Goal: Task Accomplishment & Management: Complete application form

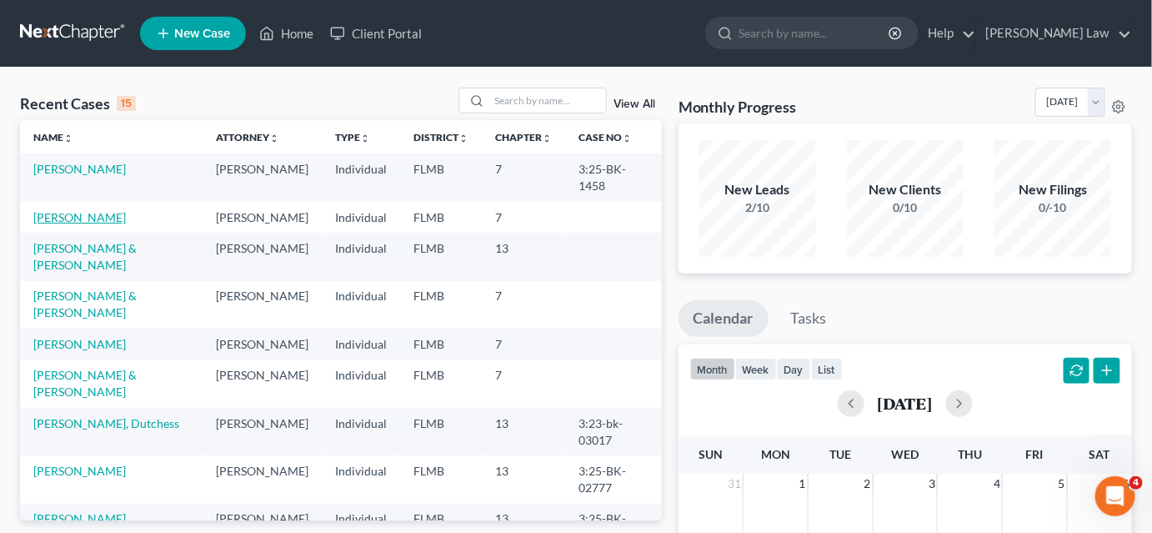
click at [80, 214] on link "[PERSON_NAME]" at bounding box center [79, 217] width 93 height 14
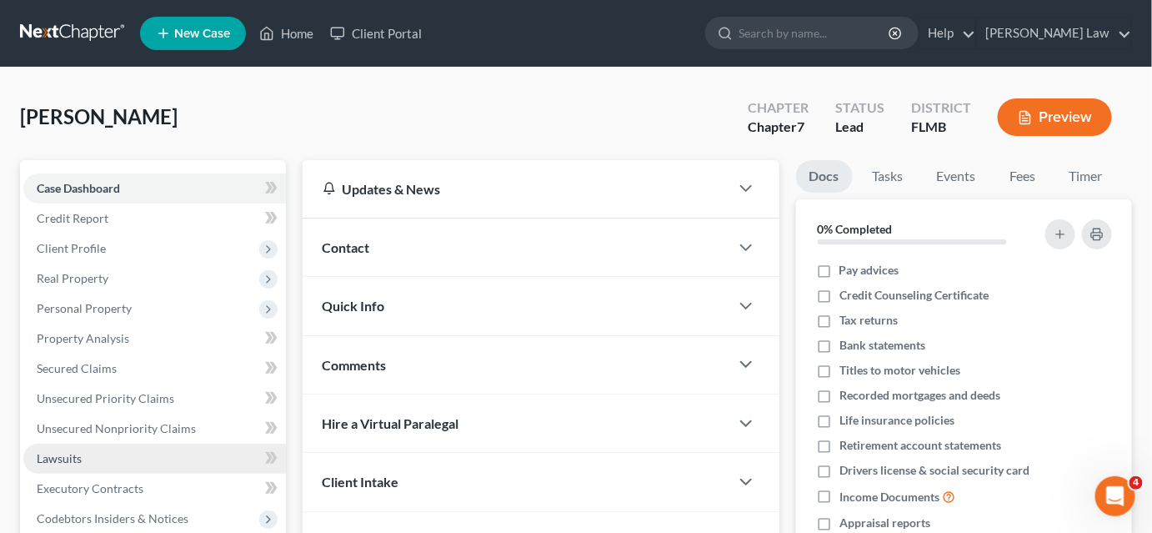
scroll to position [151, 0]
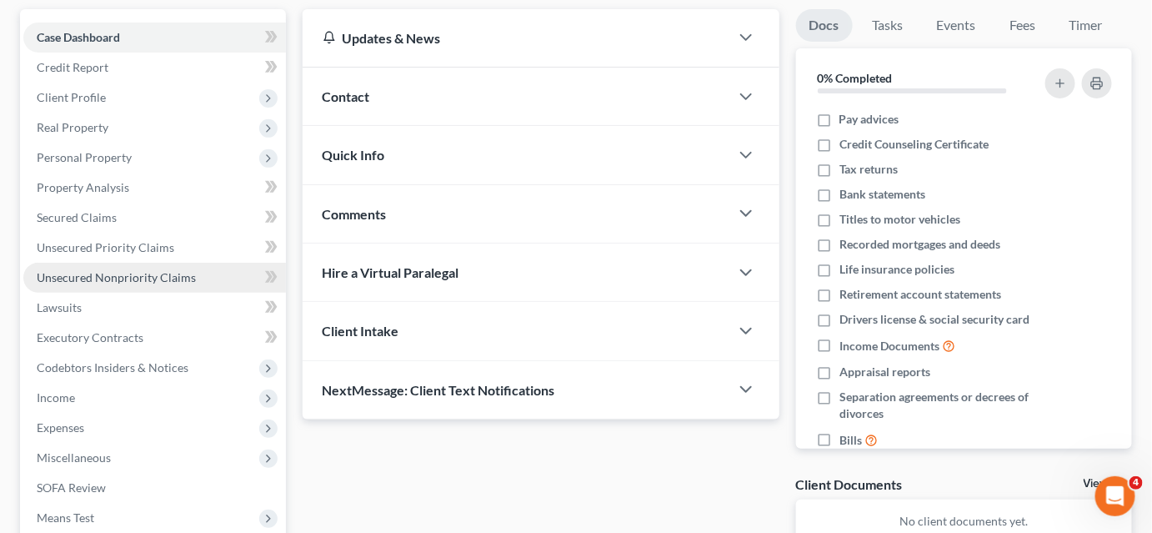
click at [139, 270] on span "Unsecured Nonpriority Claims" at bounding box center [116, 277] width 159 height 14
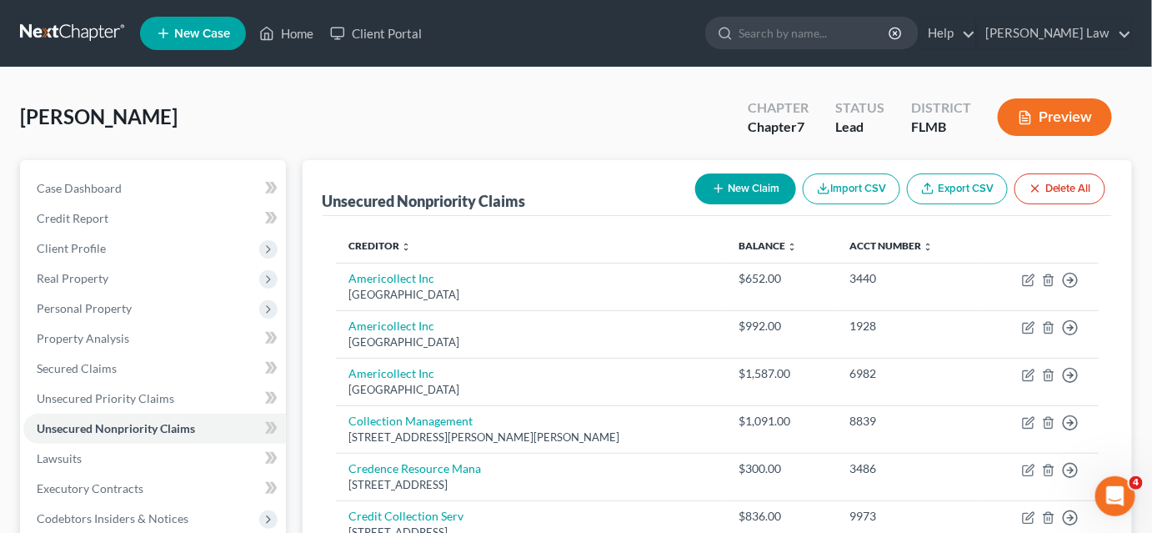
click at [765, 188] on button "New Claim" at bounding box center [745, 188] width 101 height 31
select select "0"
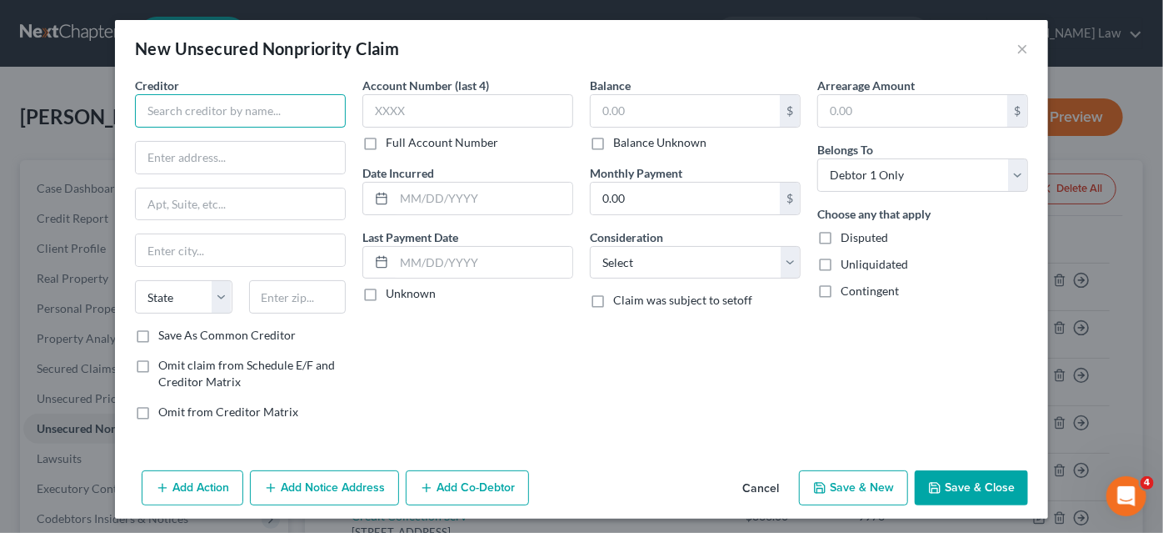
click at [166, 114] on input "text" at bounding box center [240, 110] width 211 height 33
click at [212, 111] on input "Nemours Childresn Health" at bounding box center [240, 110] width 211 height 33
click at [228, 113] on input "Nemours Childresn Health" at bounding box center [240, 110] width 211 height 33
type input "Nemours Childrens Health"
click at [209, 153] on input "text" at bounding box center [240, 158] width 209 height 32
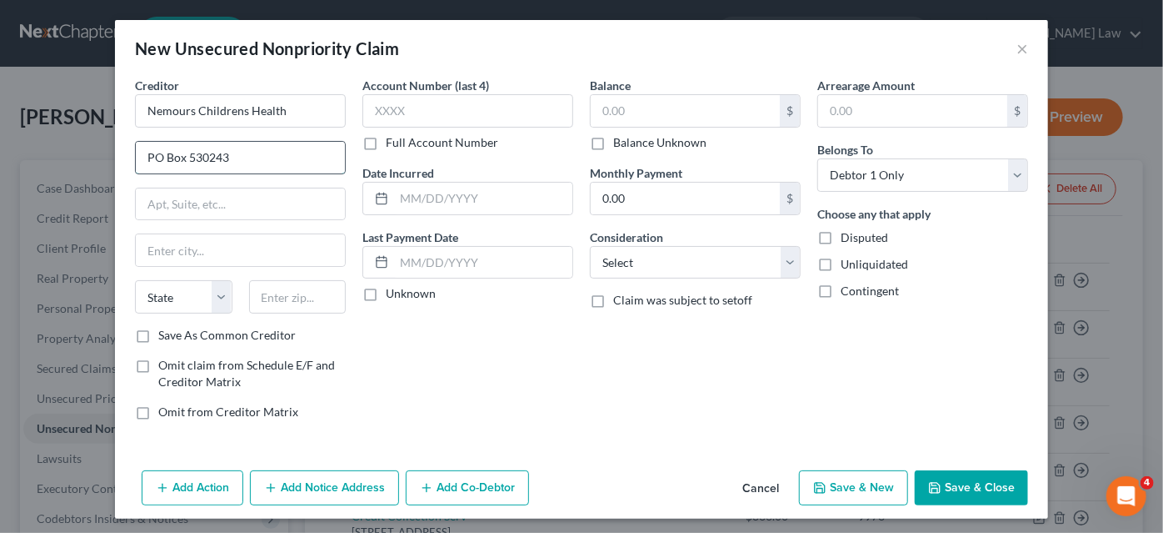
type input "PO Box 530243"
type input "[GEOGRAPHIC_DATA]"
select select "10"
type input "30353"
click at [392, 110] on input "text" at bounding box center [468, 110] width 211 height 33
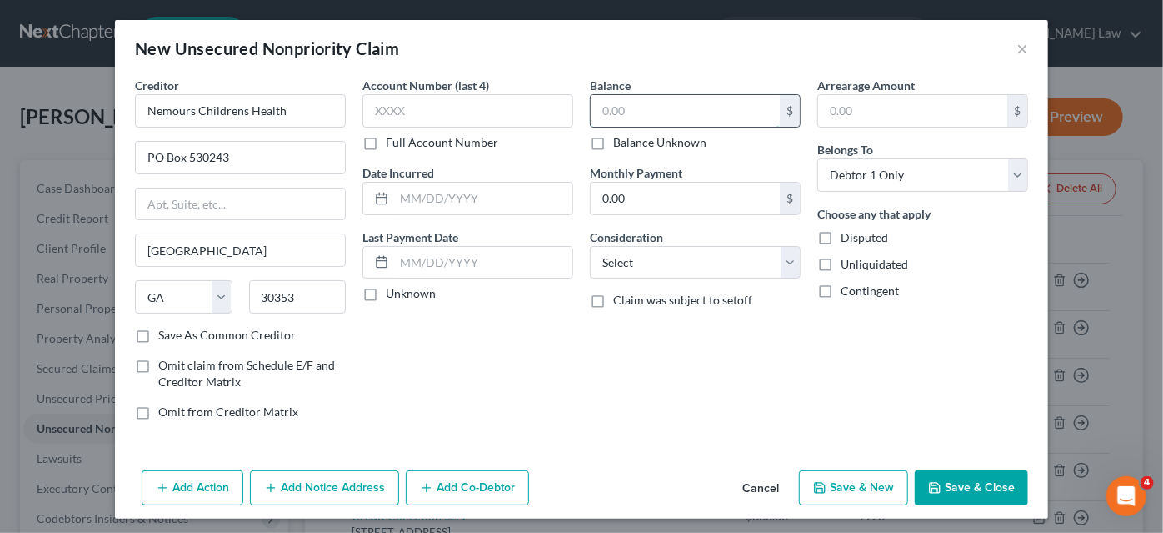
click at [641, 111] on input "text" at bounding box center [685, 111] width 189 height 32
type input "161.00"
drag, startPoint x: 462, startPoint y: 96, endPoint x: 453, endPoint y: 114, distance: 20.1
click at [460, 98] on input "text" at bounding box center [468, 110] width 211 height 33
type input "2668"
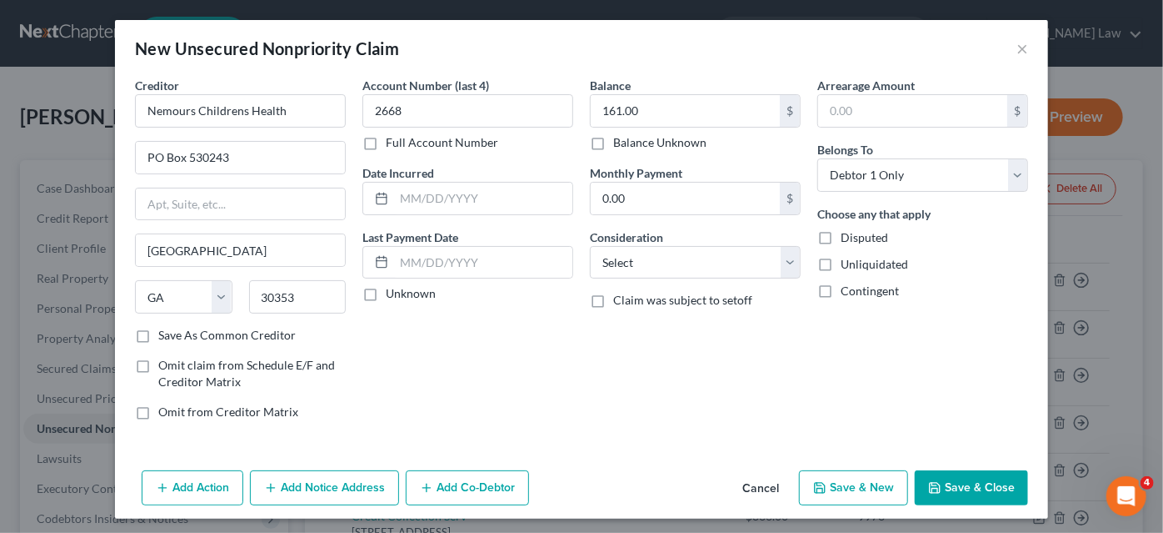
click at [918, 487] on button "Save & Close" at bounding box center [971, 487] width 113 height 35
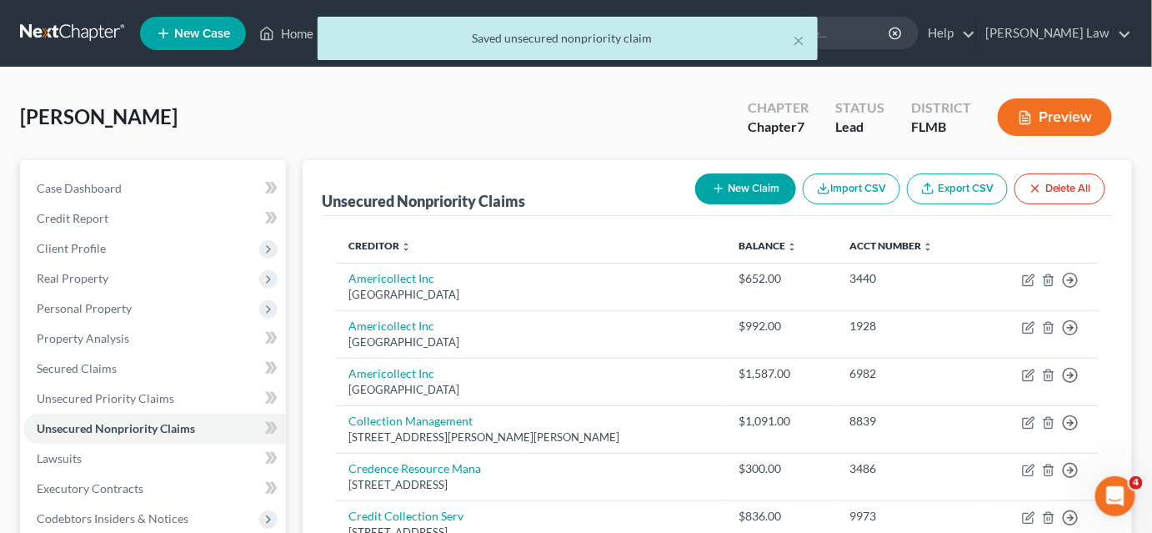
click at [753, 197] on button "New Claim" at bounding box center [745, 188] width 101 height 31
select select "0"
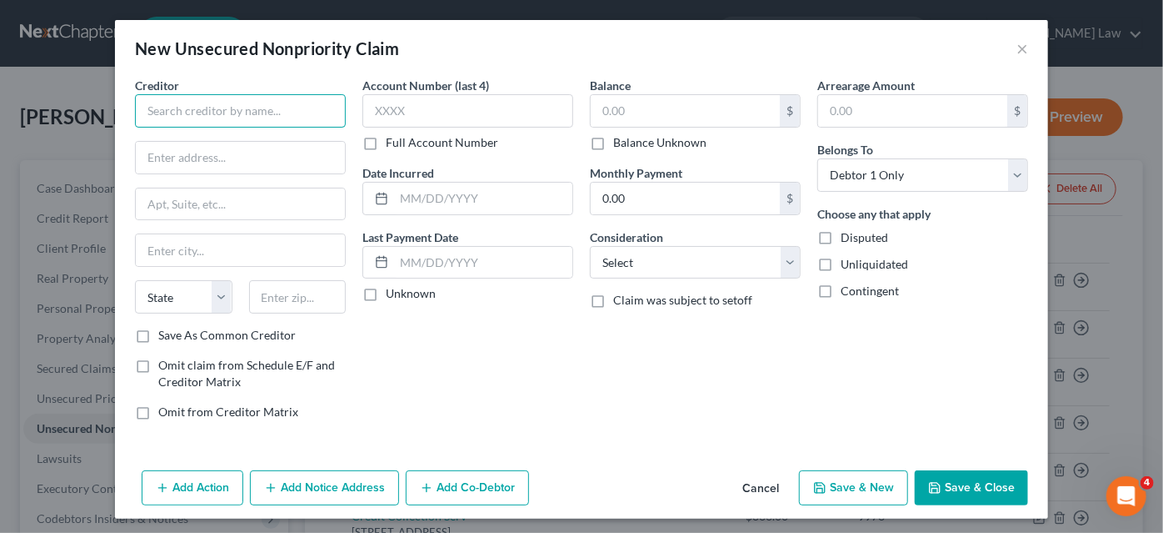
click at [256, 105] on input "text" at bounding box center [240, 110] width 211 height 33
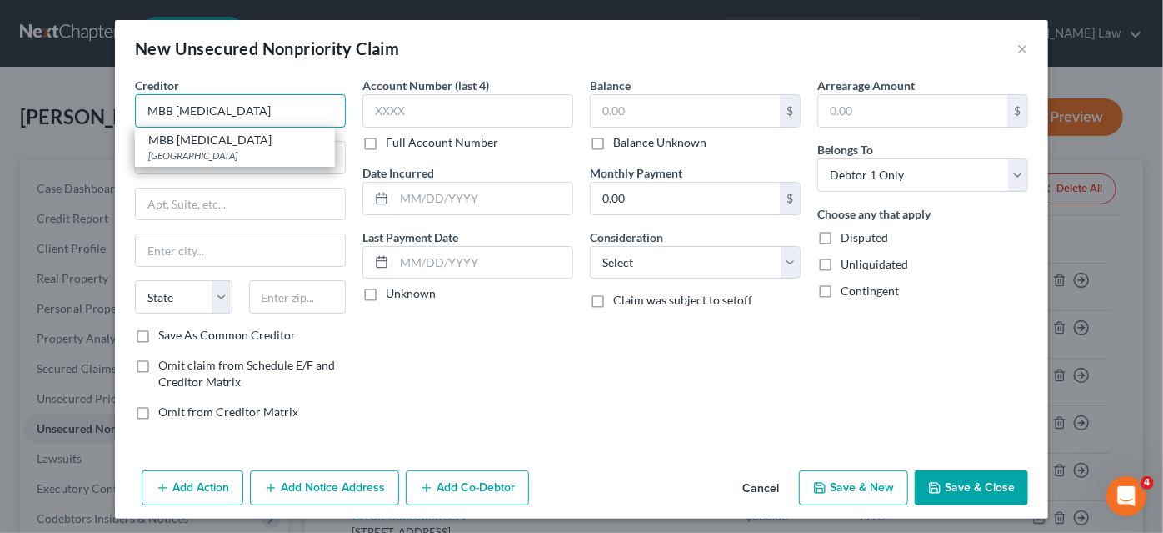
type input "MBB [MEDICAL_DATA]"
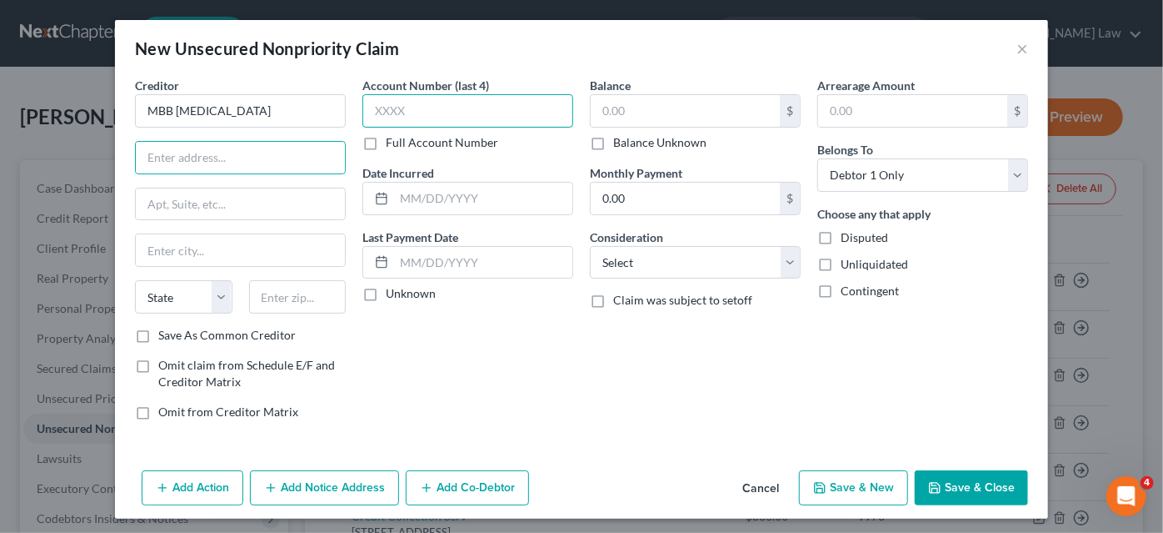
click at [382, 114] on input "text" at bounding box center [468, 110] width 211 height 33
type input "0461"
click at [236, 157] on input "text" at bounding box center [240, 158] width 209 height 32
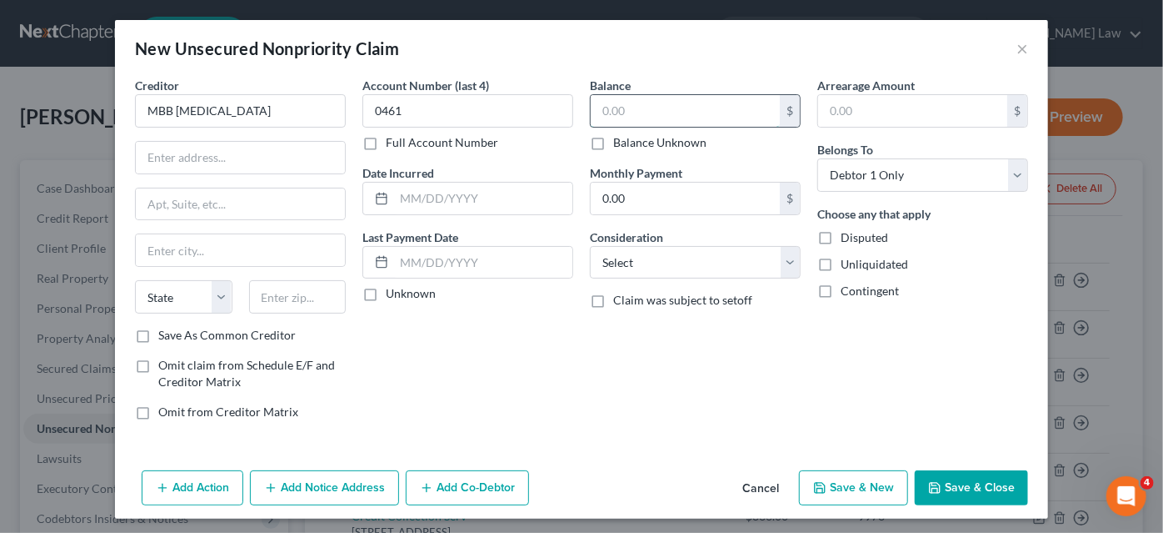
click at [610, 111] on input "text" at bounding box center [685, 111] width 189 height 32
type input "2,044.00"
click at [170, 155] on input "text" at bounding box center [240, 158] width 209 height 32
type input "PO Box 200053"
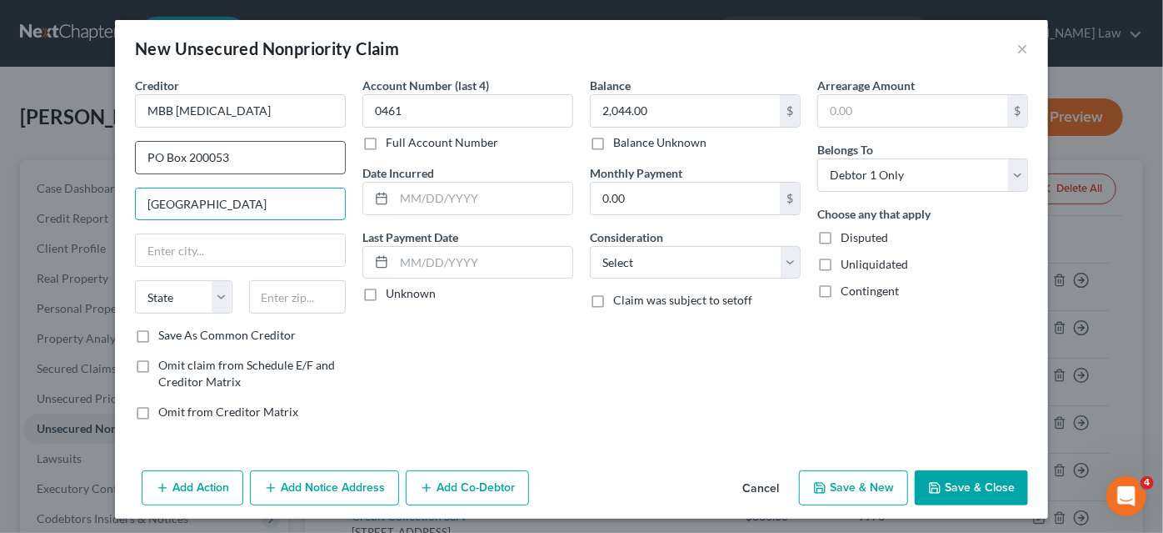
type input "[GEOGRAPHIC_DATA]"
type input "t"
select select "45"
click at [175, 195] on input "[GEOGRAPHIC_DATA]" at bounding box center [240, 204] width 209 height 32
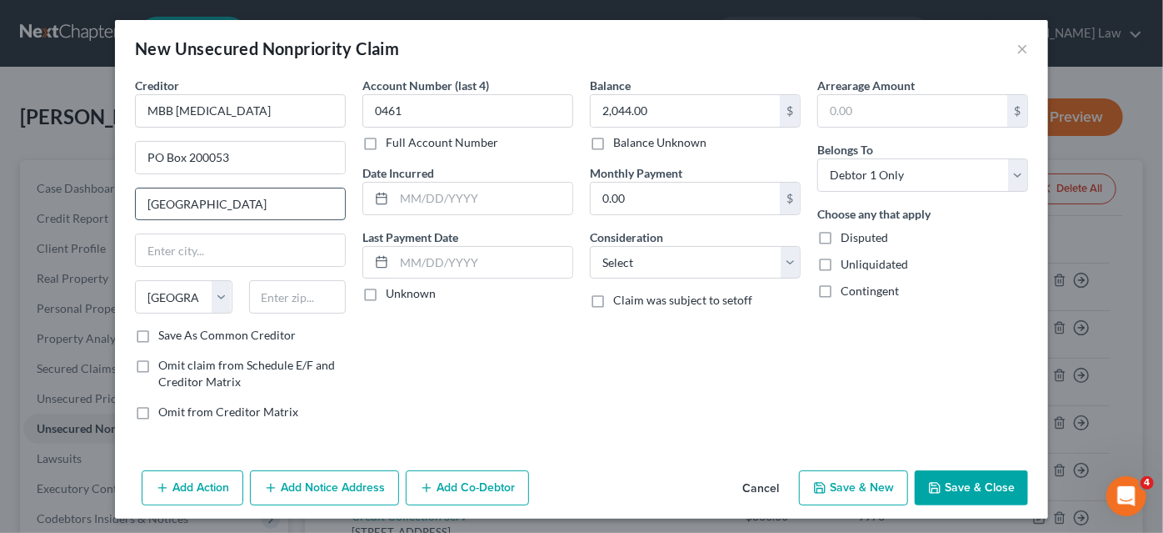
click at [175, 195] on input "[GEOGRAPHIC_DATA]" at bounding box center [240, 204] width 209 height 32
paste input "[GEOGRAPHIC_DATA]"
type input "[GEOGRAPHIC_DATA]"
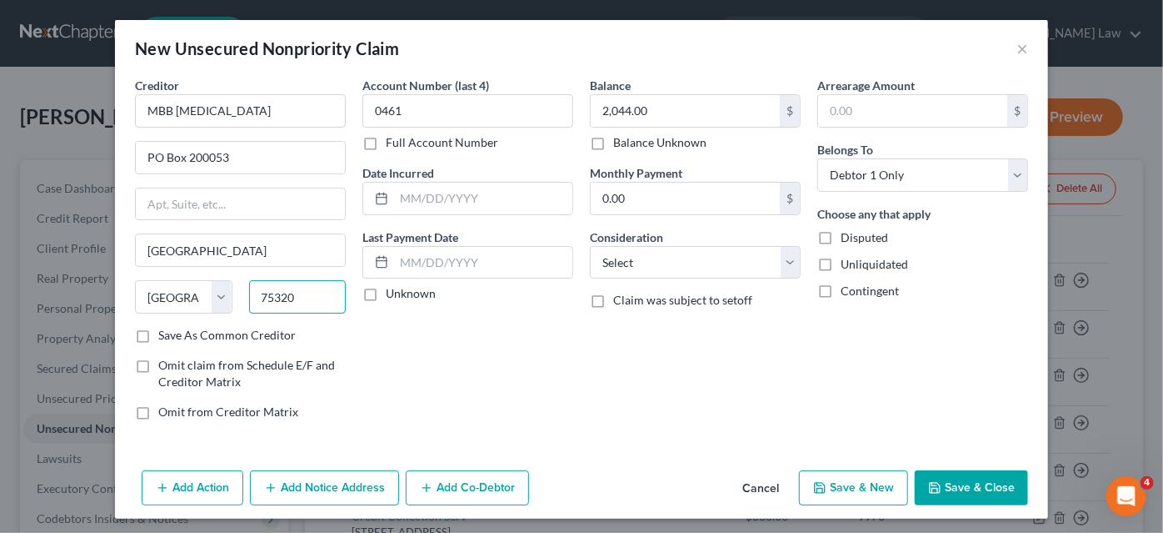
type input "75320"
click at [940, 483] on button "Save & Close" at bounding box center [971, 487] width 113 height 35
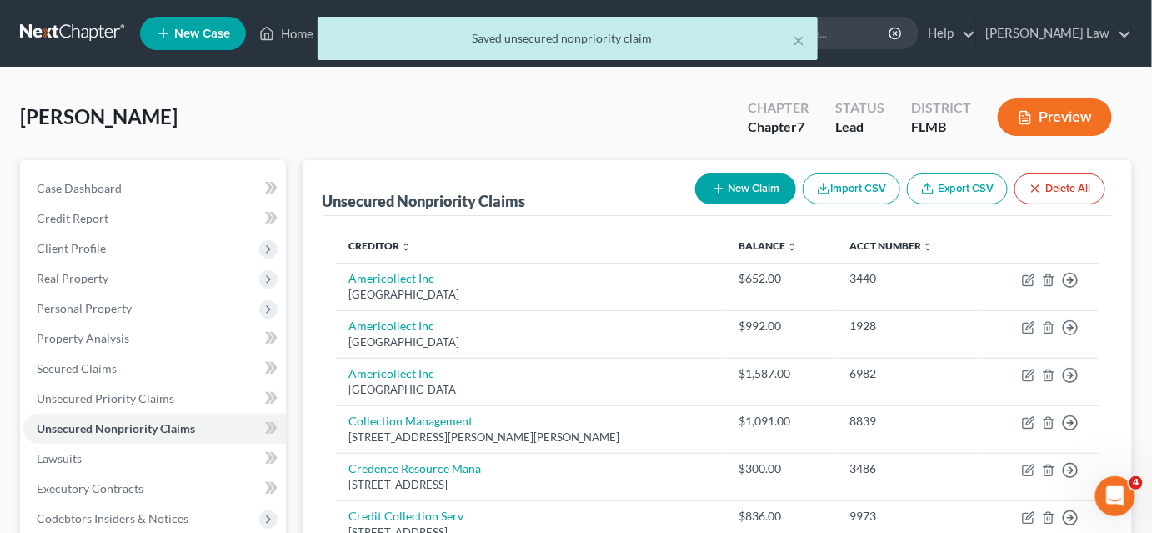
click at [755, 191] on button "New Claim" at bounding box center [745, 188] width 101 height 31
select select "0"
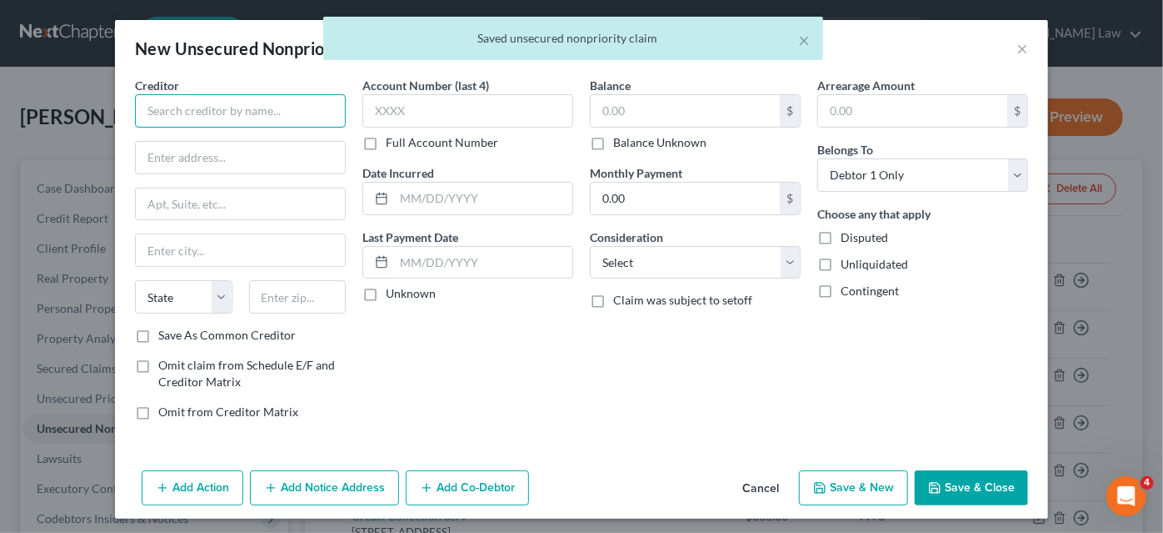
click at [294, 117] on input "text" at bounding box center [240, 110] width 211 height 33
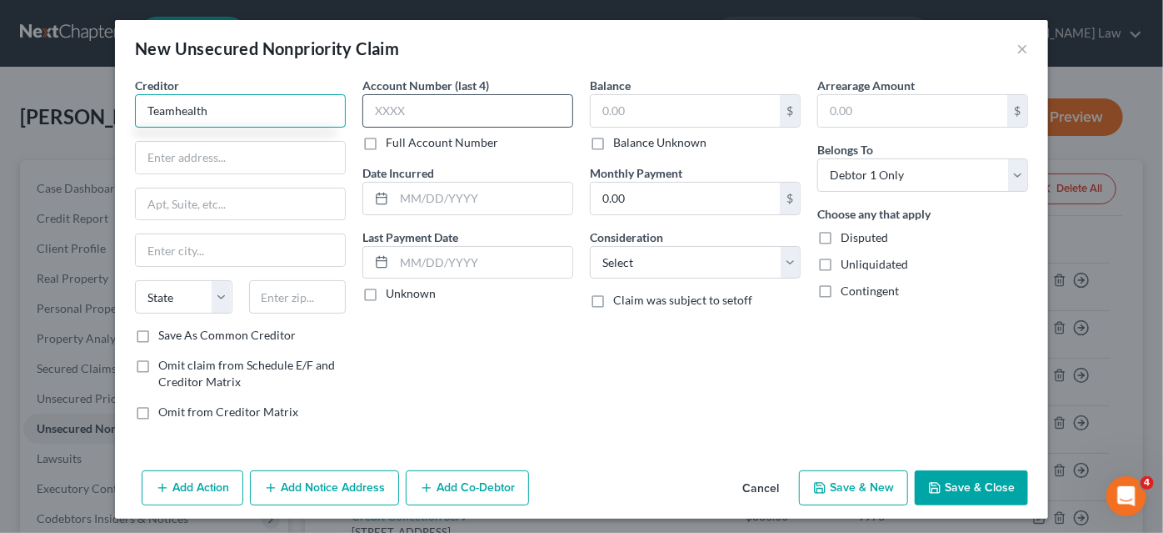
type input "Teamhealth"
click at [440, 106] on input "text" at bounding box center [468, 110] width 211 height 33
type input "3245"
click at [655, 113] on input "text" at bounding box center [685, 111] width 189 height 32
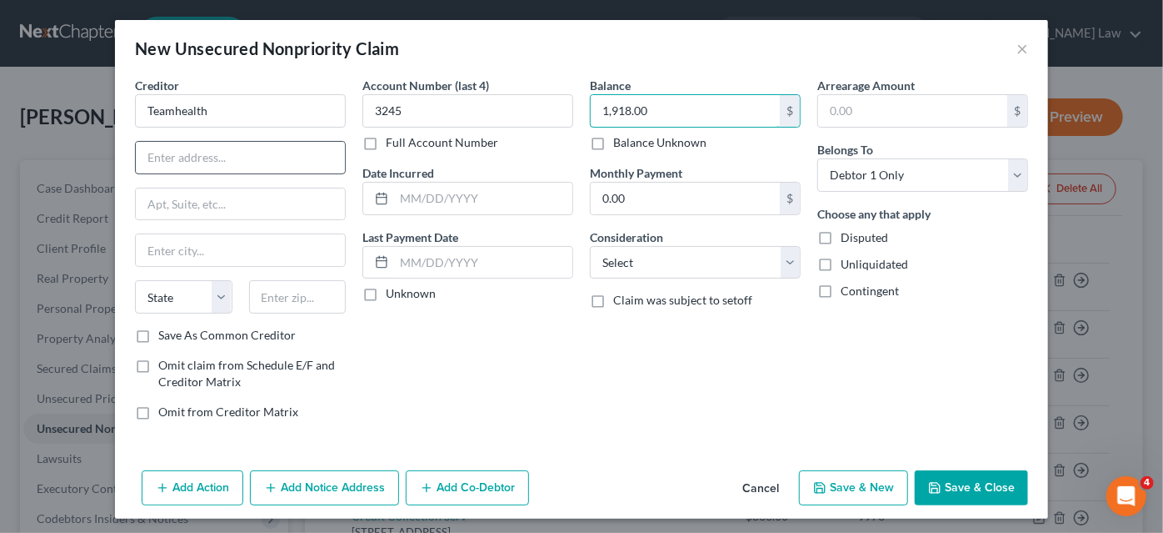
type input "1,918.00"
click at [209, 155] on input "text" at bounding box center [240, 158] width 209 height 32
type input "[STREET_ADDRESS]"
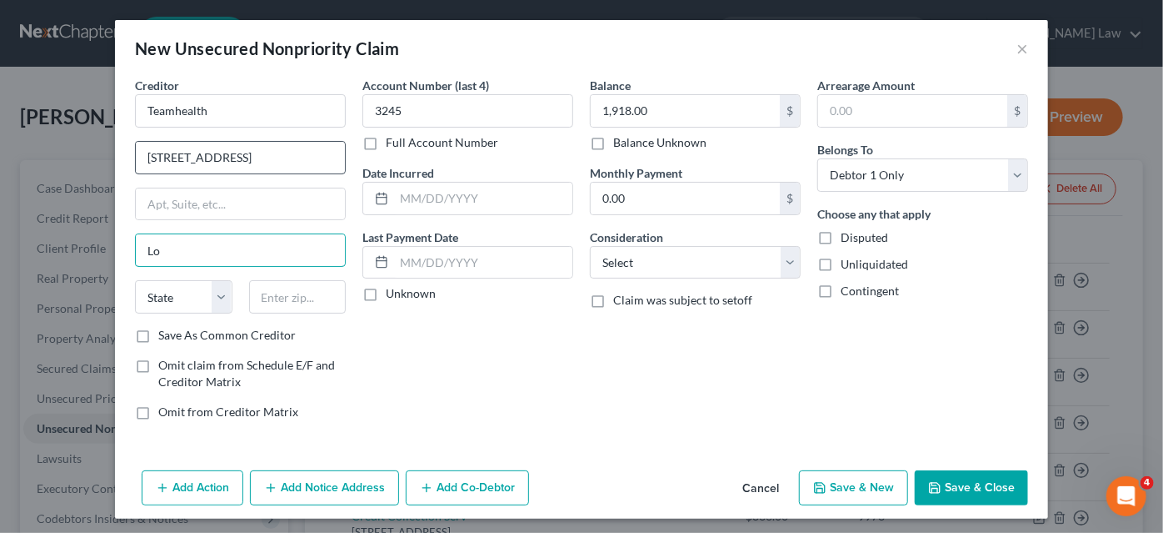
type input "[GEOGRAPHIC_DATA]"
select select "44"
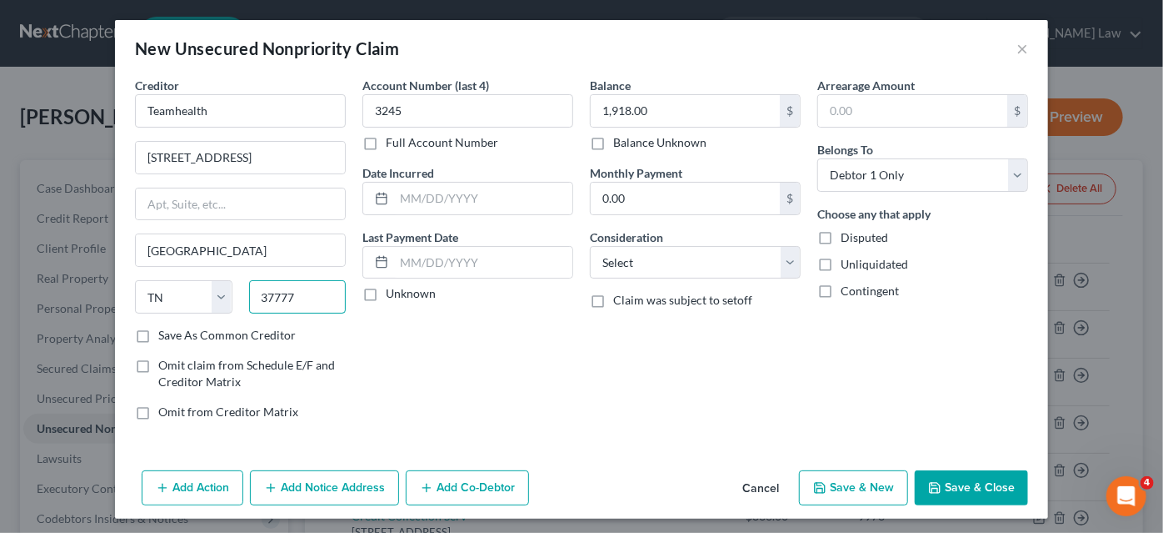
type input "37777"
click at [947, 485] on button "Save & Close" at bounding box center [971, 487] width 113 height 35
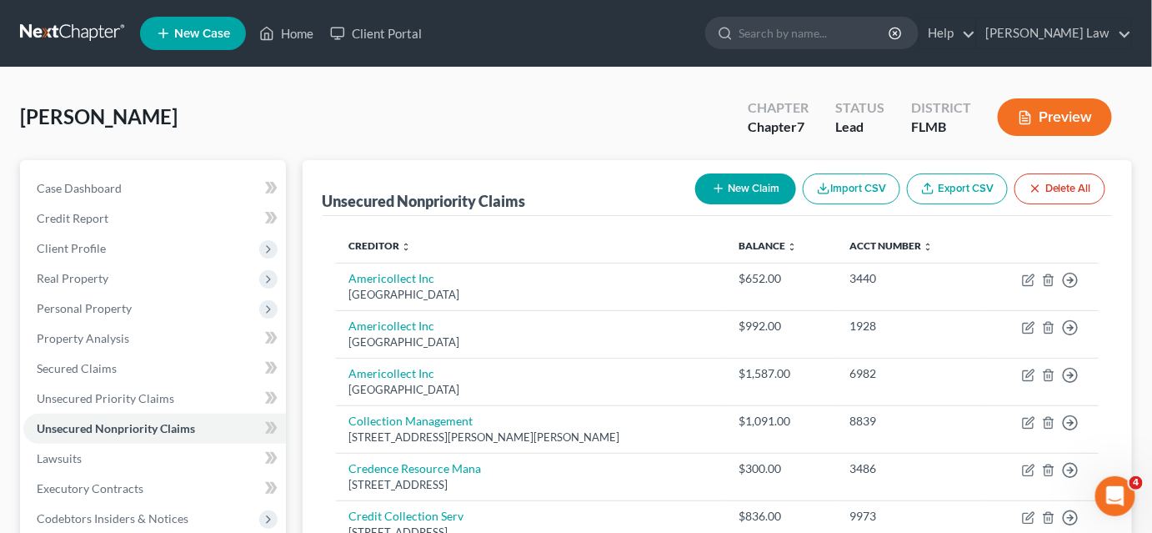
click at [749, 188] on button "New Claim" at bounding box center [745, 188] width 101 height 31
select select "0"
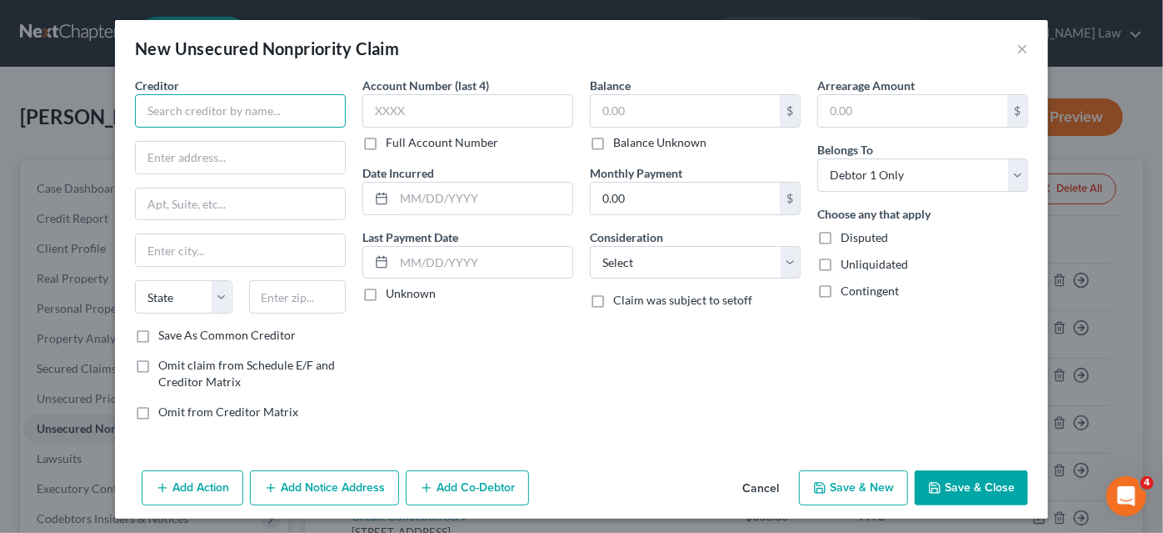
click at [233, 120] on input "text" at bounding box center [240, 110] width 211 height 33
type input "[DEMOGRAPHIC_DATA] Health"
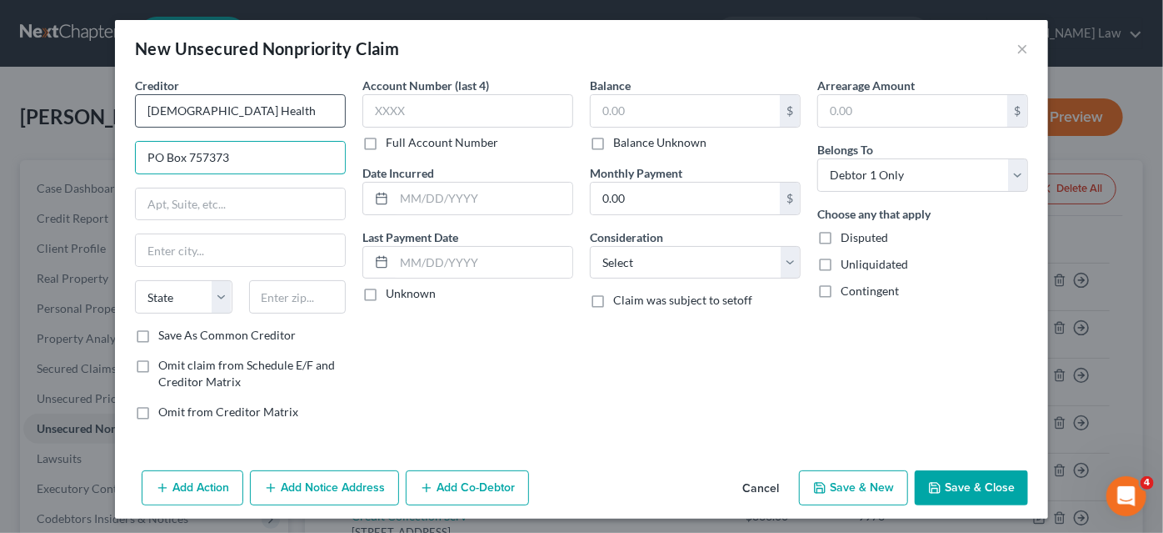
type input "PO Box 757373"
drag, startPoint x: 224, startPoint y: 155, endPoint x: 184, endPoint y: 151, distance: 40.2
click at [184, 151] on input "PO Box 757373" at bounding box center [240, 158] width 209 height 32
click at [249, 293] on input "text" at bounding box center [298, 296] width 98 height 33
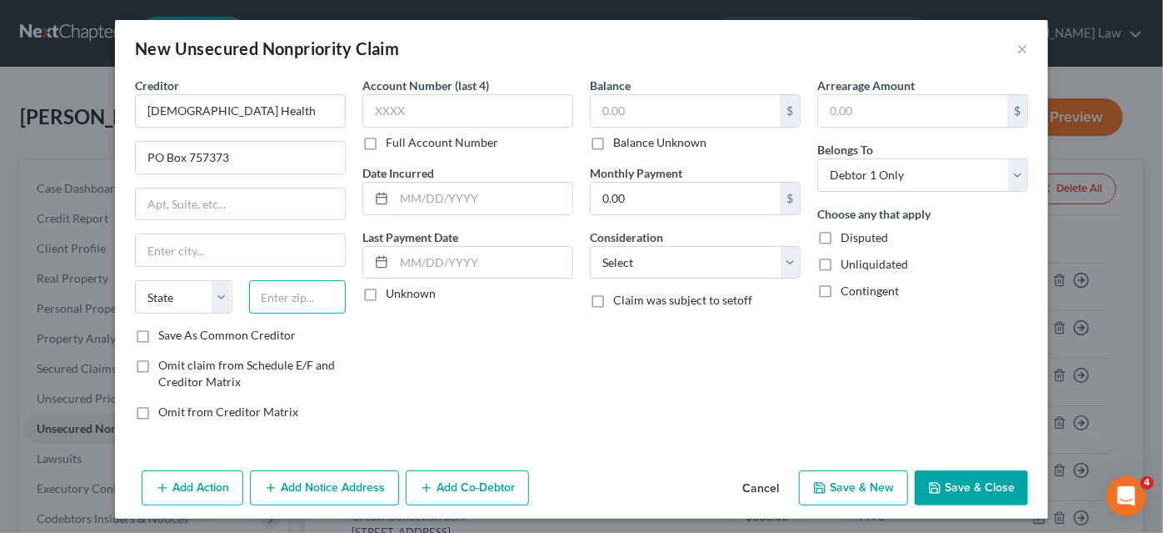
paste input "757373"
click at [275, 297] on input "757373" at bounding box center [298, 296] width 98 height 33
type input "75373"
type input "[GEOGRAPHIC_DATA]"
select select "45"
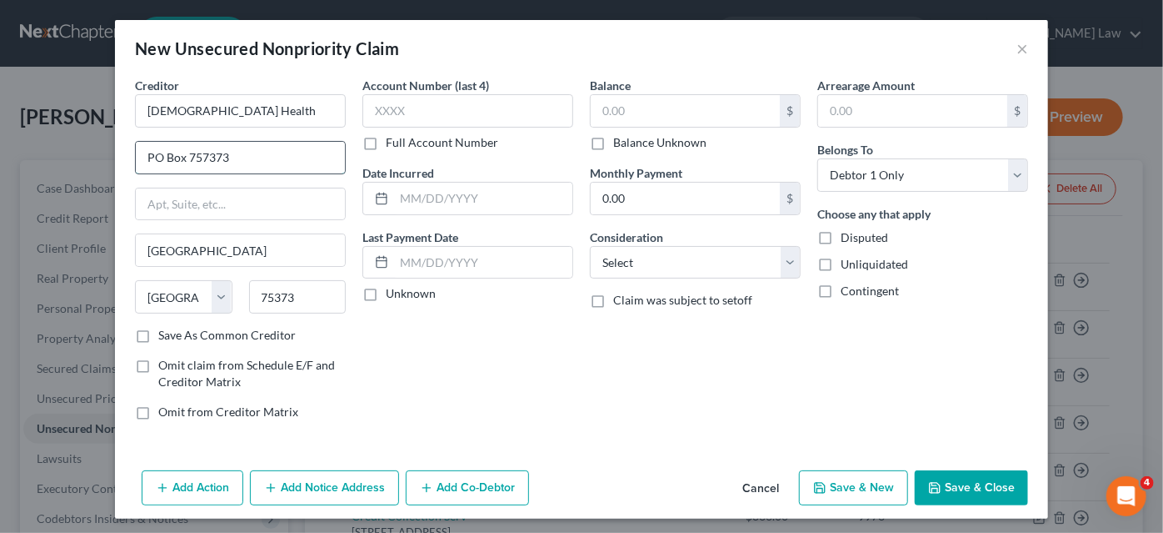
drag, startPoint x: 228, startPoint y: 156, endPoint x: 189, endPoint y: 155, distance: 39.2
click at [189, 155] on input "PO Box 757373" at bounding box center [240, 158] width 209 height 32
type input "PO Box 736048"
click at [508, 118] on input "text" at bounding box center [468, 110] width 211 height 33
click at [637, 102] on input "text" at bounding box center [685, 111] width 189 height 32
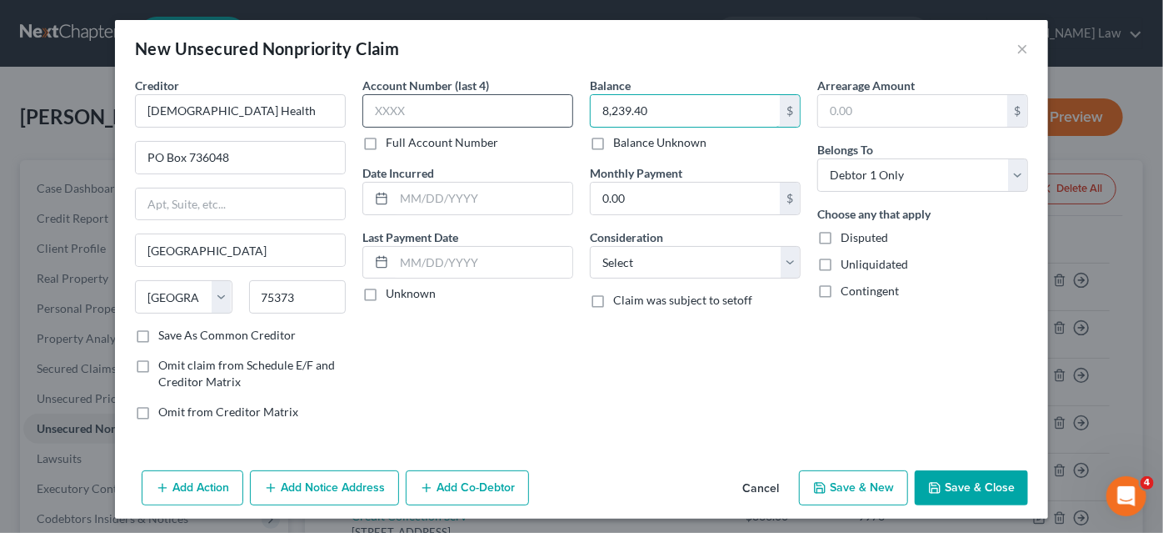
type input "8,239.40"
click at [494, 115] on input "text" at bounding box center [468, 110] width 211 height 33
type input "6598"
click at [960, 490] on button "Save & Close" at bounding box center [971, 487] width 113 height 35
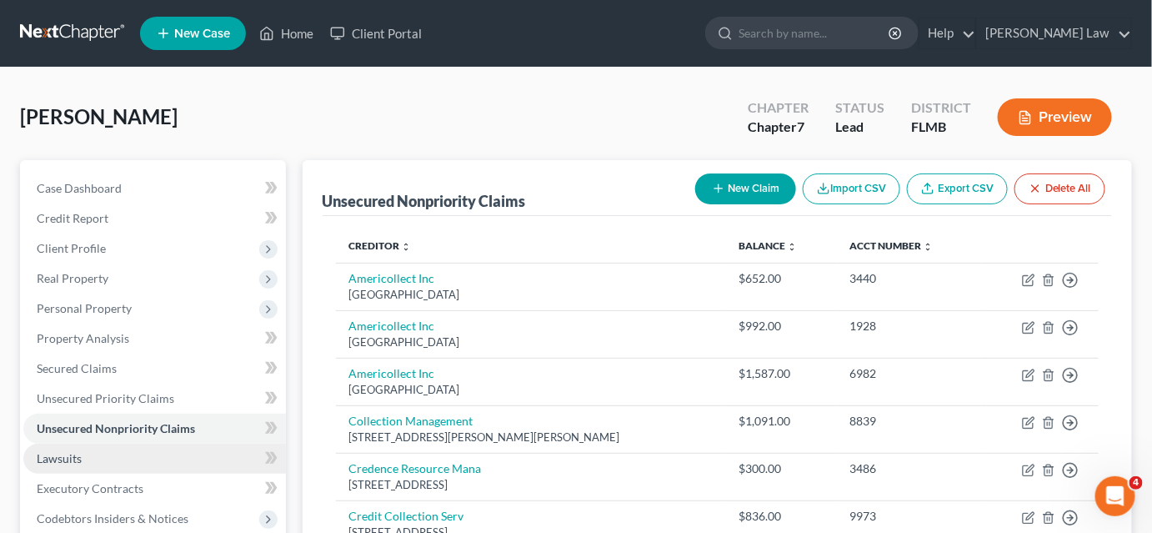
click at [65, 458] on span "Lawsuits" at bounding box center [59, 458] width 45 height 14
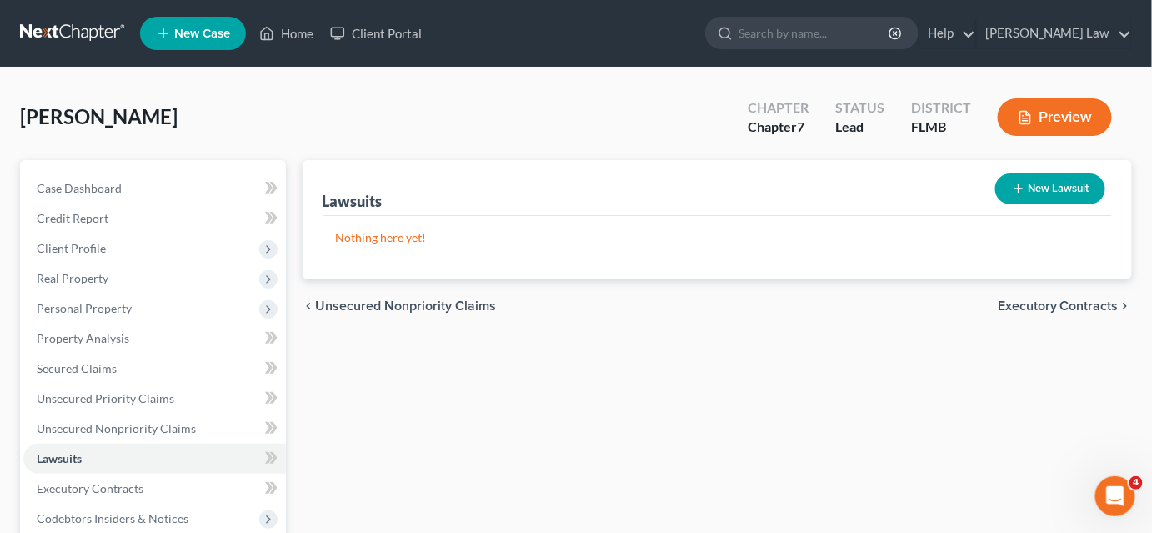
click at [1033, 187] on button "New Lawsuit" at bounding box center [1050, 188] width 110 height 31
select select "0"
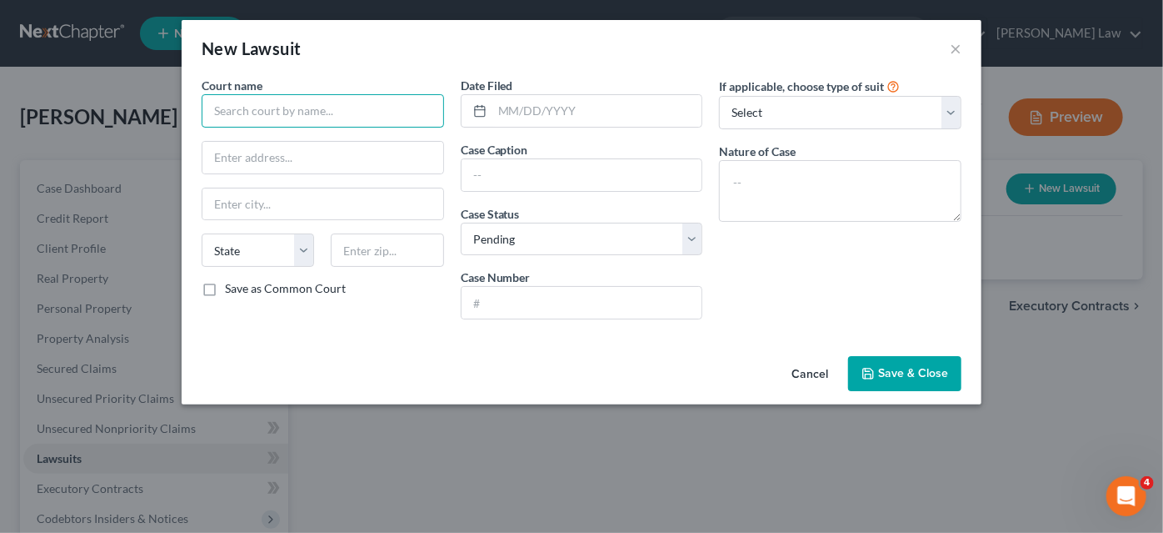
click at [358, 102] on input "text" at bounding box center [323, 110] width 243 height 33
click at [953, 43] on button "×" at bounding box center [956, 48] width 12 height 20
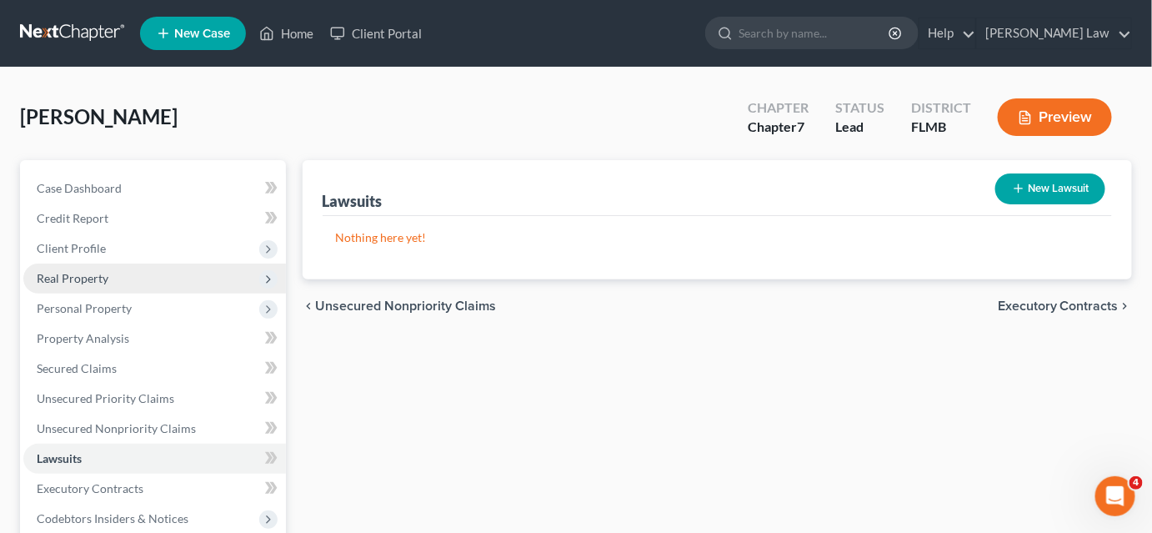
click at [104, 269] on span "Real Property" at bounding box center [154, 278] width 263 height 30
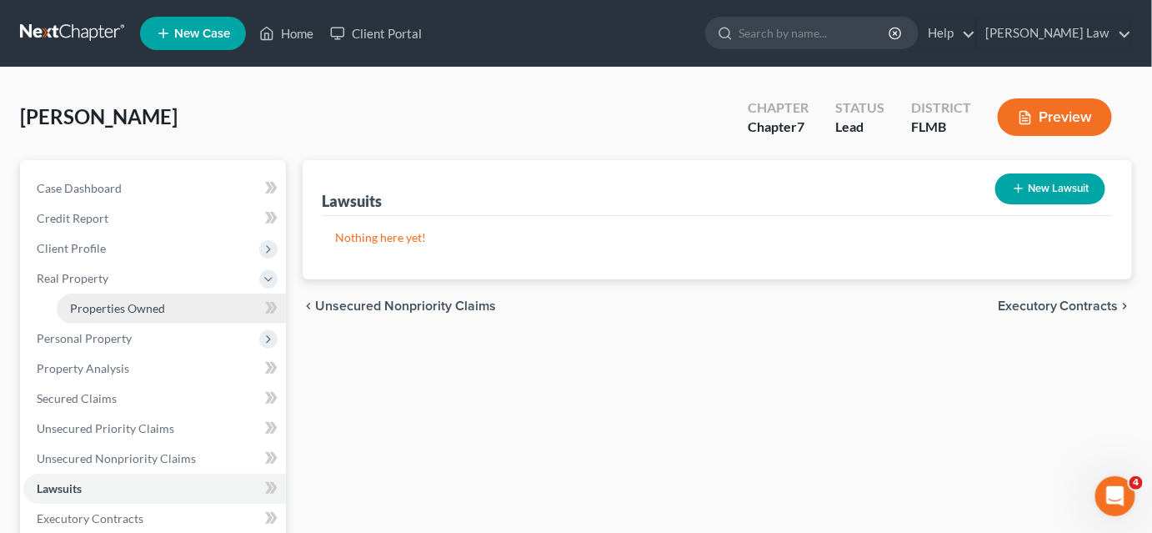
click at [157, 313] on span "Properties Owned" at bounding box center [117, 308] width 95 height 14
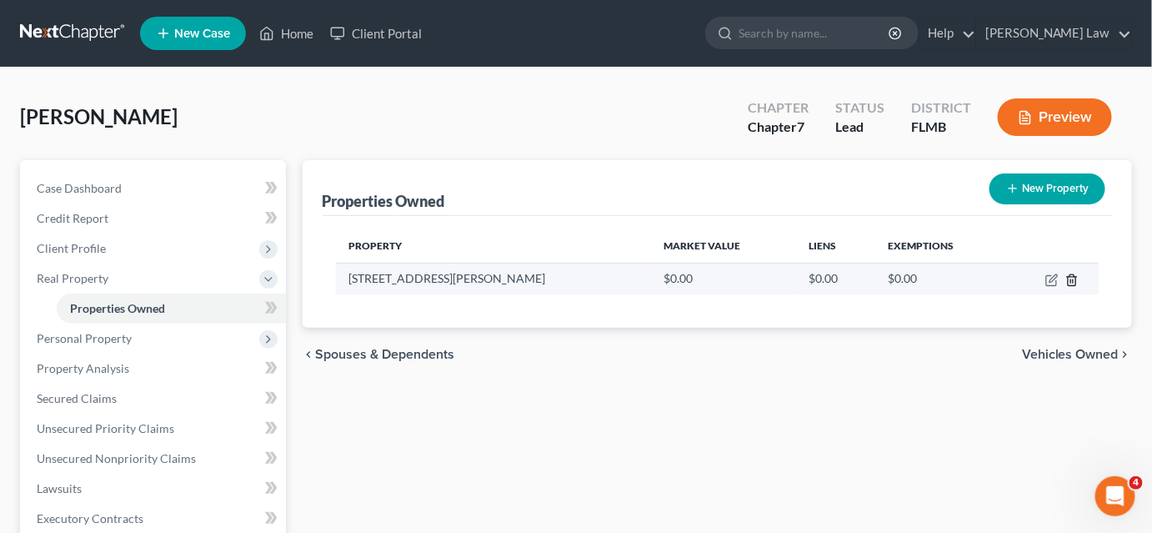
click at [1070, 278] on icon "button" at bounding box center [1071, 279] width 13 height 13
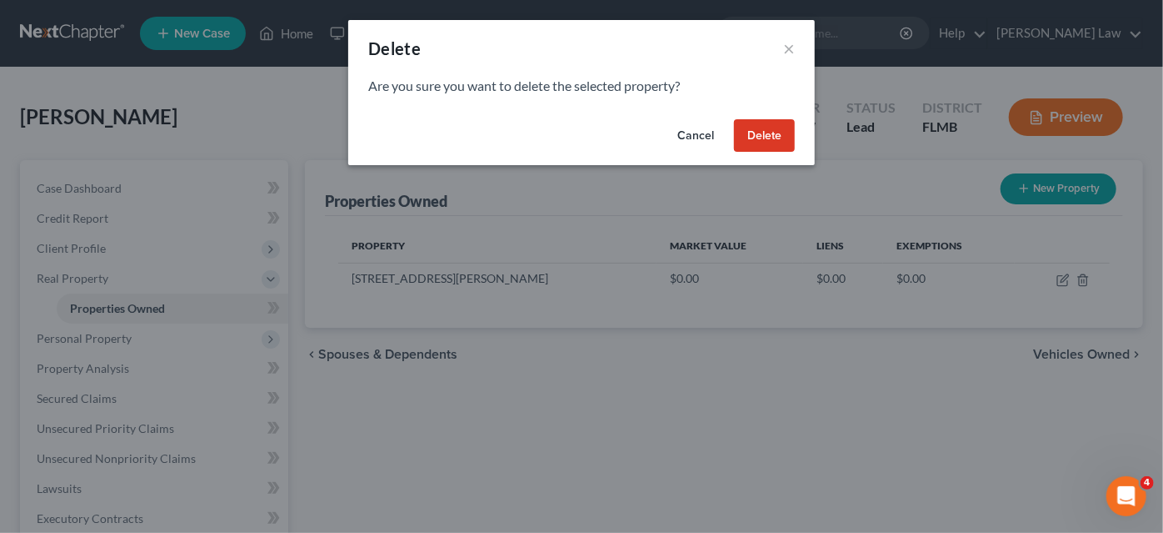
click at [745, 138] on button "Delete" at bounding box center [764, 135] width 61 height 33
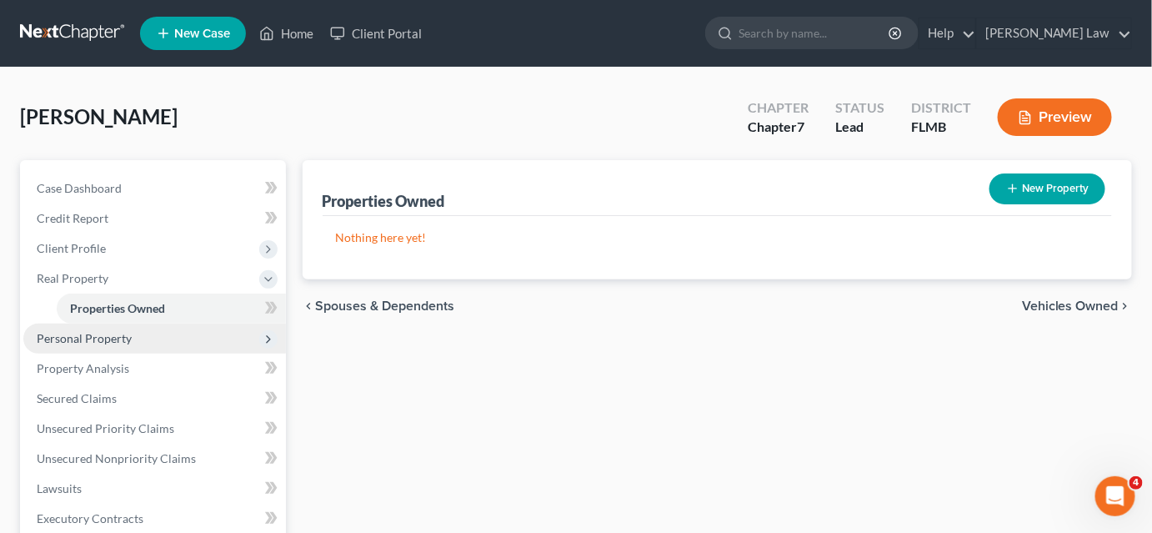
click at [58, 342] on span "Personal Property" at bounding box center [84, 338] width 95 height 14
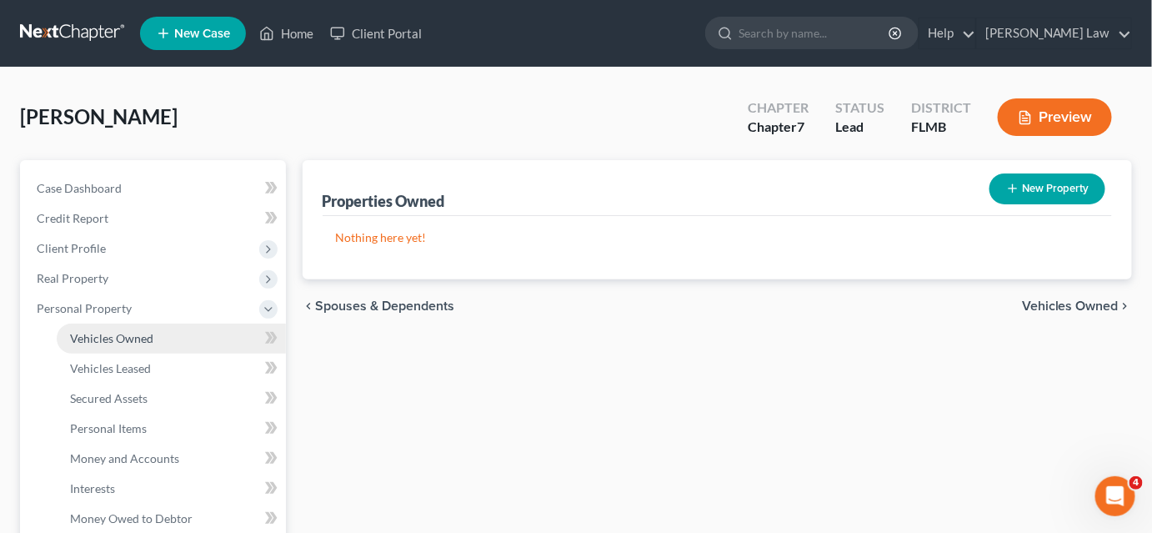
click at [142, 331] on span "Vehicles Owned" at bounding box center [111, 338] width 83 height 14
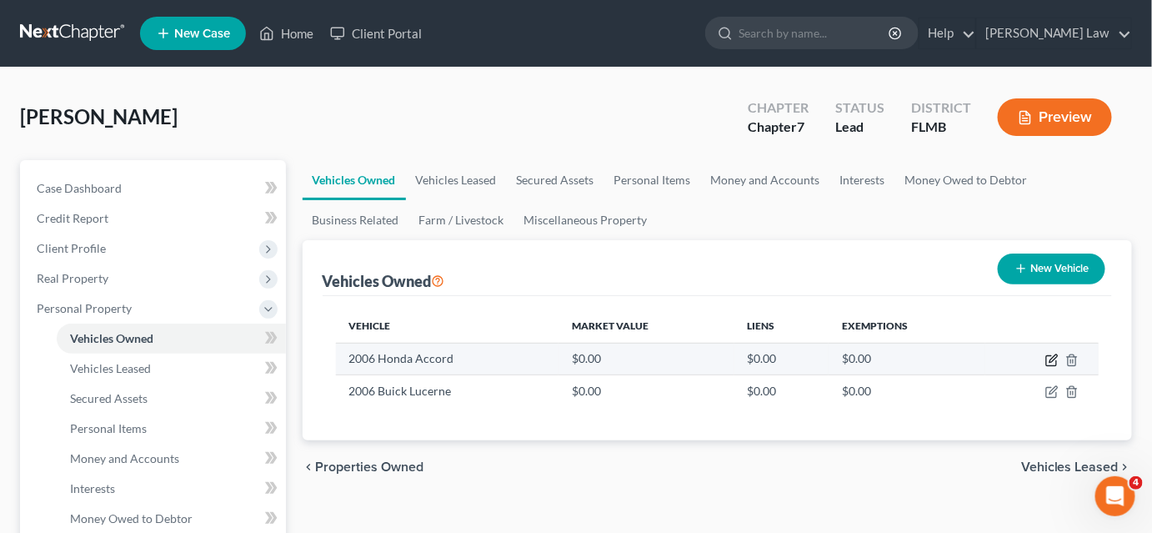
click at [1048, 360] on icon "button" at bounding box center [1051, 359] width 13 height 13
select select "0"
select select "20"
select select "0"
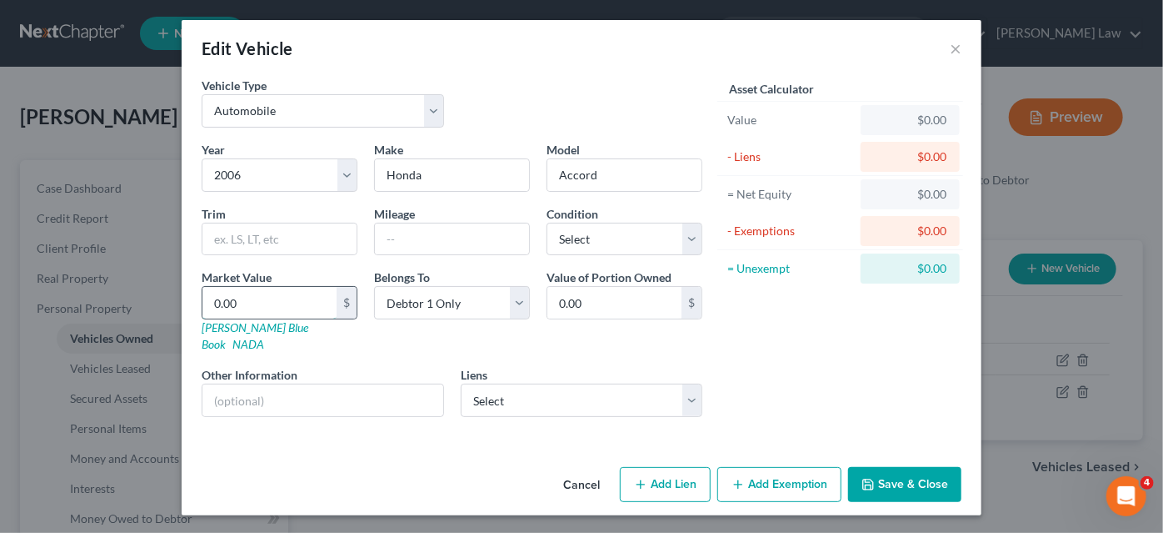
click at [260, 288] on input "0.00" at bounding box center [270, 303] width 134 height 32
type input "2"
type input "2.00"
type input "20"
type input "20.00"
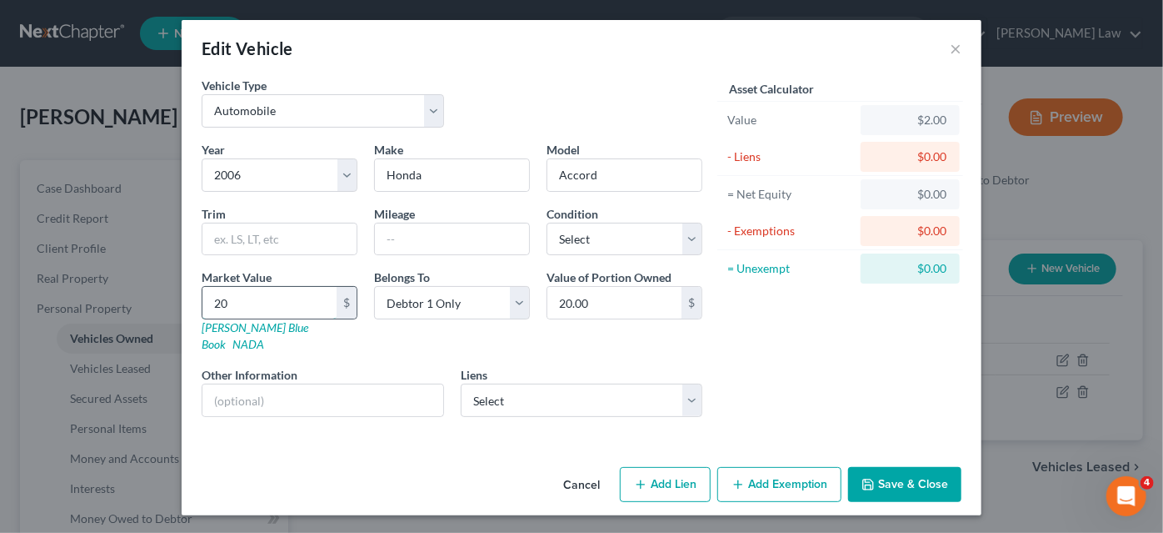
type input "200"
type input "200.00"
type input "2000"
type input "2,000.00"
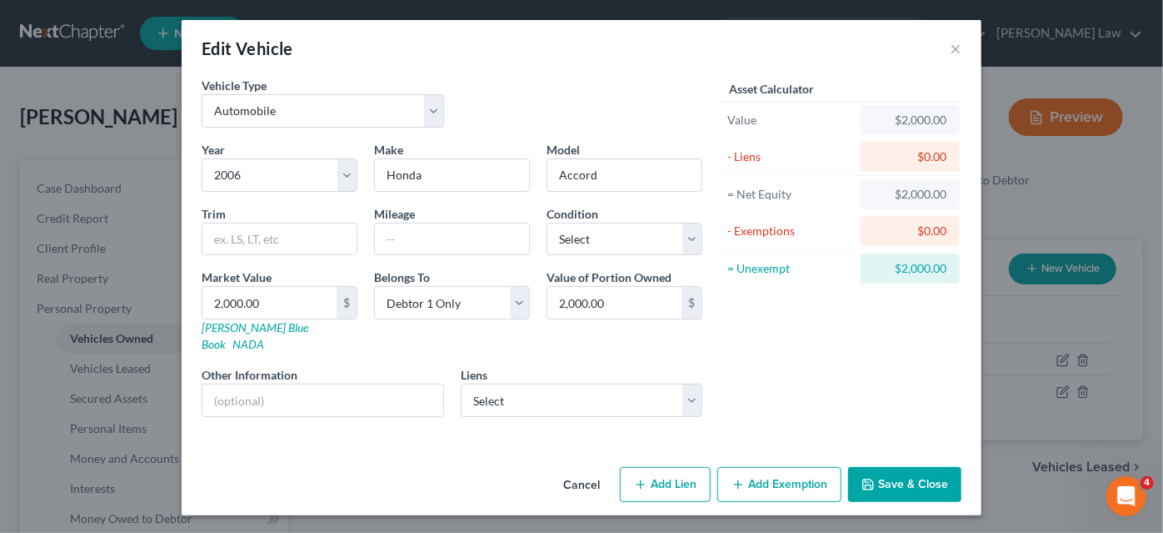
click at [906, 467] on button "Save & Close" at bounding box center [904, 484] width 113 height 35
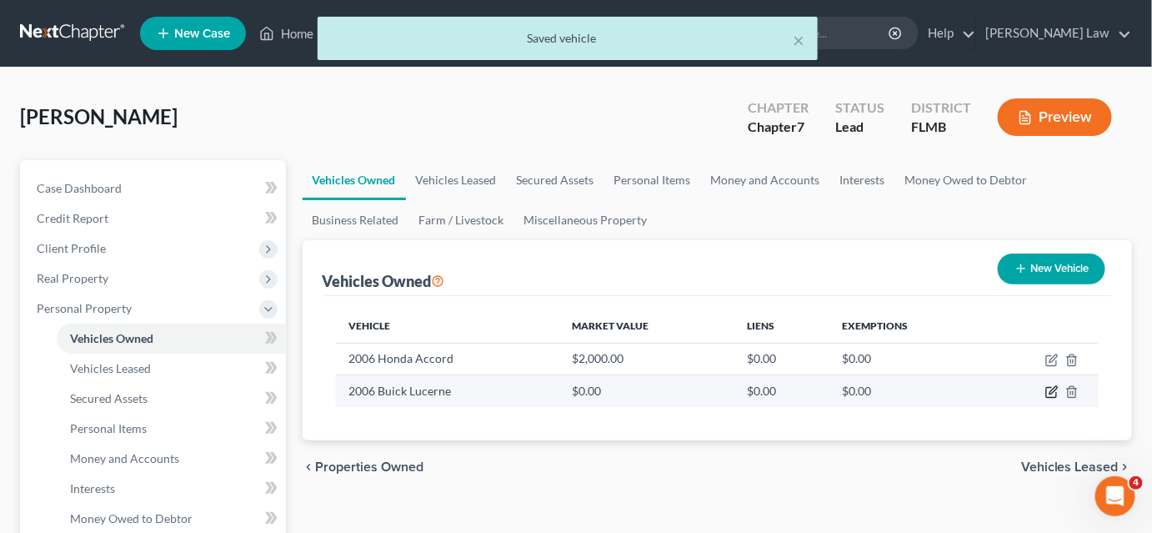
click at [1055, 392] on icon "button" at bounding box center [1051, 391] width 13 height 13
select select "0"
select select "20"
select select "0"
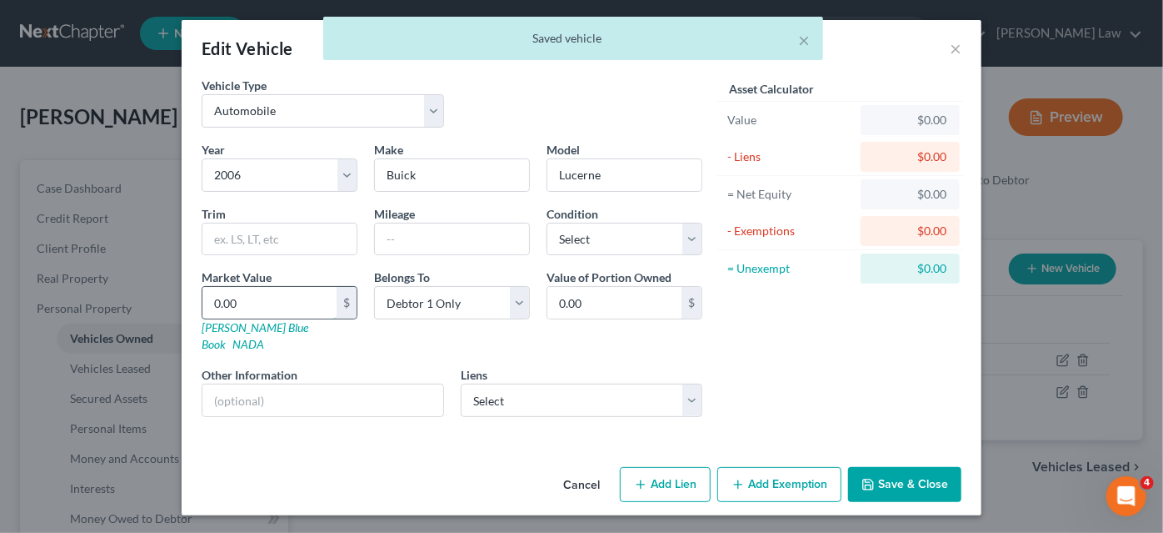
click at [243, 301] on input "0.00" at bounding box center [270, 303] width 134 height 32
type input "4"
type input "4.00"
type input "40"
type input "40.00"
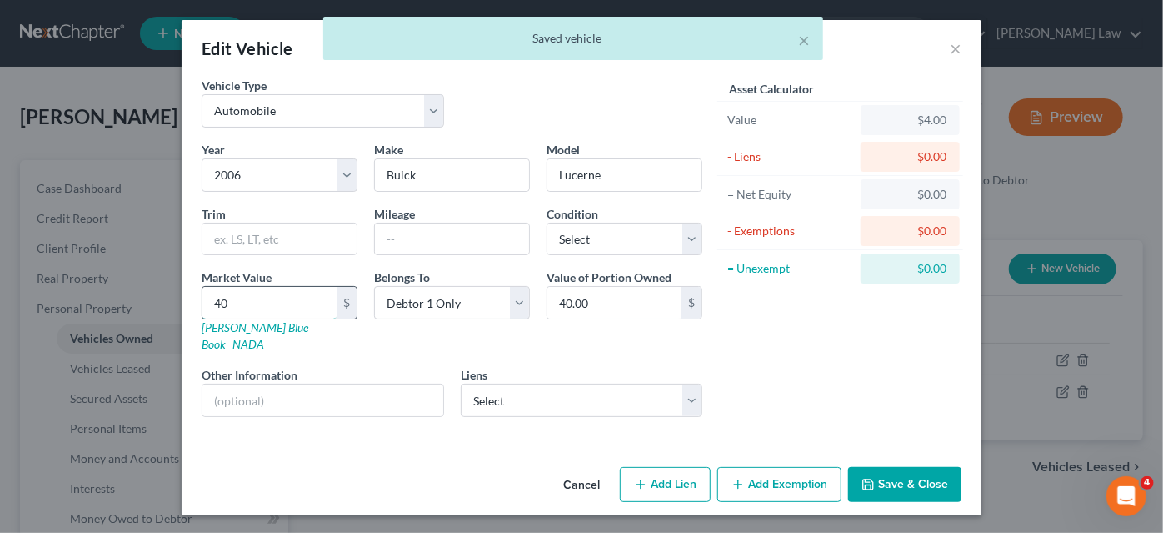
type input "400"
type input "400.00"
type input "4000"
type input "4,000.00"
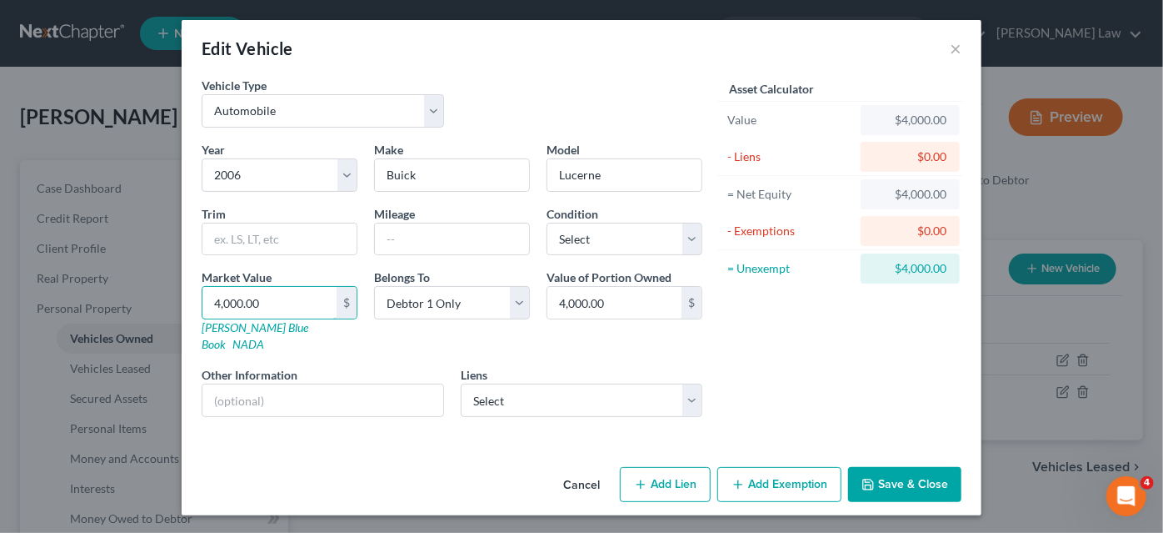
type input "4,000.00"
click at [913, 467] on button "Save & Close" at bounding box center [904, 484] width 113 height 35
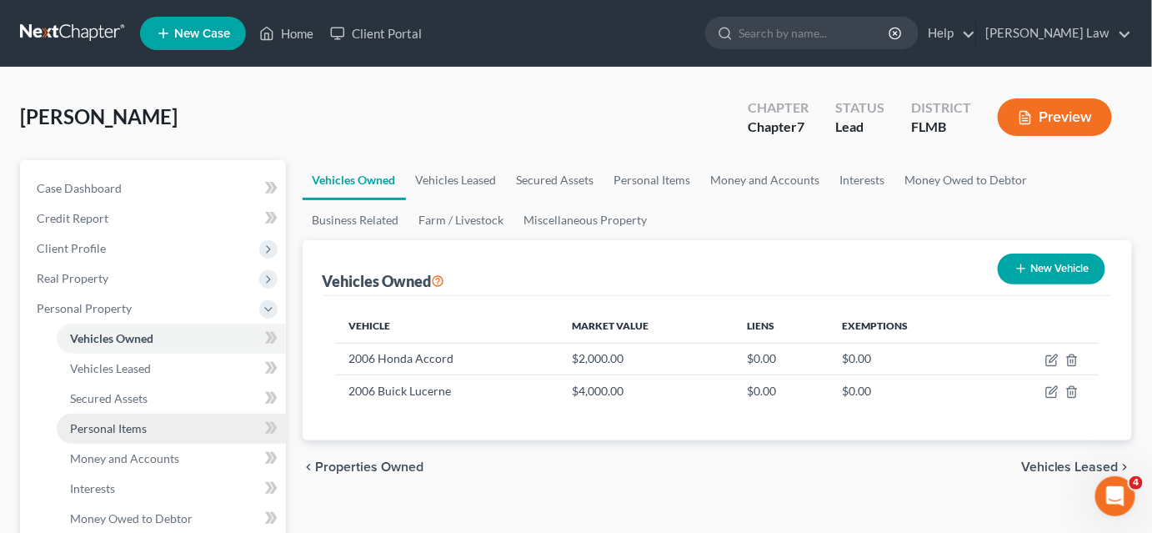
click at [141, 422] on span "Personal Items" at bounding box center [108, 428] width 77 height 14
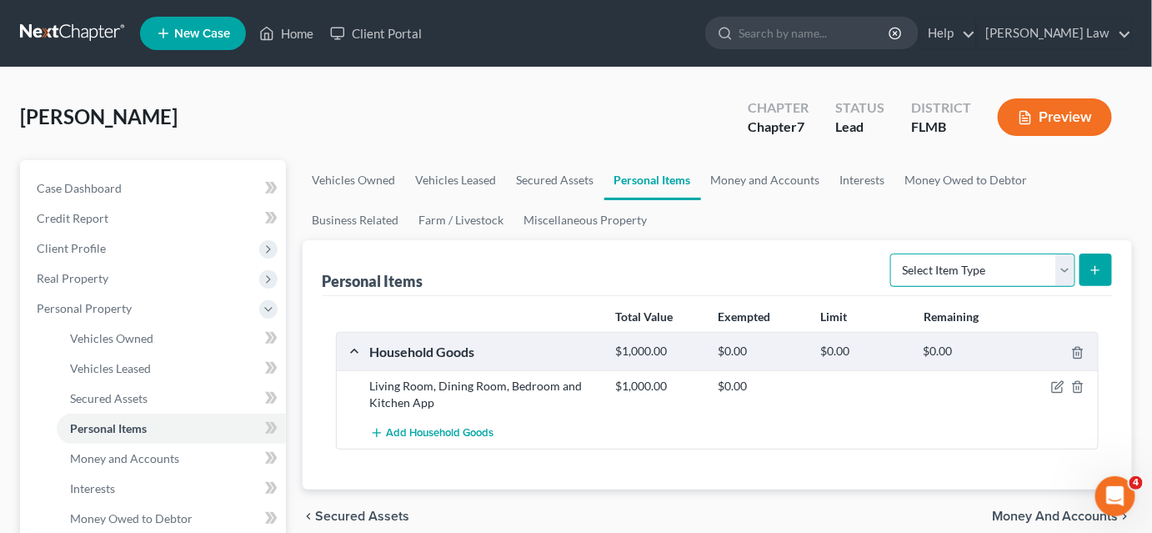
click at [1018, 268] on select "Select Item Type Clothing Collectibles Of Value Electronics Firearms Household …" at bounding box center [982, 269] width 185 height 33
click at [804, 269] on div "Personal Items Select Item Type Clothing Collectibles Of Value Electronics Fire…" at bounding box center [718, 268] width 790 height 56
click at [1054, 384] on icon "button" at bounding box center [1057, 386] width 13 height 13
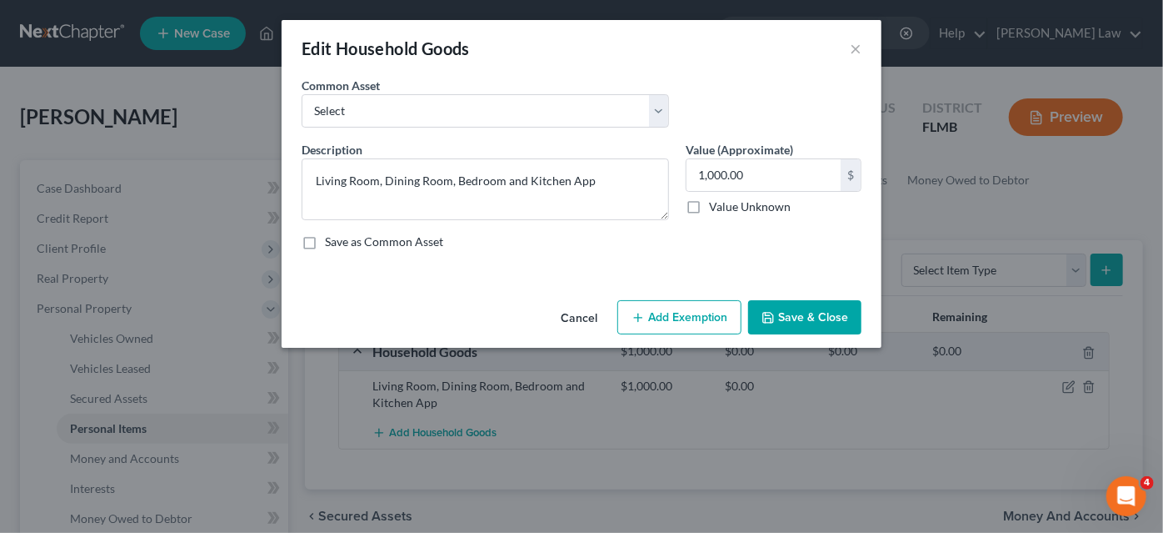
click at [671, 313] on button "Add Exemption" at bounding box center [680, 317] width 124 height 35
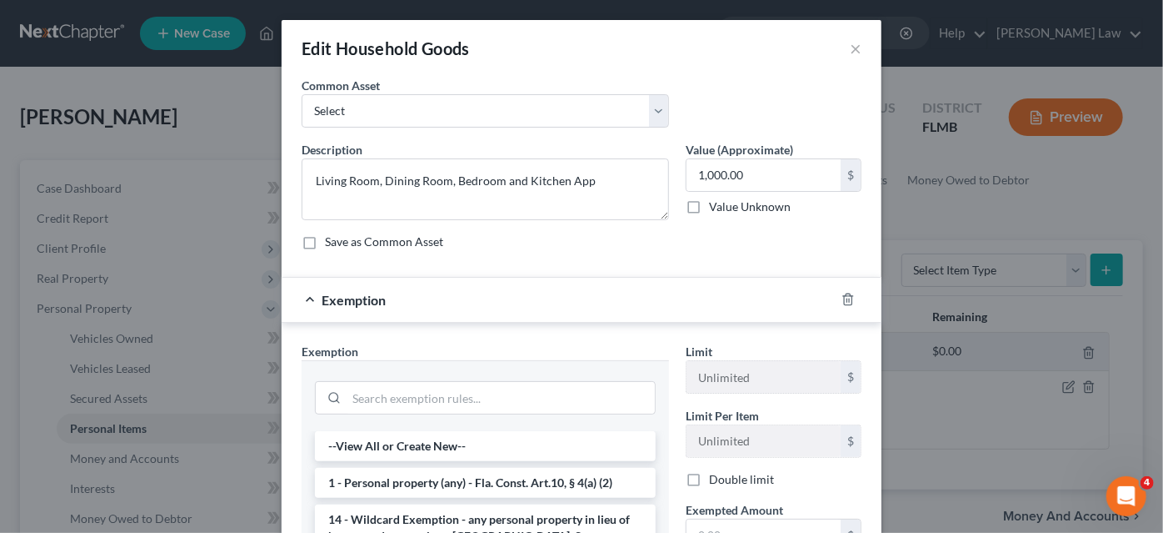
scroll to position [151, 0]
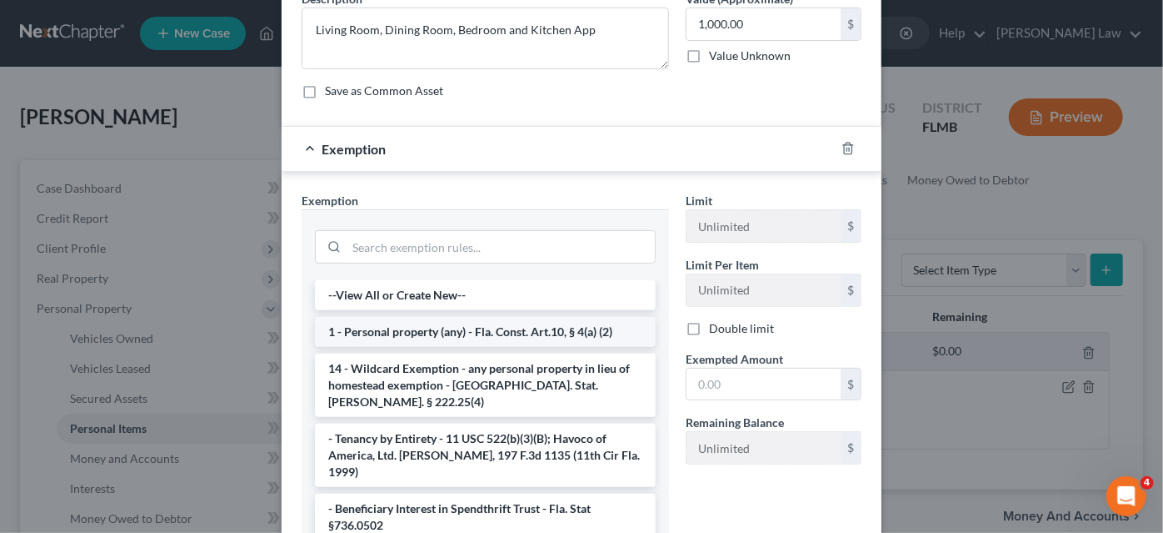
click at [458, 322] on li "1 - Personal property (any) - Fla. Const. Art.10, § 4(a) (2)" at bounding box center [485, 332] width 341 height 30
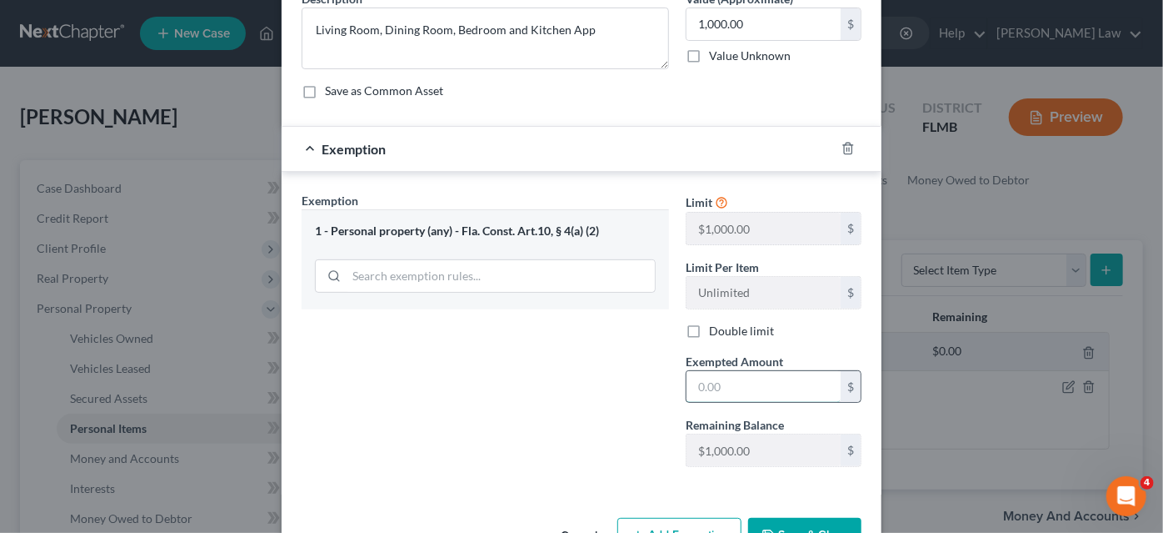
click at [768, 383] on input "text" at bounding box center [764, 387] width 154 height 32
type input "1,000.00"
click at [776, 519] on button "Save & Close" at bounding box center [804, 535] width 113 height 35
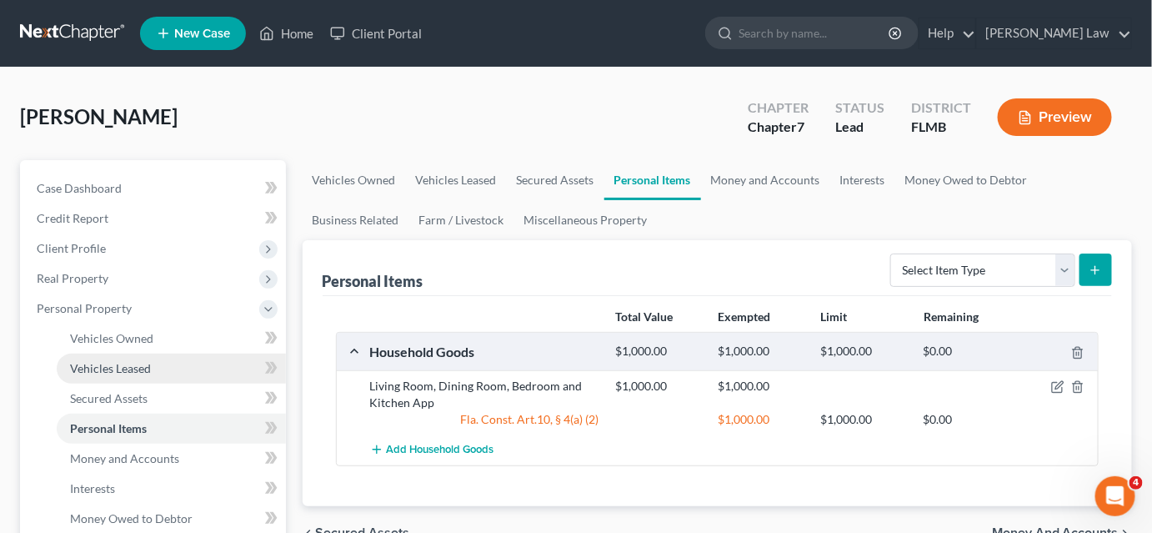
click at [125, 358] on link "Vehicles Leased" at bounding box center [171, 368] width 229 height 30
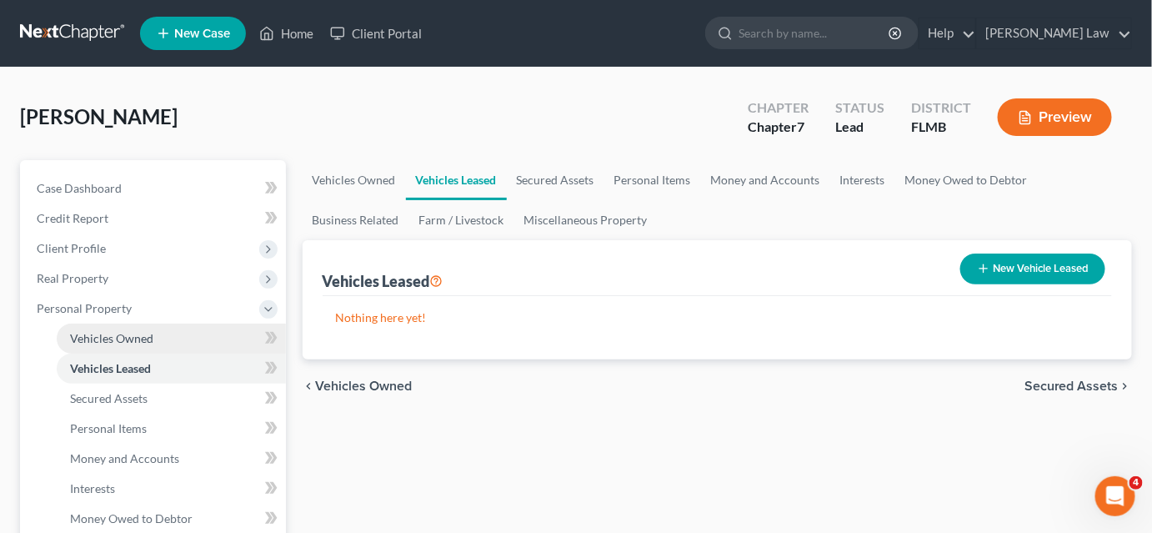
click at [128, 341] on span "Vehicles Owned" at bounding box center [111, 338] width 83 height 14
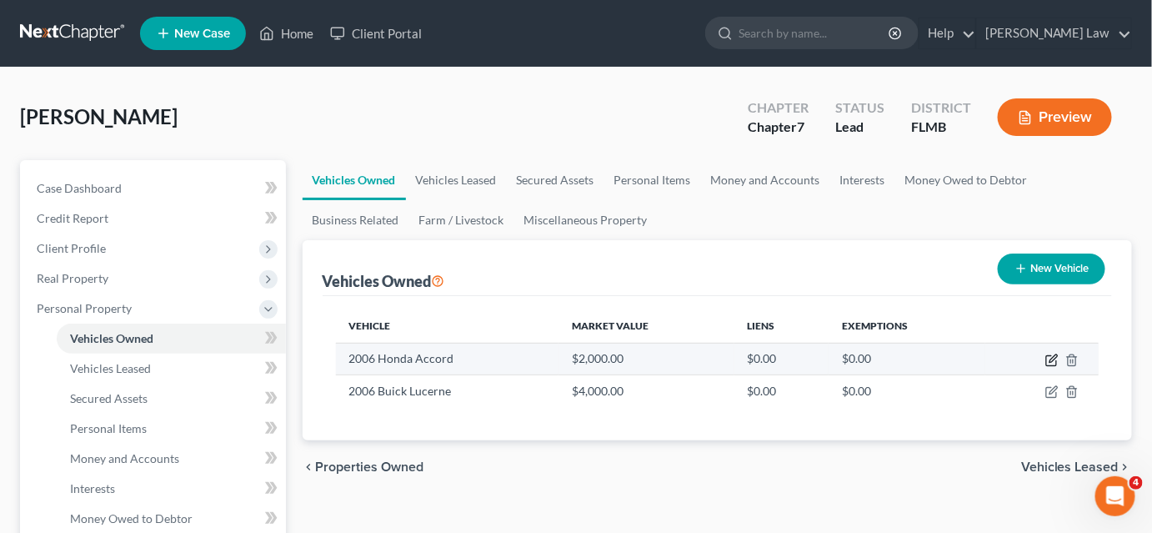
click at [1051, 364] on icon "button" at bounding box center [1051, 361] width 10 height 10
select select "0"
select select "20"
select select "0"
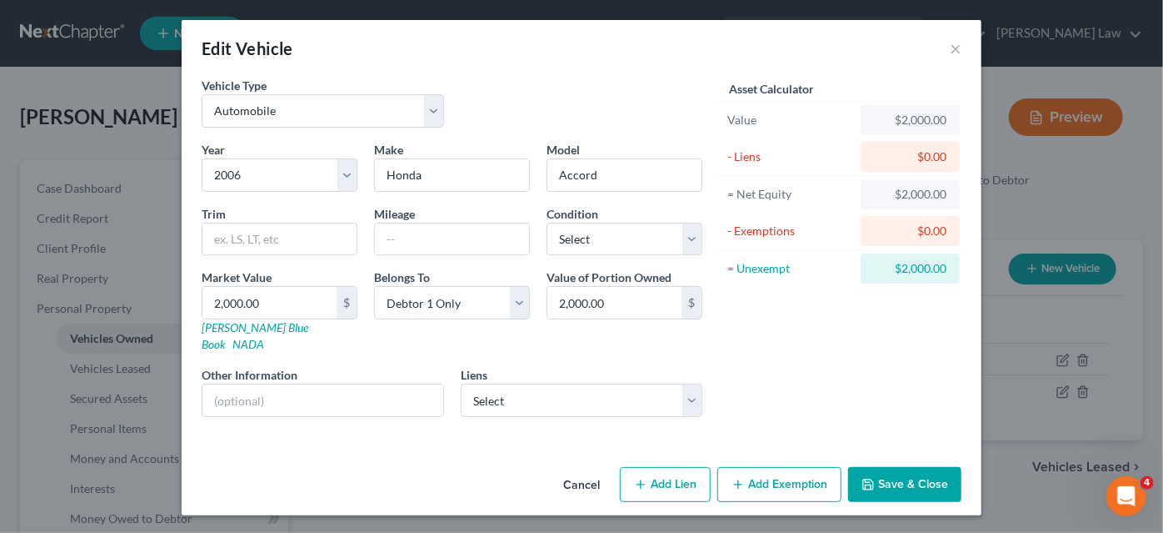
click at [748, 470] on button "Add Exemption" at bounding box center [780, 484] width 124 height 35
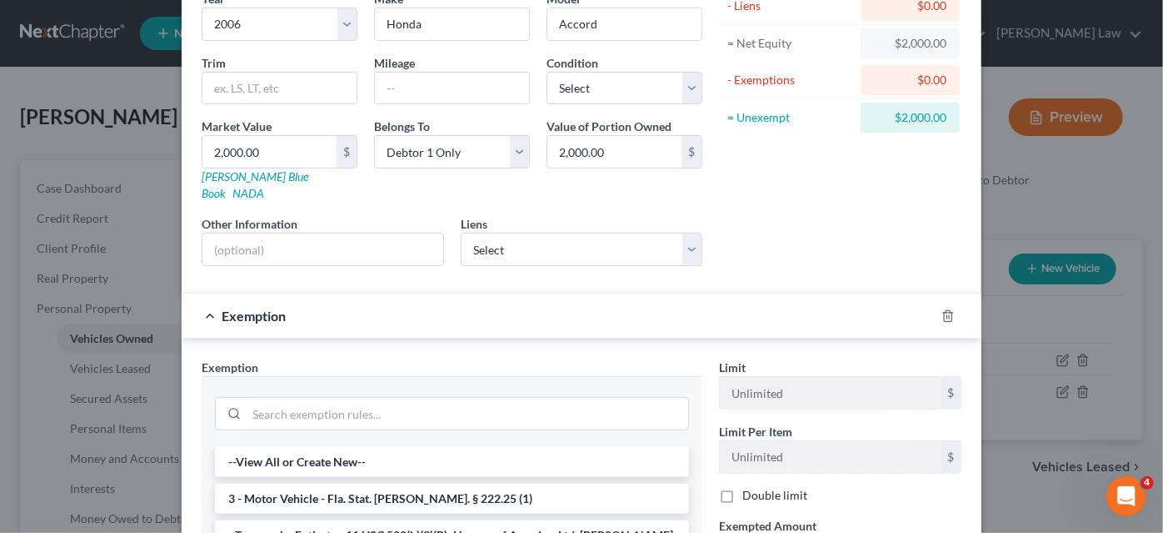
scroll to position [303, 0]
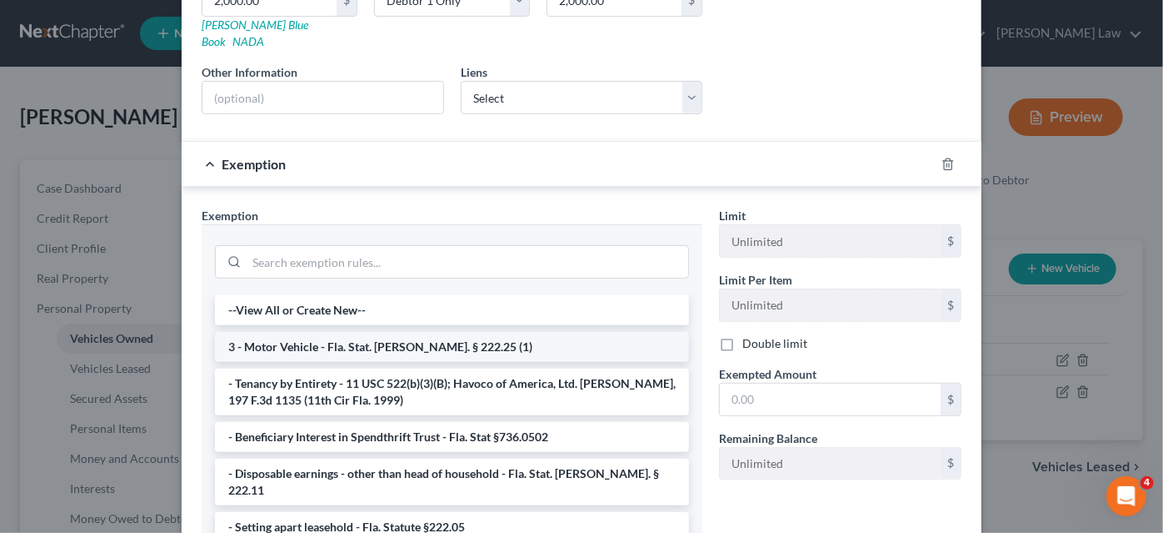
click at [366, 333] on li "3 - Motor Vehicle - Fla. Stat. [PERSON_NAME]. § 222.25 (1)" at bounding box center [452, 347] width 474 height 30
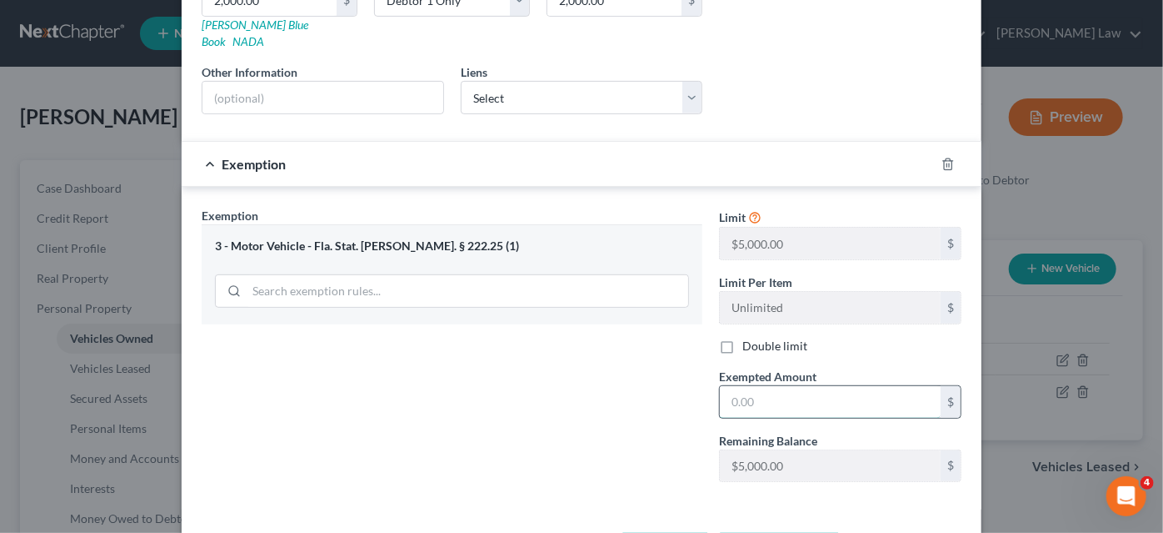
click at [768, 386] on input "text" at bounding box center [830, 402] width 221 height 32
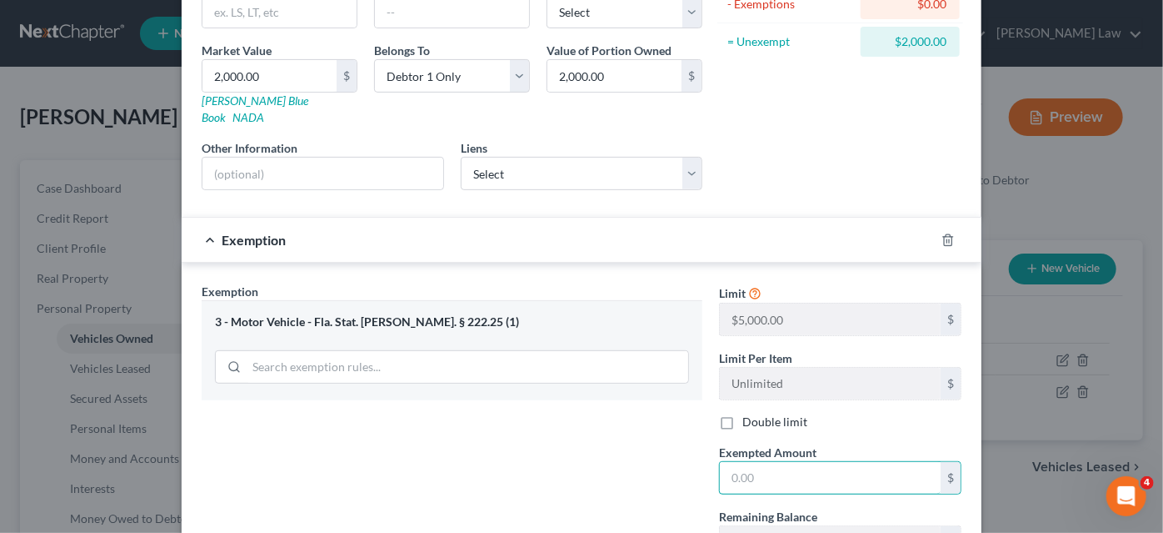
scroll to position [151, 0]
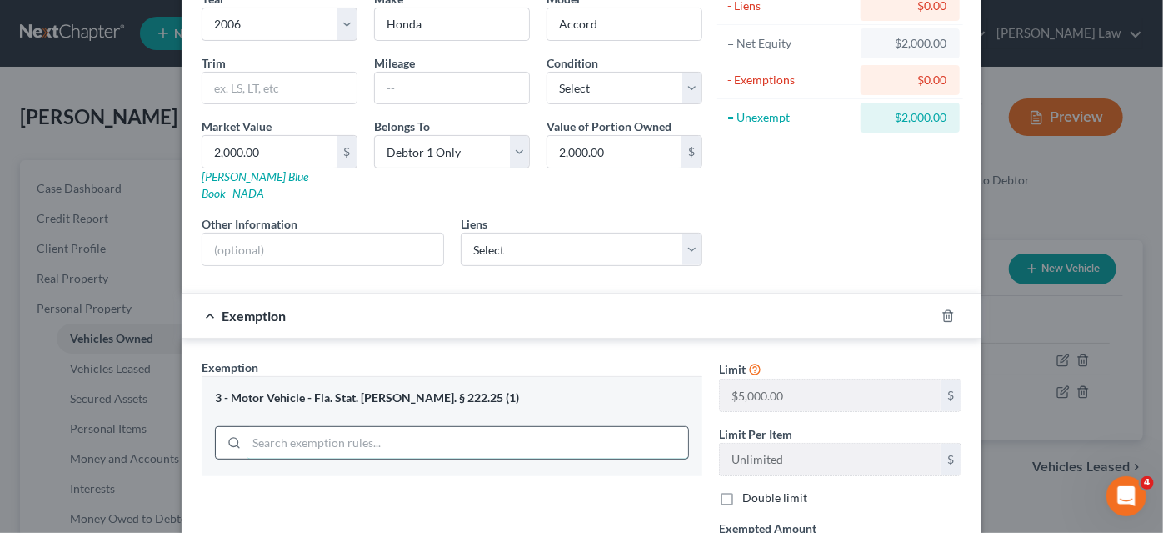
click at [493, 427] on input "search" at bounding box center [468, 443] width 442 height 32
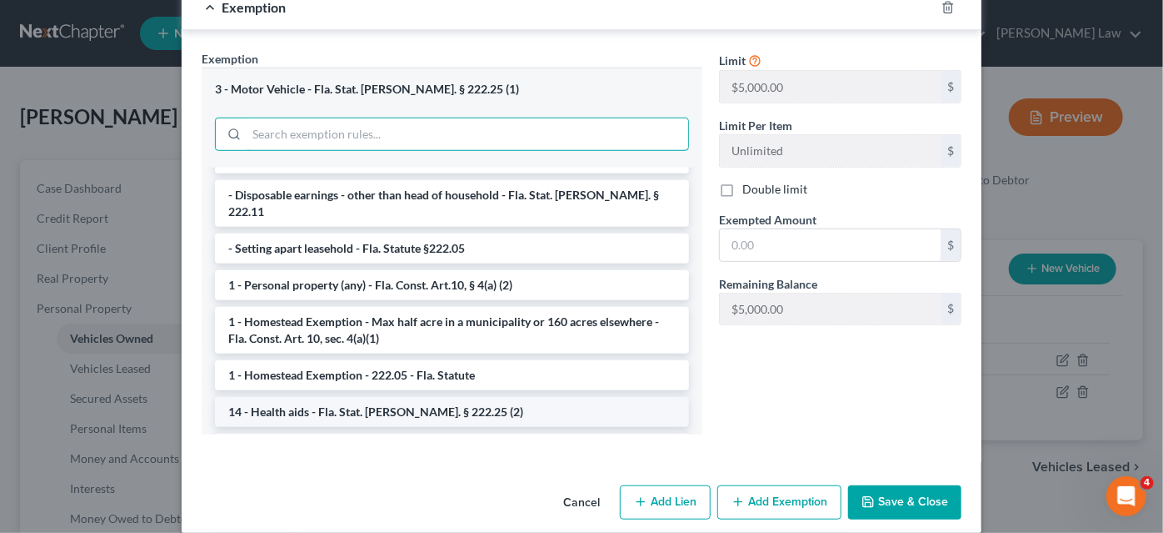
scroll to position [227, 0]
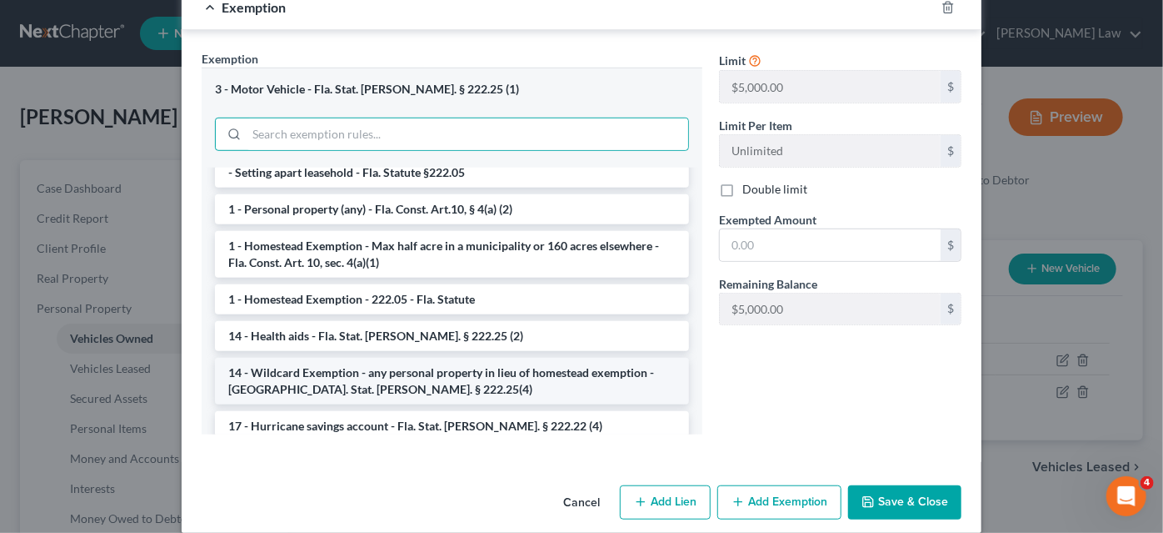
click at [559, 358] on li "14 - Wildcard Exemption - any personal property in lieu of homestead exemption …" at bounding box center [452, 381] width 474 height 47
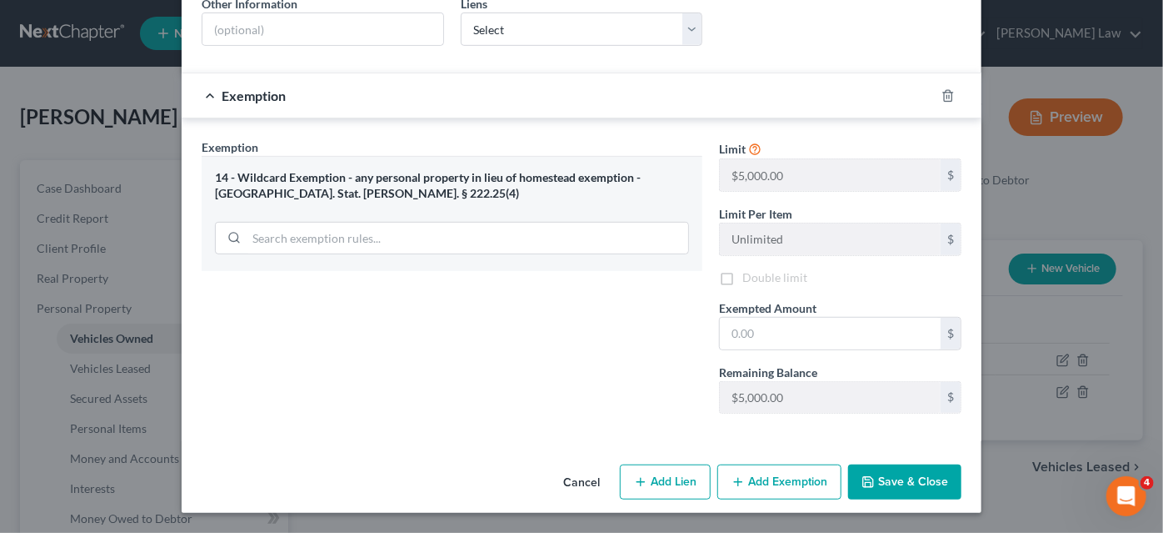
scroll to position [349, 0]
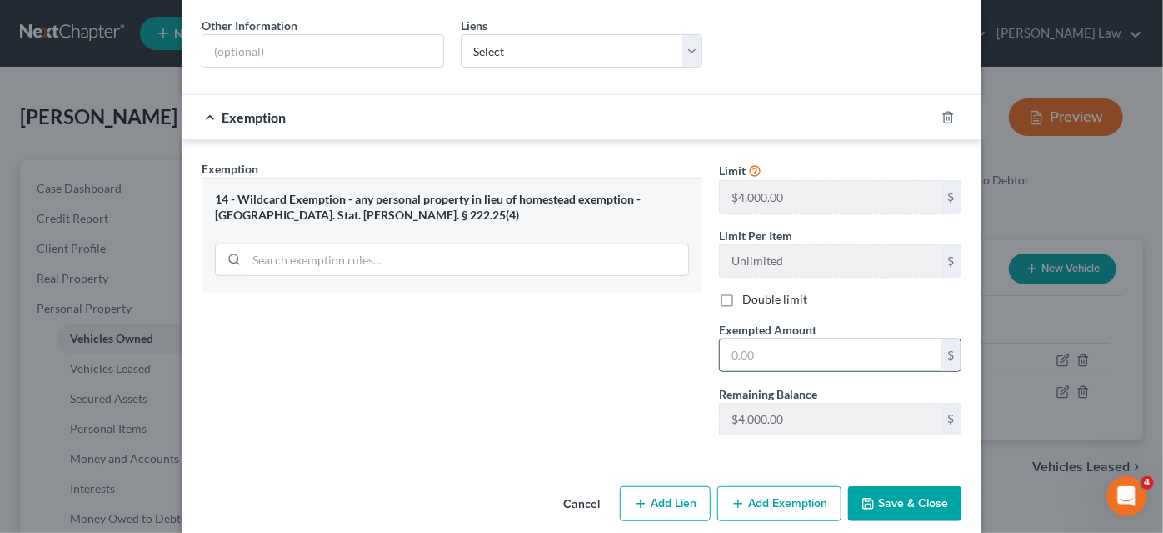
click at [745, 339] on input "text" at bounding box center [830, 355] width 221 height 32
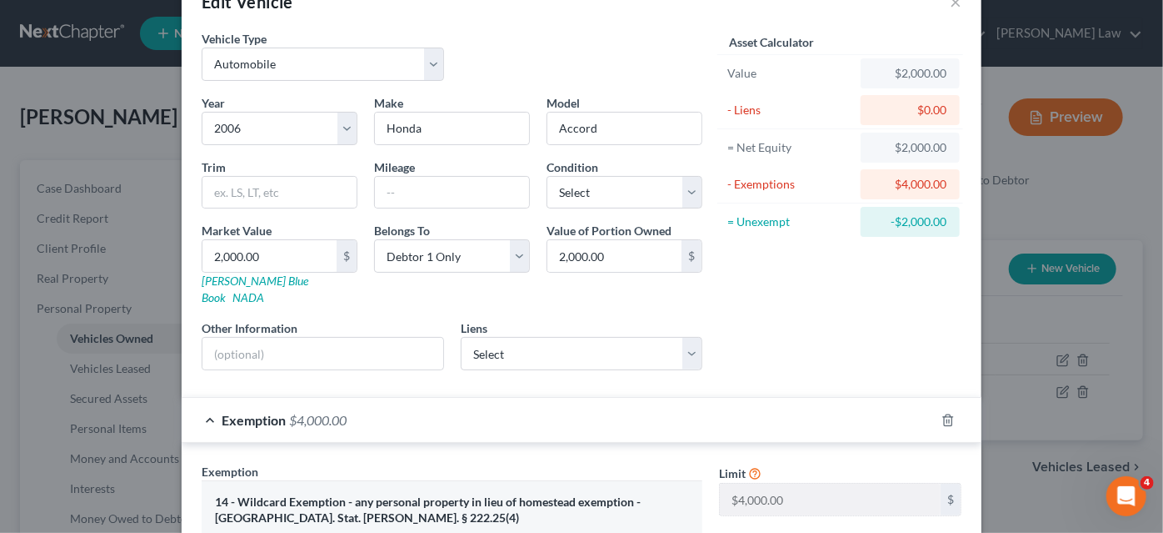
scroll to position [273, 0]
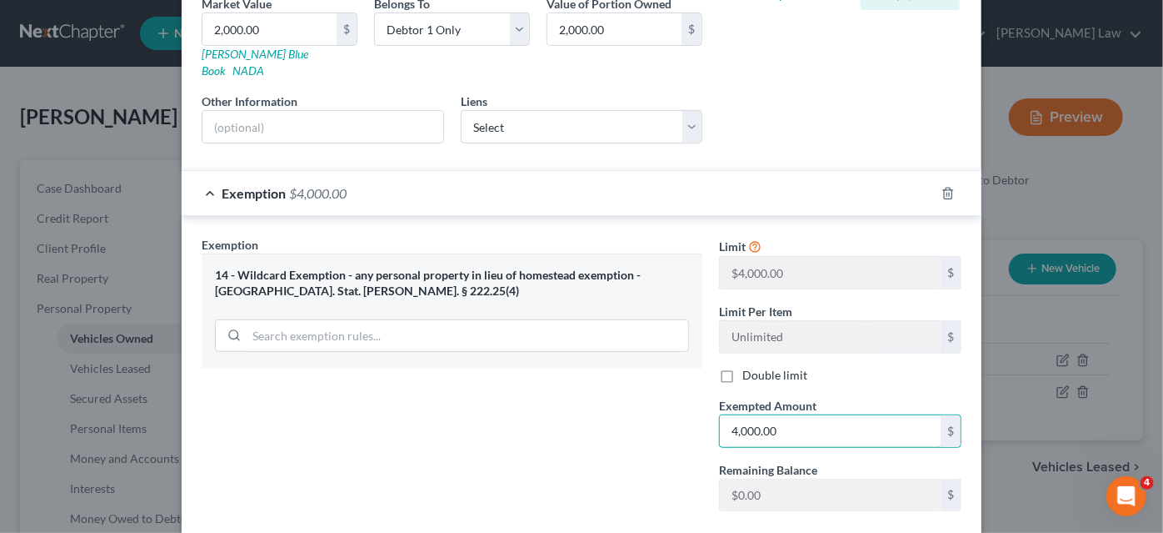
drag, startPoint x: 777, startPoint y: 410, endPoint x: 693, endPoint y: 403, distance: 83.6
click at [693, 403] on div "Exemption Set must be selected for CA. Exemption * 14 - Wildcard Exemption - an…" at bounding box center [581, 380] width 777 height 289
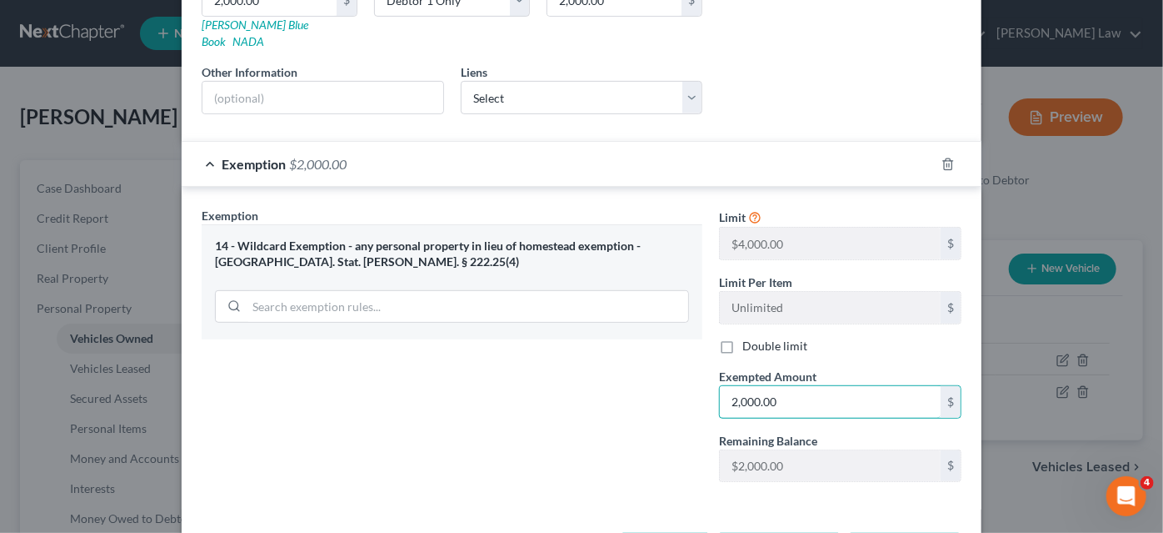
scroll to position [349, 0]
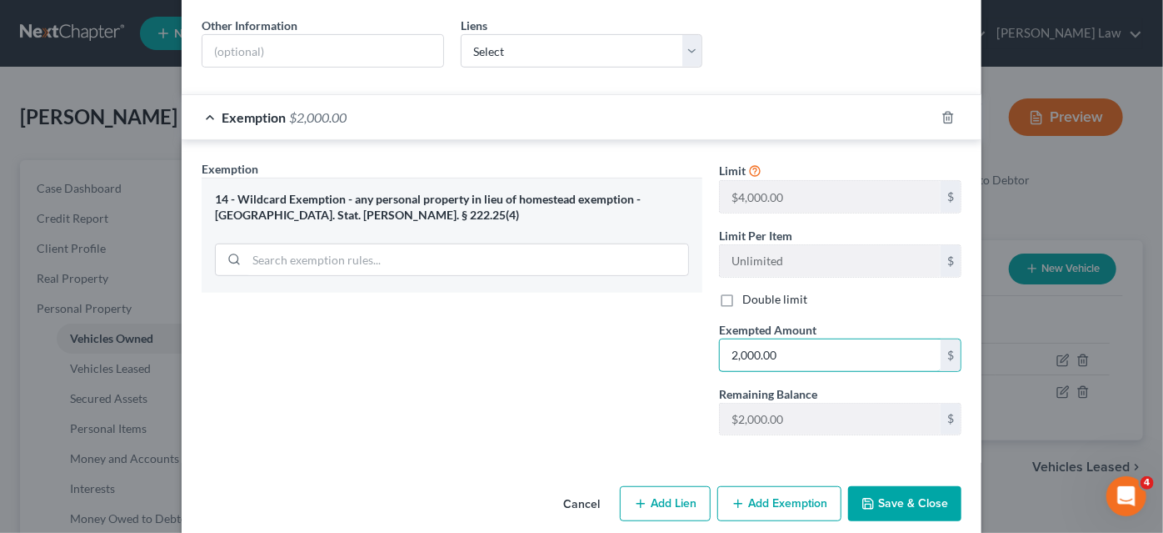
type input "2,000.00"
click at [866, 497] on icon "button" at bounding box center [868, 503] width 13 height 13
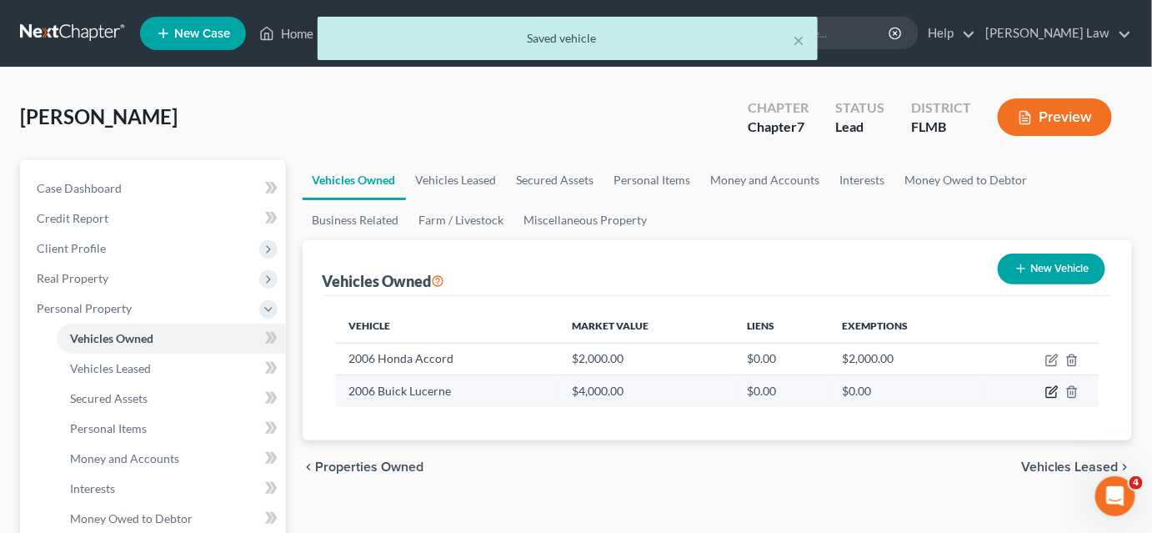
click at [1048, 390] on icon "button" at bounding box center [1051, 391] width 13 height 13
select select "0"
select select "20"
select select "0"
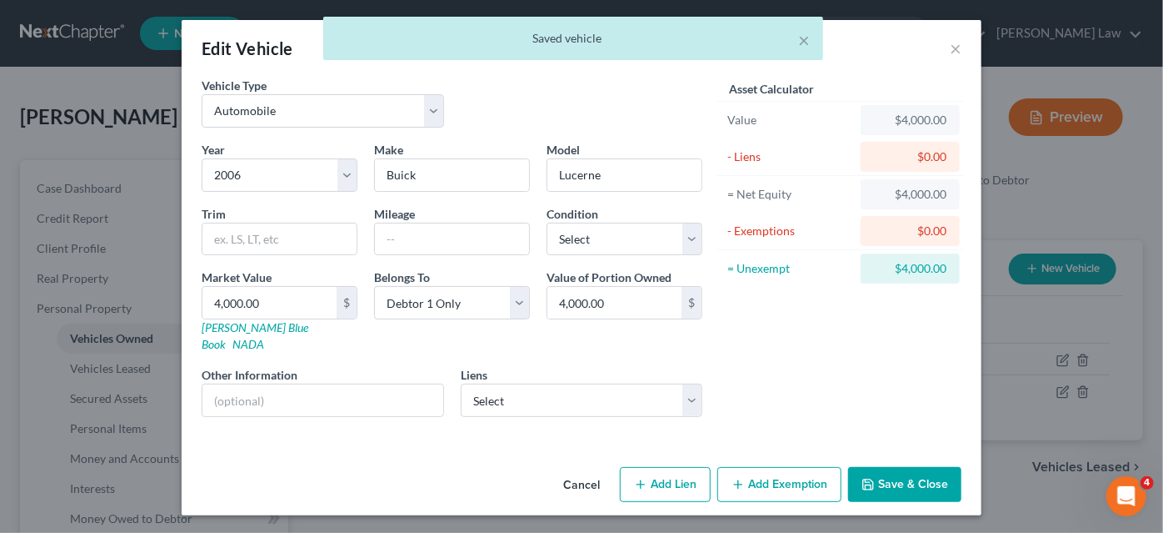
click at [778, 468] on button "Add Exemption" at bounding box center [780, 484] width 124 height 35
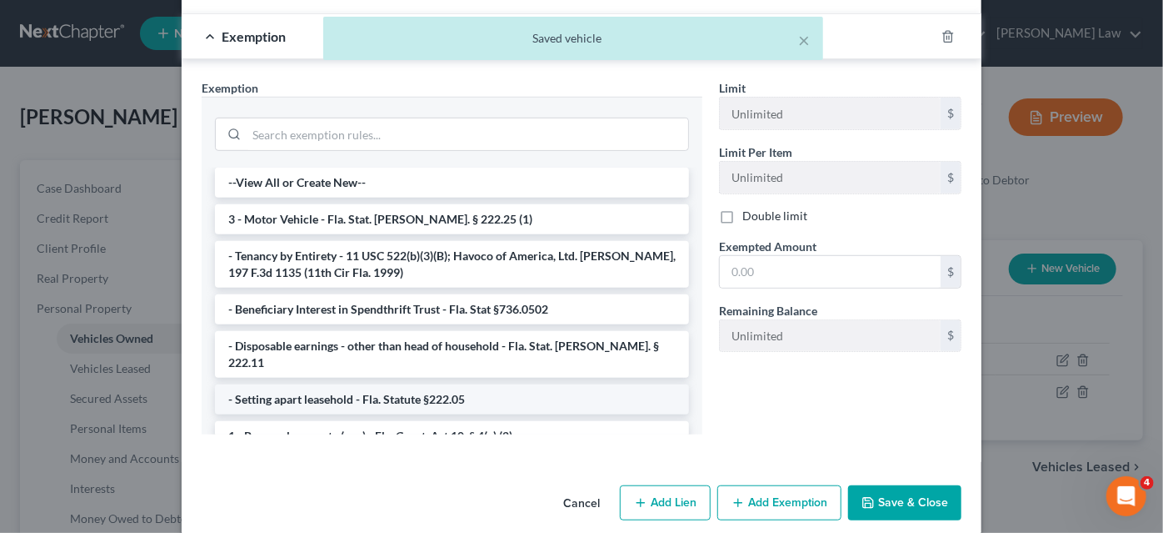
scroll to position [227, 0]
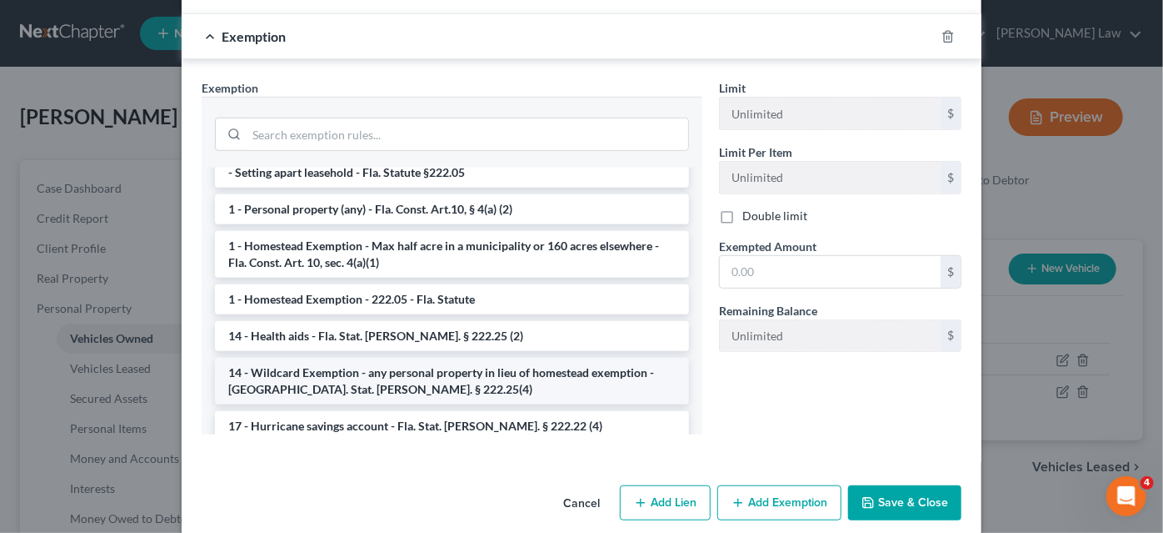
click at [470, 358] on li "14 - Wildcard Exemption - any personal property in lieu of homestead exemption …" at bounding box center [452, 381] width 474 height 47
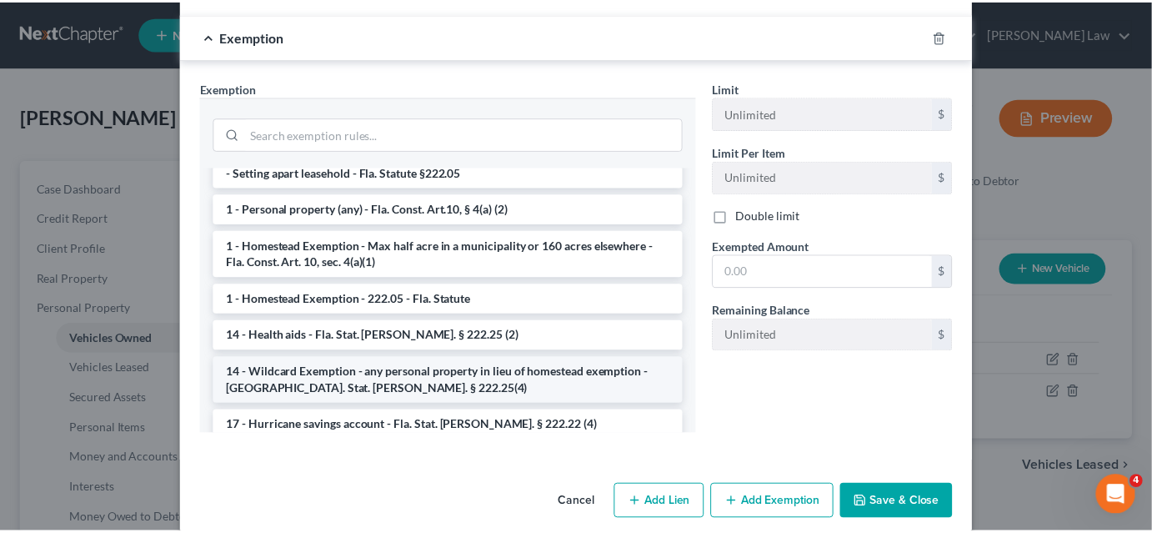
scroll to position [349, 0]
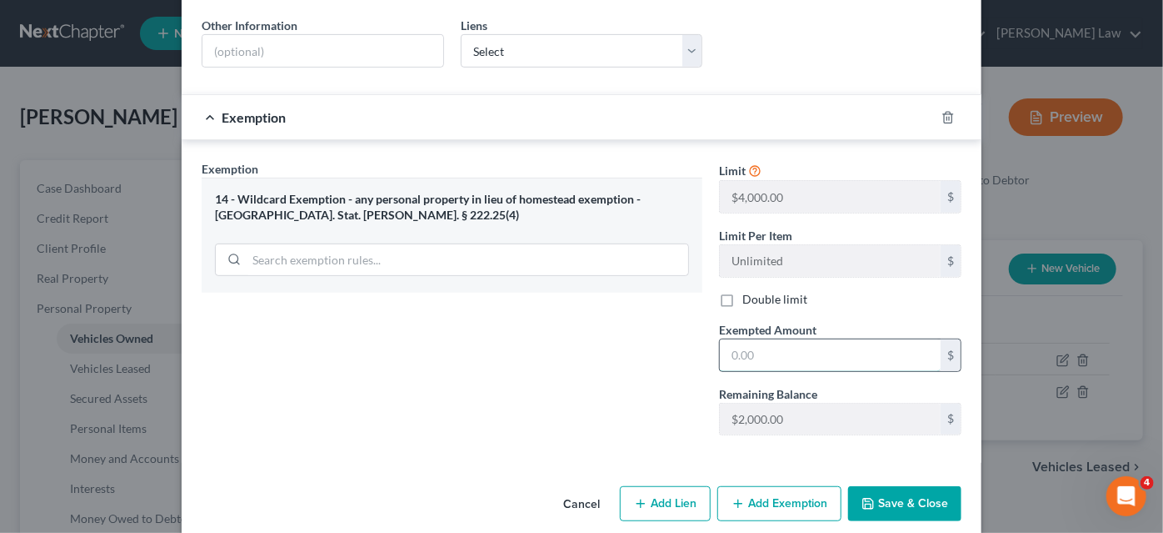
click at [768, 339] on input "text" at bounding box center [830, 355] width 221 height 32
type input "4,000.00"
click at [881, 486] on button "Save & Close" at bounding box center [904, 503] width 113 height 35
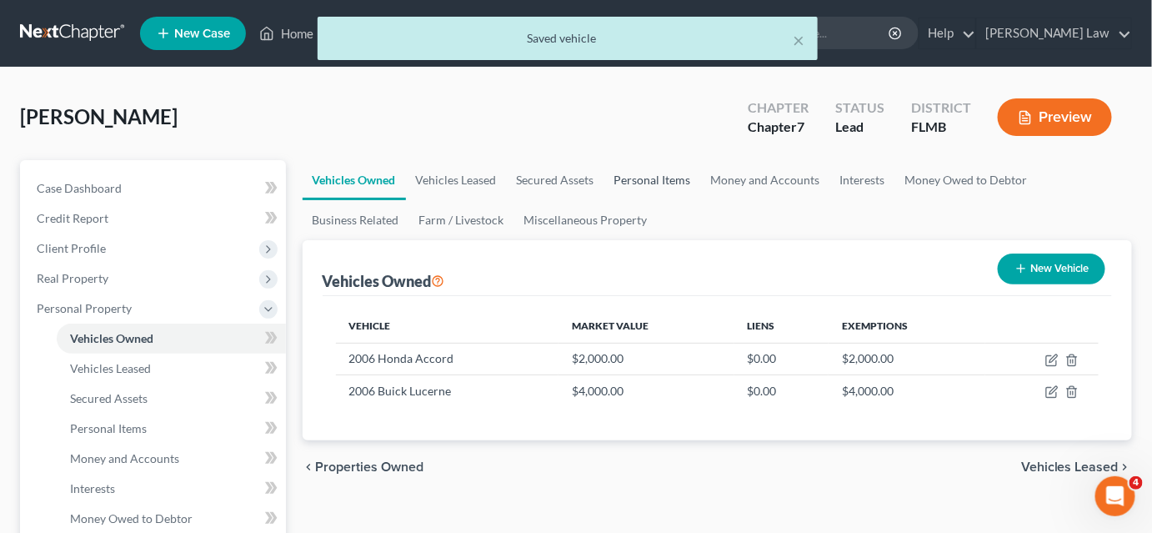
click at [646, 173] on link "Personal Items" at bounding box center [652, 180] width 97 height 40
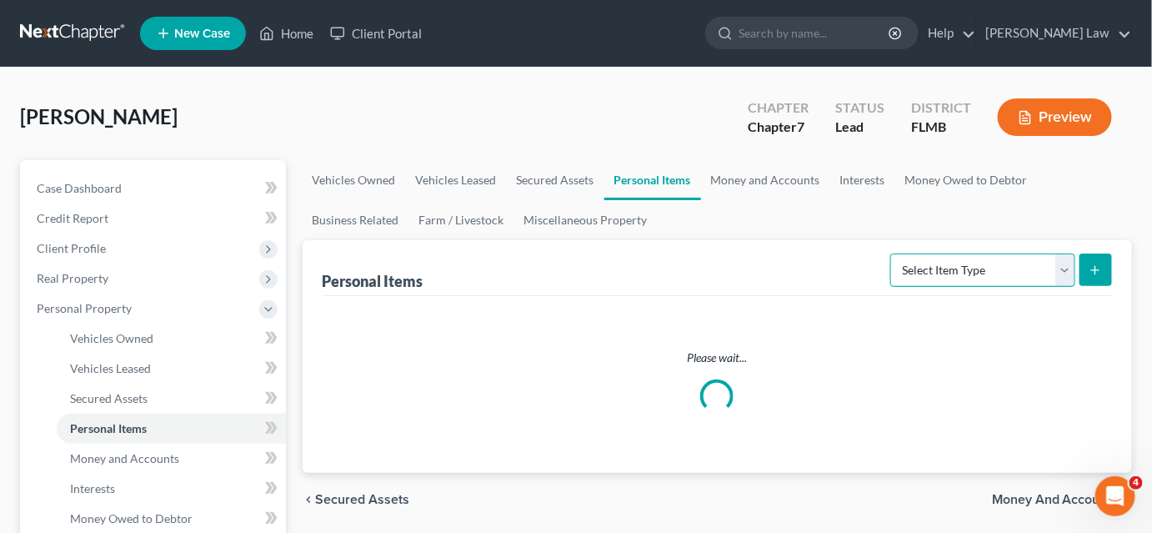
click at [961, 267] on select "Select Item Type Clothing Collectibles Of Value Electronics Firearms Household …" at bounding box center [982, 269] width 185 height 33
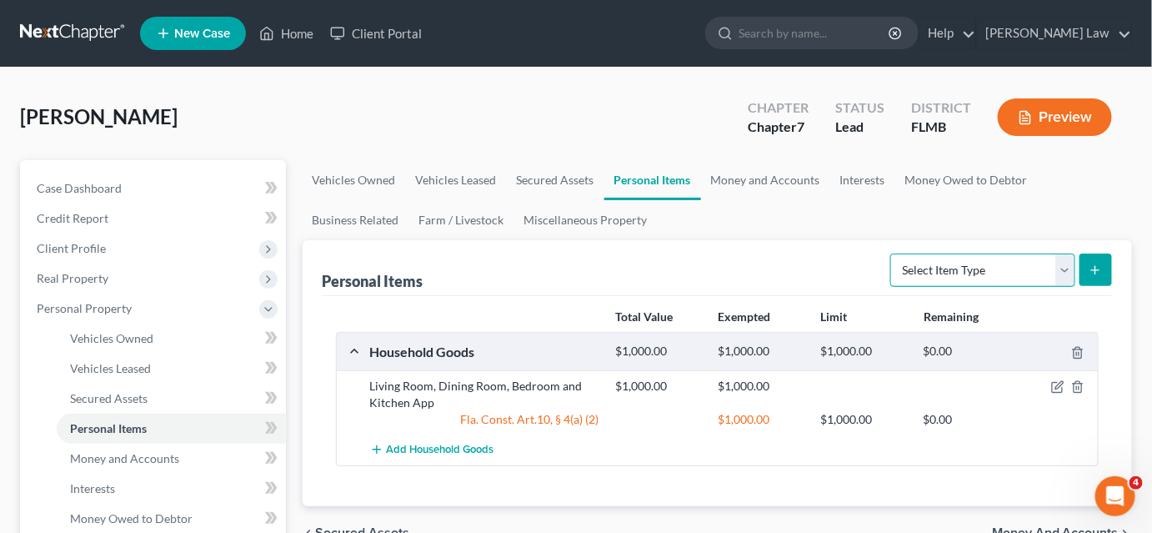
select select "electronics"
click at [893, 253] on select "Select Item Type Clothing Collectibles Of Value Electronics Firearms Household …" at bounding box center [982, 269] width 185 height 33
click at [1091, 275] on icon "submit" at bounding box center [1094, 269] width 13 height 13
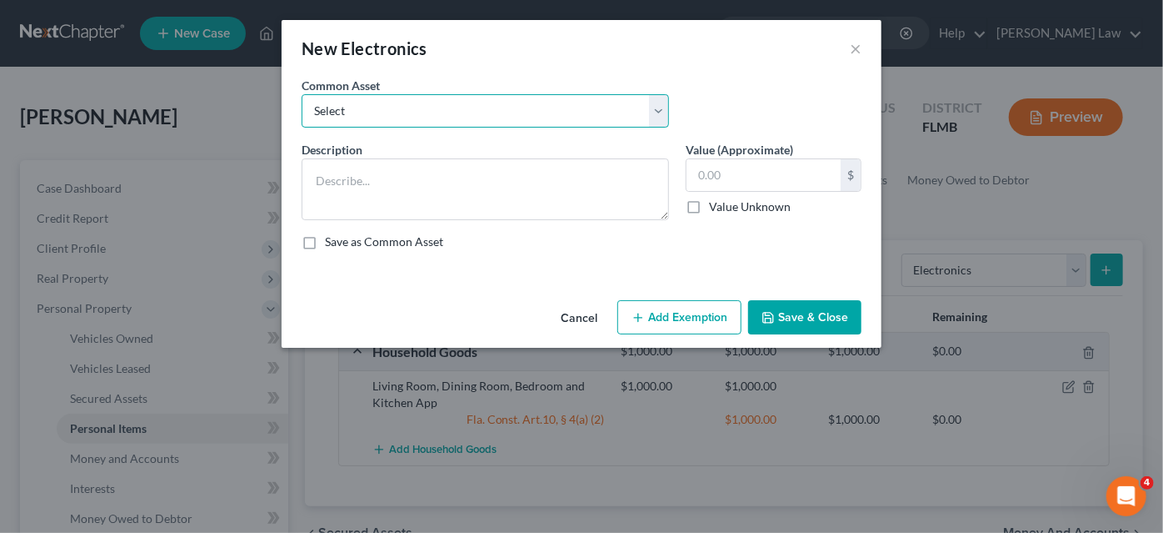
click at [414, 114] on select "Select Cell Phones, P.C. and T.V. Cell Phones, P.C. and T.V. Cell Phones, P.C. …" at bounding box center [486, 110] width 368 height 33
select select "0"
click at [302, 94] on select "Select Cell Phones, P.C. and T.V. Cell Phones, P.C. and T.V. Cell Phones, P.C. …" at bounding box center [486, 110] width 368 height 33
type textarea "Cell Phones, P.C. and T.V."
type input "300.00"
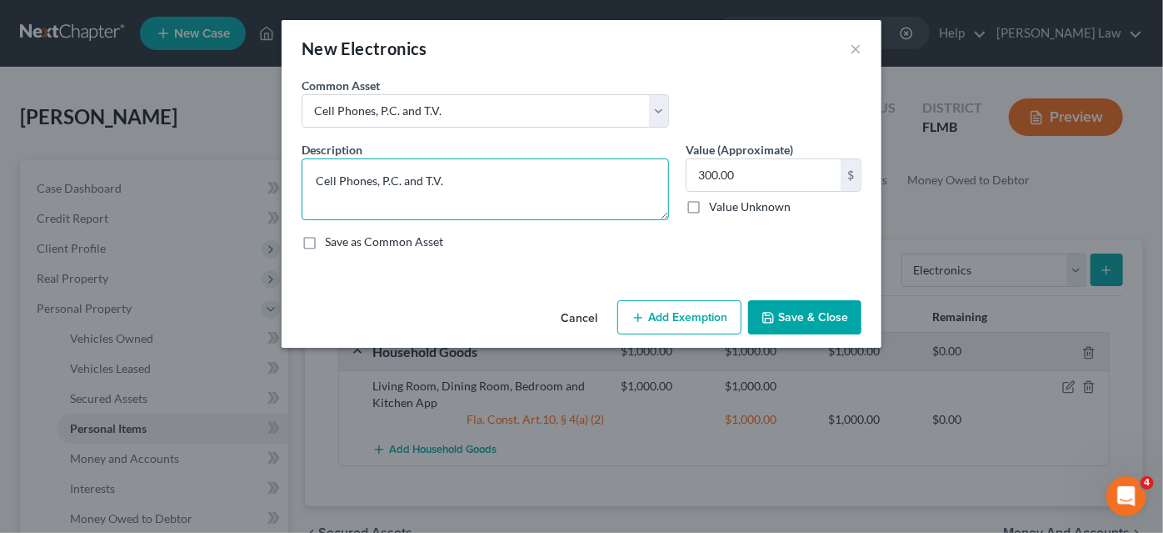
drag, startPoint x: 440, startPoint y: 182, endPoint x: 380, endPoint y: 186, distance: 60.1
click at [380, 186] on textarea "Cell Phones, P.C. and T.V." at bounding box center [486, 189] width 368 height 62
type textarea "Cell Phone"
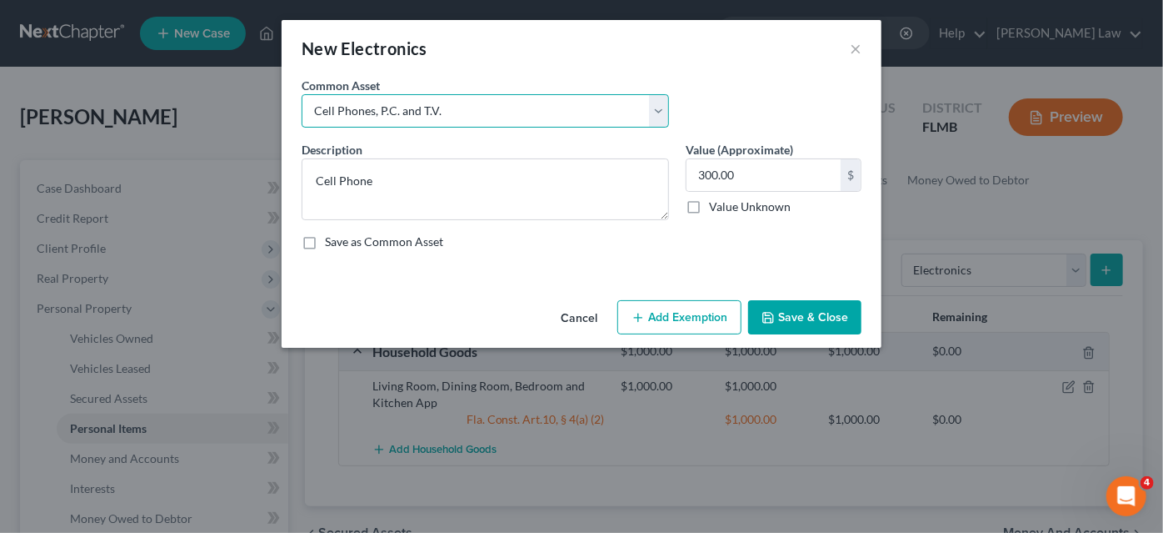
click at [447, 112] on select "Select Cell Phones, P.C. and T.V. Cell Phones, P.C. and T.V. Cell Phones, P.C. …" at bounding box center [486, 110] width 368 height 33
click at [515, 63] on div "New Electronics ×" at bounding box center [582, 48] width 600 height 57
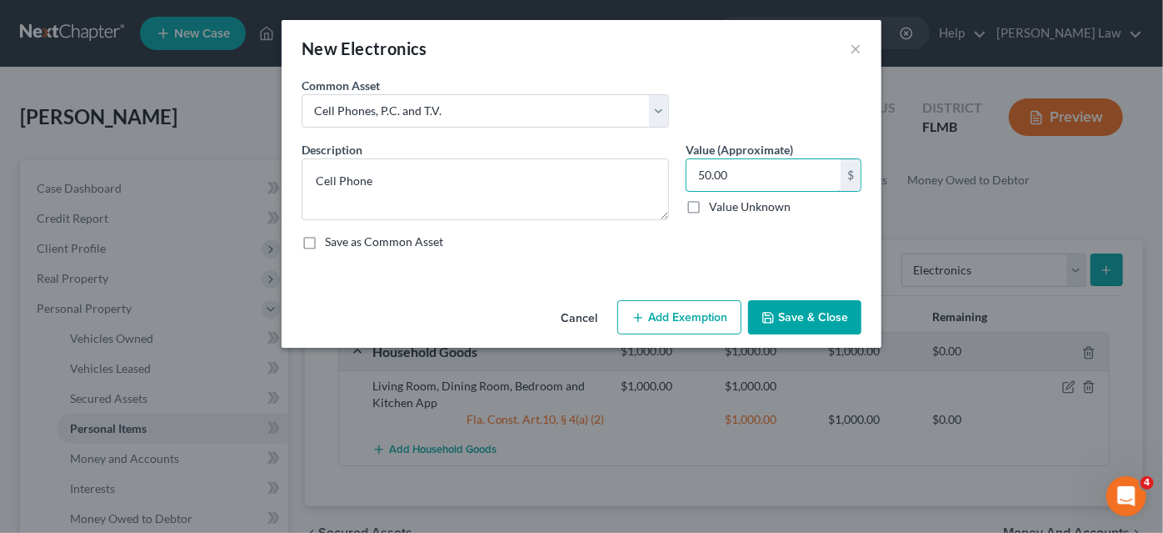
type input "50.00"
click at [801, 311] on button "Save & Close" at bounding box center [804, 317] width 113 height 35
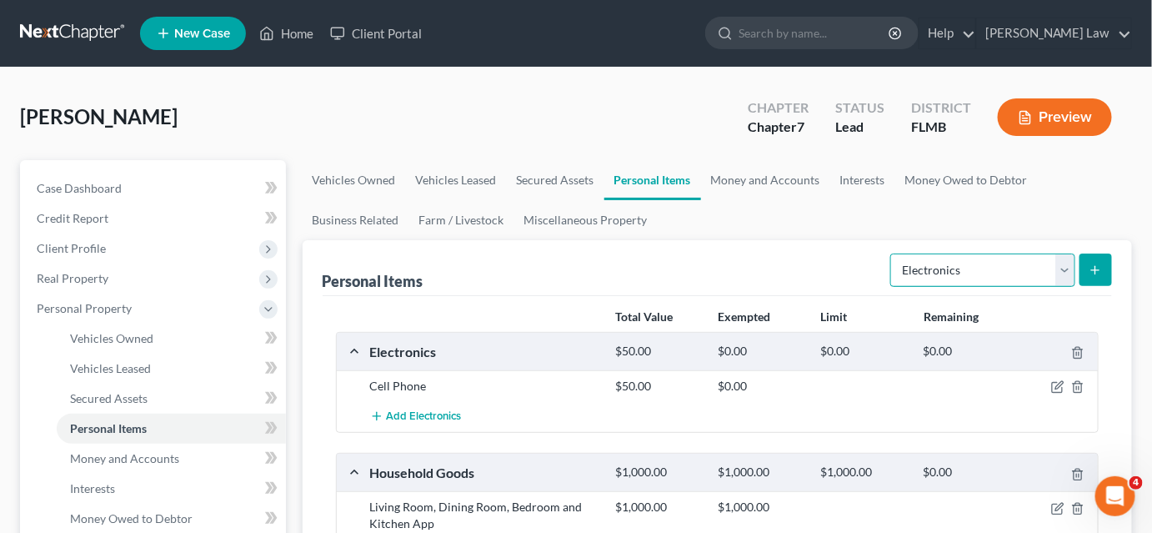
click at [984, 276] on select "Select Item Type Clothing Collectibles Of Value Electronics Firearms Household …" at bounding box center [982, 269] width 185 height 33
select select "clothing"
click at [893, 253] on select "Select Item Type Clothing Collectibles Of Value Electronics Firearms Household …" at bounding box center [982, 269] width 185 height 33
click at [1089, 268] on icon "submit" at bounding box center [1094, 269] width 13 height 13
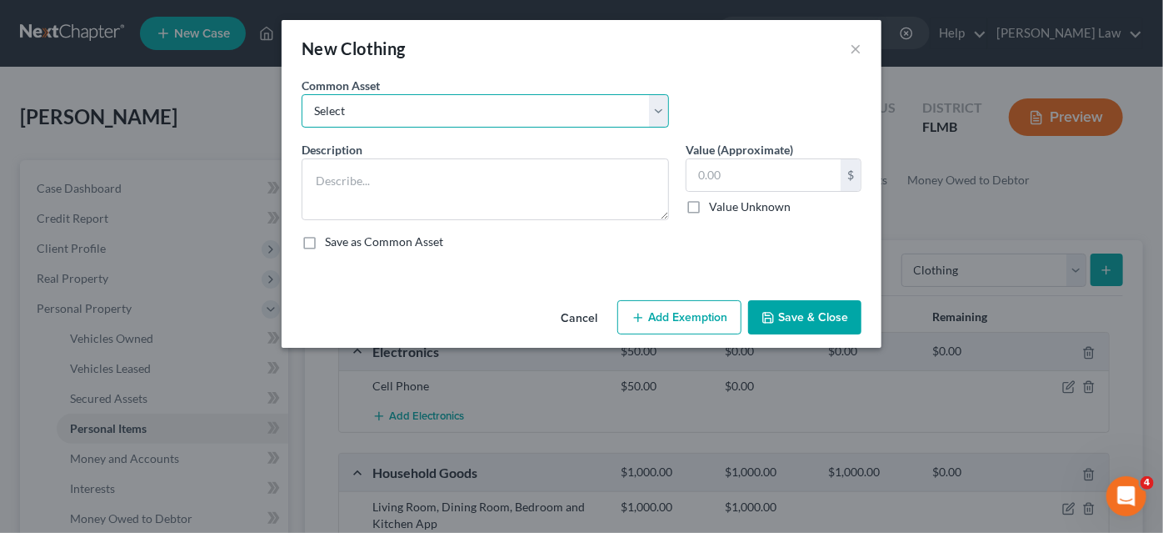
click at [461, 108] on select "Select Women Clothing Men Clothing Men Clothing" at bounding box center [486, 110] width 368 height 33
select select "0"
click at [302, 94] on select "Select Women Clothing Men Clothing Men Clothing" at bounding box center [486, 110] width 368 height 33
type textarea "Women Clothing"
type input "150.00"
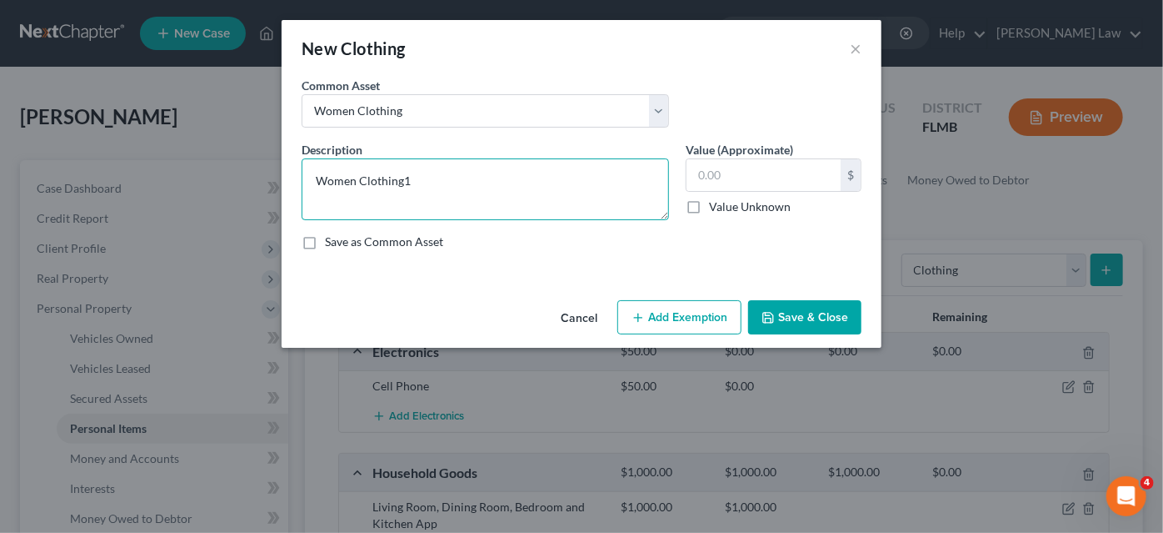
type textarea "Women Clothing"
click at [771, 173] on input "text" at bounding box center [764, 175] width 154 height 32
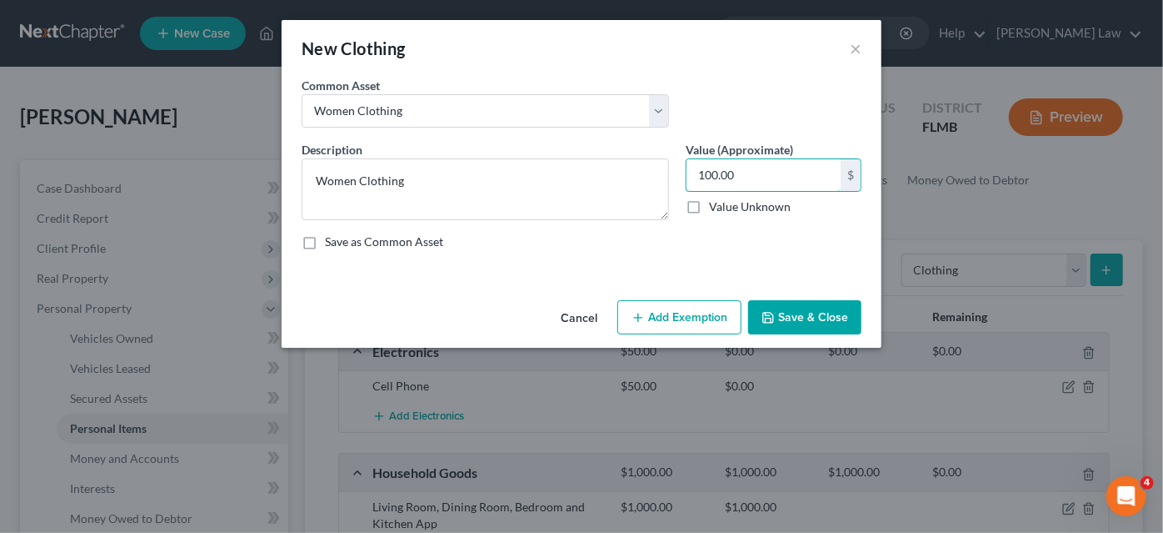
type input "100.00"
click at [803, 318] on button "Save & Close" at bounding box center [804, 317] width 113 height 35
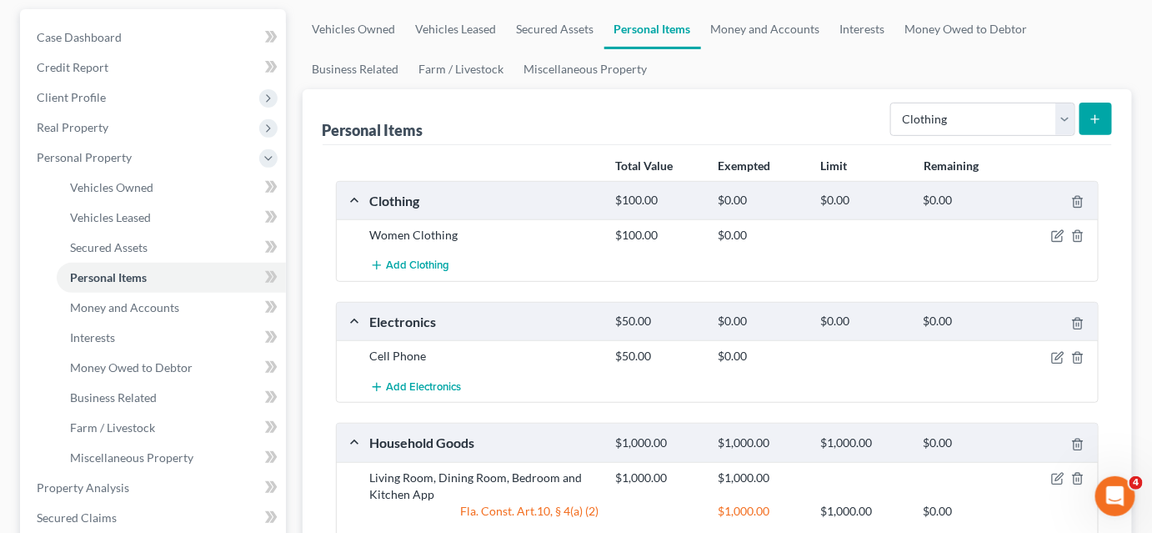
scroll to position [378, 0]
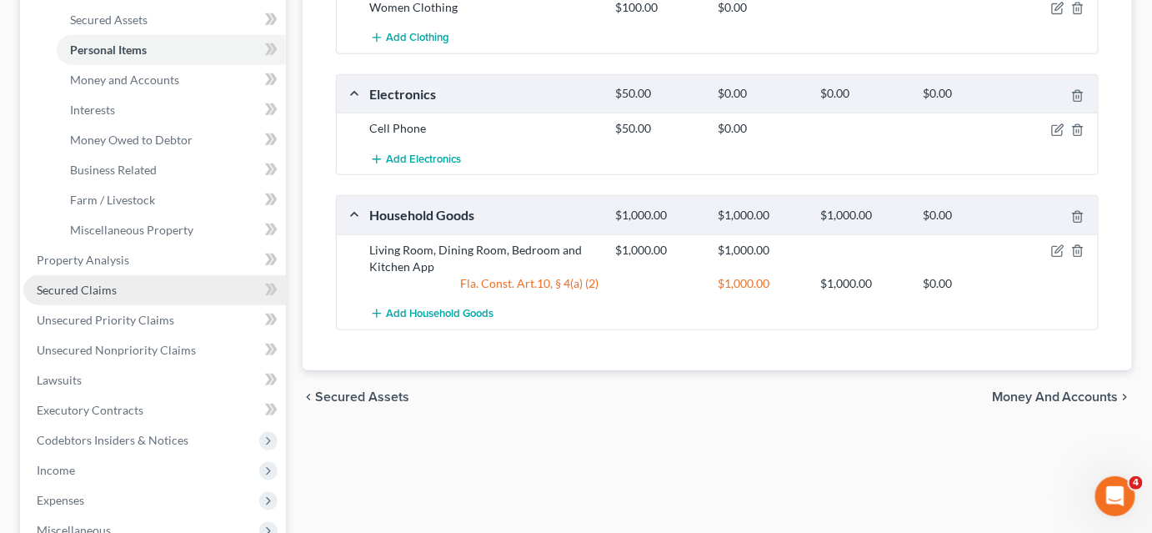
click at [102, 286] on span "Secured Claims" at bounding box center [77, 290] width 80 height 14
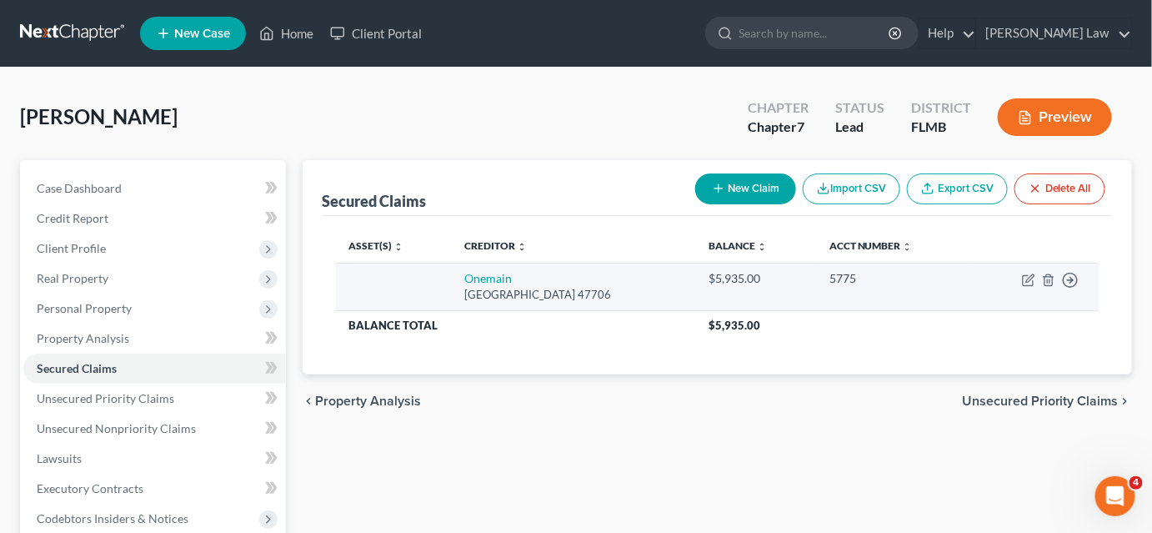
drag, startPoint x: 462, startPoint y: 295, endPoint x: 628, endPoint y: 292, distance: 166.7
click at [628, 292] on div "[GEOGRAPHIC_DATA] 47706" at bounding box center [573, 295] width 218 height 16
copy div "[GEOGRAPHIC_DATA] 47706"
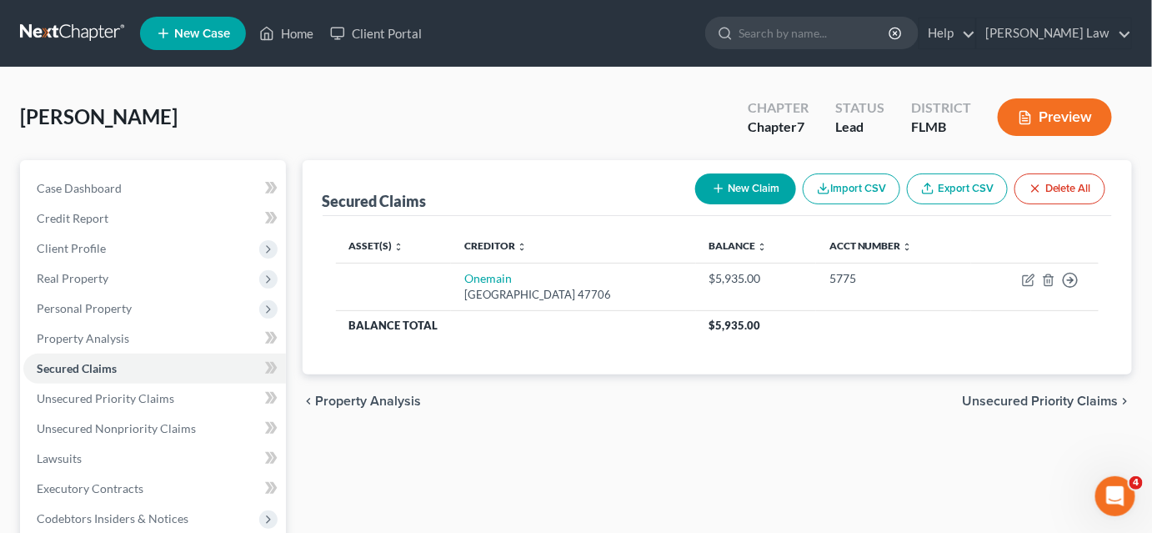
click at [1042, 190] on button "Delete All" at bounding box center [1059, 188] width 91 height 31
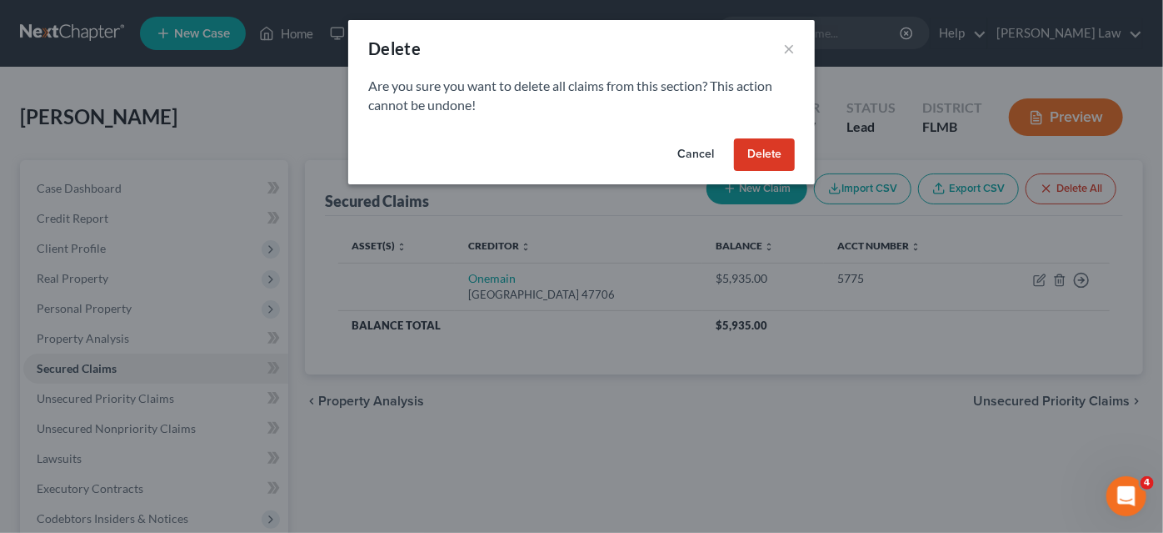
click at [761, 157] on button "Delete" at bounding box center [764, 154] width 61 height 33
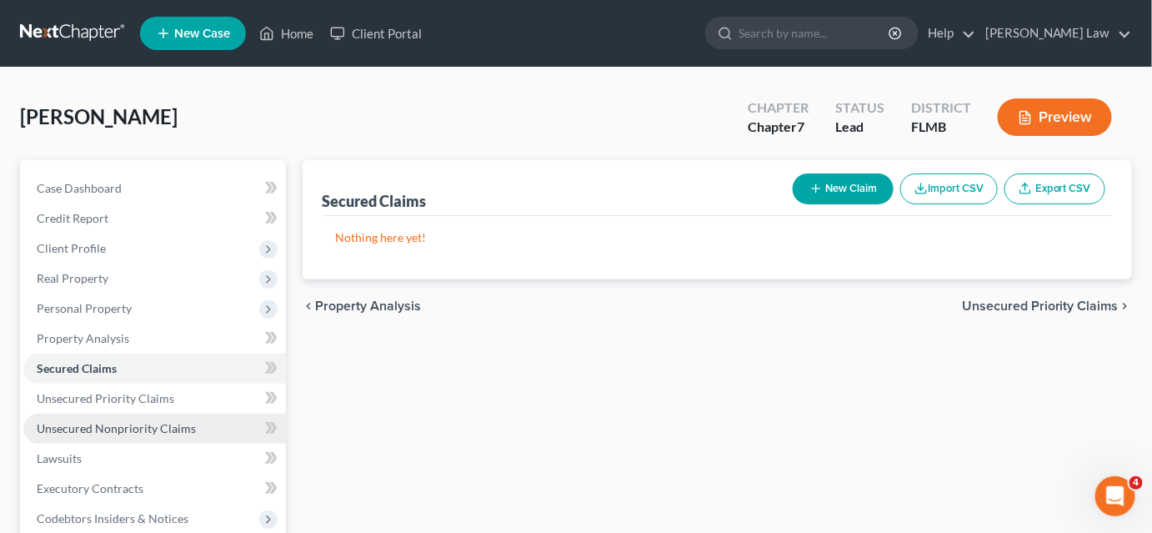
click at [168, 426] on span "Unsecured Nonpriority Claims" at bounding box center [116, 428] width 159 height 14
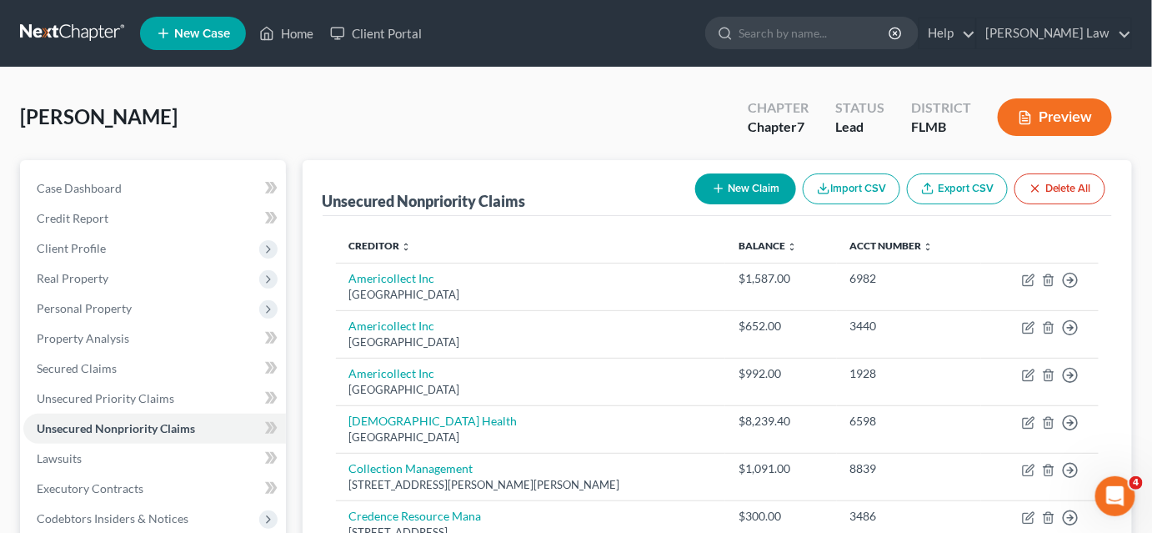
click at [741, 188] on button "New Claim" at bounding box center [745, 188] width 101 height 31
select select "0"
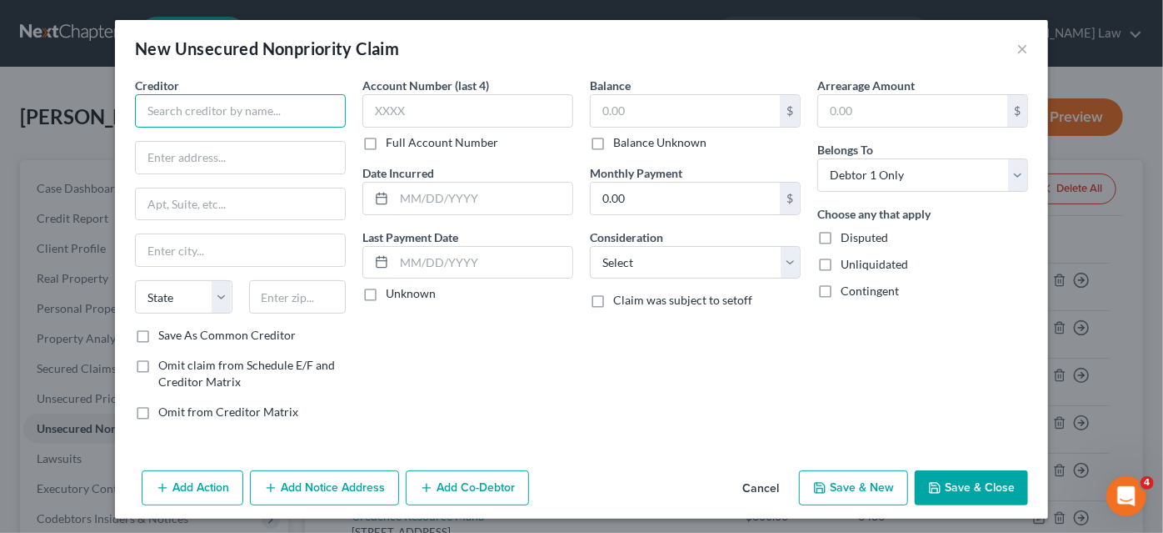
click at [254, 117] on input "text" at bounding box center [240, 110] width 211 height 33
type input "Onemain"
paste input "[GEOGRAPHIC_DATA] 47706"
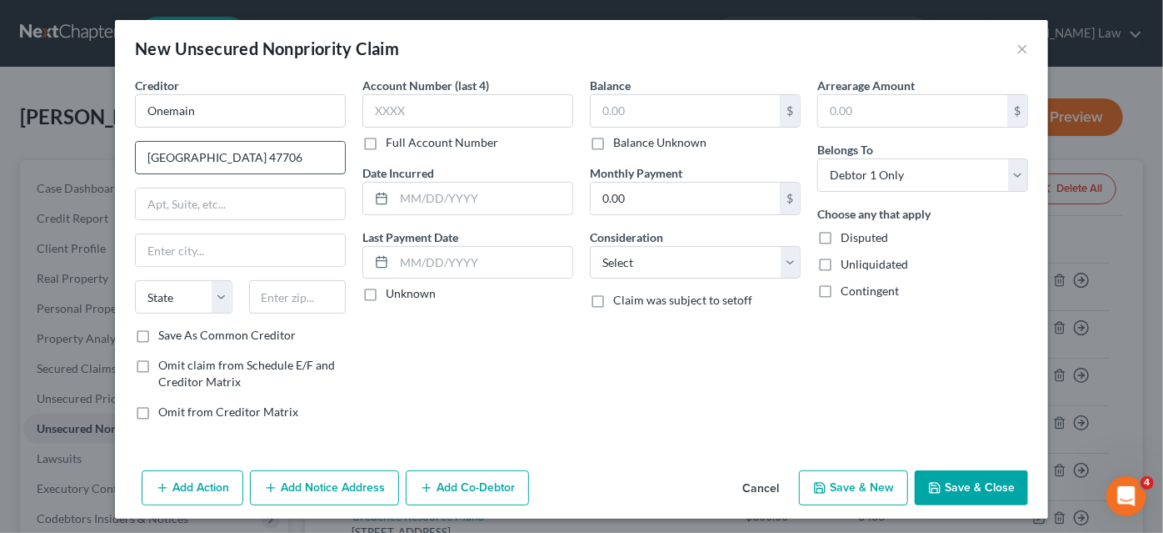
click at [213, 159] on input "[GEOGRAPHIC_DATA] 47706" at bounding box center [240, 158] width 209 height 32
drag, startPoint x: 209, startPoint y: 158, endPoint x: 258, endPoint y: 158, distance: 48.3
click at [258, 158] on input "[GEOGRAPHIC_DATA], IN 47 706" at bounding box center [240, 158] width 209 height 32
type input "[GEOGRAPHIC_DATA], IN 47 706"
click at [198, 242] on input "text" at bounding box center [240, 250] width 209 height 32
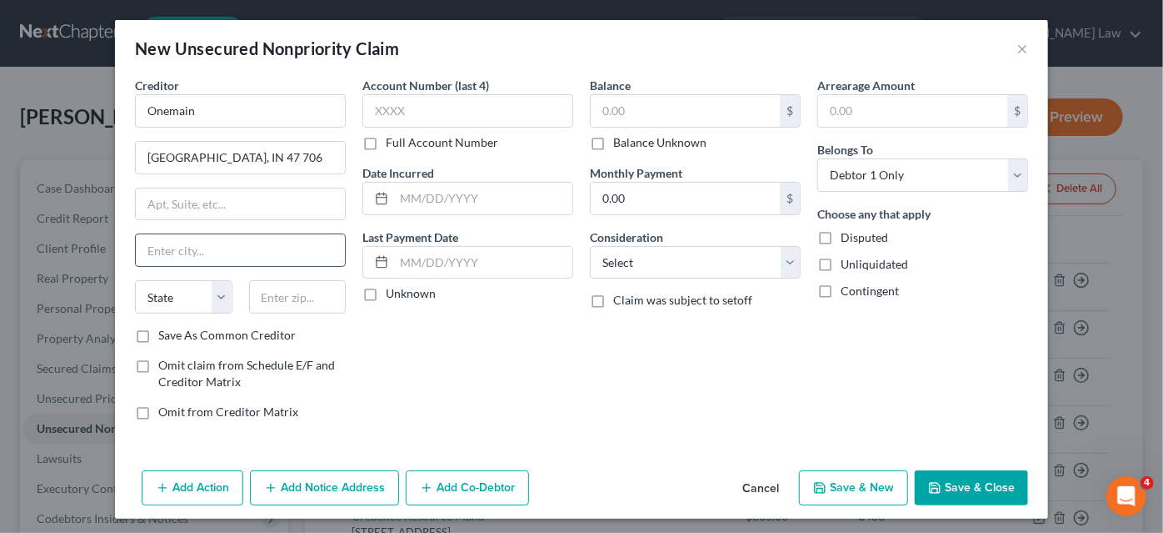
paste input "[GEOGRAPHIC_DATA]"
type input "[GEOGRAPHIC_DATA]"
drag, startPoint x: 265, startPoint y: 156, endPoint x: 275, endPoint y: 157, distance: 10.0
click at [275, 157] on input "[GEOGRAPHIC_DATA], IN 47 706" at bounding box center [240, 158] width 209 height 32
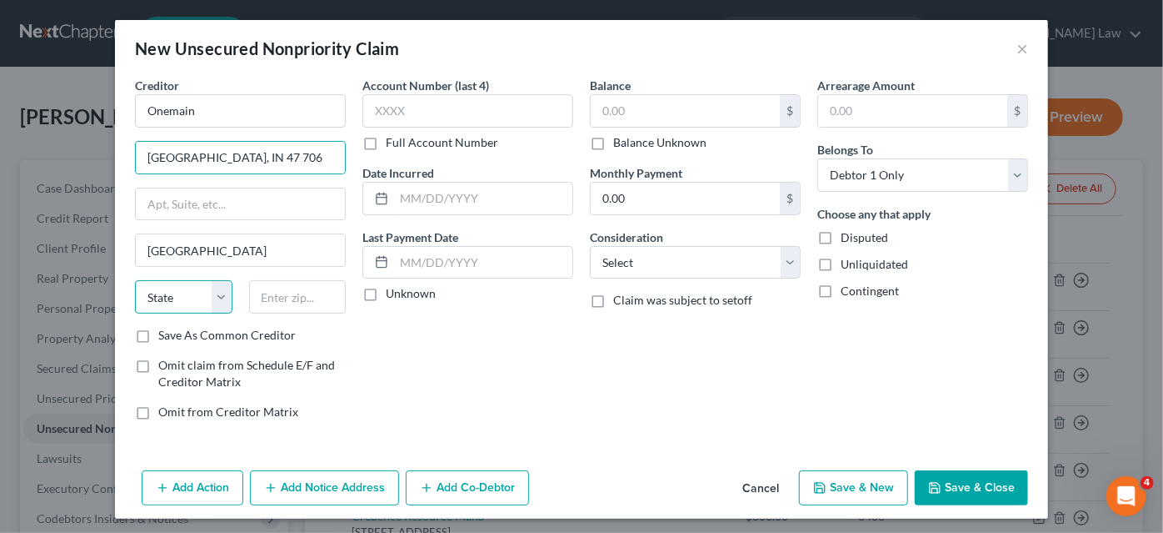
click at [171, 296] on select "State [US_STATE] AK AR AZ CA CO CT DE DC [GEOGRAPHIC_DATA] [GEOGRAPHIC_DATA] GU…" at bounding box center [184, 296] width 98 height 33
select select "15"
click at [135, 280] on select "State [US_STATE] AK AR AZ CA CO CT DE DC [GEOGRAPHIC_DATA] [GEOGRAPHIC_DATA] GU…" at bounding box center [184, 296] width 98 height 33
type input "47706"
drag, startPoint x: 275, startPoint y: 152, endPoint x: 208, endPoint y: 158, distance: 66.9
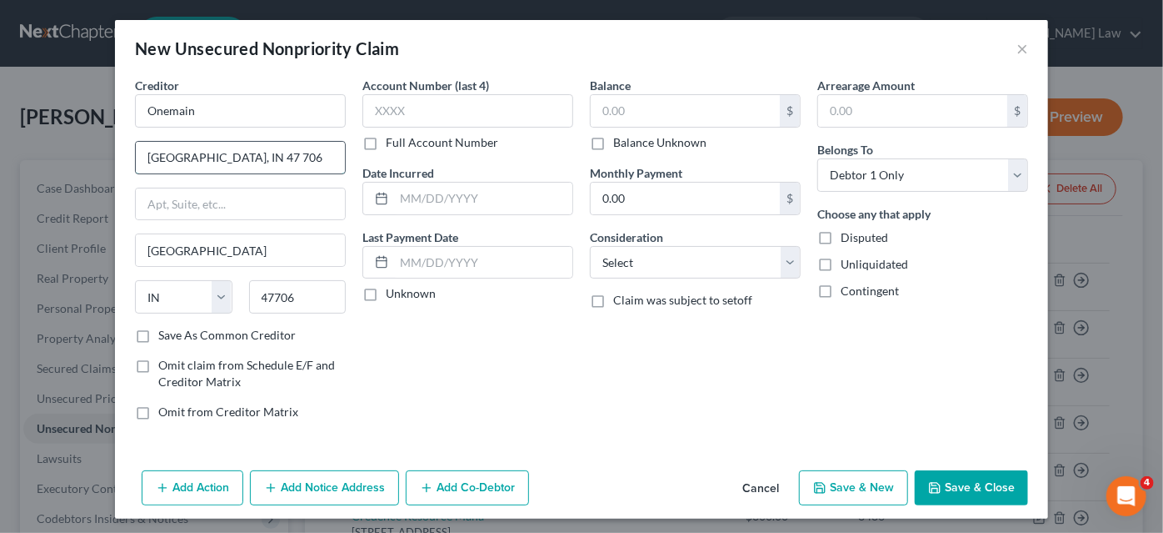
click at [208, 158] on input "[GEOGRAPHIC_DATA], IN 47 706" at bounding box center [240, 158] width 209 height 32
type input "Po Box 1010"
click at [464, 119] on input "text" at bounding box center [468, 110] width 211 height 33
type input "5775"
click at [594, 115] on input "text" at bounding box center [685, 111] width 189 height 32
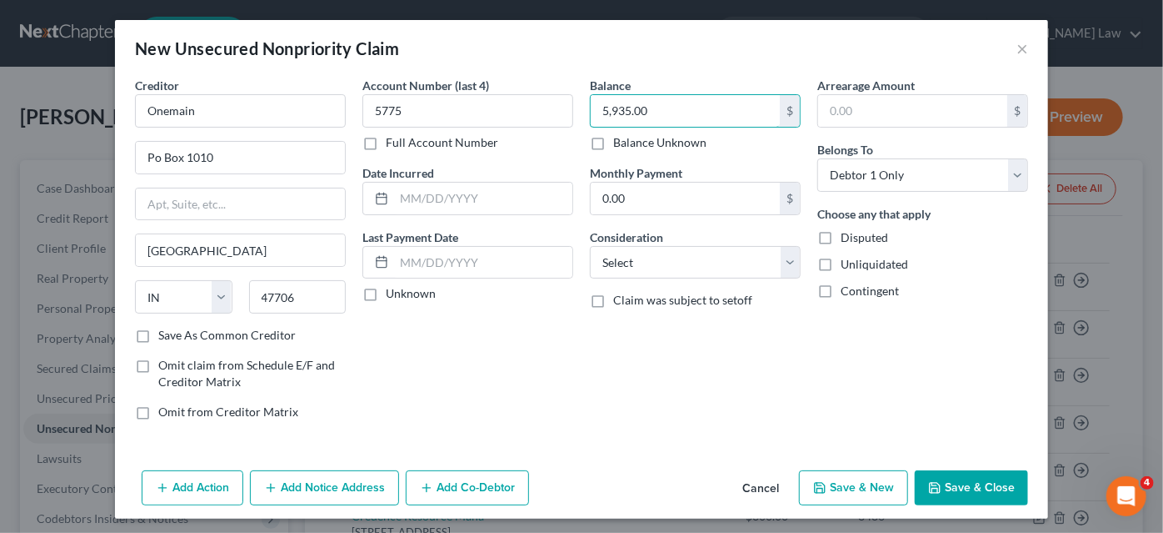
type input "5,935.00"
click at [980, 483] on button "Save & Close" at bounding box center [971, 487] width 113 height 35
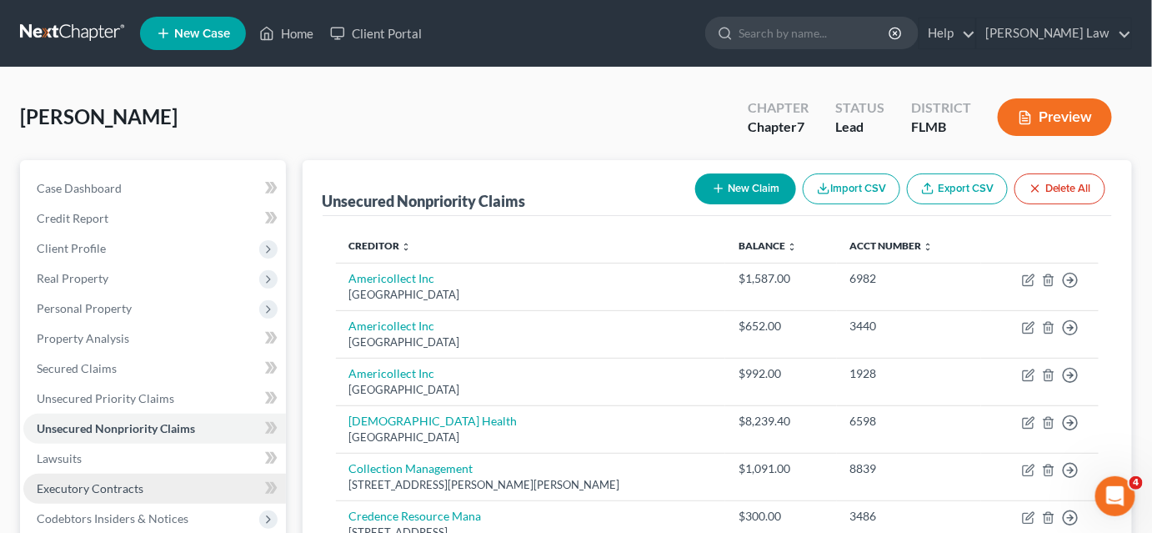
click at [143, 483] on link "Executory Contracts" at bounding box center [154, 488] width 263 height 30
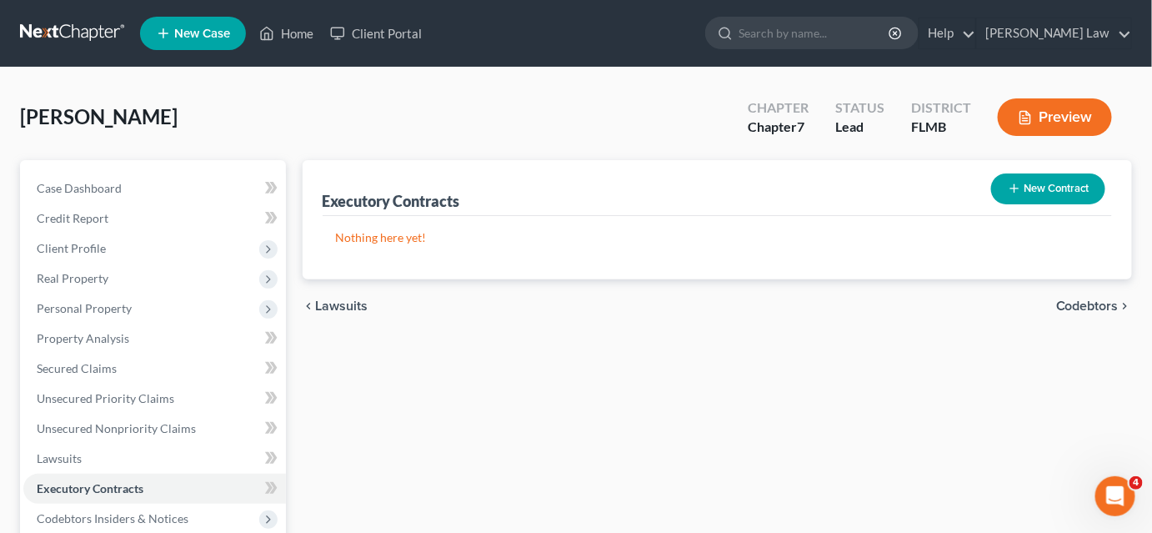
click at [1025, 193] on button "New Contract" at bounding box center [1048, 188] width 114 height 31
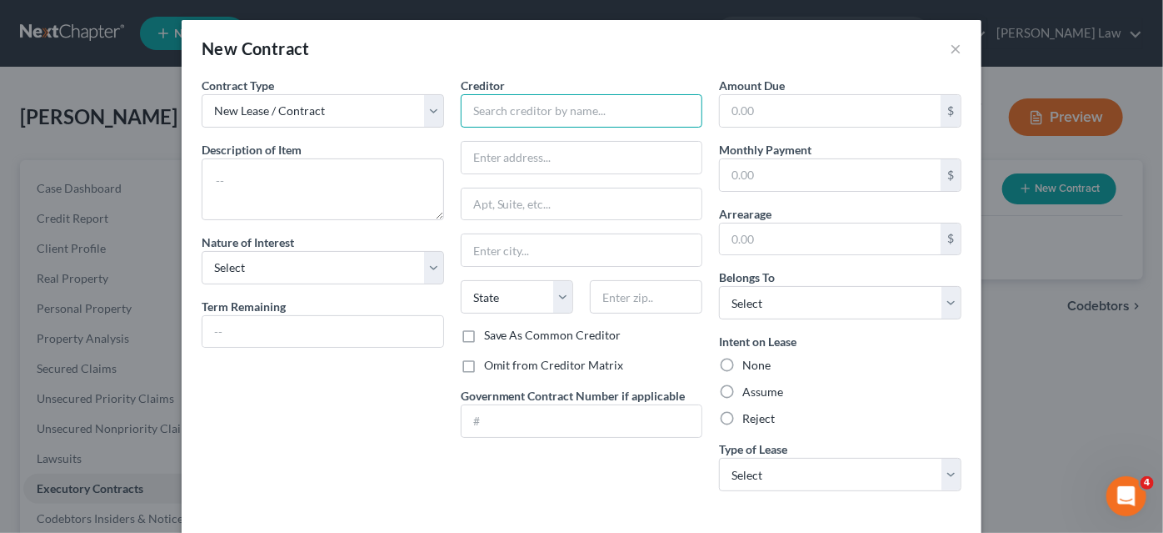
click at [518, 108] on input "text" at bounding box center [582, 110] width 243 height 33
click at [499, 111] on input "Pack Tnvest LLC" at bounding box center [582, 110] width 243 height 33
type input "Pack Invest LLC"
click at [500, 160] on input "text" at bounding box center [582, 158] width 241 height 32
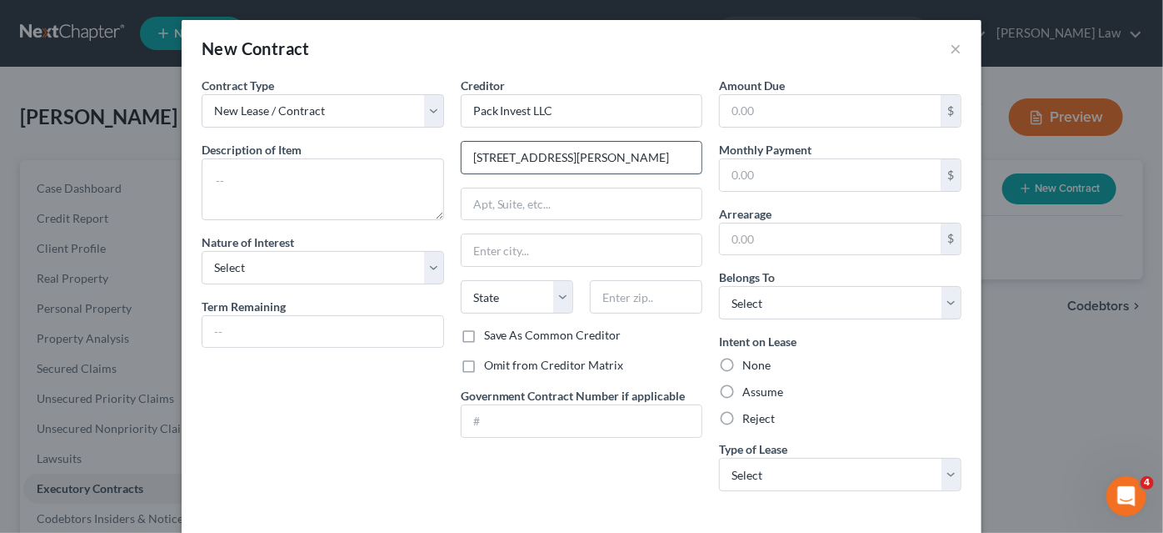
type input "[STREET_ADDRESS][PERSON_NAME]"
type input "[GEOGRAPHIC_DATA]"
select select "9"
type input "32706"
type input "Cassadaga"
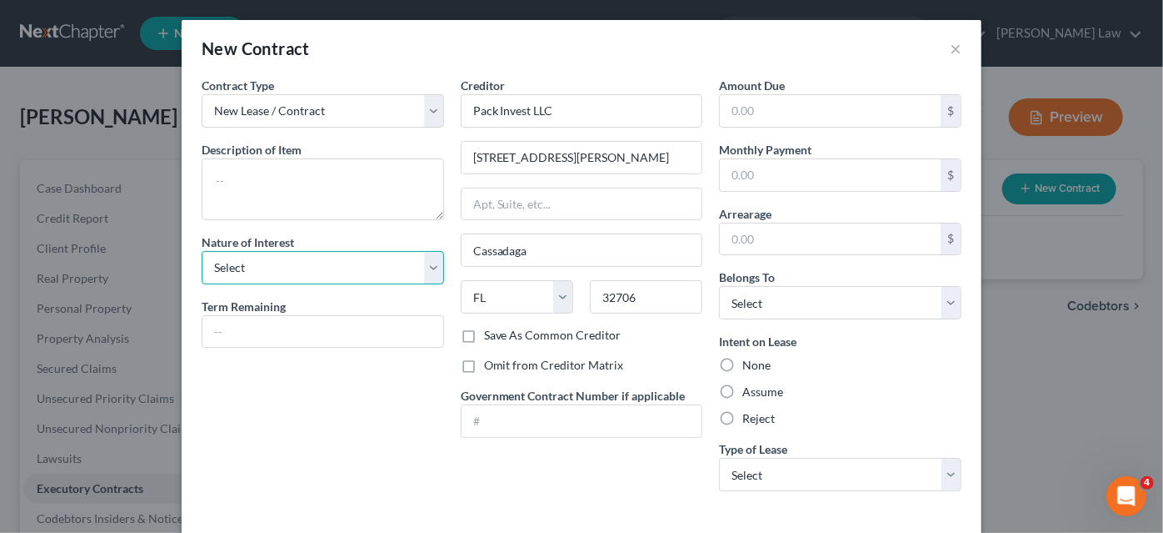
click at [338, 278] on select "Select Purchaser Agent Lessor Lessee" at bounding box center [323, 267] width 243 height 33
click at [334, 279] on select "Select Purchaser Agent Lessor Lessee" at bounding box center [323, 267] width 243 height 33
select select "2"
click at [202, 251] on select "Select Purchaser Agent Lessor Lessee" at bounding box center [323, 267] width 243 height 33
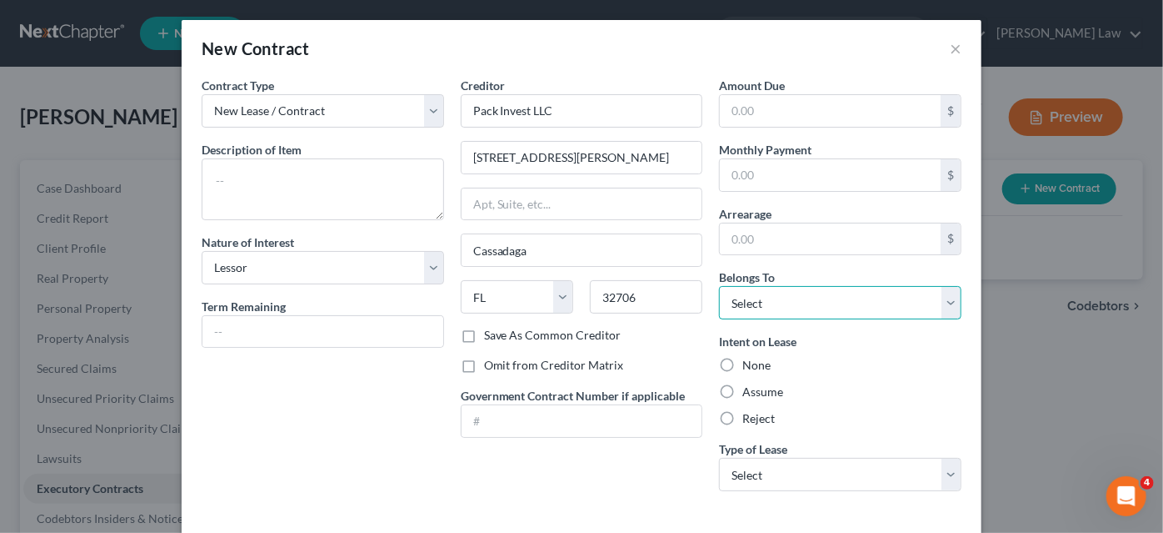
click at [740, 300] on select "Select Debtor 1 Only Debtor 2 Only Debtor 1 And Debtor 2 Only At Least One Of T…" at bounding box center [840, 302] width 243 height 33
select select "0"
click at [719, 286] on select "Select Debtor 1 Only Debtor 2 Only Debtor 1 And Debtor 2 Only At Least One Of T…" at bounding box center [840, 302] width 243 height 33
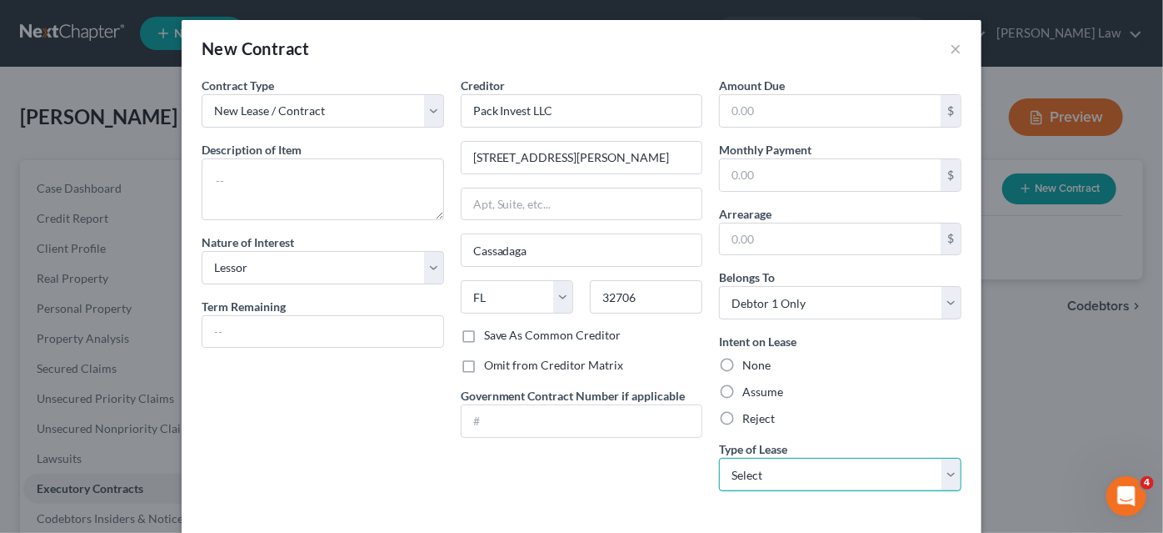
click at [733, 471] on select "Select Real Estate Car Other" at bounding box center [840, 474] width 243 height 33
select select "0"
click at [719, 458] on select "Select Real Estate Car Other" at bounding box center [840, 474] width 243 height 33
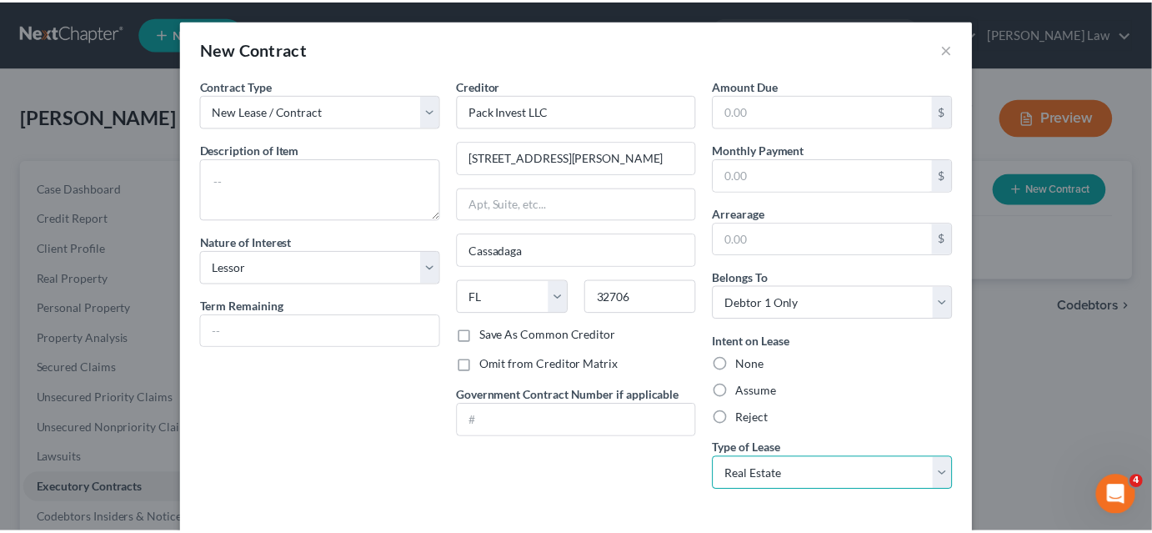
scroll to position [73, 0]
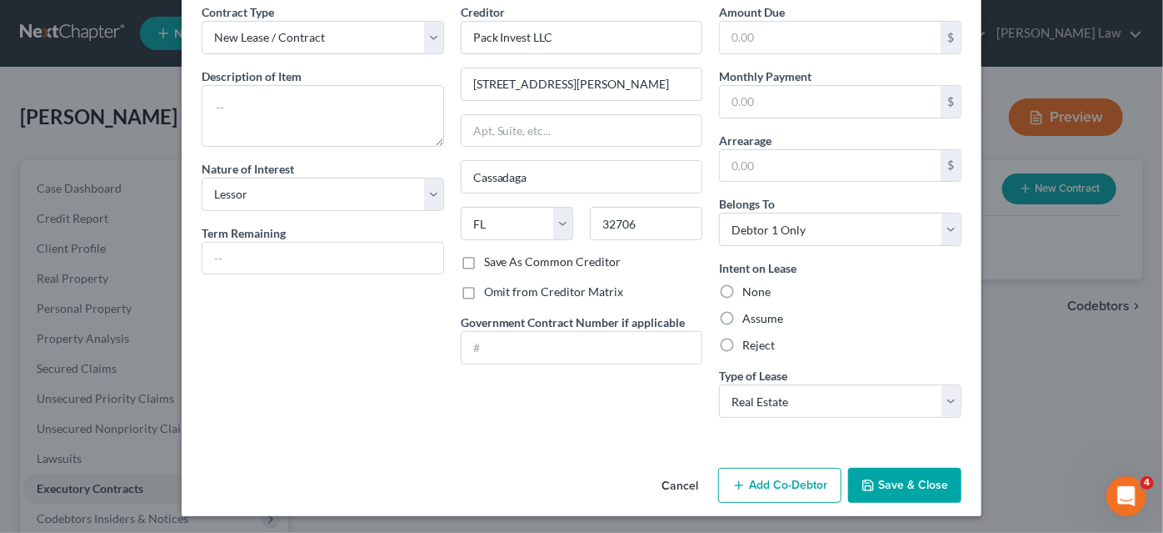
click at [867, 473] on button "Save & Close" at bounding box center [904, 485] width 113 height 35
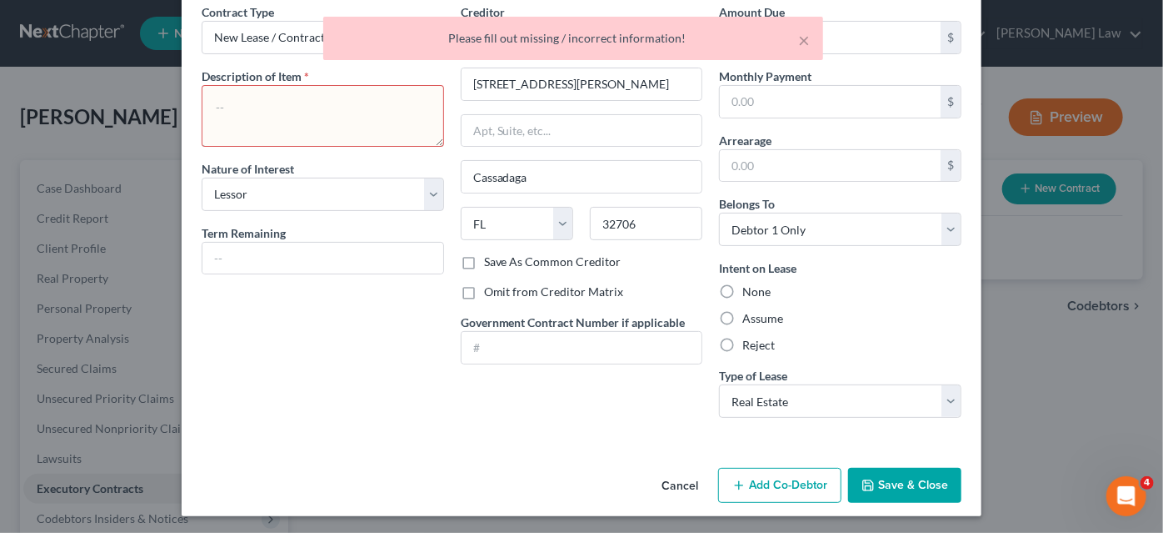
click at [285, 92] on textarea at bounding box center [323, 116] width 243 height 62
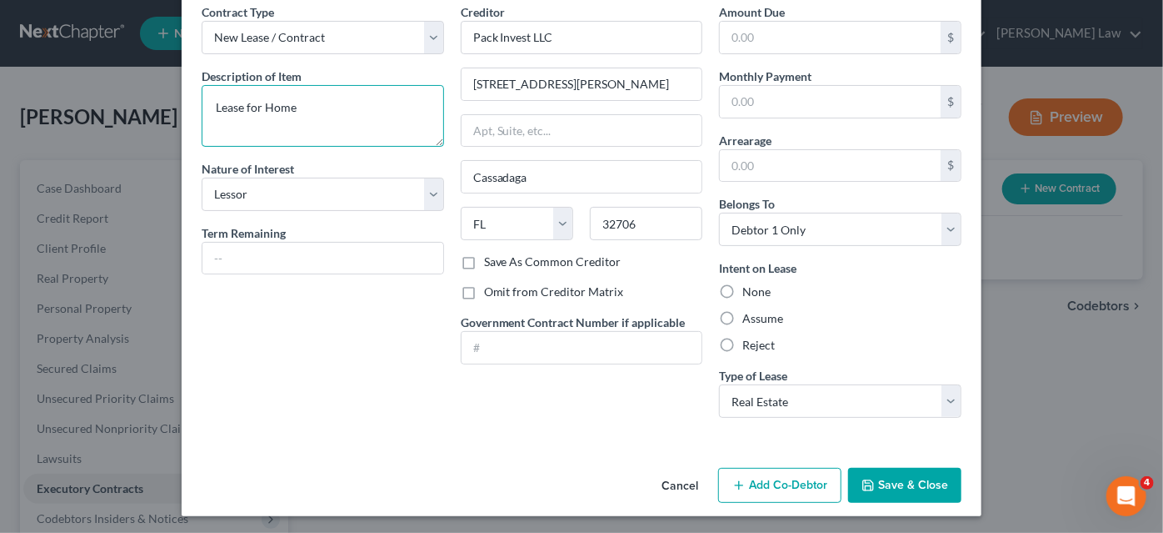
type textarea "Lease for Home"
click at [854, 483] on button "Save & Close" at bounding box center [904, 485] width 113 height 35
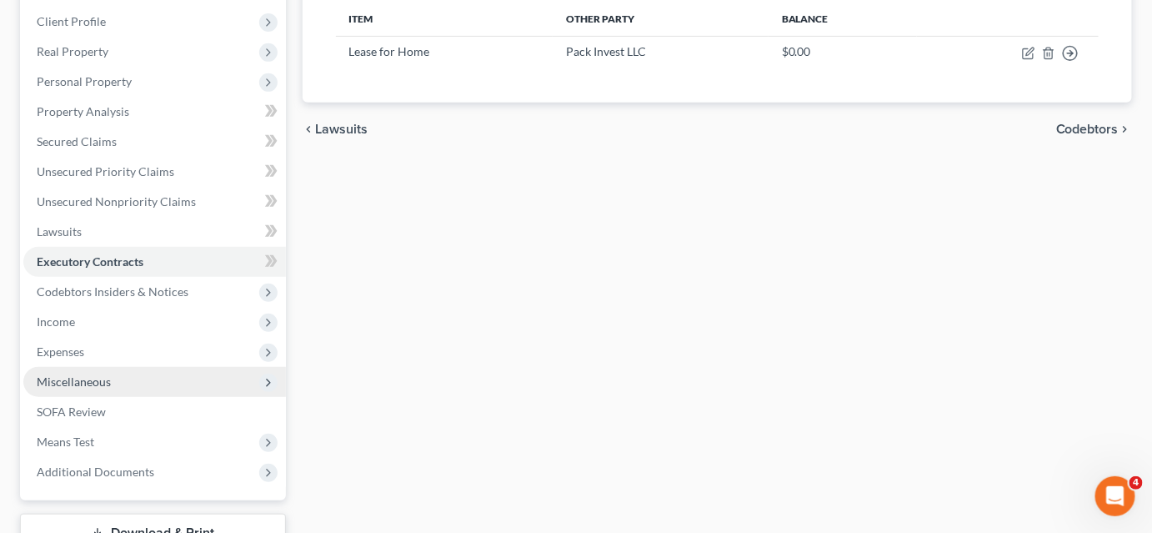
scroll to position [303, 0]
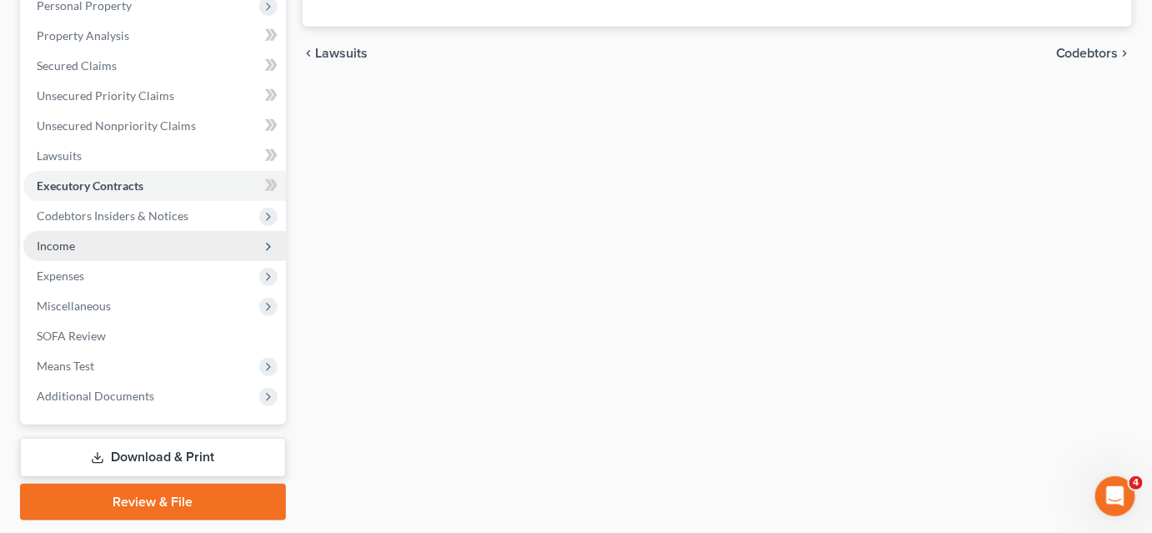
click at [68, 245] on span "Income" at bounding box center [56, 245] width 38 height 14
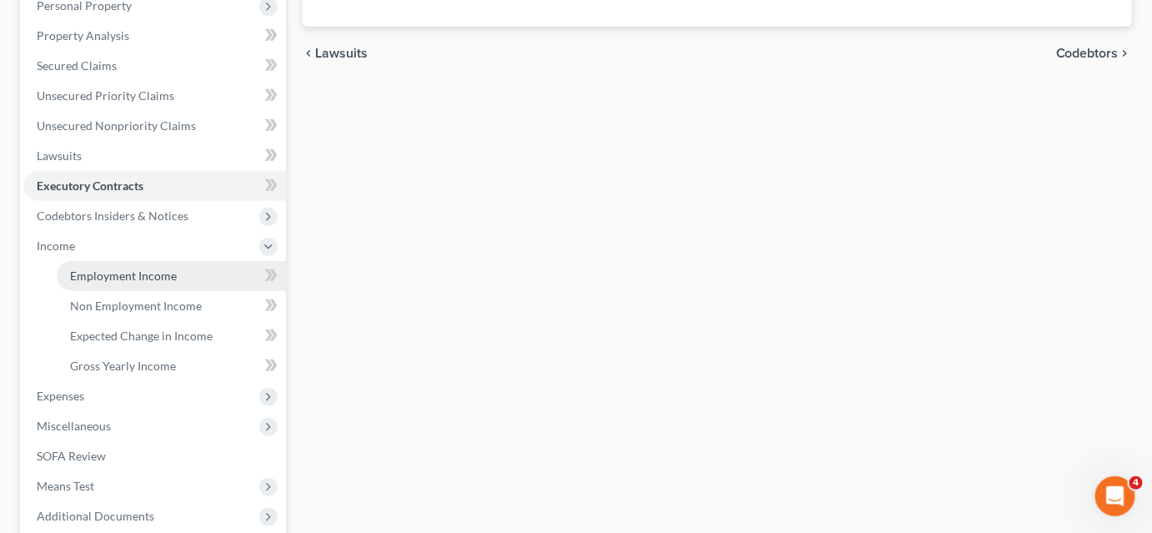
click at [101, 270] on span "Employment Income" at bounding box center [123, 275] width 107 height 14
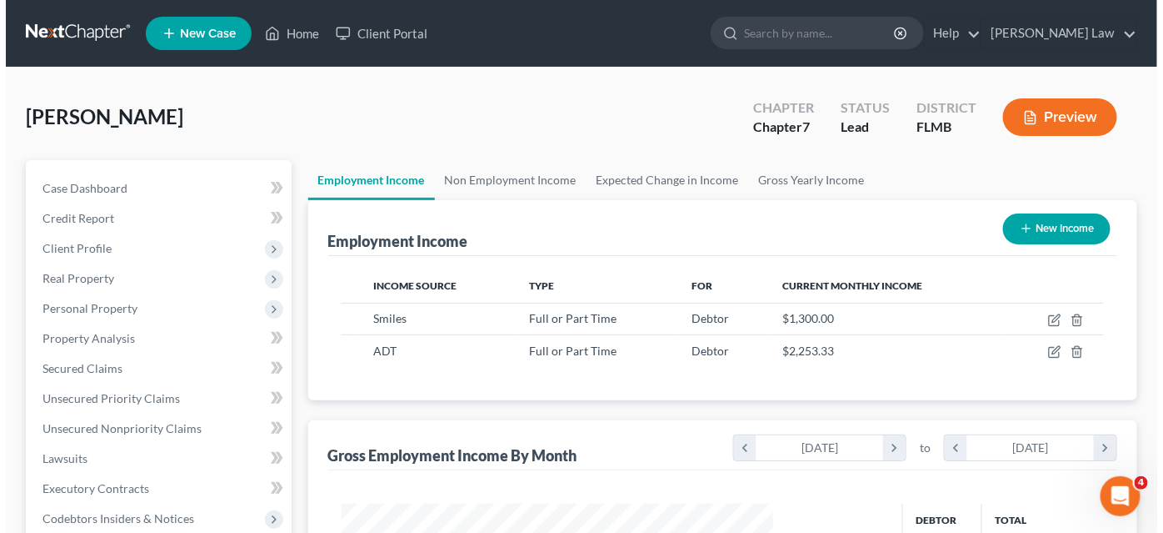
scroll to position [297, 464]
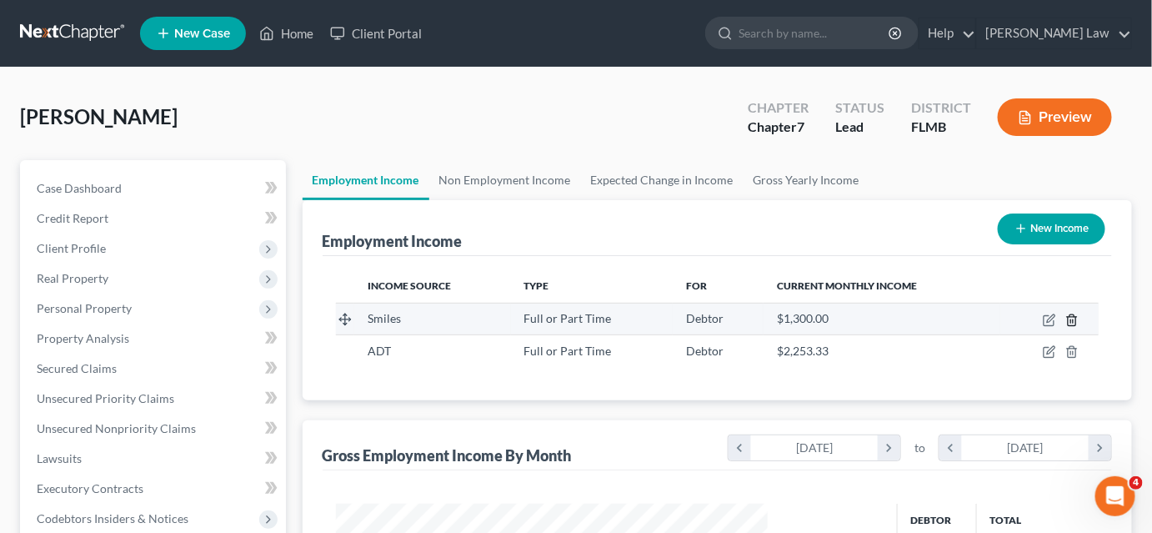
click at [1068, 319] on icon "button" at bounding box center [1072, 319] width 8 height 11
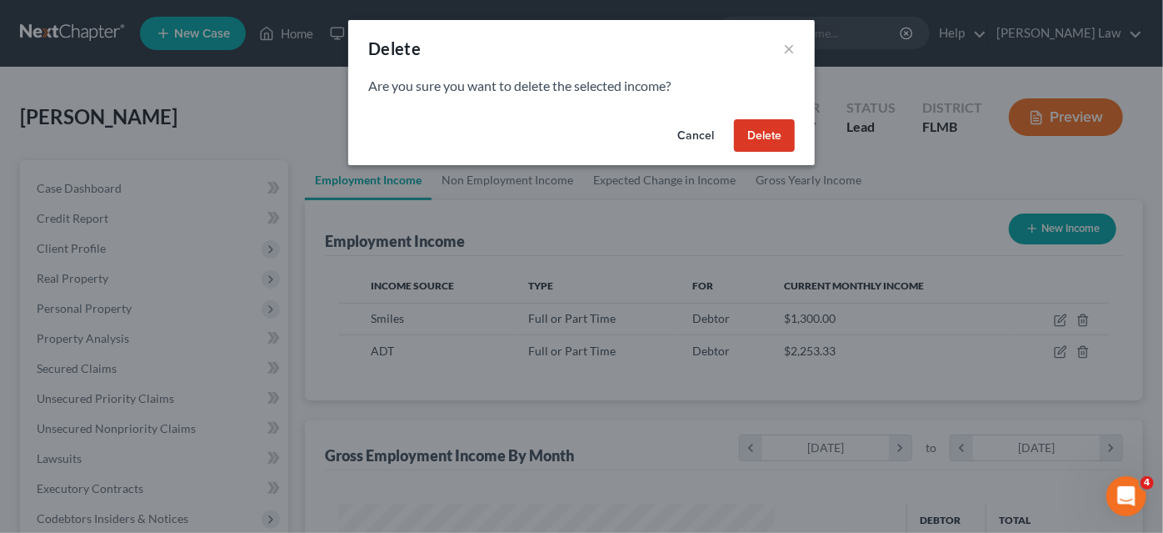
click at [752, 130] on button "Delete" at bounding box center [764, 135] width 61 height 33
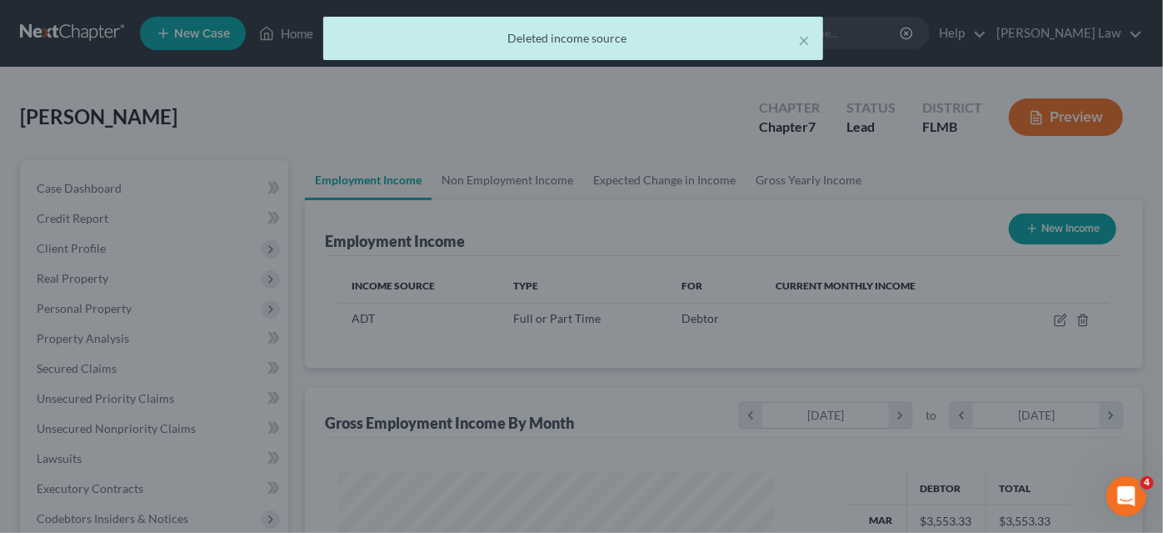
scroll to position [833090, 832922]
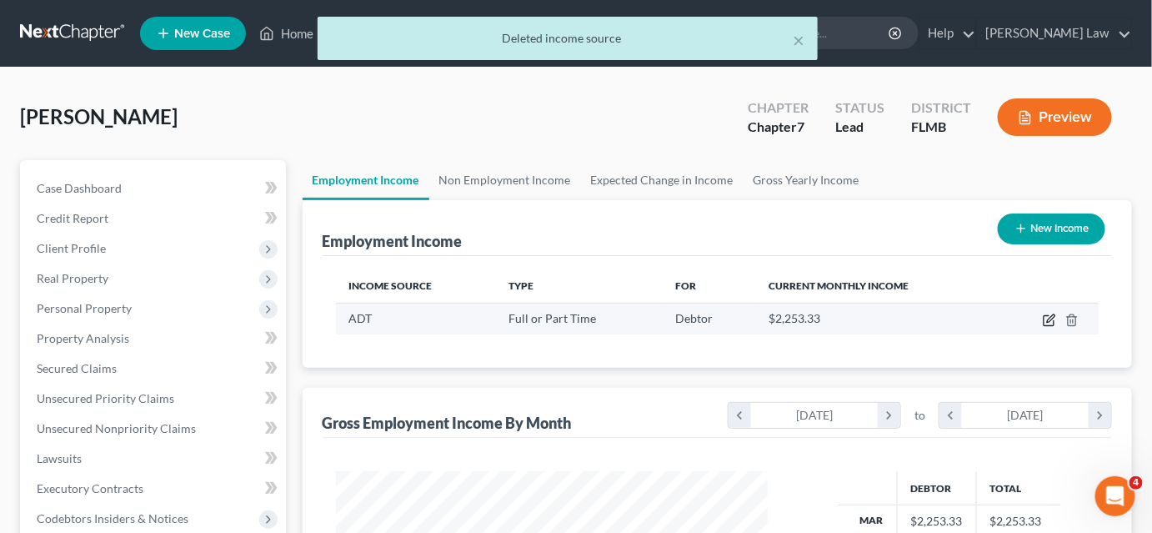
click at [1046, 318] on icon "button" at bounding box center [1049, 319] width 13 height 13
select select "0"
select select "9"
select select "2"
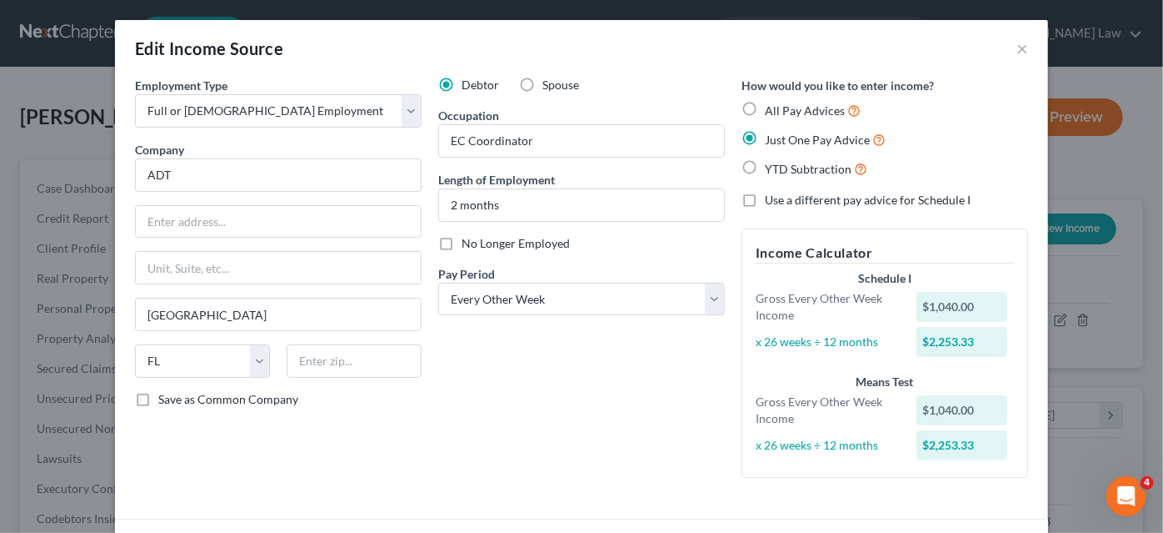
scroll to position [122, 0]
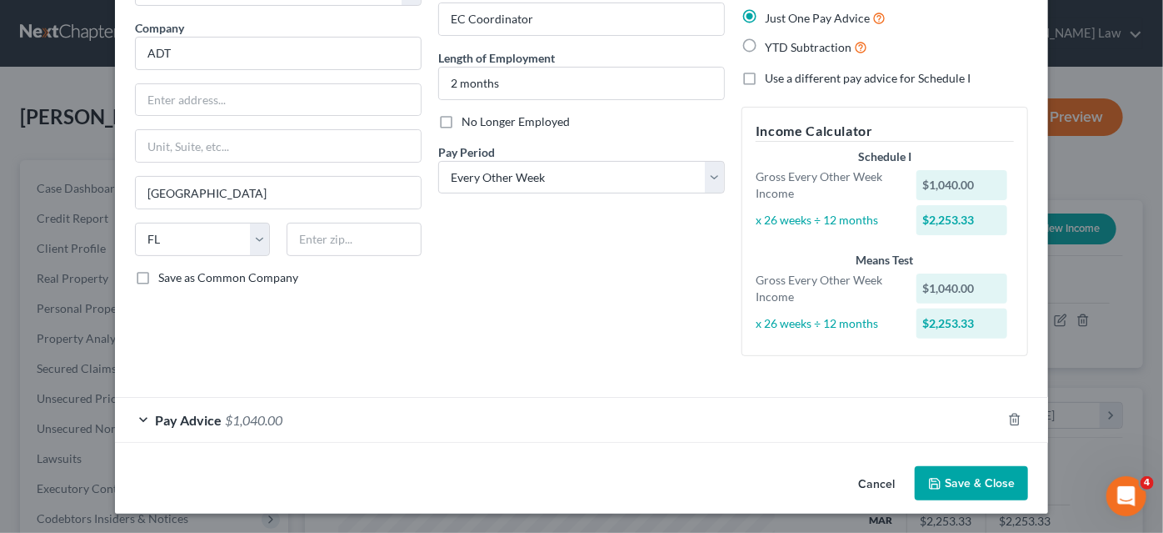
click at [195, 416] on span "Pay Advice" at bounding box center [188, 420] width 67 height 16
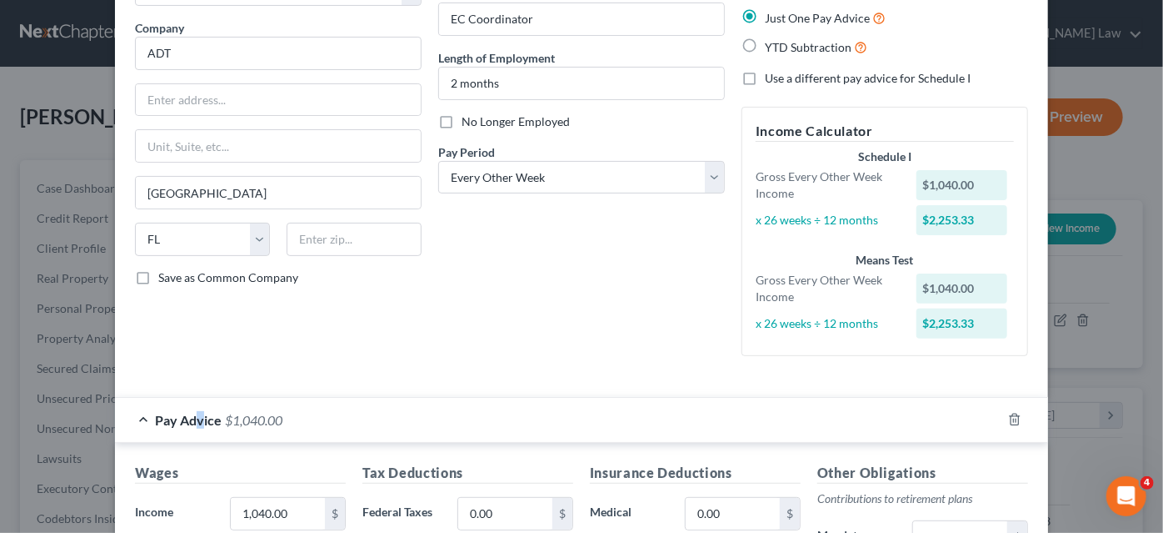
scroll to position [273, 0]
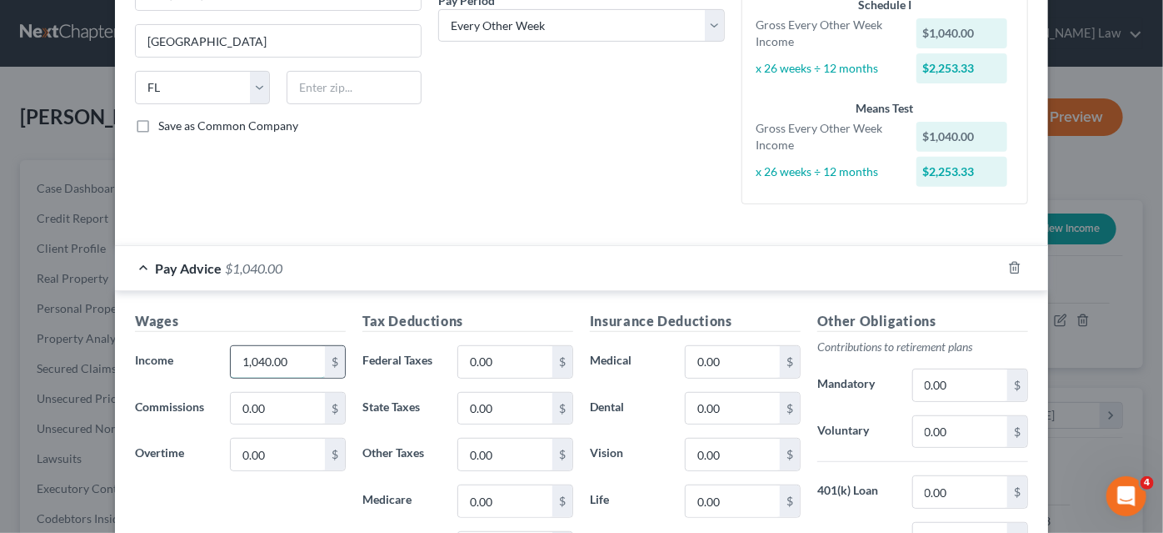
click at [291, 363] on input "1,040.00" at bounding box center [278, 362] width 94 height 32
type input "2"
type input "3,000.00"
click at [511, 357] on input "0.00" at bounding box center [505, 362] width 94 height 32
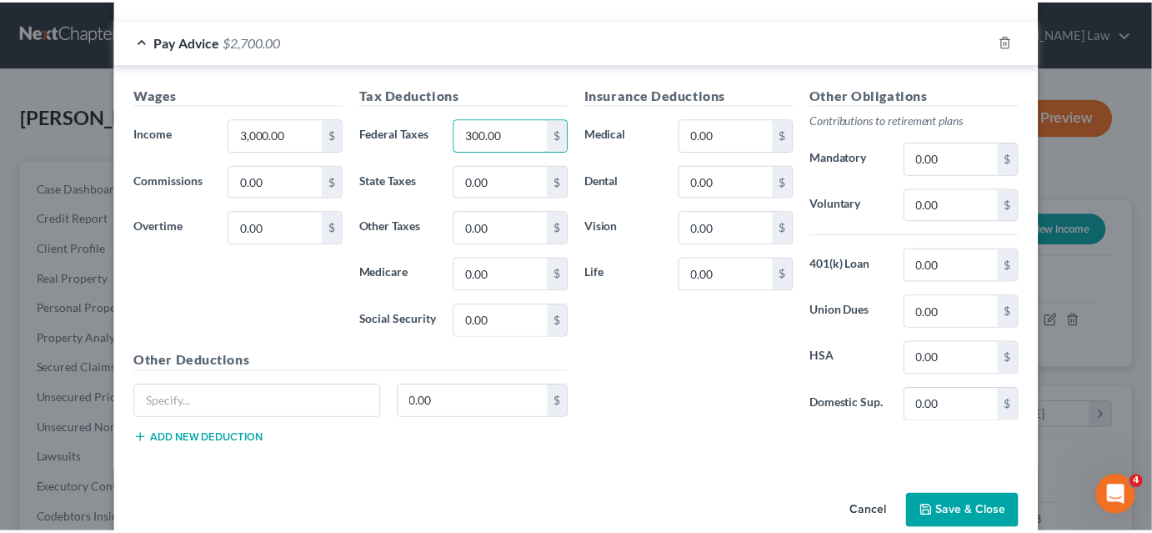
scroll to position [525, 0]
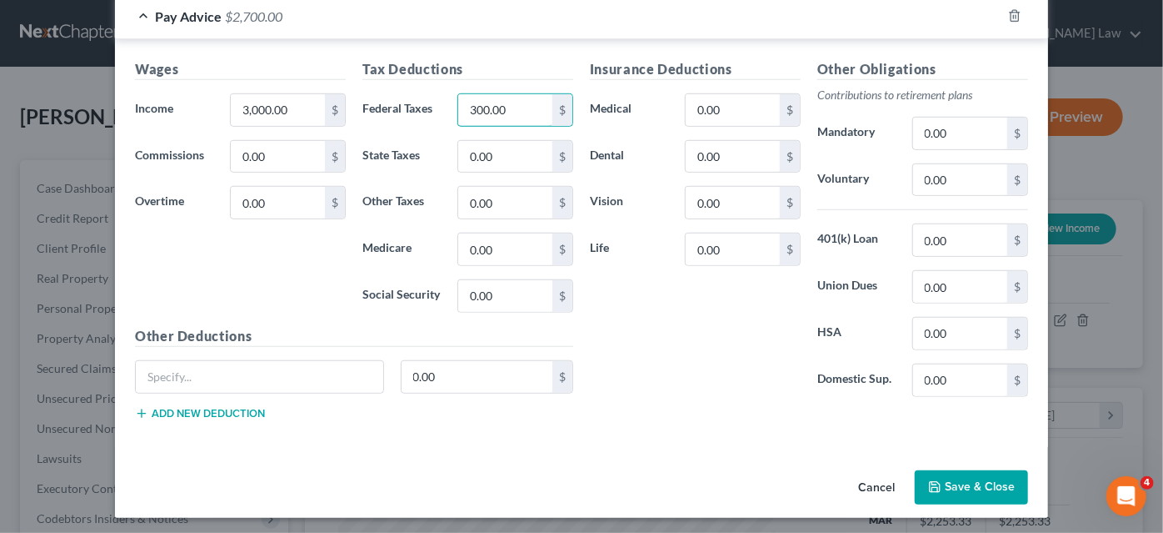
type input "300.00"
click at [940, 483] on button "Save & Close" at bounding box center [971, 487] width 113 height 35
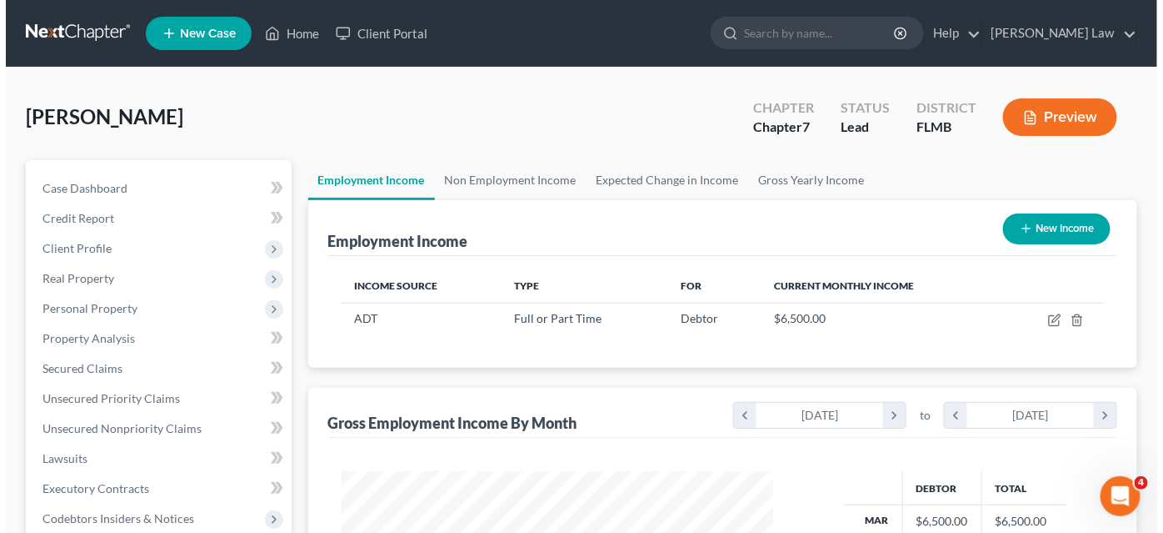
scroll to position [151, 0]
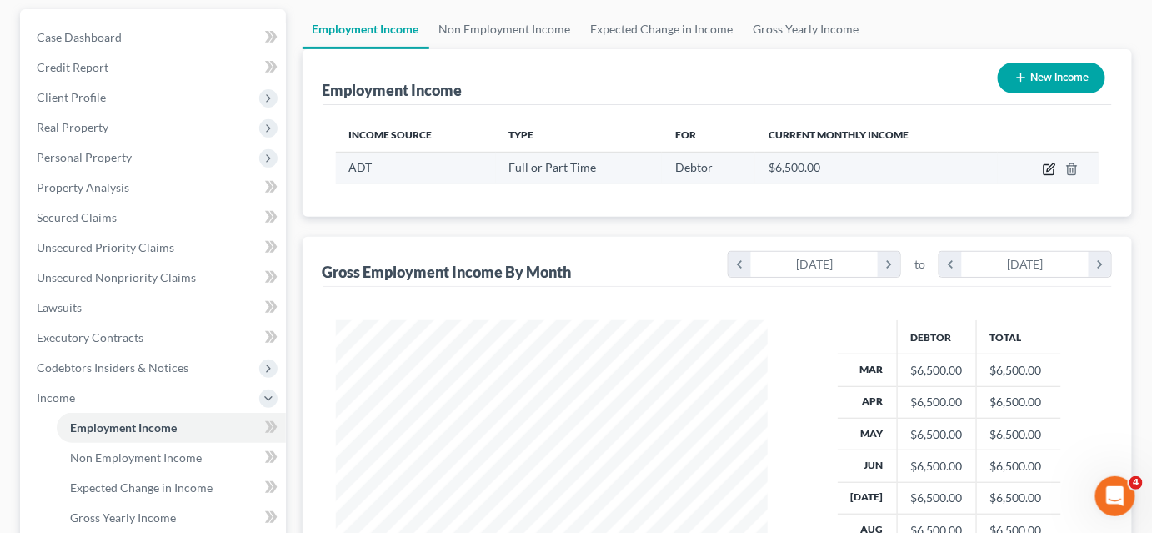
click at [1047, 168] on icon "button" at bounding box center [1049, 169] width 13 height 13
select select "0"
select select "9"
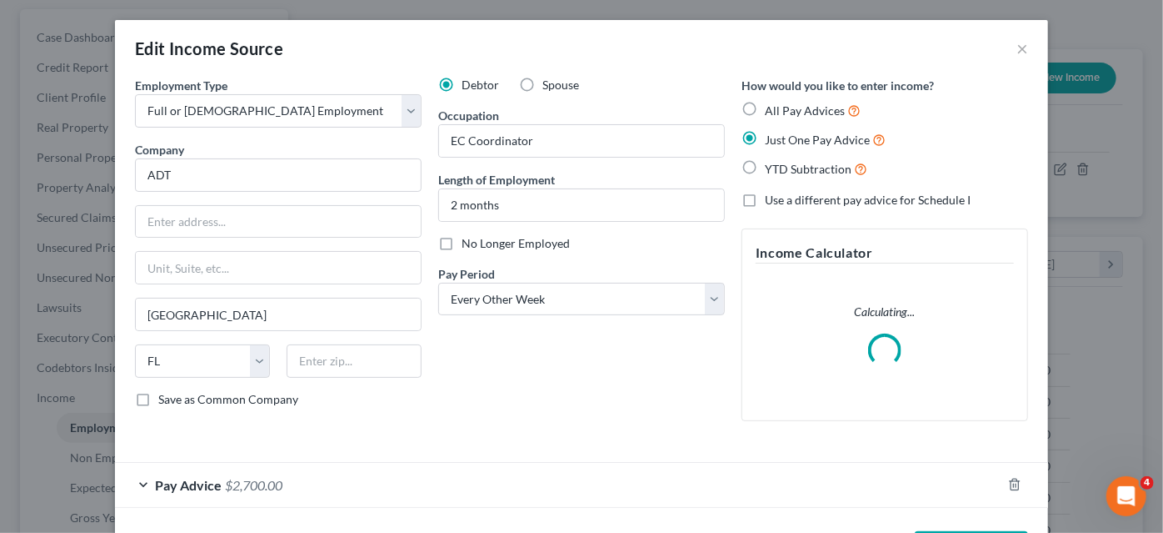
scroll to position [297, 469]
click at [478, 297] on select "Select Monthly Twice Monthly Every Other Week Weekly" at bounding box center [581, 299] width 287 height 33
select select "0"
click at [438, 283] on select "Select Monthly Twice Monthly Every Other Week Weekly" at bounding box center [581, 299] width 287 height 33
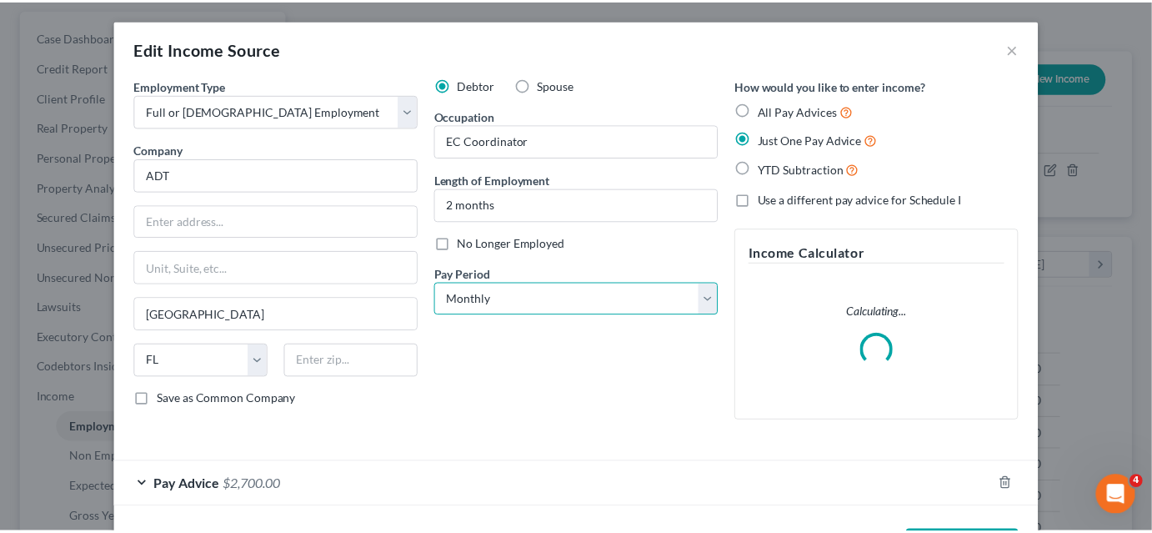
scroll to position [64, 0]
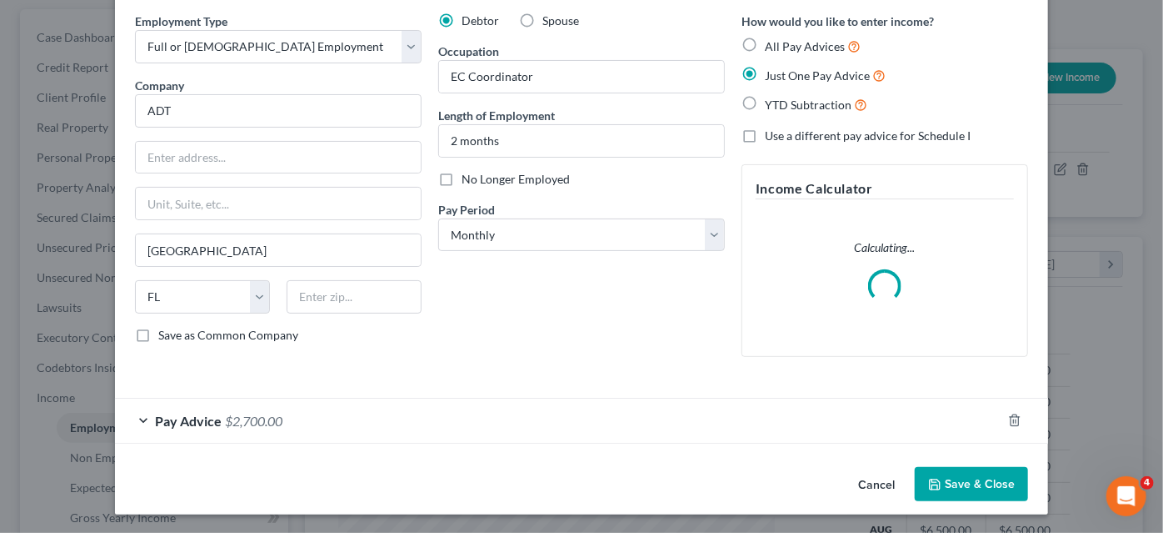
click at [931, 473] on button "Save & Close" at bounding box center [971, 484] width 113 height 35
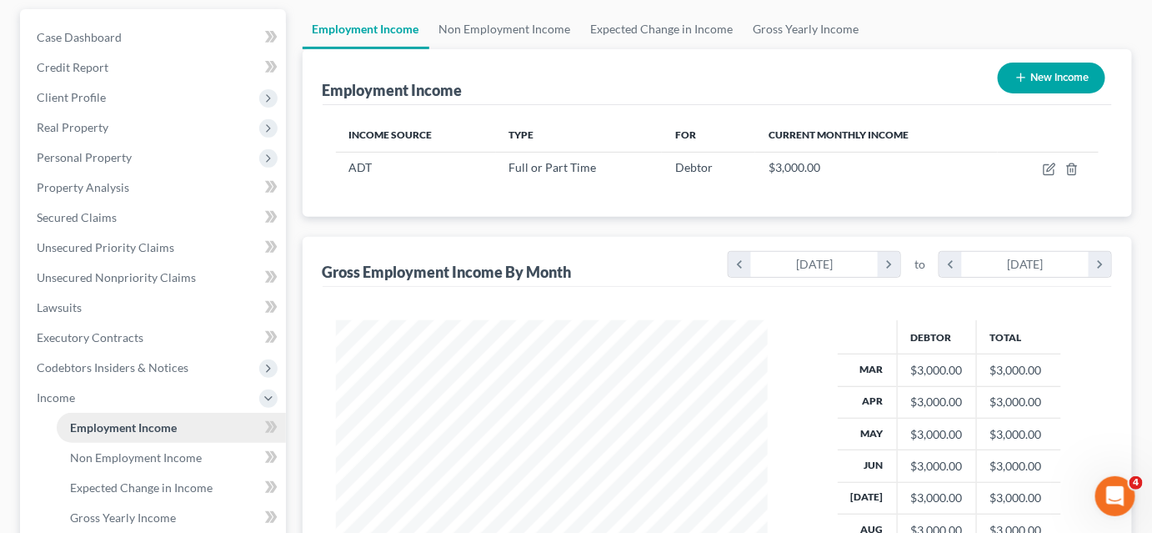
scroll to position [378, 0]
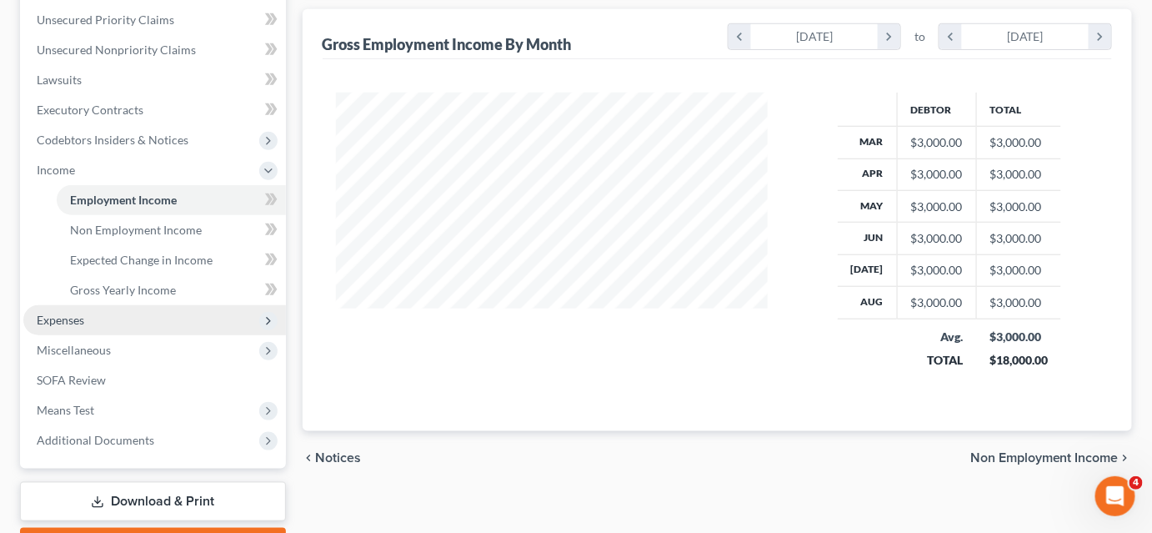
click at [111, 322] on span "Expenses" at bounding box center [154, 320] width 263 height 30
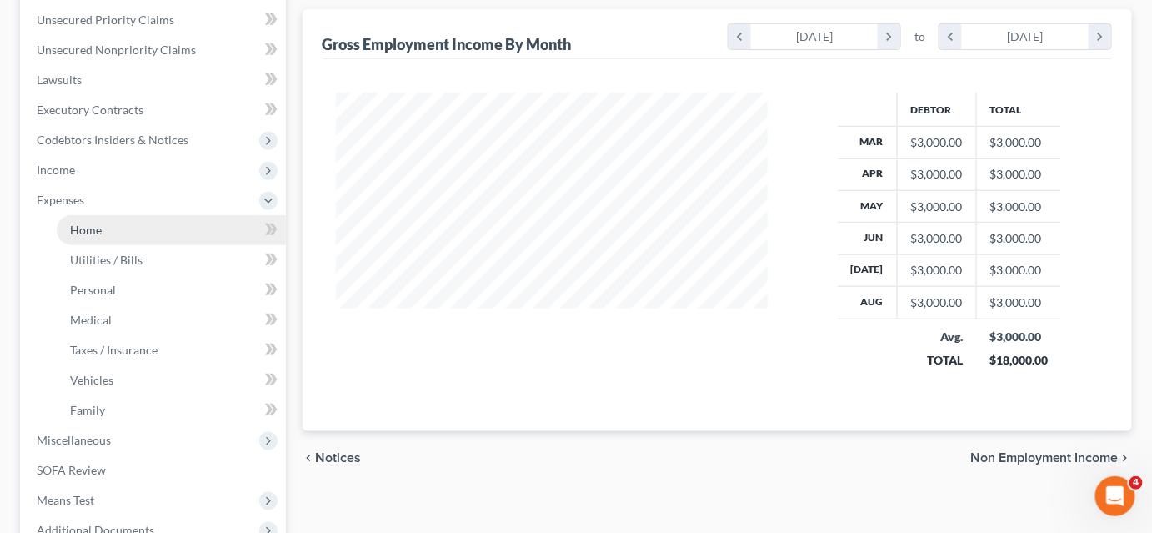
click at [178, 227] on link "Home" at bounding box center [171, 230] width 229 height 30
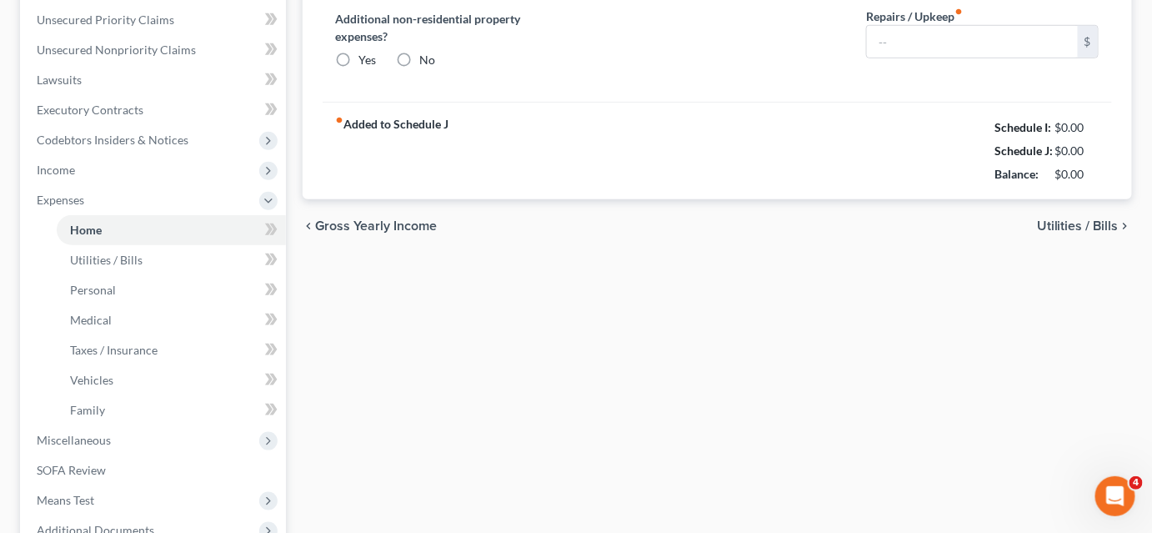
type input "0.00"
radio input "true"
type input "0.00"
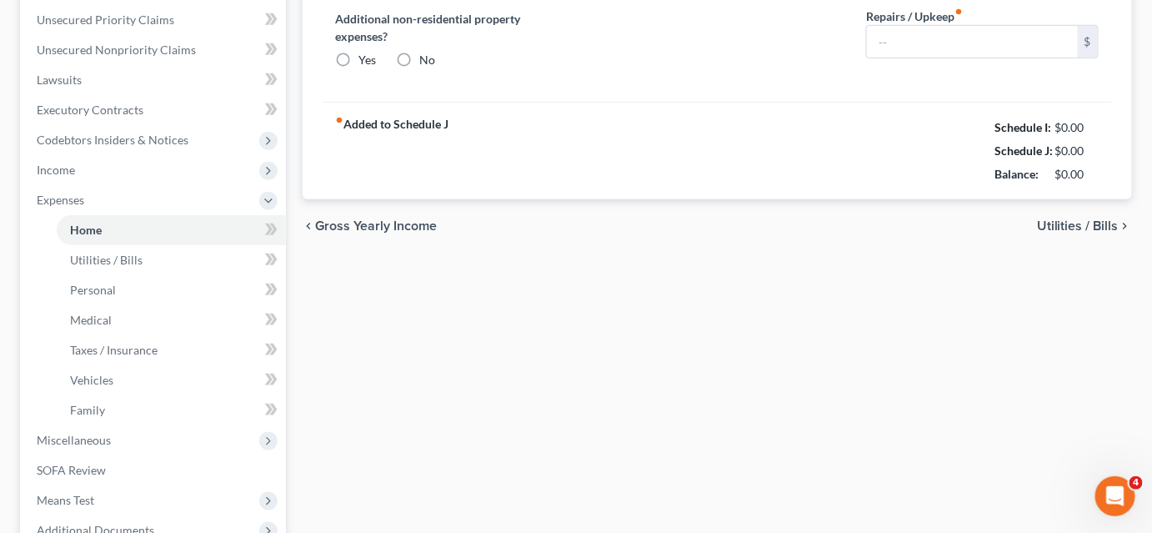
type input "0.00"
type input "50.00"
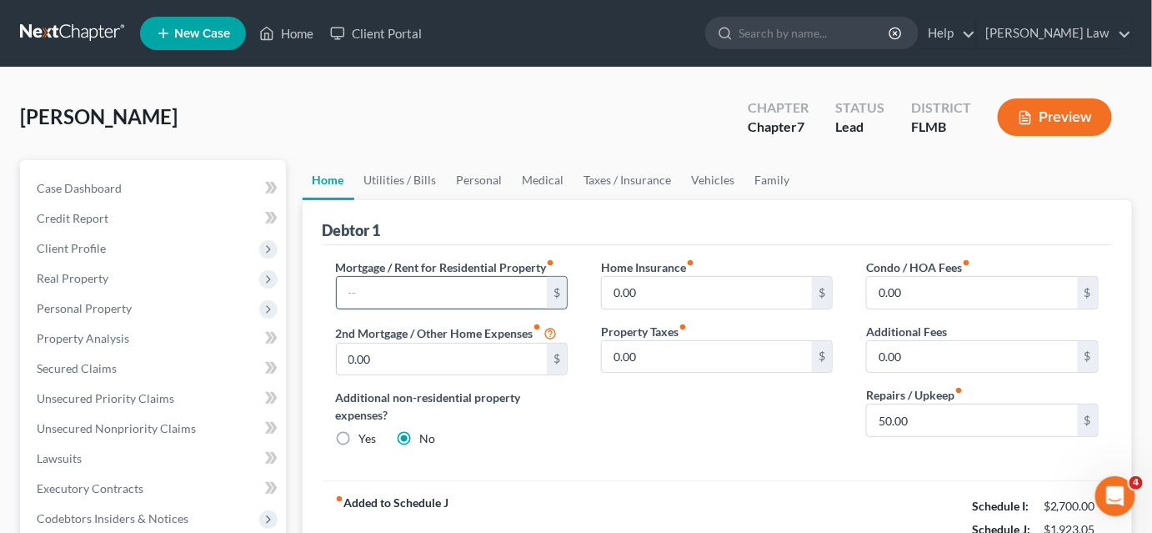
click at [403, 289] on input "text" at bounding box center [442, 293] width 211 height 32
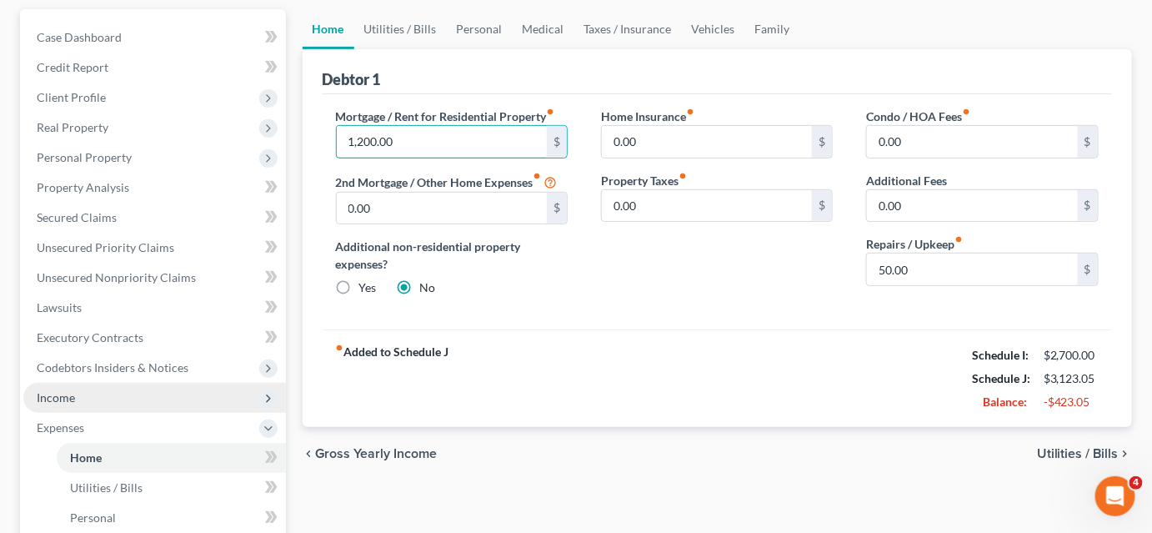
type input "1,200.00"
click at [100, 388] on span "Income" at bounding box center [154, 398] width 263 height 30
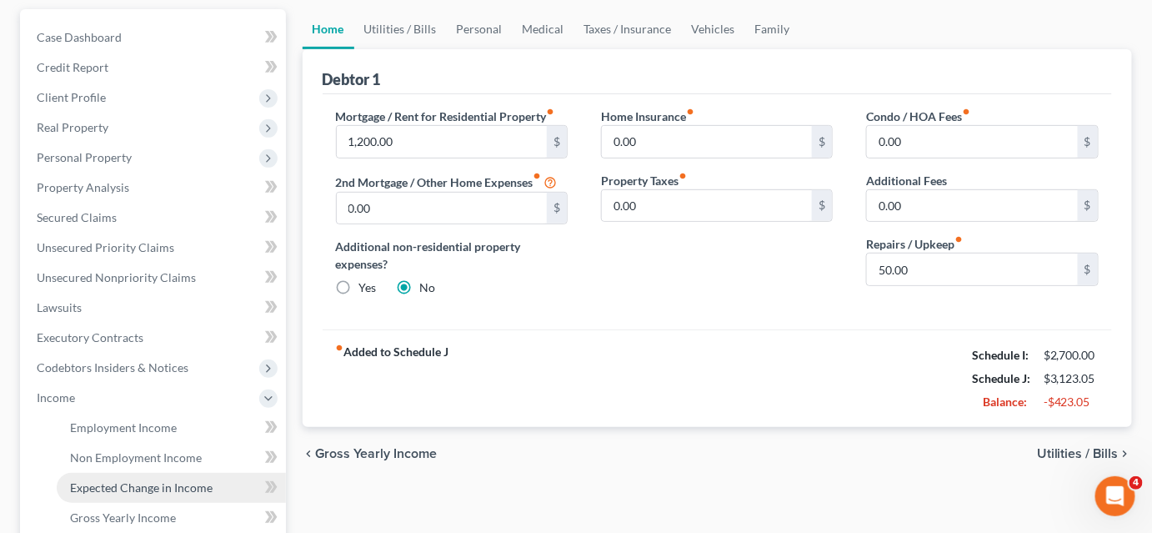
click at [163, 497] on link "Expected Change in Income" at bounding box center [171, 488] width 229 height 30
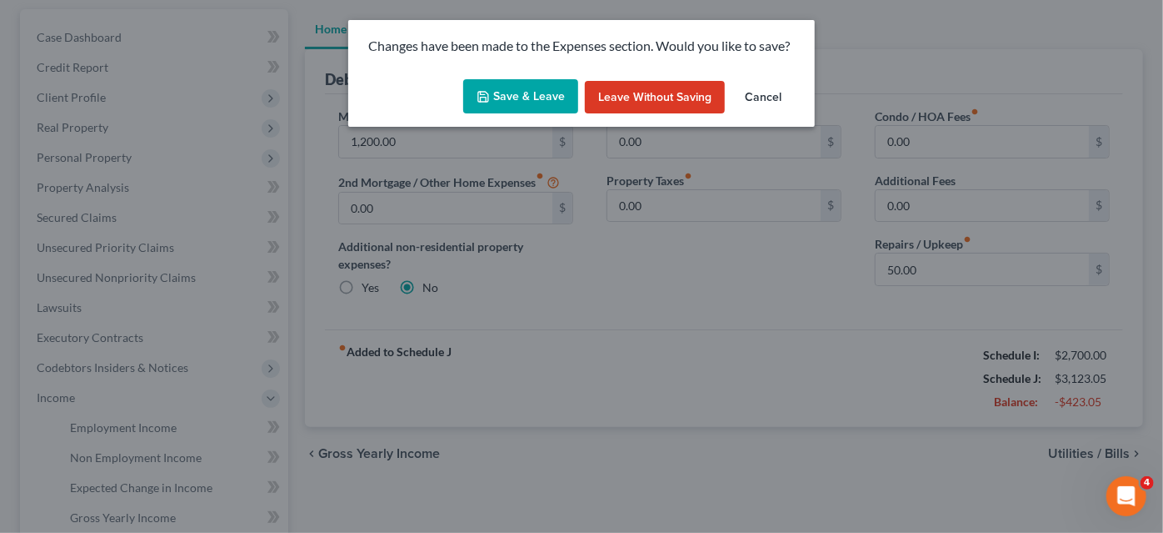
click at [529, 106] on button "Save & Leave" at bounding box center [520, 96] width 115 height 35
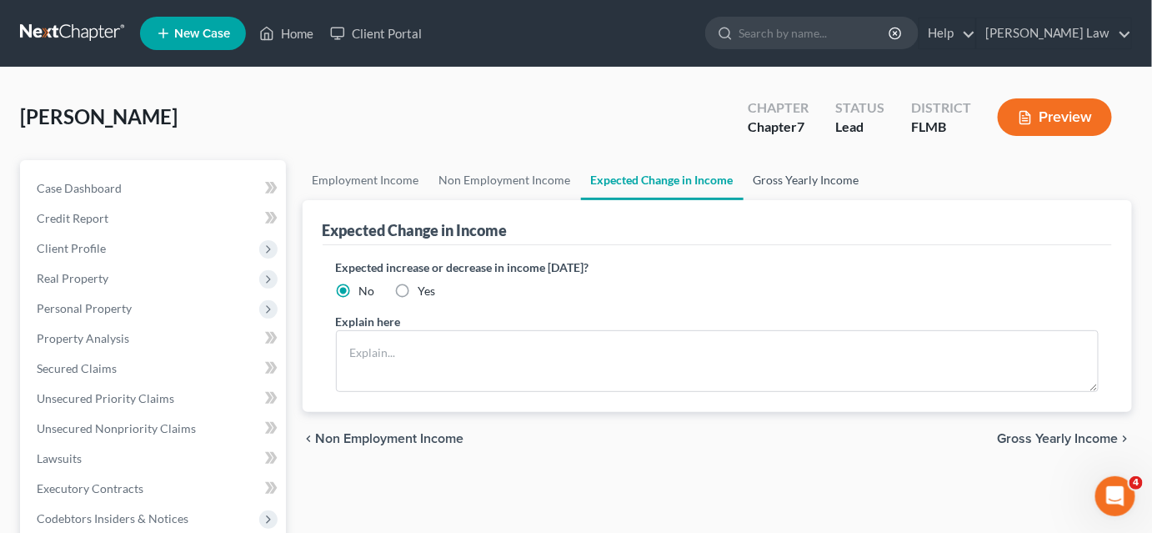
click at [778, 175] on link "Gross Yearly Income" at bounding box center [806, 180] width 126 height 40
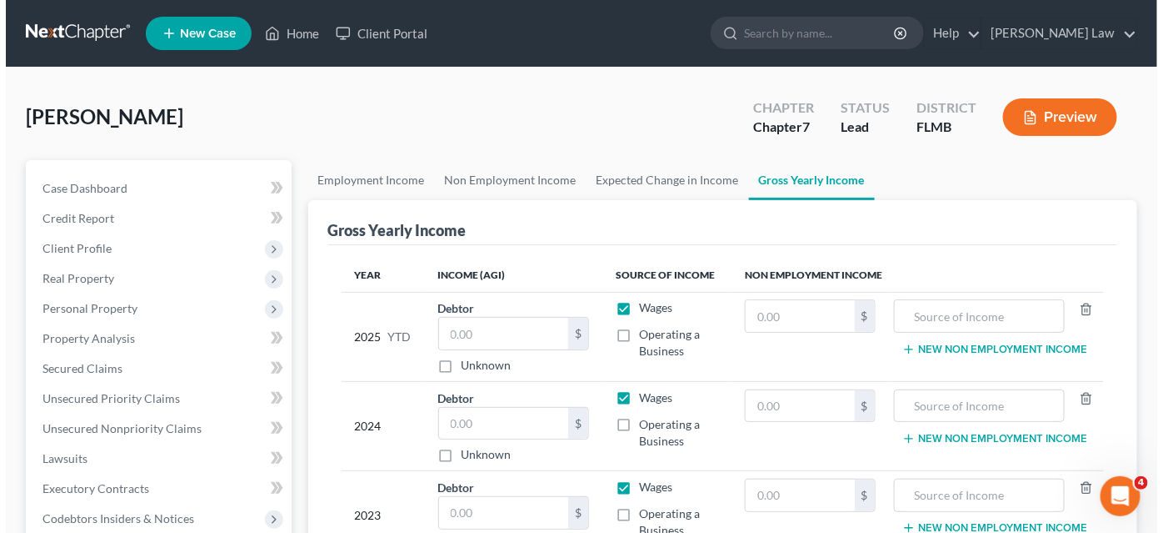
scroll to position [151, 0]
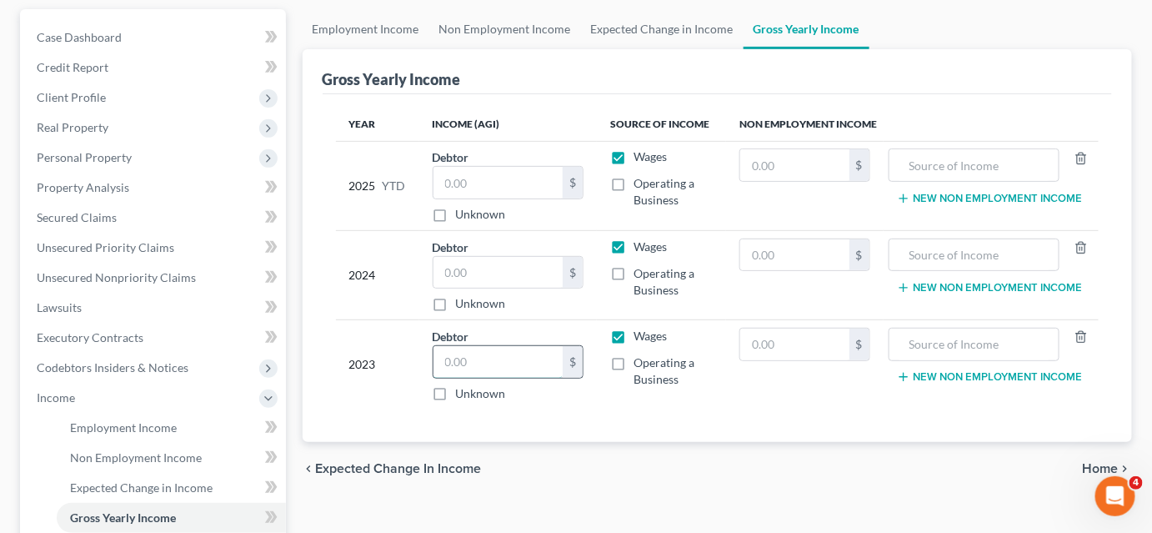
click at [468, 358] on input "text" at bounding box center [497, 362] width 129 height 32
type input "31,000.00"
click at [482, 264] on input "text" at bounding box center [497, 273] width 129 height 32
type input "56,000.00"
click at [492, 175] on input "text" at bounding box center [497, 183] width 129 height 32
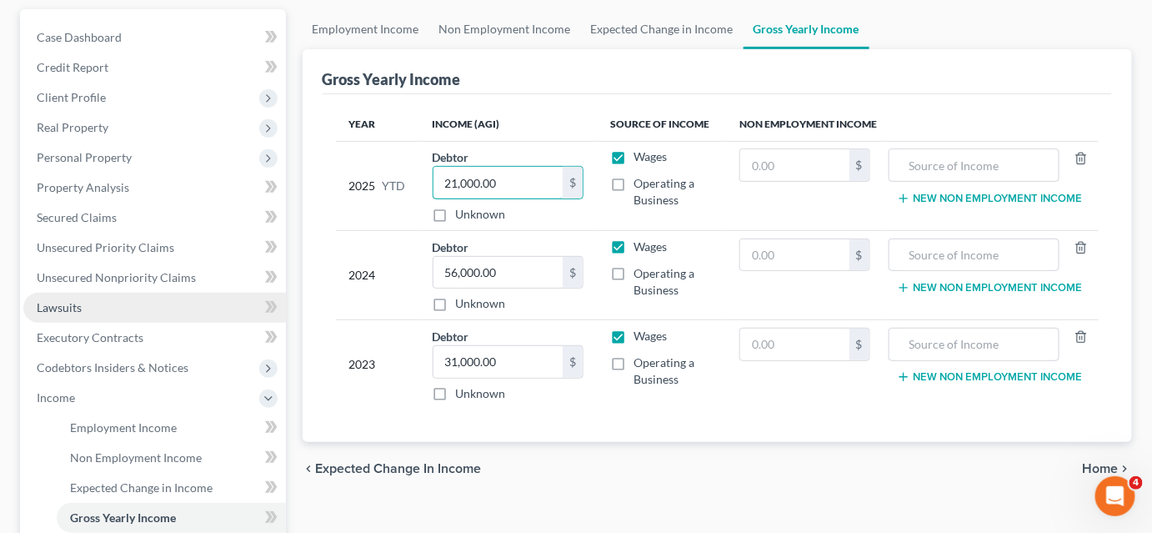
type input "21,000.00"
click at [98, 310] on link "Lawsuits" at bounding box center [154, 308] width 263 height 30
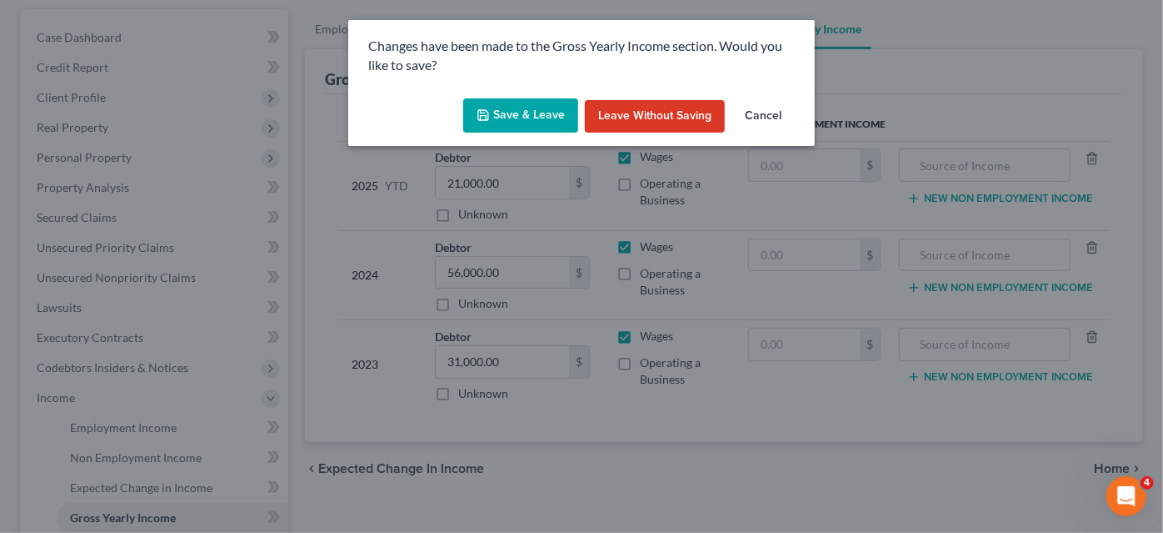
click at [484, 122] on button "Save & Leave" at bounding box center [520, 115] width 115 height 35
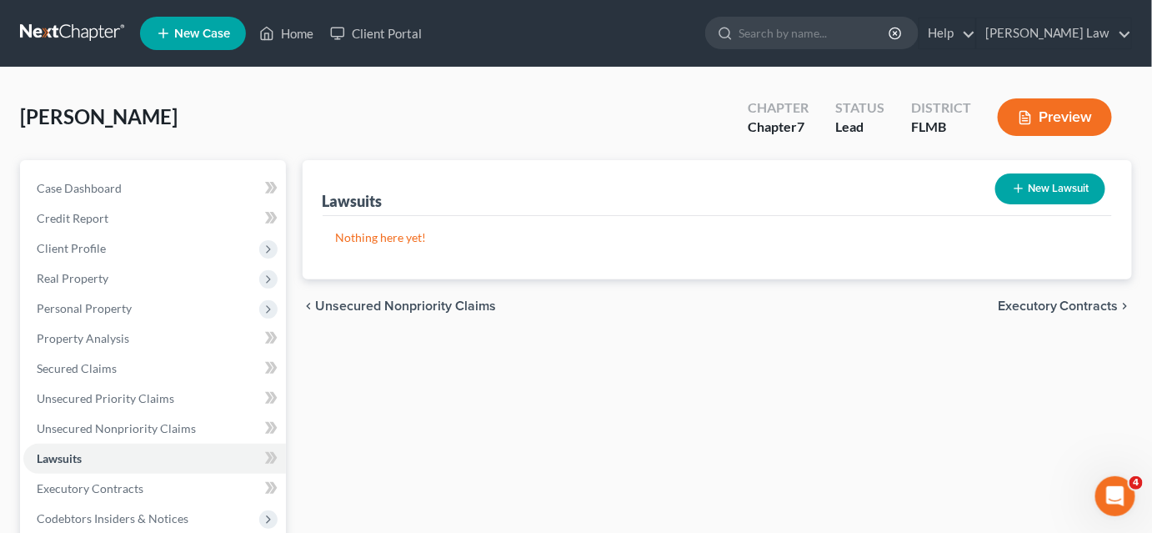
click at [1029, 182] on button "New Lawsuit" at bounding box center [1050, 188] width 110 height 31
select select "0"
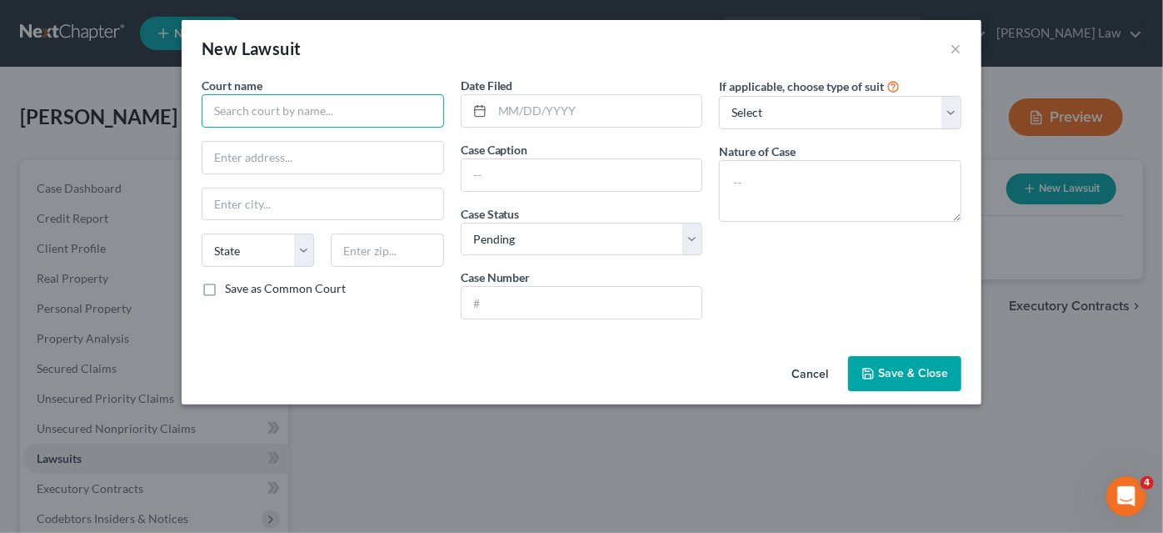
click at [328, 107] on input "text" at bounding box center [323, 110] width 243 height 33
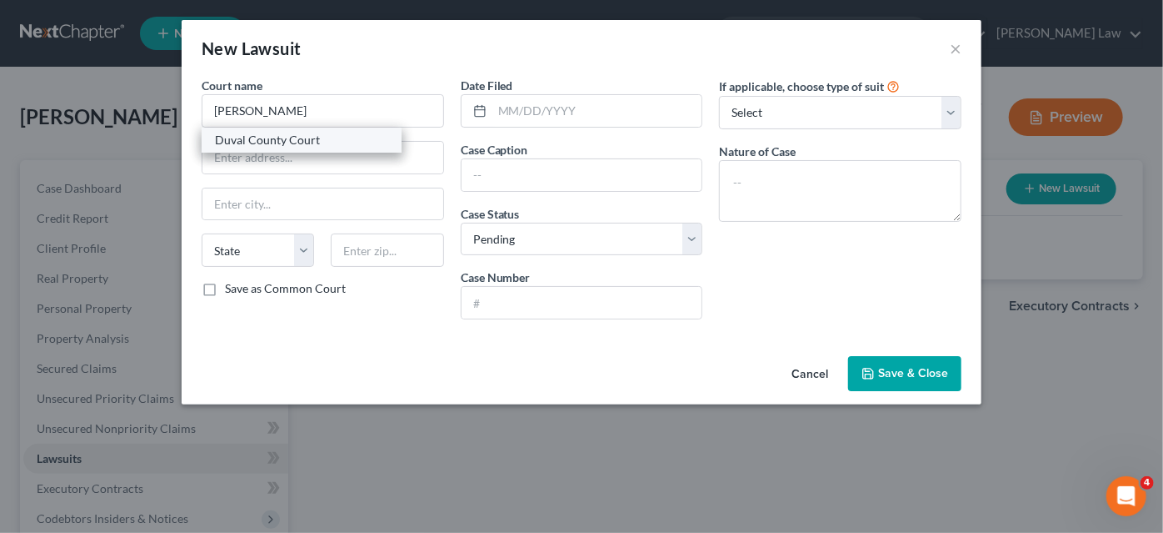
click at [303, 138] on div "Duval County Court" at bounding box center [301, 140] width 173 height 17
type input "Duval County Court"
type input "[STREET_ADDRESS][PERSON_NAME]"
type input "[GEOGRAPHIC_DATA]"
select select "9"
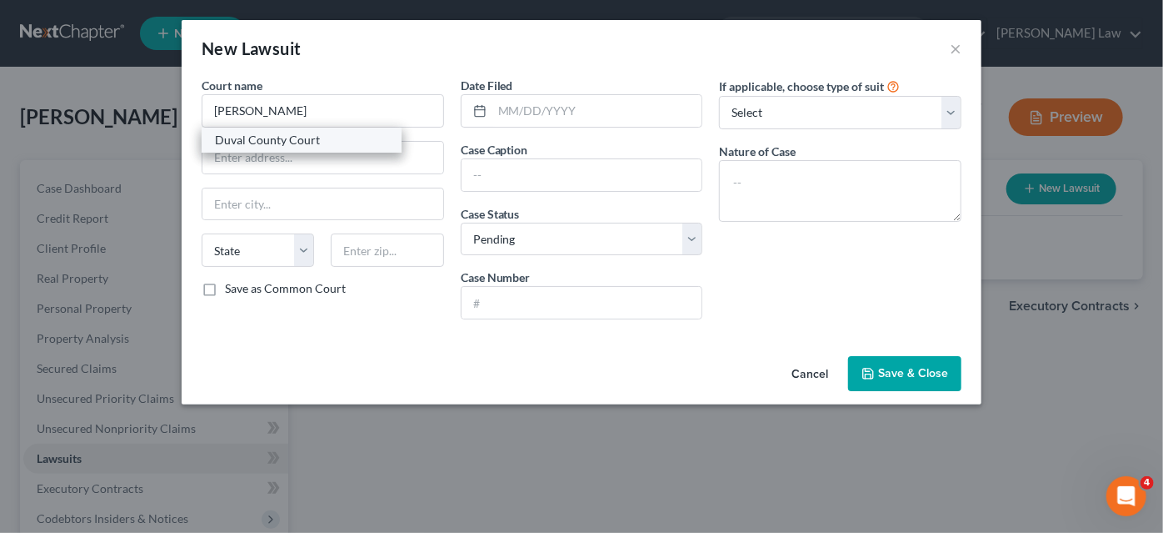
type input "32202"
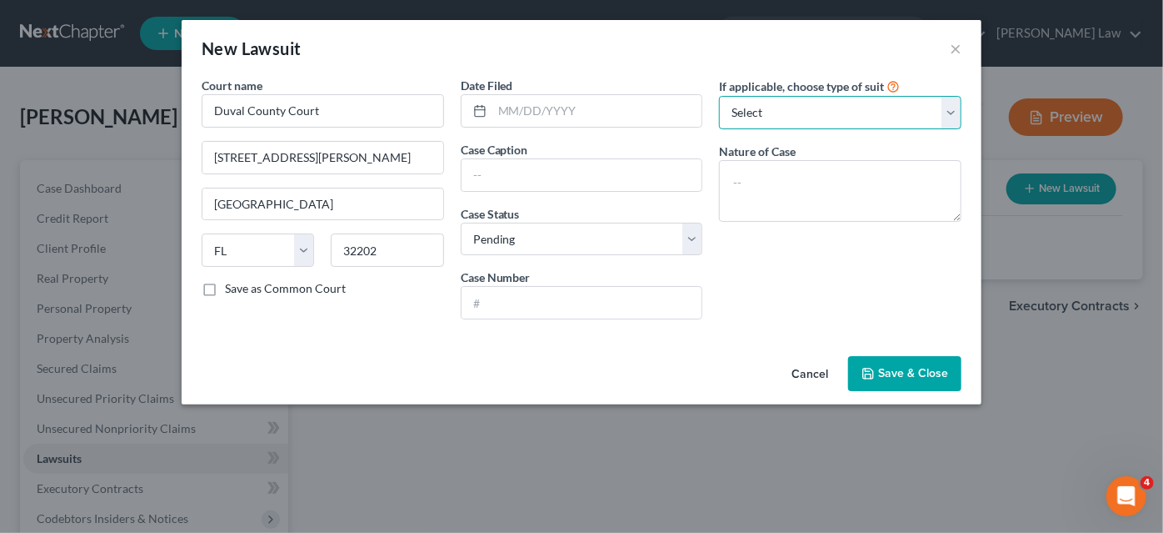
click at [746, 114] on select "Select Repossession Garnishment Foreclosure Attached, Seized, Or Levied Other" at bounding box center [840, 112] width 243 height 33
click at [516, 177] on input "text" at bounding box center [582, 175] width 241 height 32
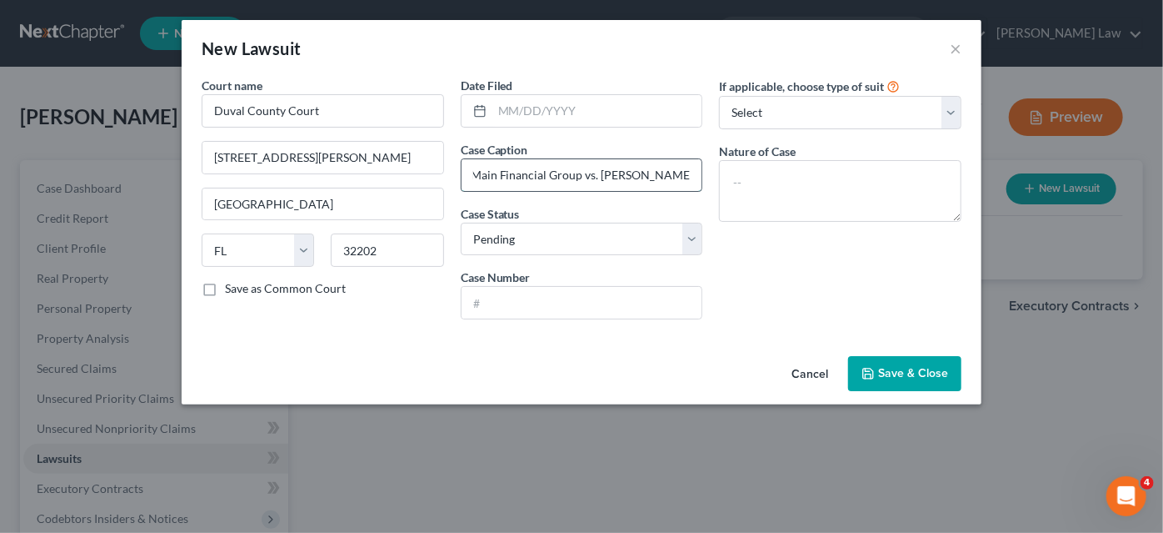
scroll to position [0, 33]
drag, startPoint x: 625, startPoint y: 176, endPoint x: 697, endPoint y: 175, distance: 71.7
click at [697, 175] on input "OneMain Financial Group vs. [PERSON_NAME]" at bounding box center [582, 175] width 241 height 32
type input "OneMain Financial Group vs. [PERSON_NAME]"
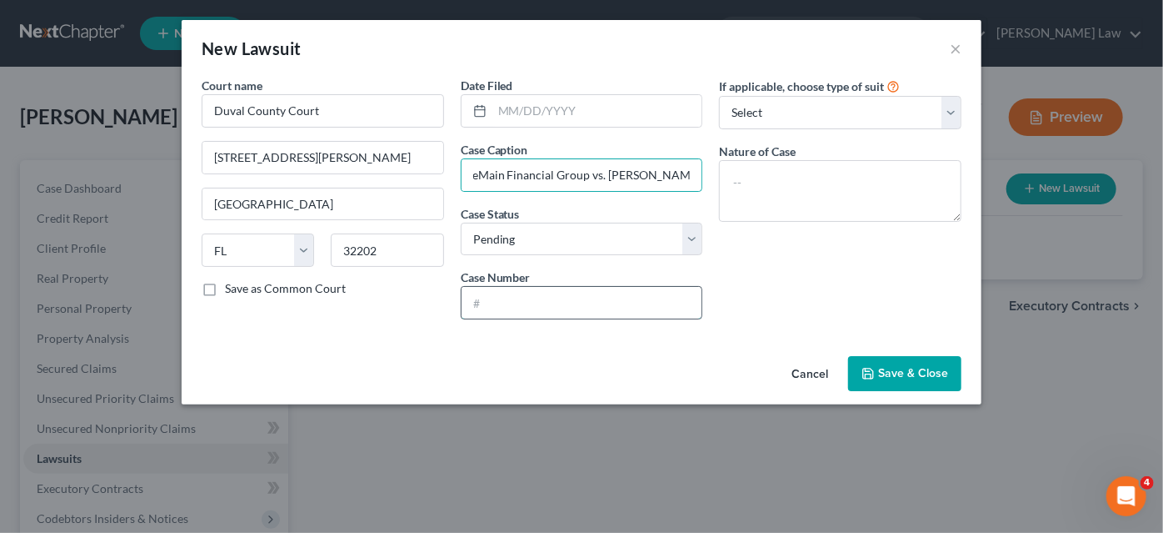
click at [522, 296] on input "text" at bounding box center [582, 303] width 241 height 32
type input "2024-CA-2504"
click at [878, 377] on button "Save & Close" at bounding box center [904, 373] width 113 height 35
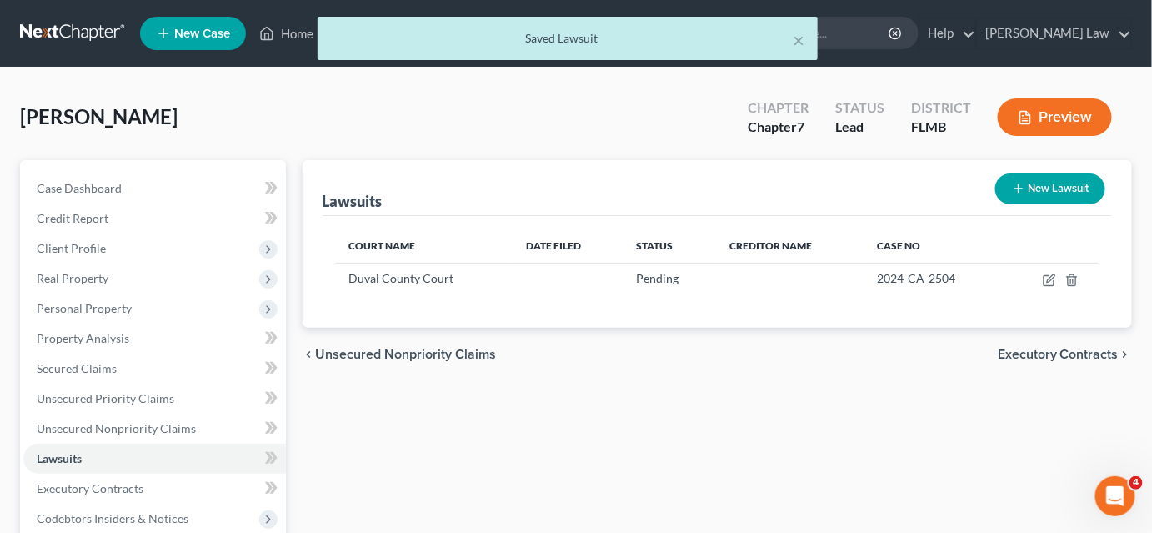
click at [1022, 191] on icon "button" at bounding box center [1018, 188] width 13 height 13
select select "0"
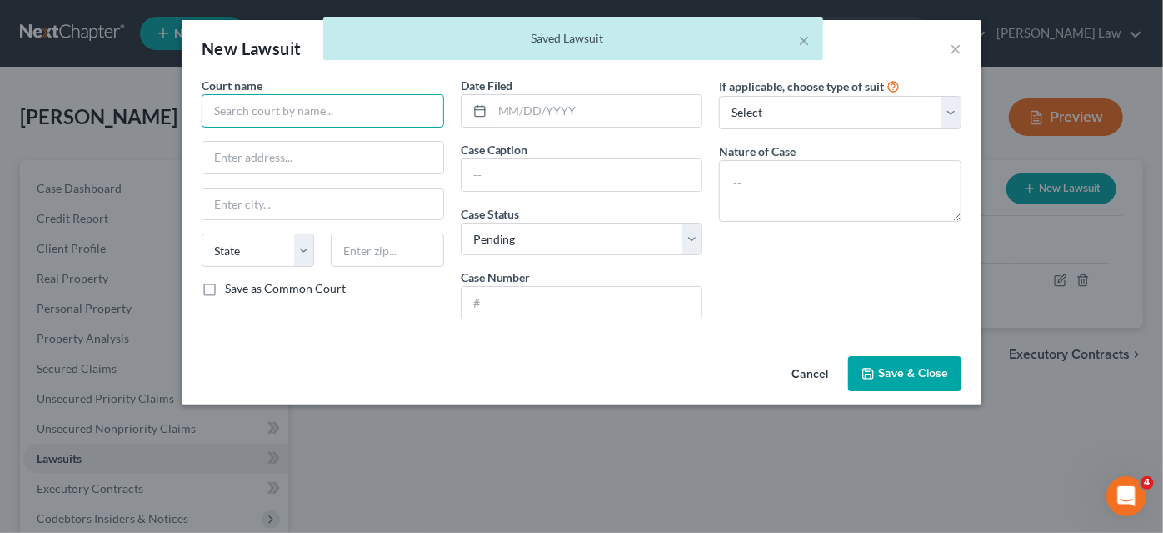
click at [233, 104] on input "text" at bounding box center [323, 110] width 243 height 33
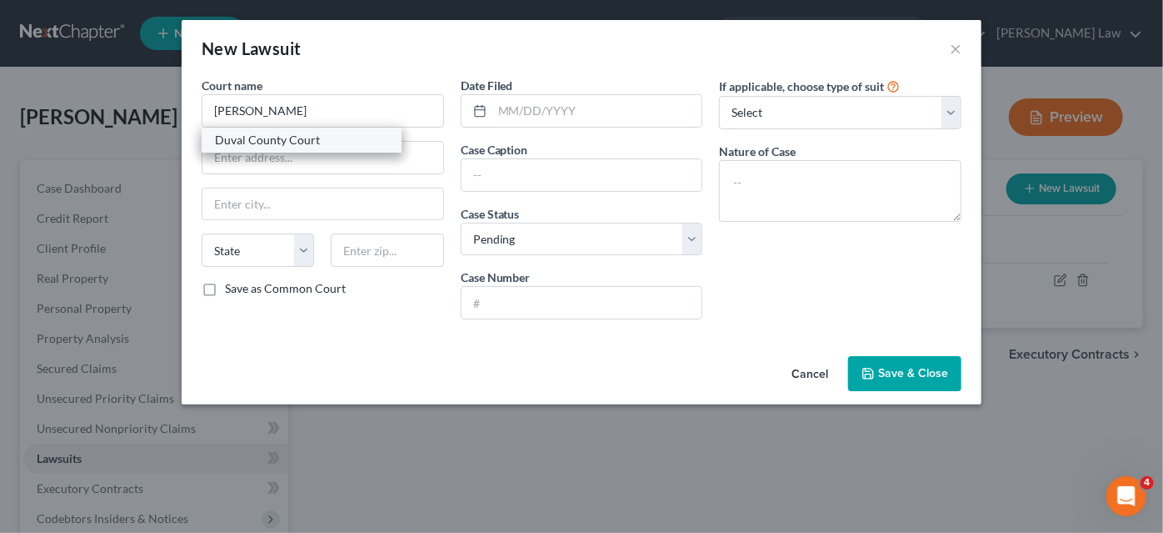
click at [284, 133] on div "Duval County Court" at bounding box center [301, 140] width 173 height 17
type input "Duval County Court"
type input "[STREET_ADDRESS][PERSON_NAME]"
type input "[GEOGRAPHIC_DATA]"
select select "9"
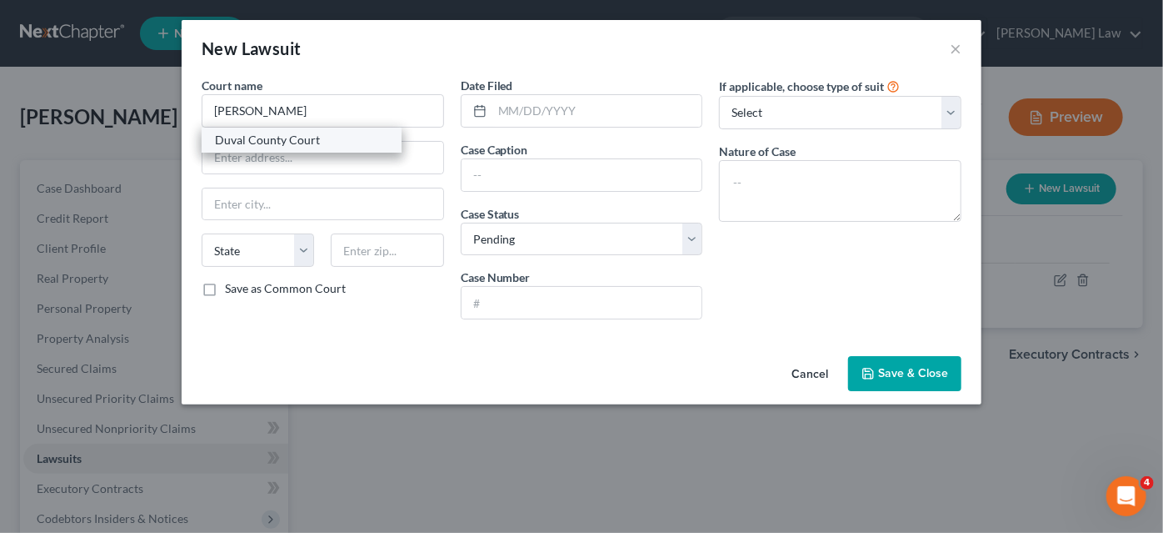
type input "32202"
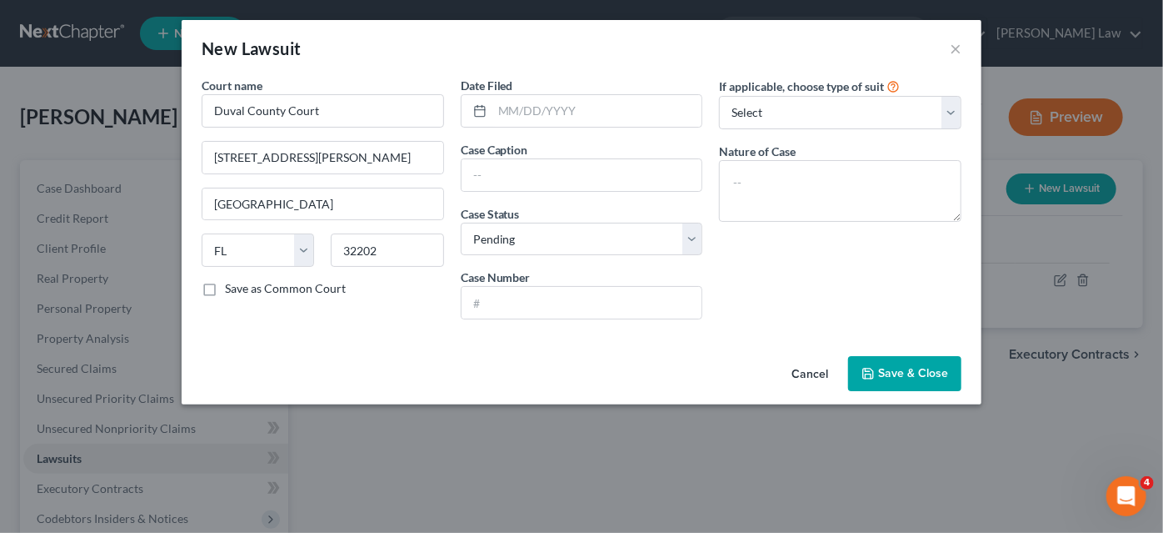
click at [501, 193] on div "Date Filed Case Caption Case Status * Select Pending On Appeal Concluded Case N…" at bounding box center [582, 205] width 259 height 256
click at [502, 173] on input "text" at bounding box center [582, 175] width 241 height 32
type input "Geico General Insurance Company vs [PERSON_NAME]"
click at [483, 292] on input "text" at bounding box center [582, 303] width 241 height 32
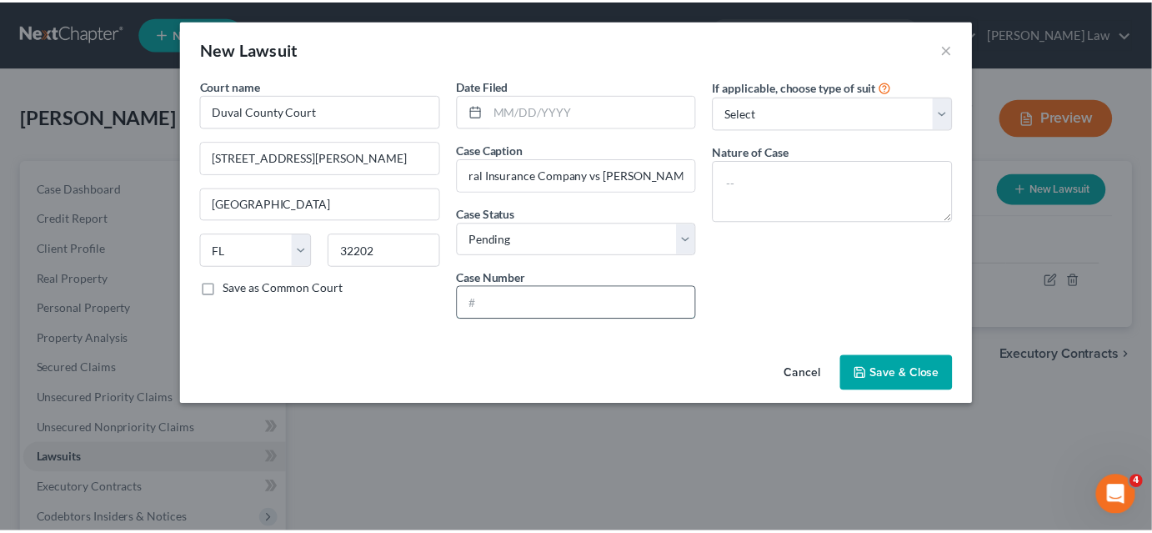
scroll to position [0, 0]
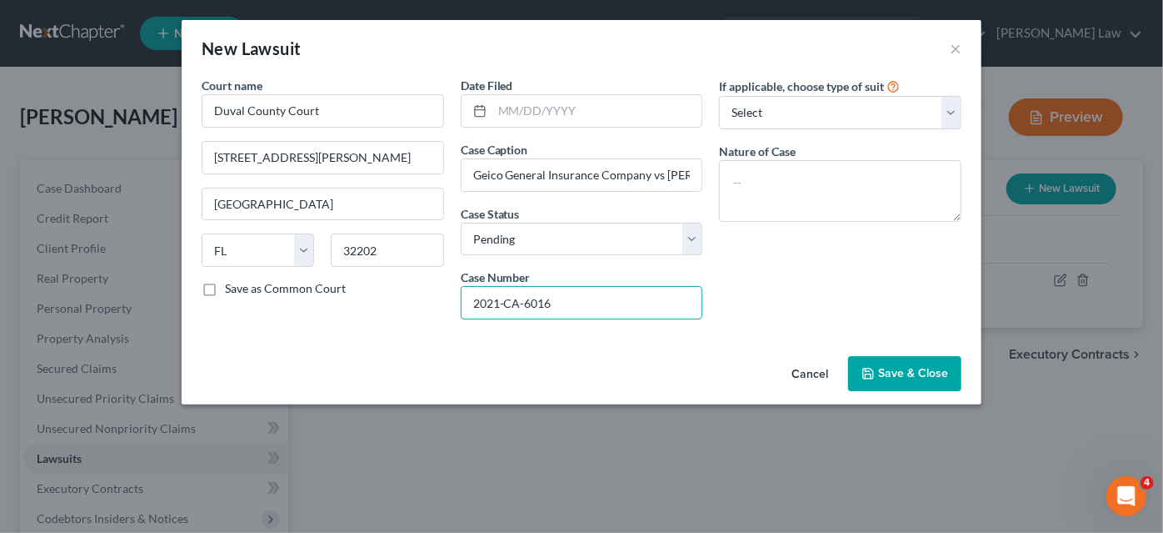
type input "2021-CA-6016"
click at [868, 362] on button "Save & Close" at bounding box center [904, 373] width 113 height 35
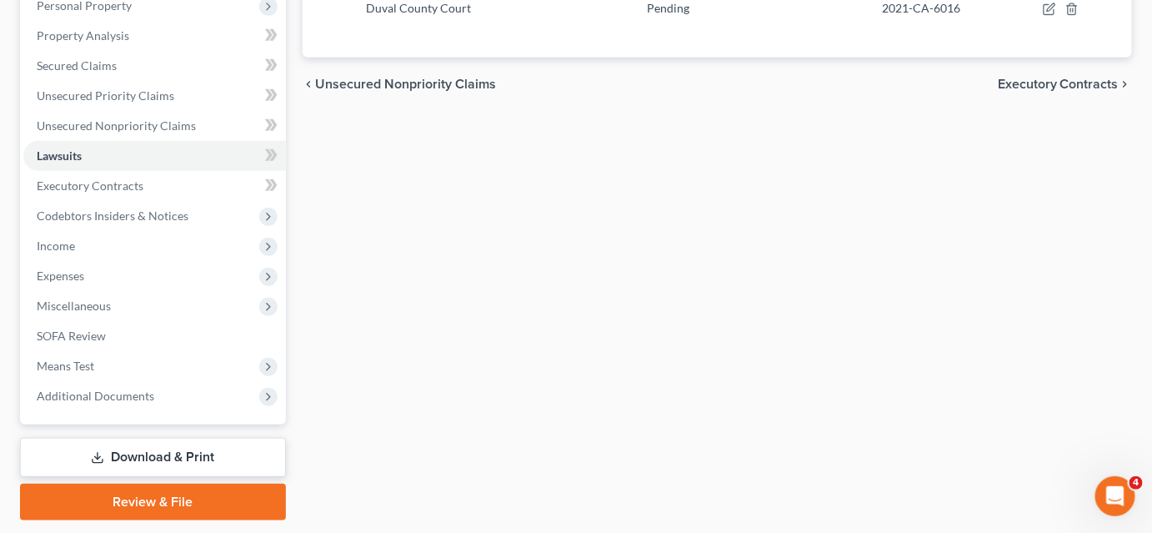
scroll to position [352, 0]
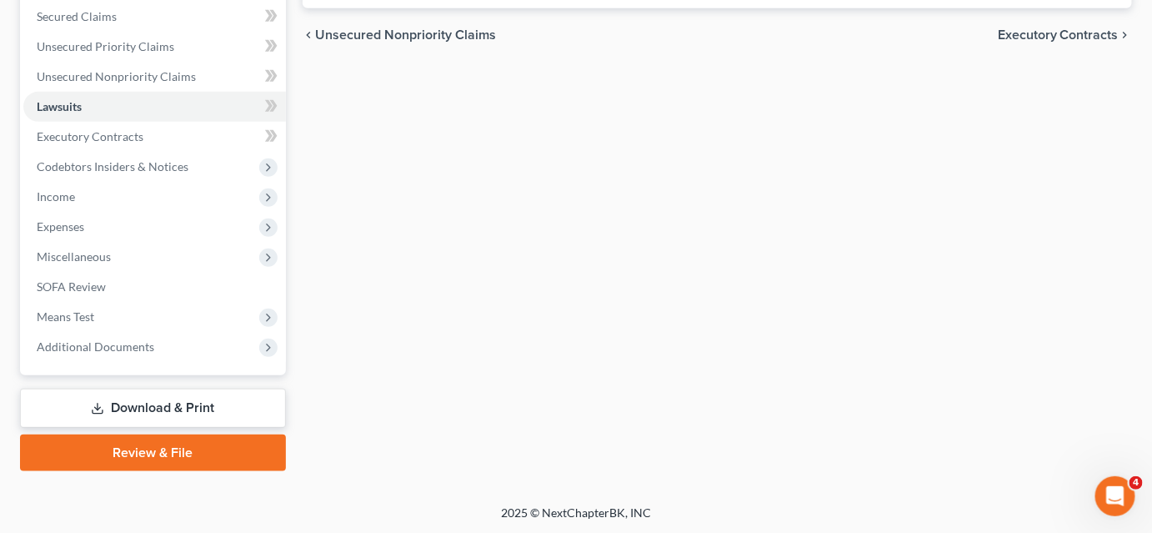
click at [177, 428] on div "Case Dashboard Payments Invoices Payments Payments Credit Report Client Profile" at bounding box center [153, 139] width 283 height 663
click at [182, 417] on link "Download & Print" at bounding box center [153, 407] width 266 height 39
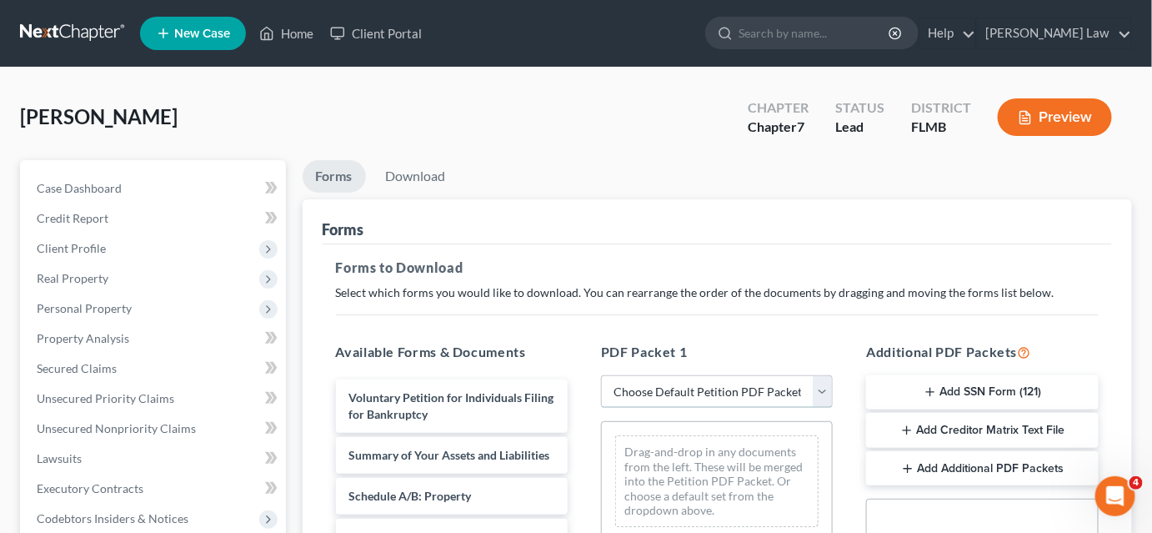
click at [678, 393] on select "Choose Default Petition PDF Packet Complete Bankruptcy Petition (all forms and …" at bounding box center [717, 391] width 232 height 33
select select "0"
click at [601, 375] on select "Choose Default Petition PDF Packet Complete Bankruptcy Petition (all forms and …" at bounding box center [717, 391] width 232 height 33
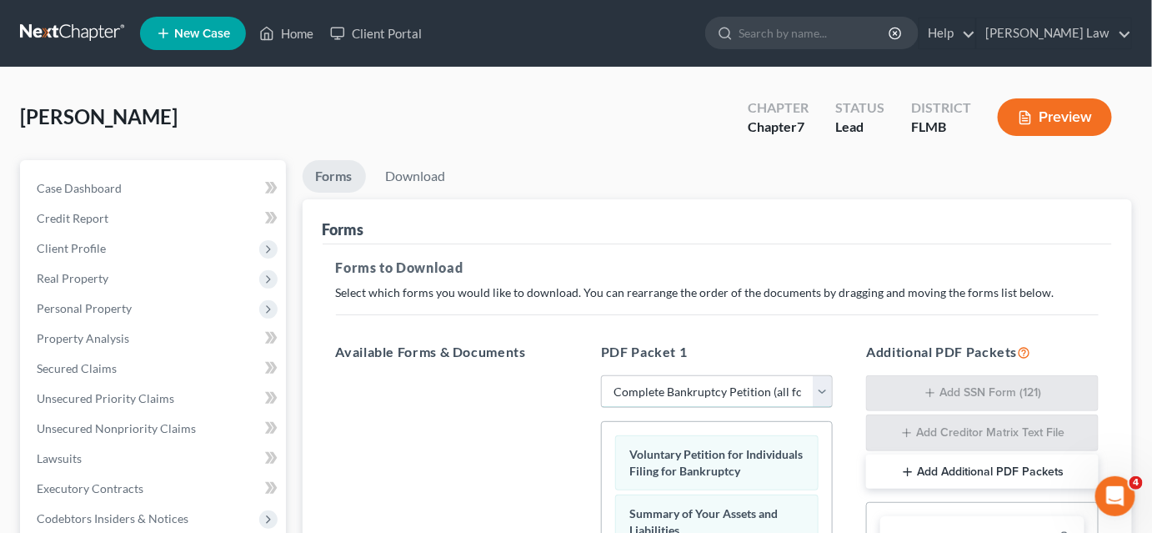
scroll to position [227, 0]
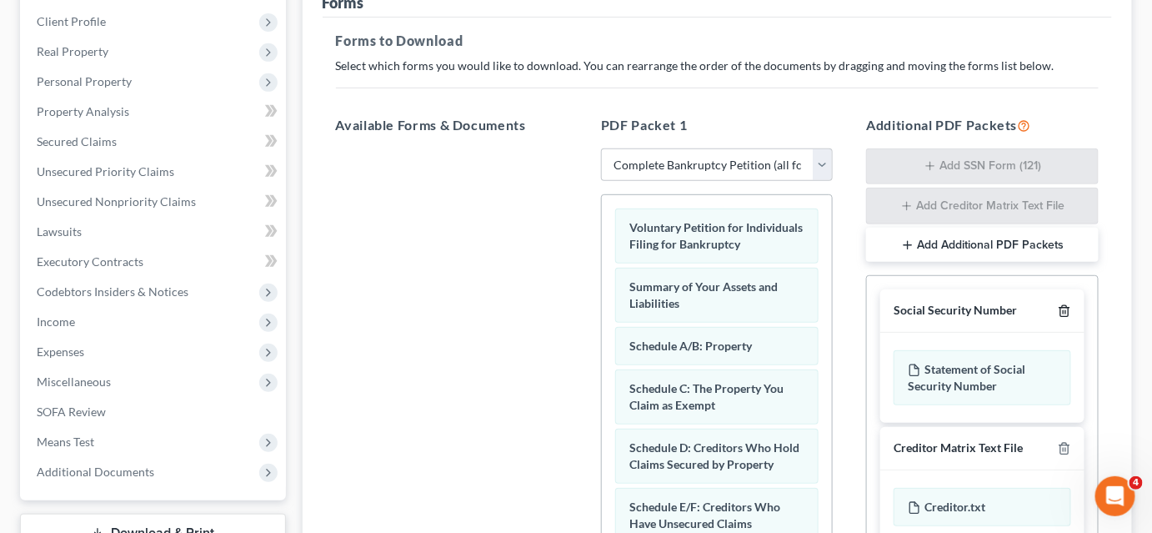
click at [1058, 312] on icon "button" at bounding box center [1064, 310] width 13 height 13
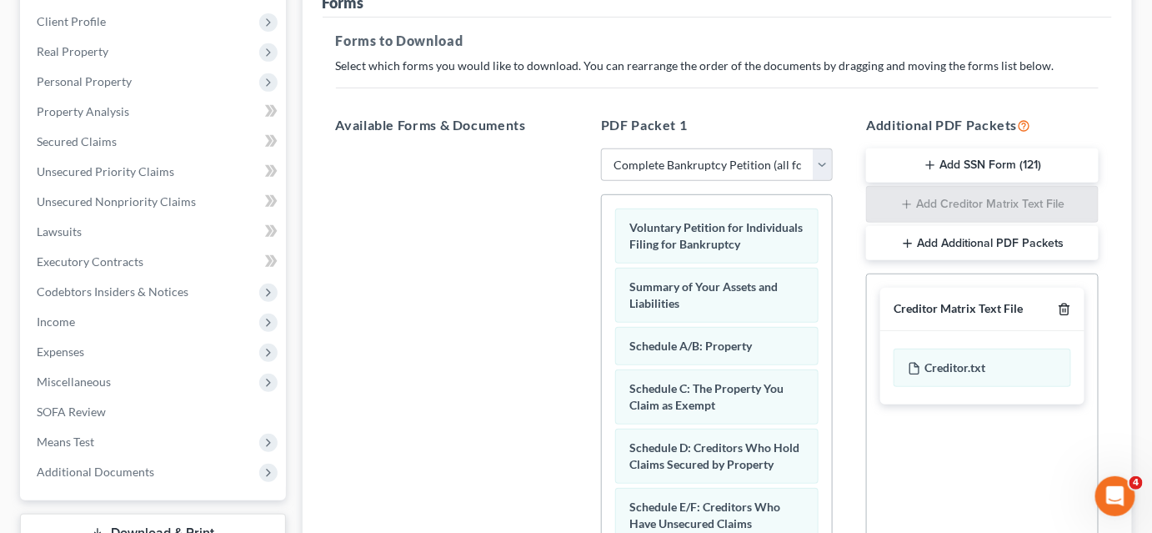
click at [1062, 308] on icon "button" at bounding box center [1064, 309] width 13 height 13
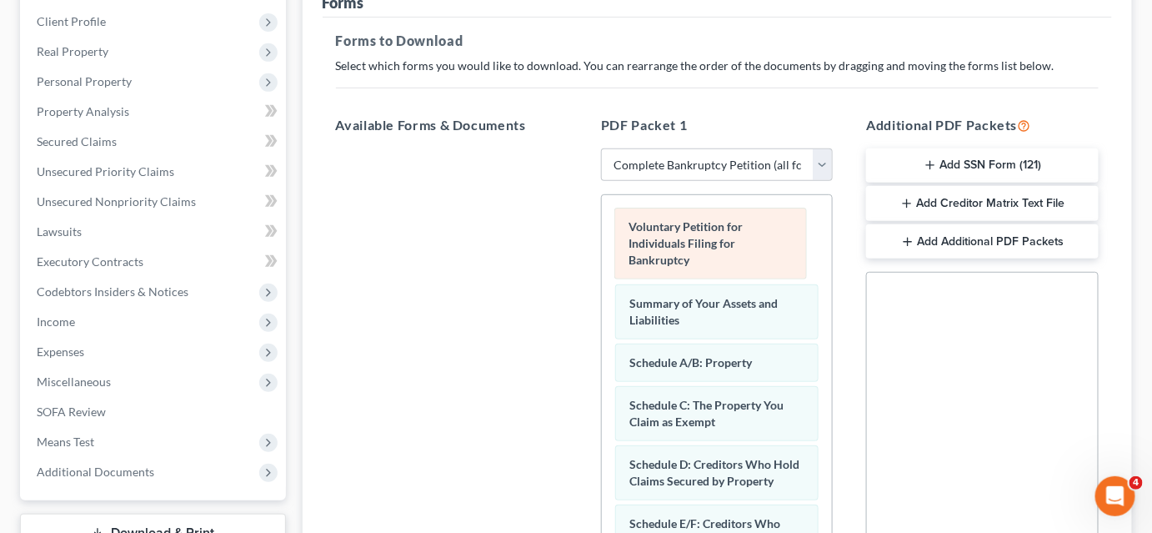
drag, startPoint x: 738, startPoint y: 248, endPoint x: 438, endPoint y: 185, distance: 305.8
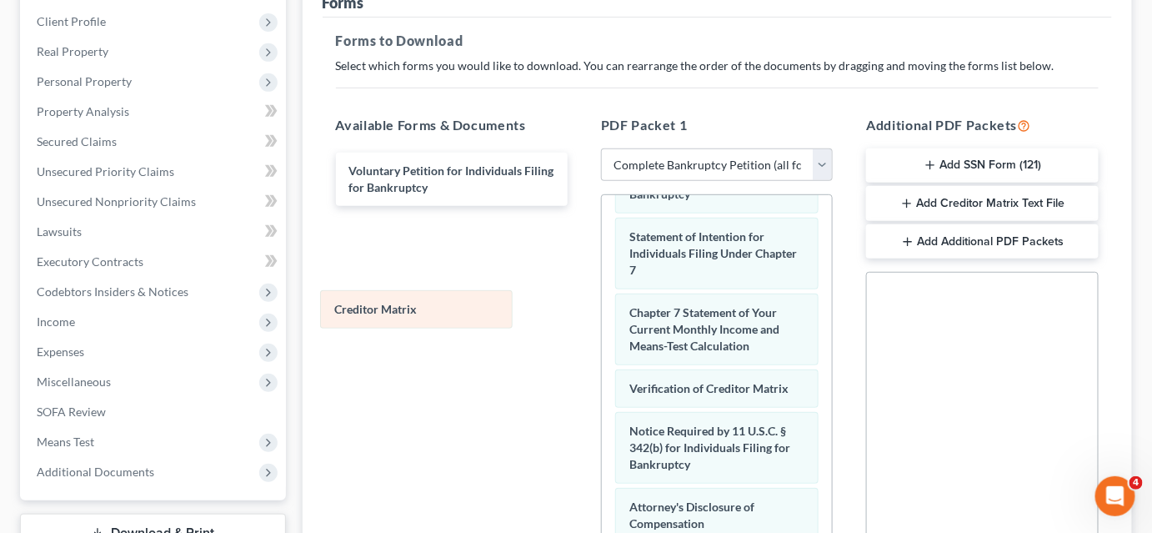
drag, startPoint x: 715, startPoint y: 342, endPoint x: 370, endPoint y: 260, distance: 354.6
click at [602, 270] on div "Creditor Matrix Summary of Your Assets and Liabilities Schedule A/B: Property S…" at bounding box center [717, 127] width 230 height 1048
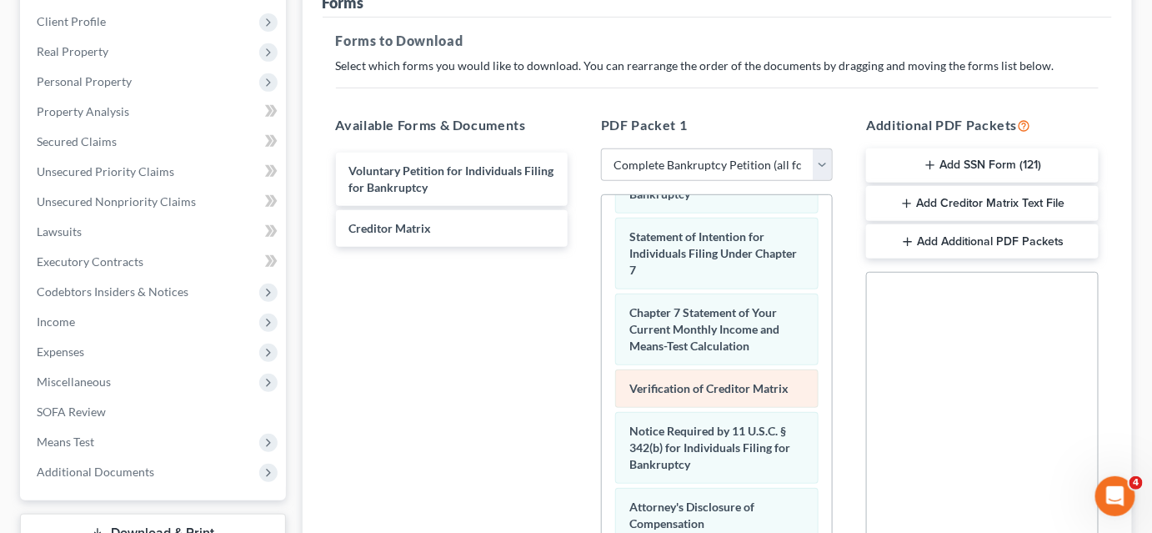
click at [602, 326] on div "Summary of Your Assets and Liabilities Schedule A/B: Property Schedule C: The P…" at bounding box center [717, 127] width 230 height 1048
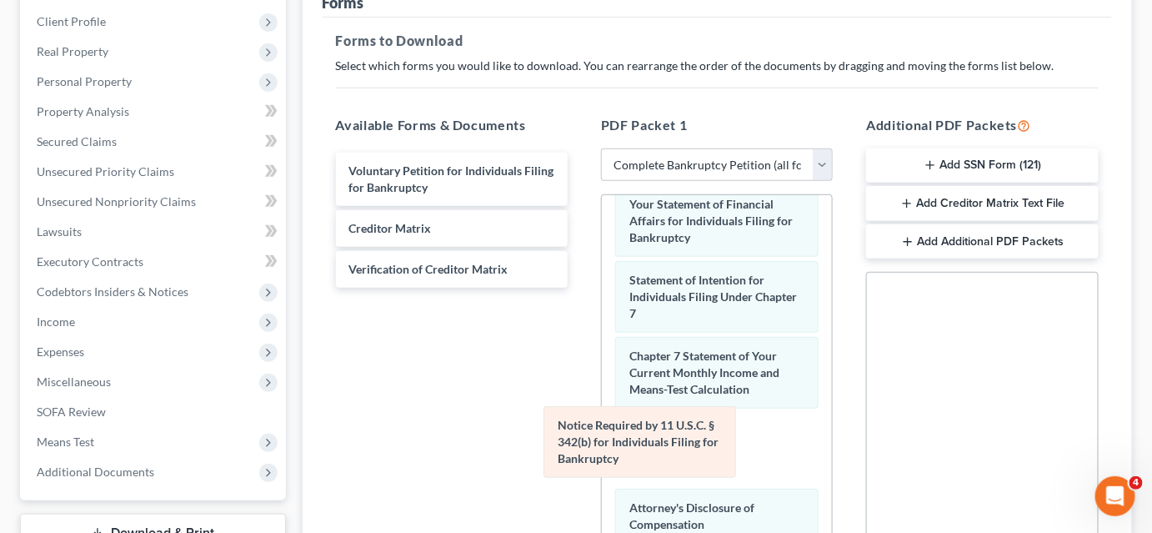
scroll to position [499, 0]
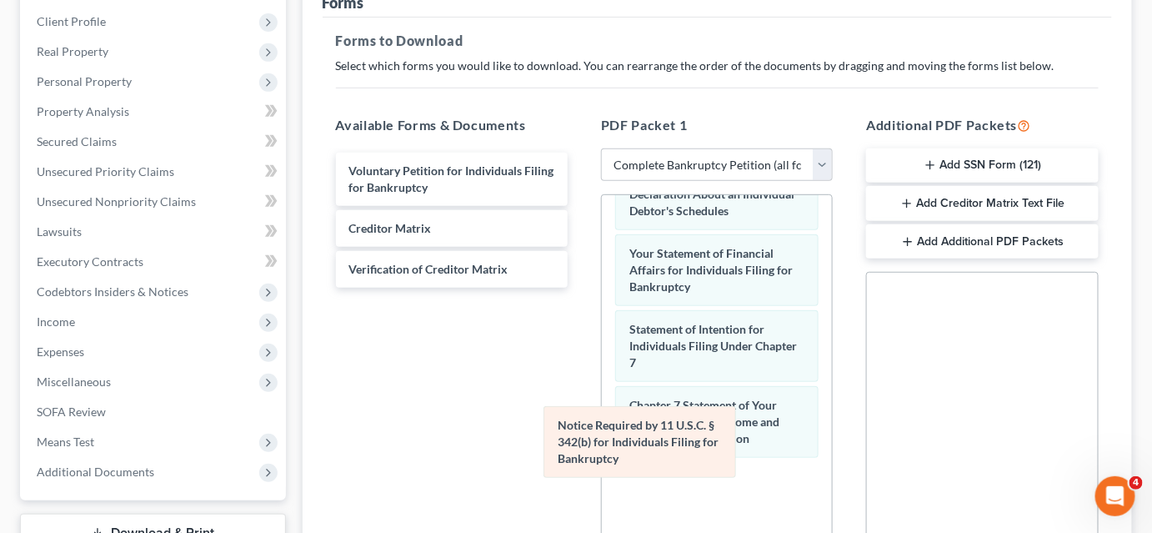
drag, startPoint x: 700, startPoint y: 444, endPoint x: 424, endPoint y: 361, distance: 288.2
click at [602, 377] on div "Notice Required by 11 U.S.C. § 342(b) for Individuals Filing for Bankruptcy Sum…" at bounding box center [717, 198] width 230 height 1005
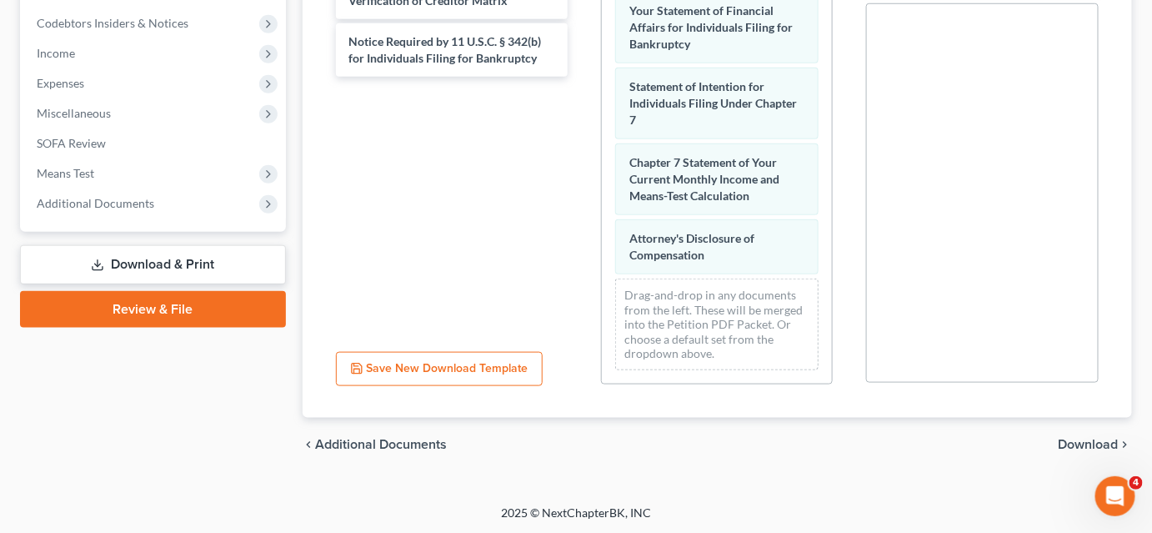
click at [1062, 446] on span "Download" at bounding box center [1088, 444] width 60 height 13
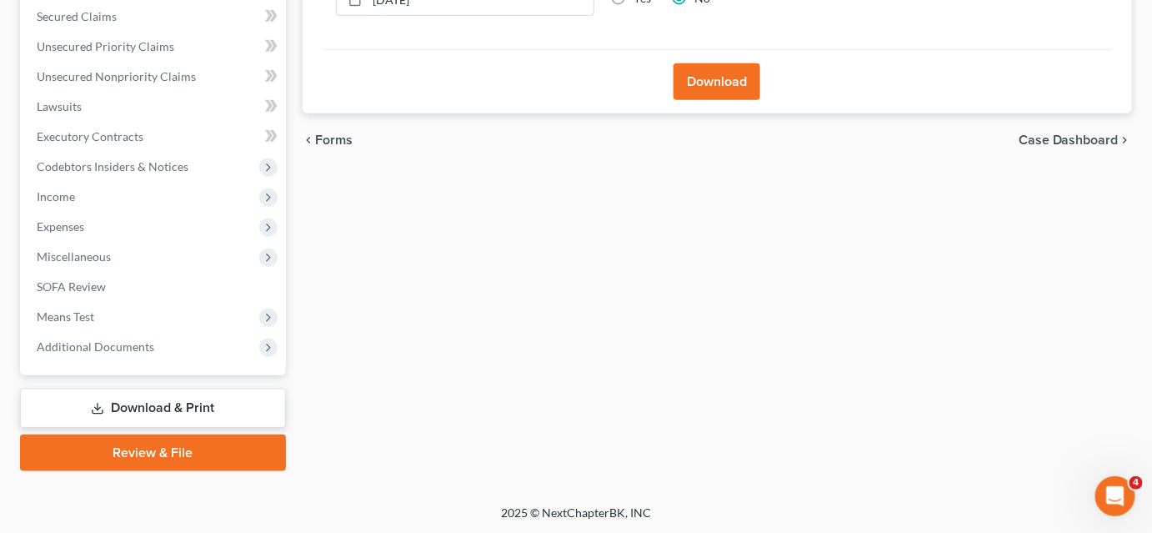
scroll to position [48, 0]
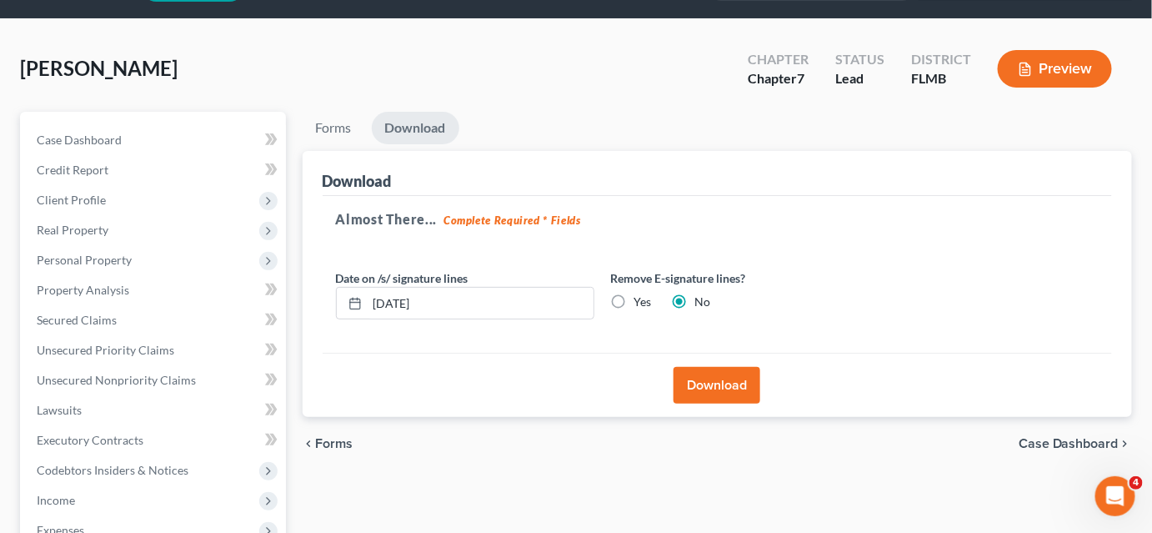
click at [733, 393] on button "Download" at bounding box center [716, 385] width 87 height 37
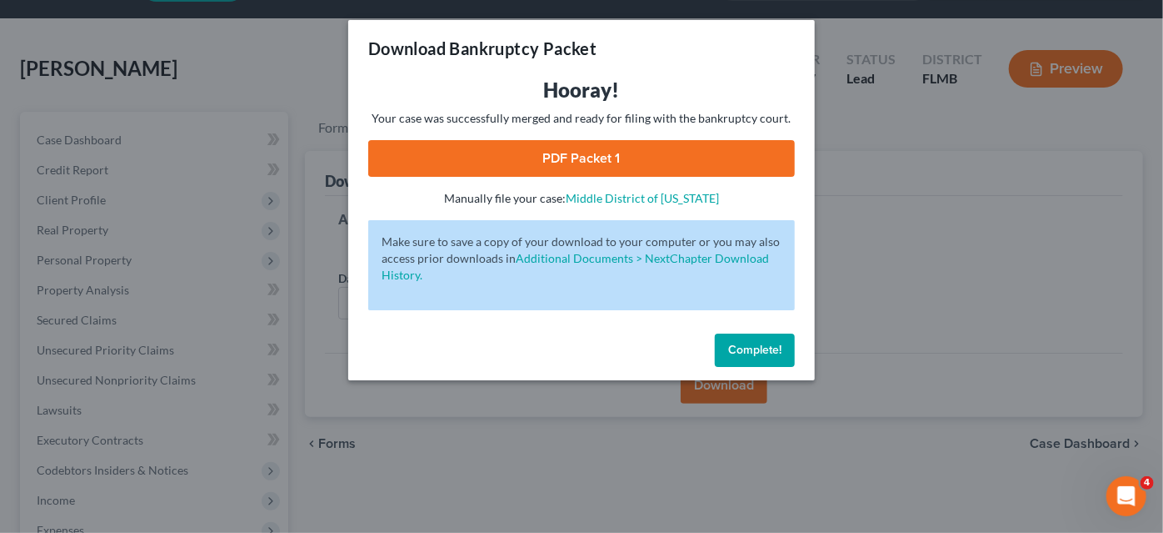
click at [540, 162] on link "PDF Packet 1" at bounding box center [581, 158] width 427 height 37
click at [733, 337] on button "Complete!" at bounding box center [755, 349] width 80 height 33
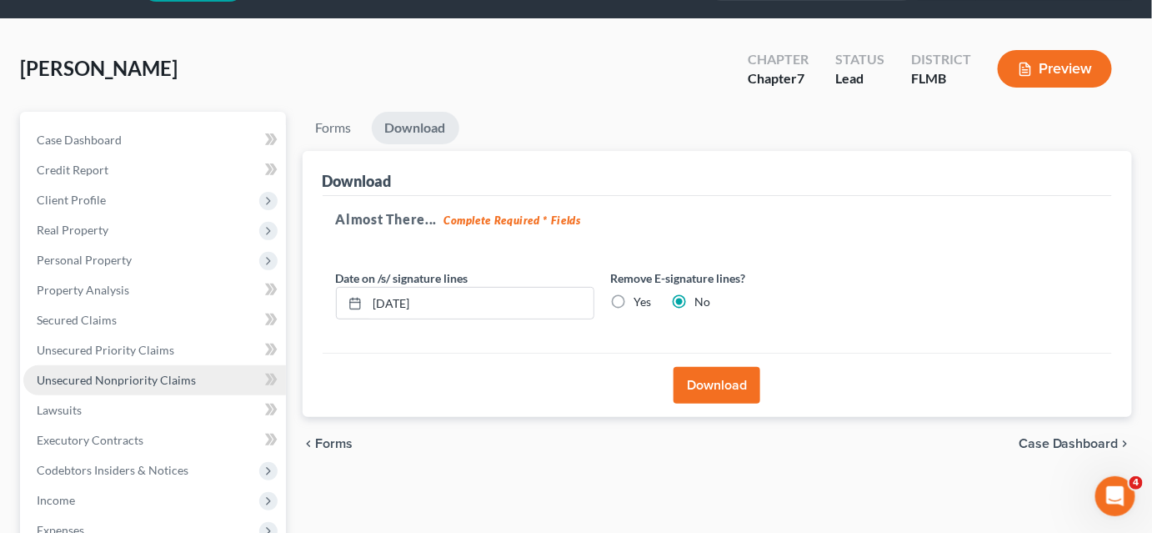
click at [113, 383] on span "Unsecured Nonpriority Claims" at bounding box center [116, 380] width 159 height 14
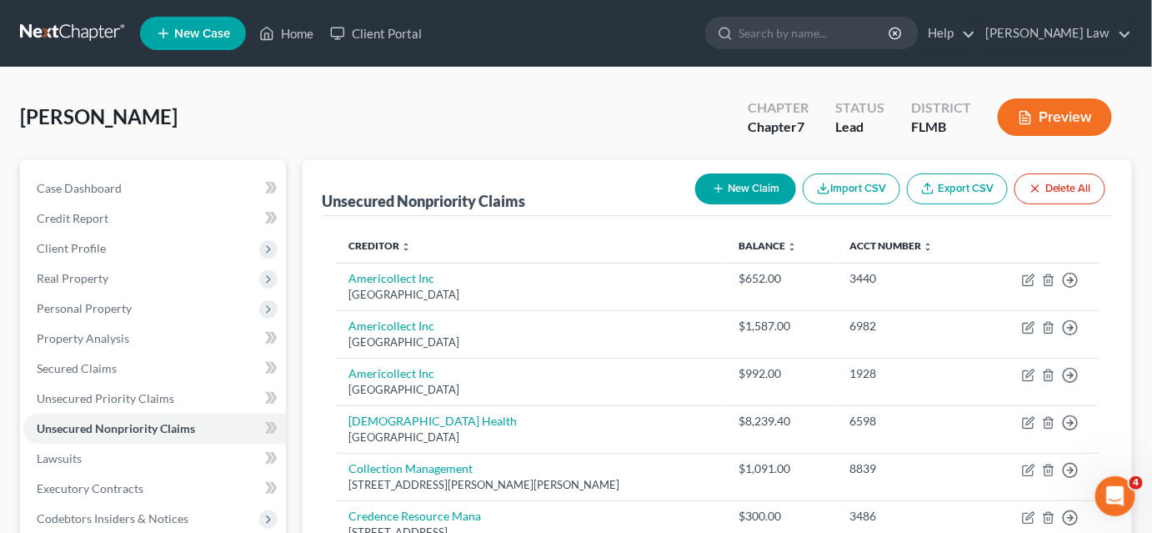
click at [748, 194] on button "New Claim" at bounding box center [745, 188] width 101 height 31
select select "0"
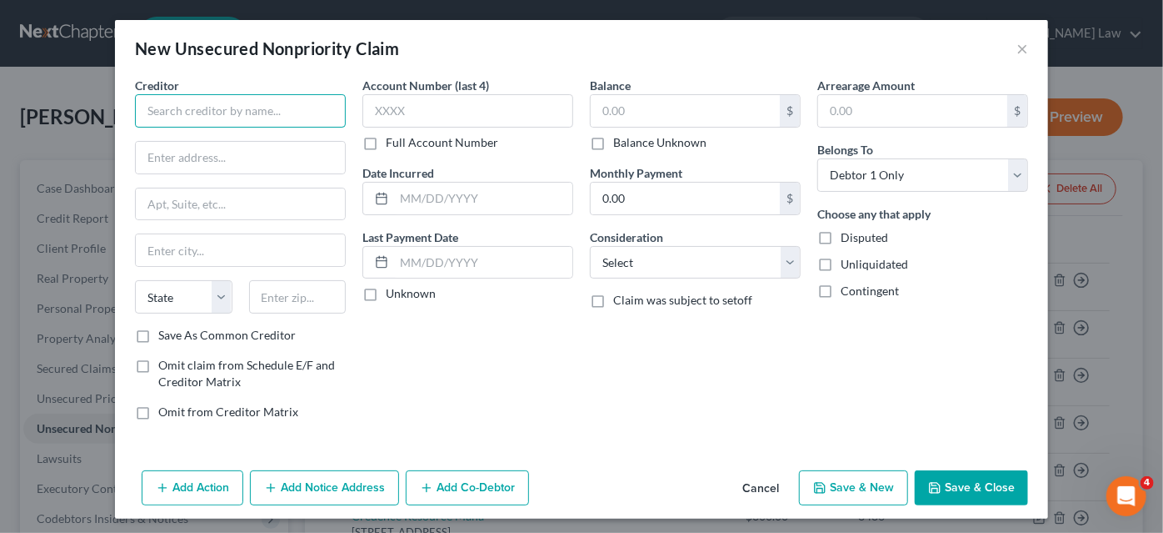
click at [246, 111] on input "text" at bounding box center [240, 110] width 211 height 33
click at [261, 119] on input "Geico" at bounding box center [240, 110] width 211 height 33
type input "Geico Insurance Group"
click at [640, 113] on input "text" at bounding box center [685, 111] width 189 height 32
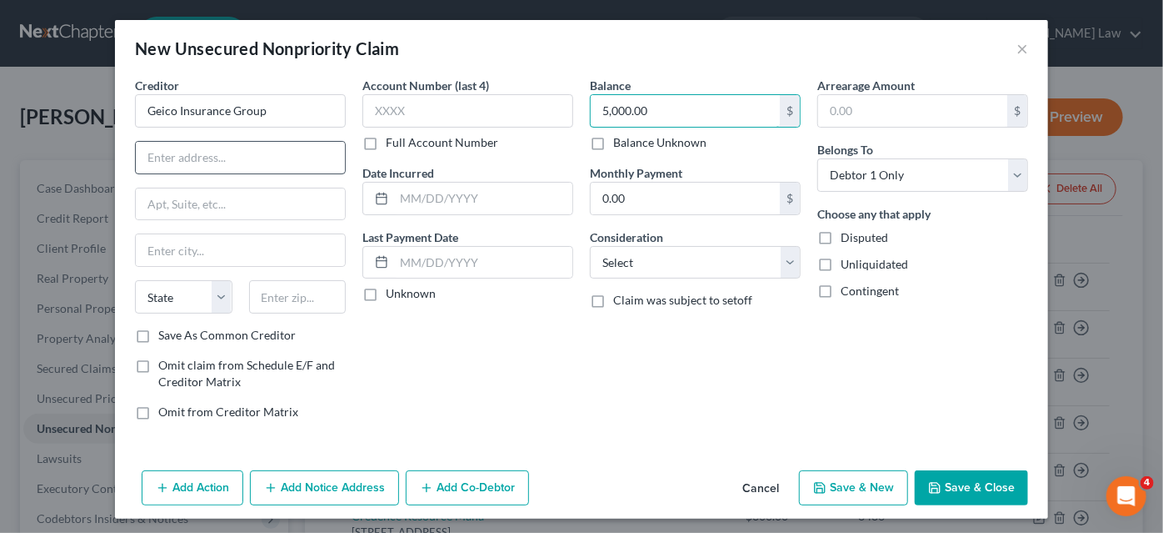
type input "5,000.00"
click at [168, 159] on input "text" at bounding box center [240, 158] width 209 height 32
click at [212, 156] on input "text" at bounding box center [240, 158] width 209 height 32
type input "C/[PERSON_NAME] amd [PERSON_NAME] P.A."
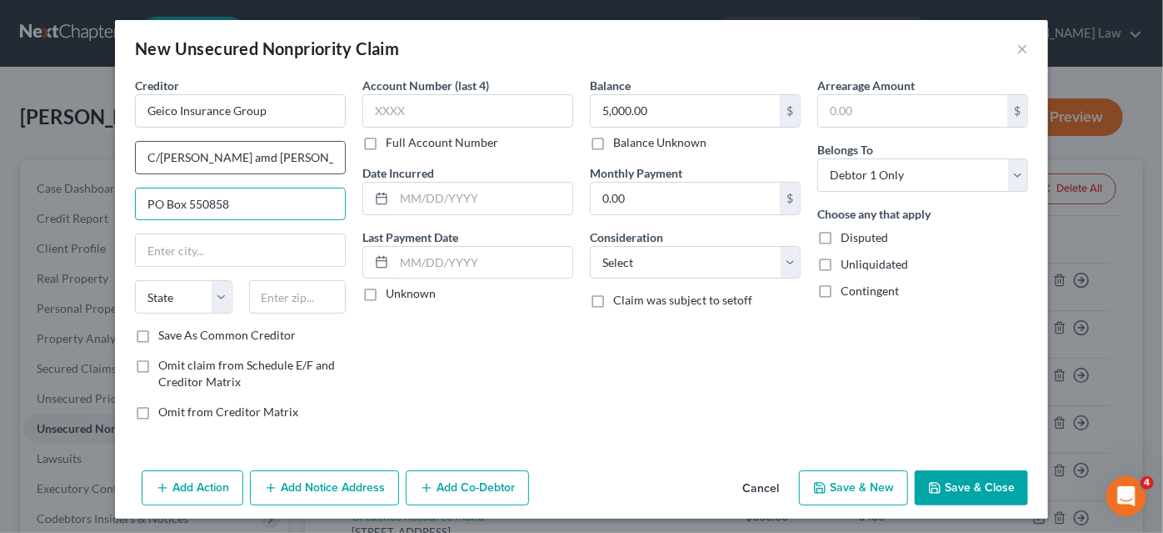
type input "PO Box 550858"
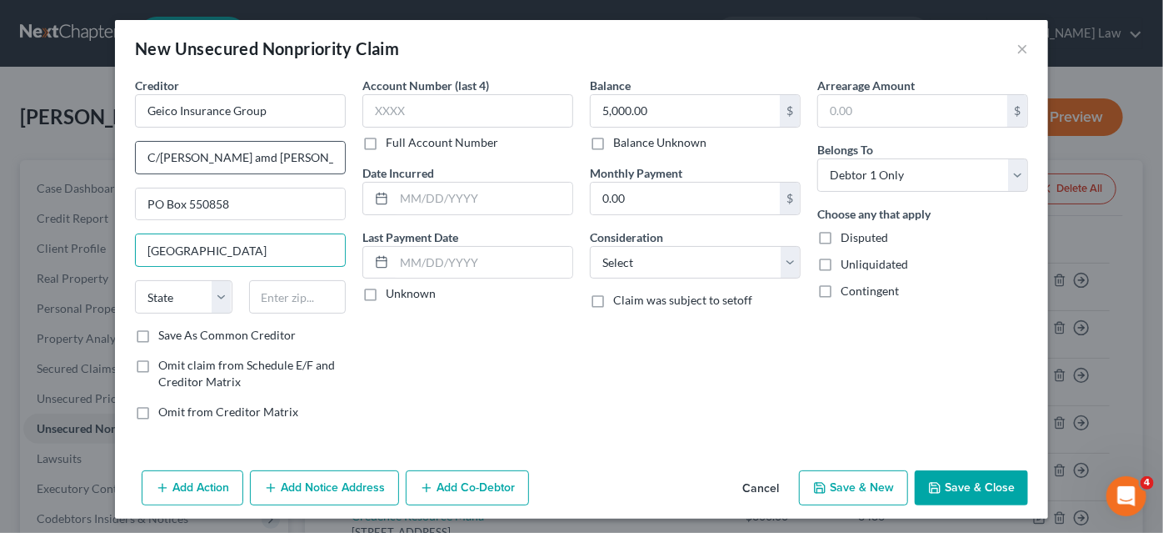
type input "[GEOGRAPHIC_DATA]"
select select "9"
type input "32255"
click at [930, 483] on icon "button" at bounding box center [935, 488] width 10 height 10
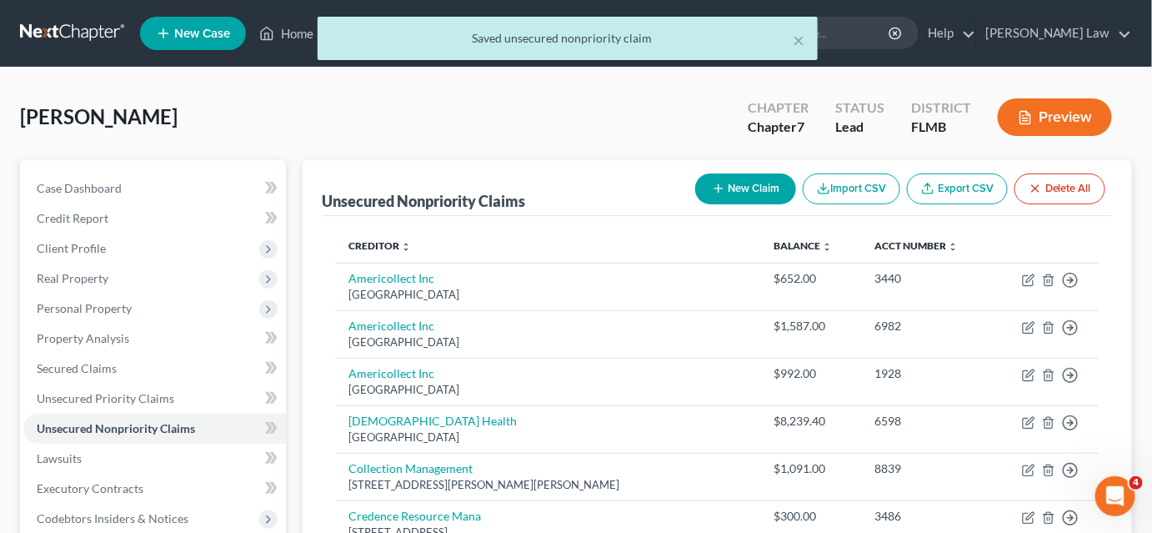
scroll to position [227, 0]
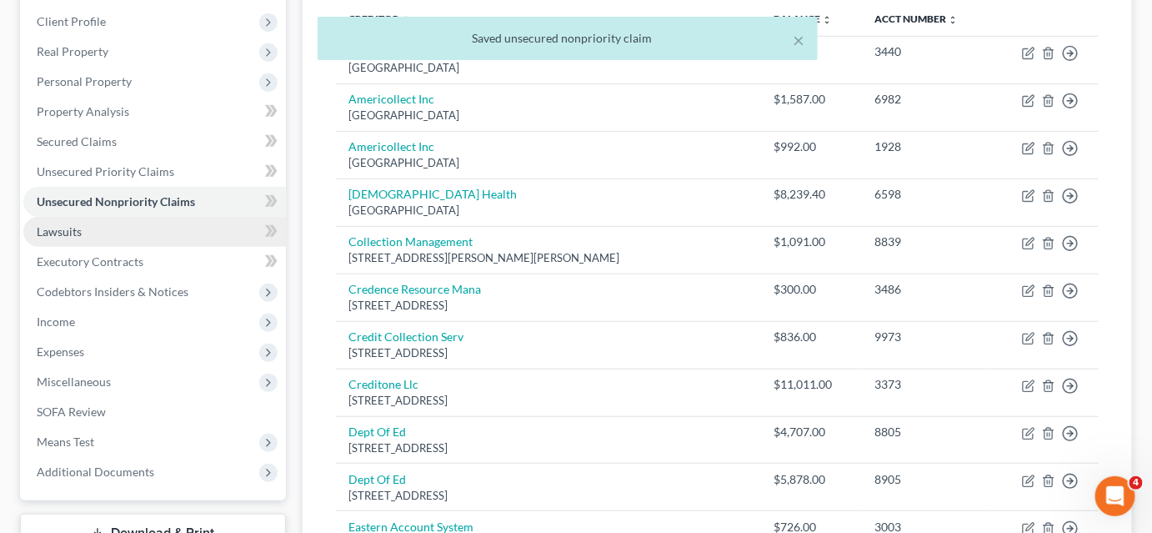
click at [88, 226] on link "Lawsuits" at bounding box center [154, 232] width 263 height 30
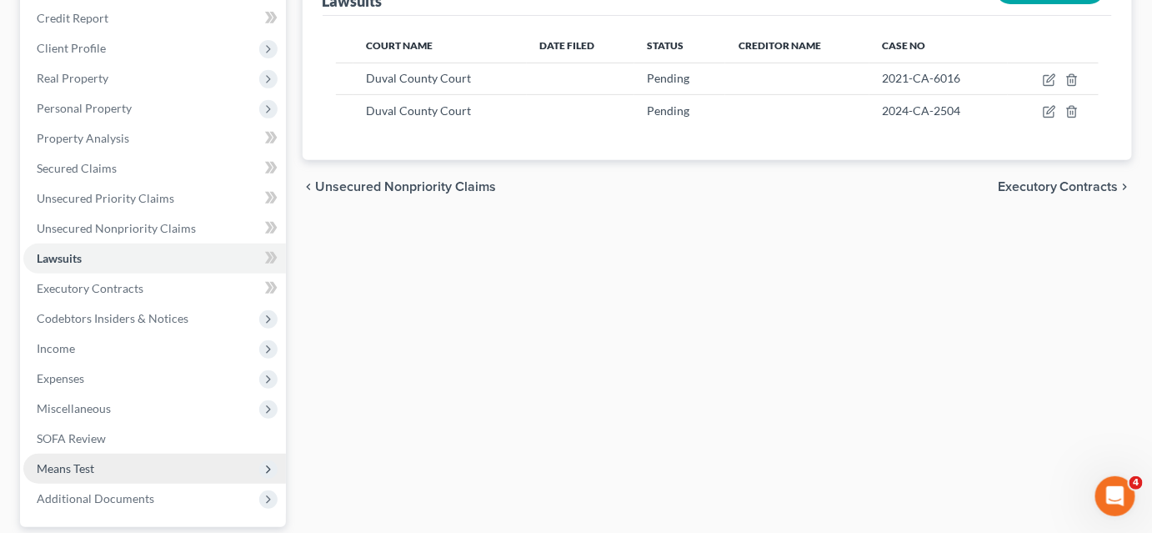
scroll to position [352, 0]
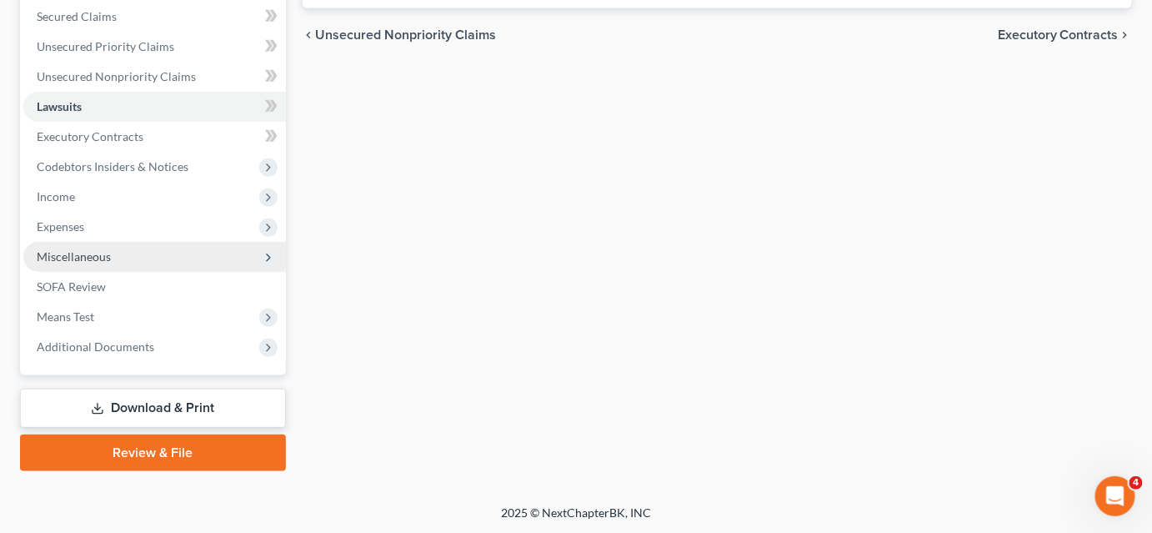
click at [115, 258] on span "Miscellaneous" at bounding box center [154, 257] width 263 height 30
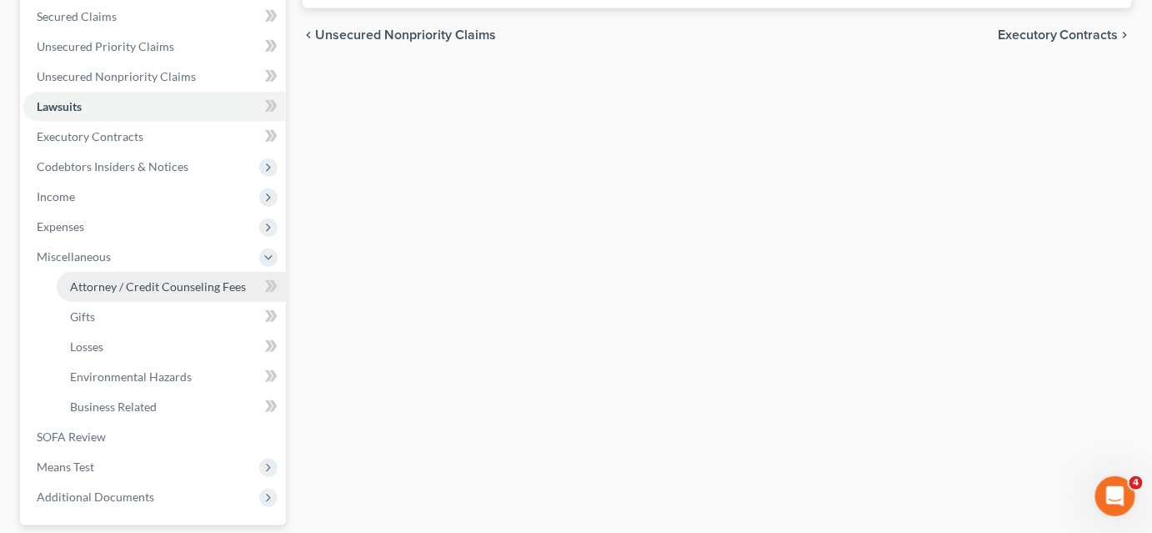
click at [120, 283] on span "Attorney / Credit Counseling Fees" at bounding box center [158, 286] width 176 height 14
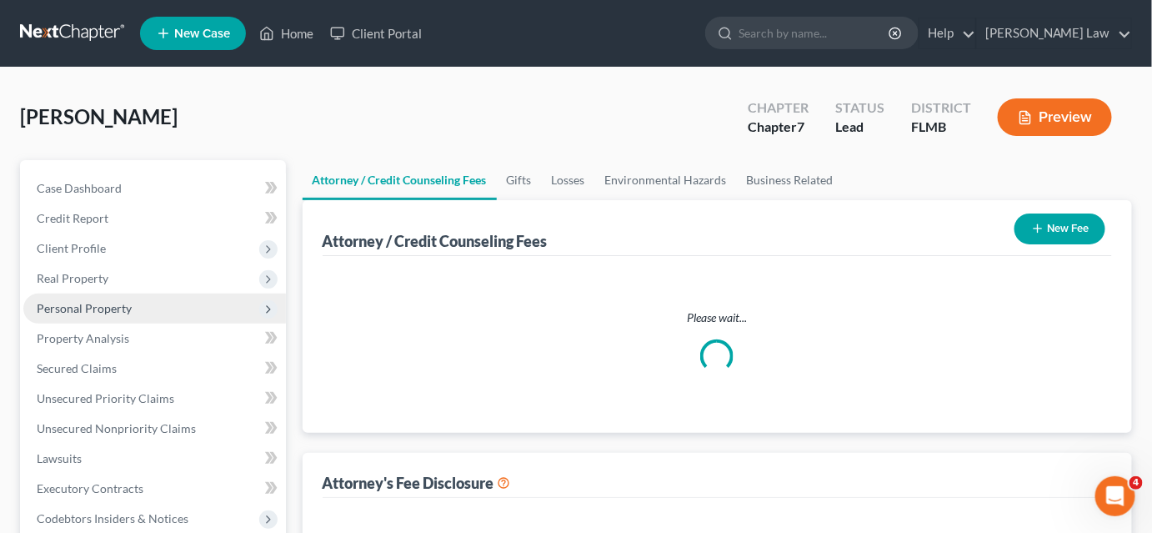
select select "0"
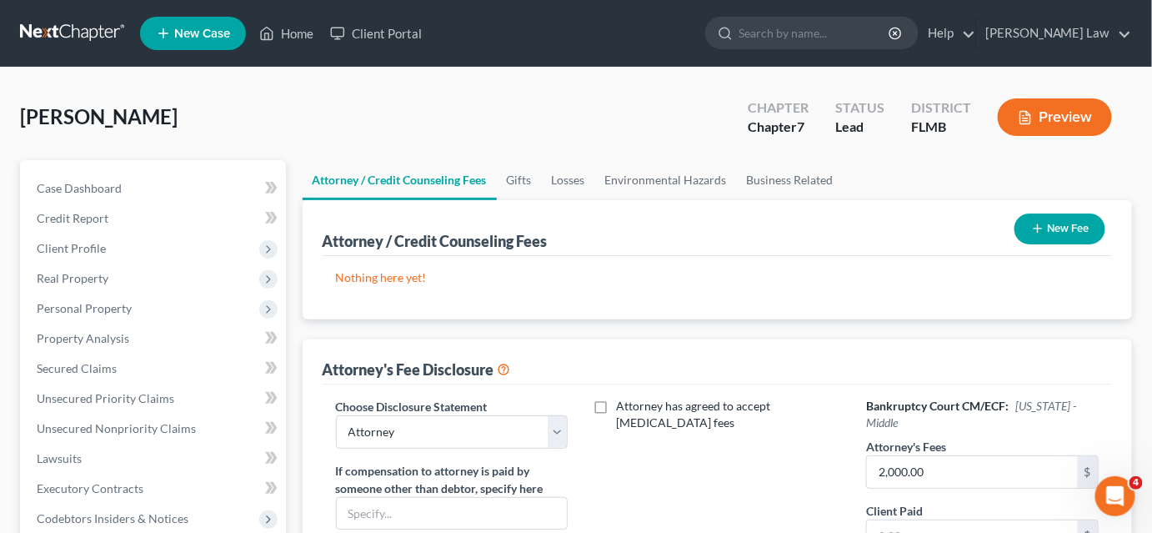
click at [1039, 231] on icon "button" at bounding box center [1037, 228] width 13 height 13
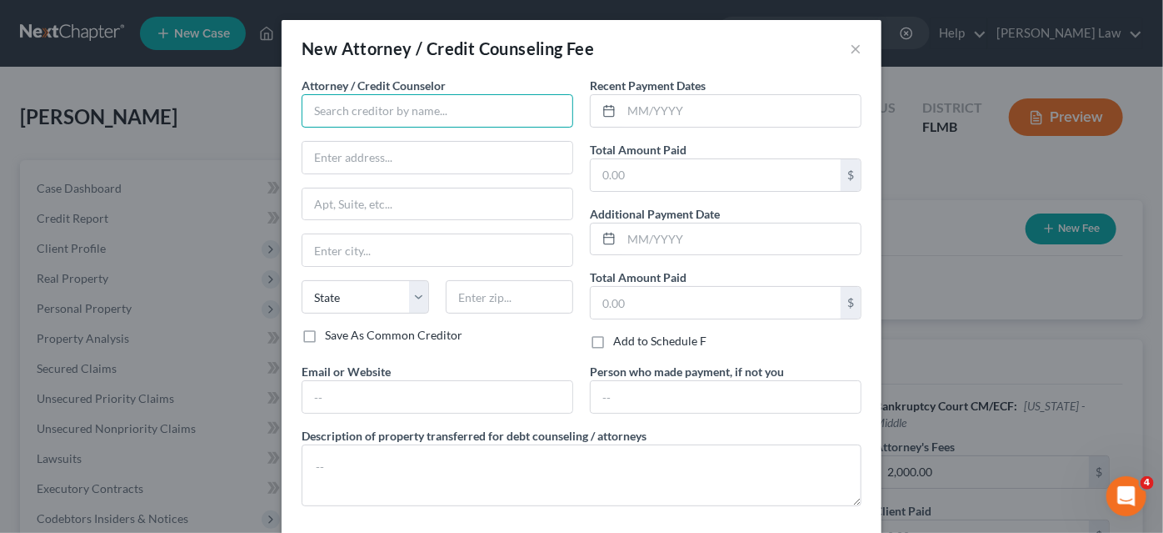
click at [396, 110] on input "text" at bounding box center [438, 110] width 272 height 33
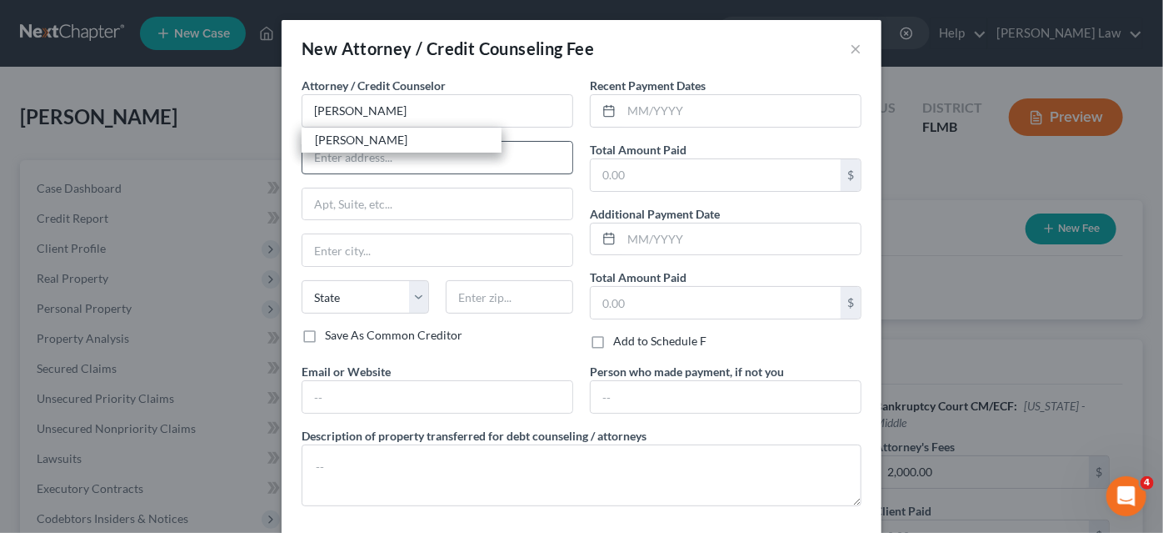
drag, startPoint x: 391, startPoint y: 143, endPoint x: 400, endPoint y: 143, distance: 9.2
click at [391, 143] on div "[PERSON_NAME]" at bounding box center [401, 140] width 173 height 17
type input "[PERSON_NAME]"
type input "[STREET_ADDRESS]"
type input "#404"
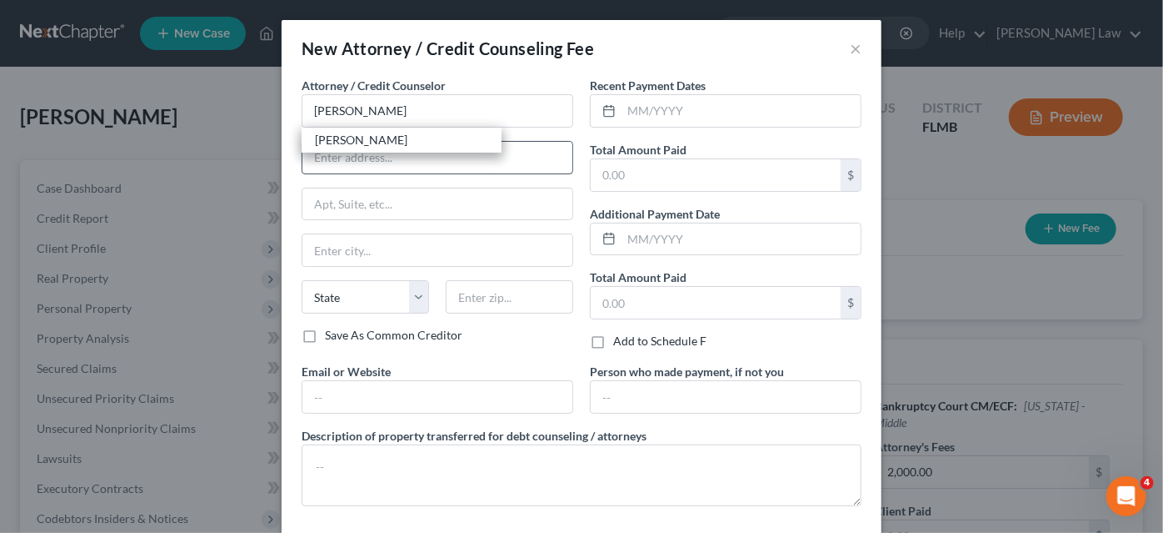
type input "[GEOGRAPHIC_DATA]"
select select "9"
type input "32202"
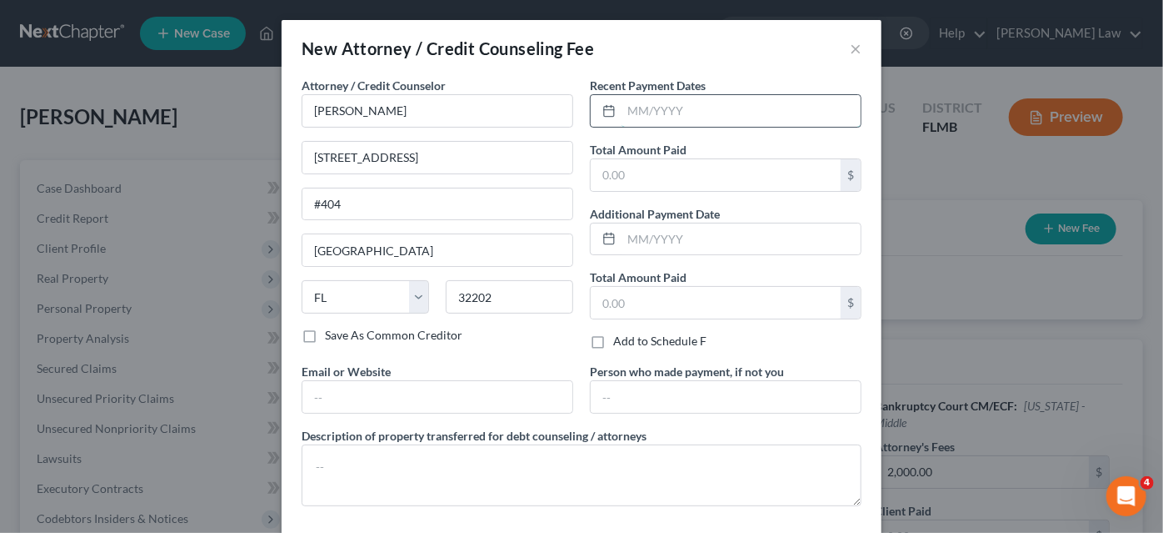
click at [684, 117] on input "text" at bounding box center [741, 111] width 239 height 32
type input "[DATE]"
click at [672, 168] on input "text" at bounding box center [716, 175] width 250 height 32
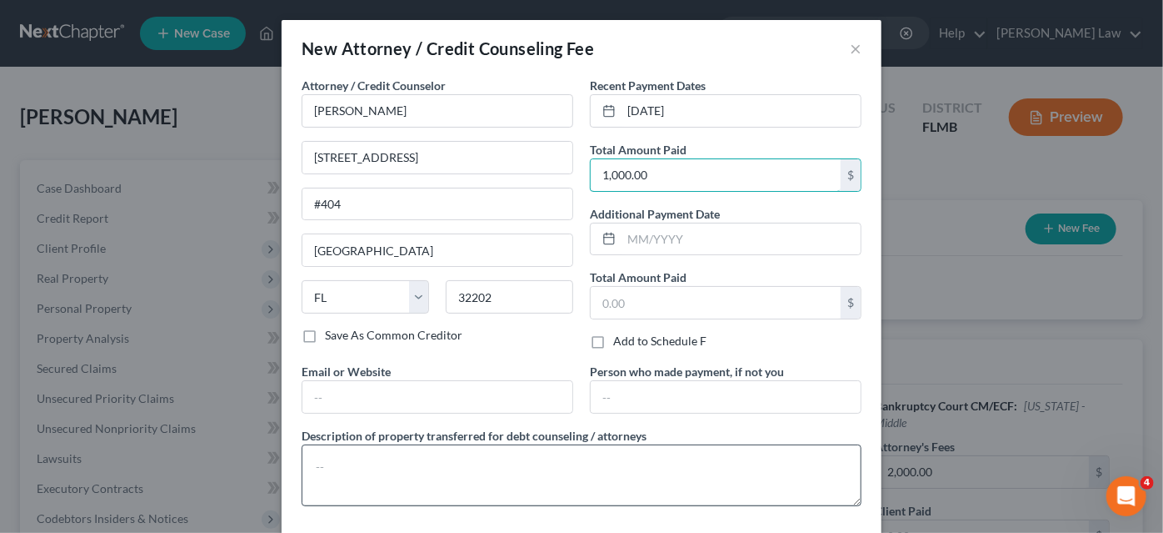
type input "1,000.00"
click at [371, 459] on textarea at bounding box center [582, 475] width 560 height 62
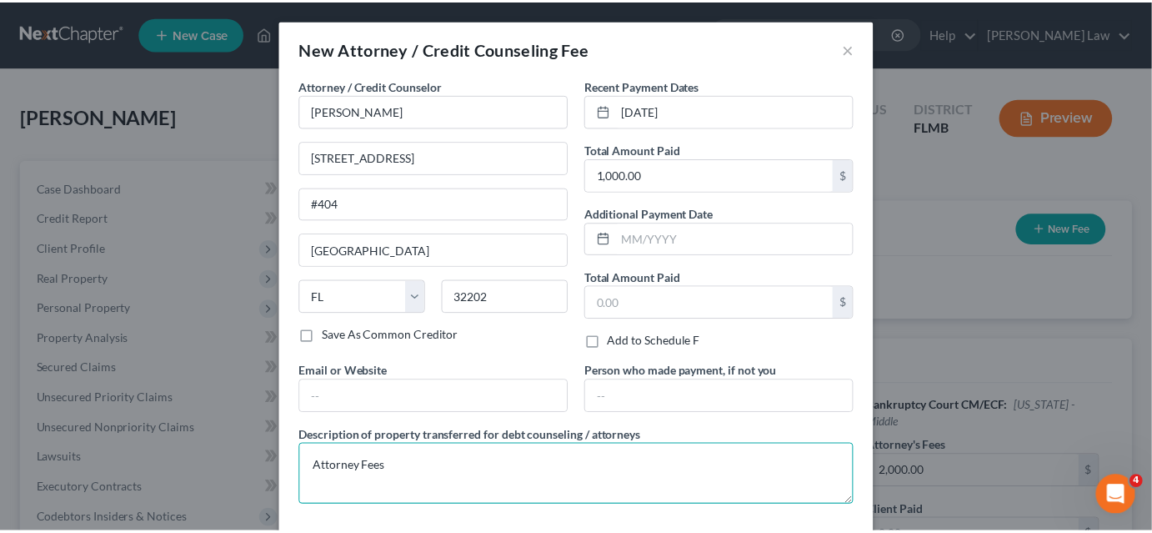
scroll to position [75, 0]
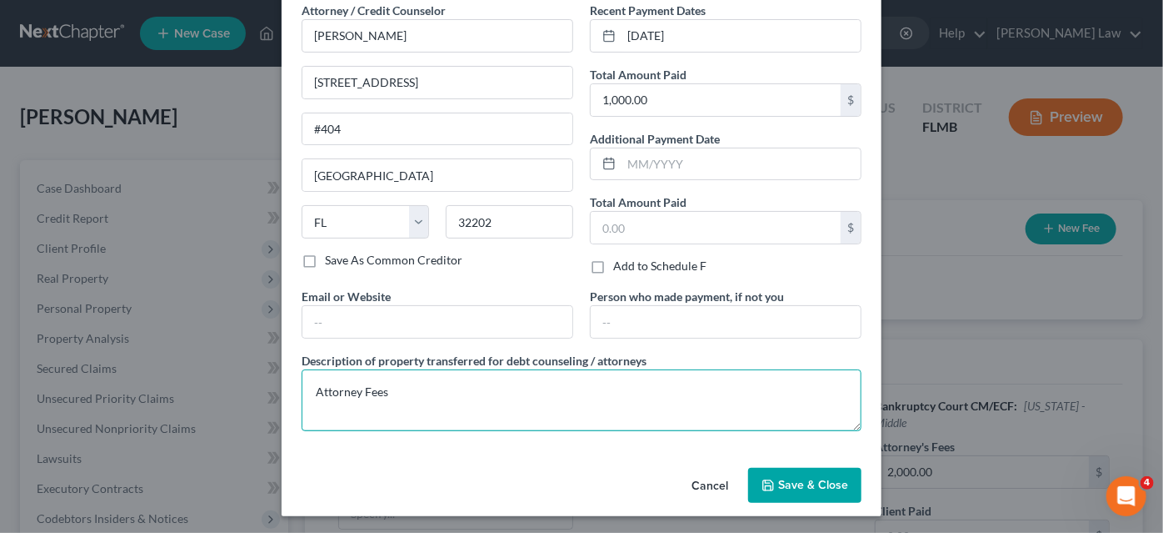
type textarea "Attorney Fees"
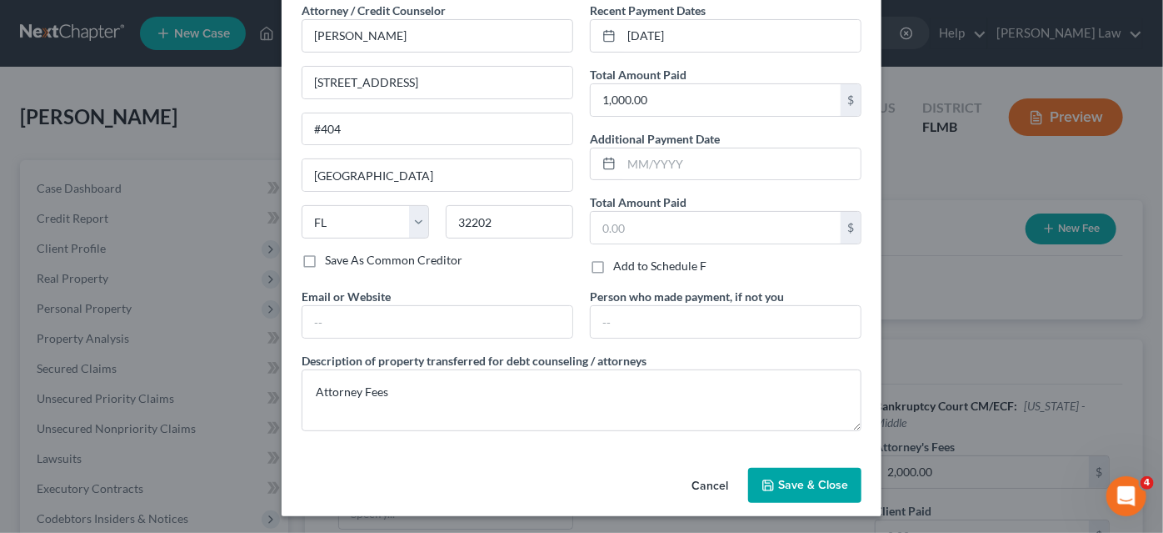
click at [778, 487] on span "Save & Close" at bounding box center [813, 485] width 70 height 14
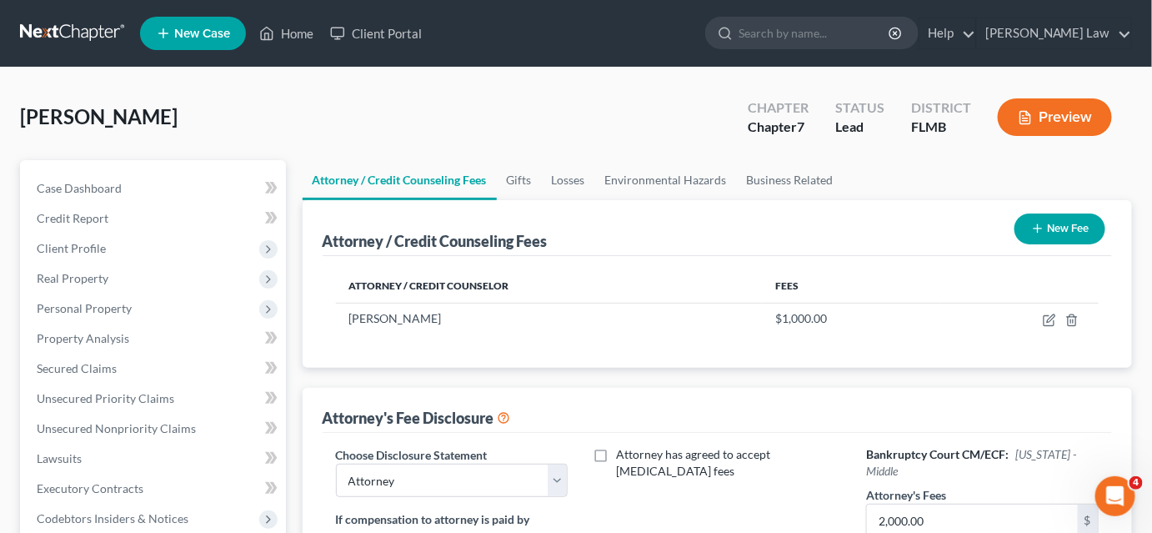
scroll to position [227, 0]
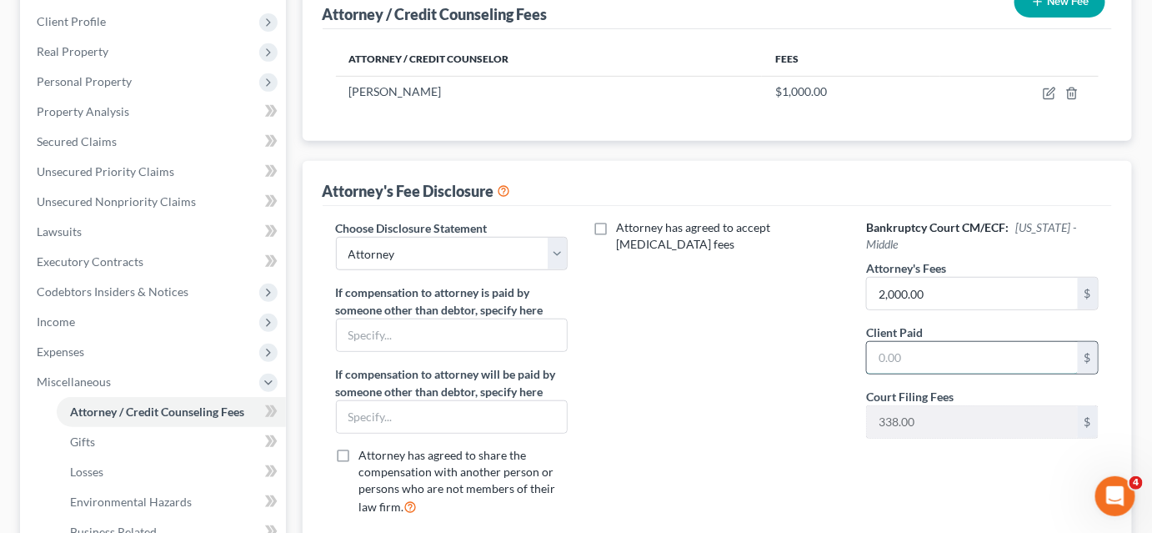
click at [898, 342] on input "text" at bounding box center [972, 358] width 211 height 32
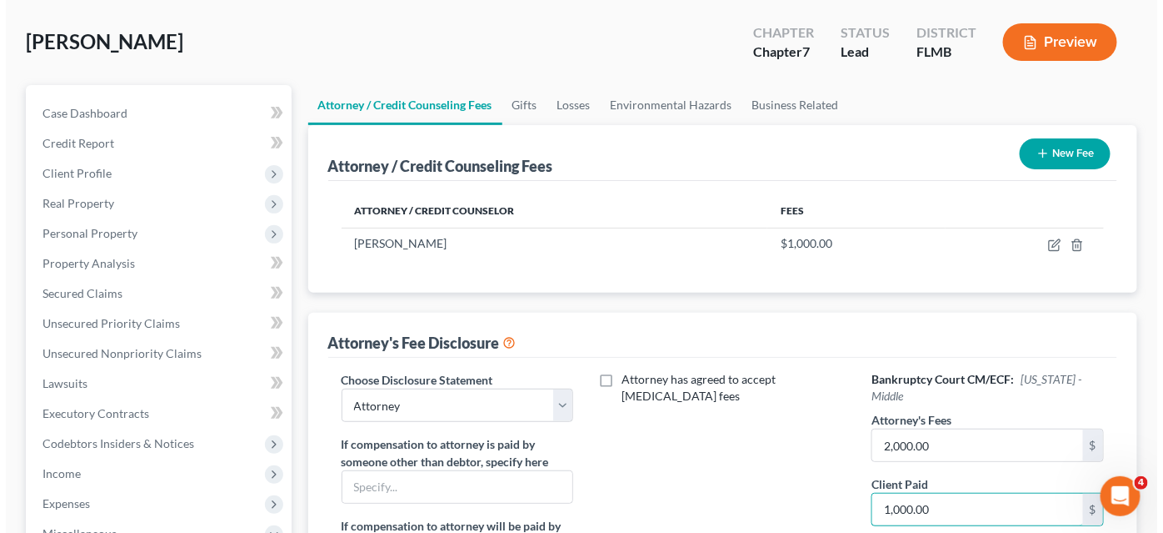
scroll to position [0, 0]
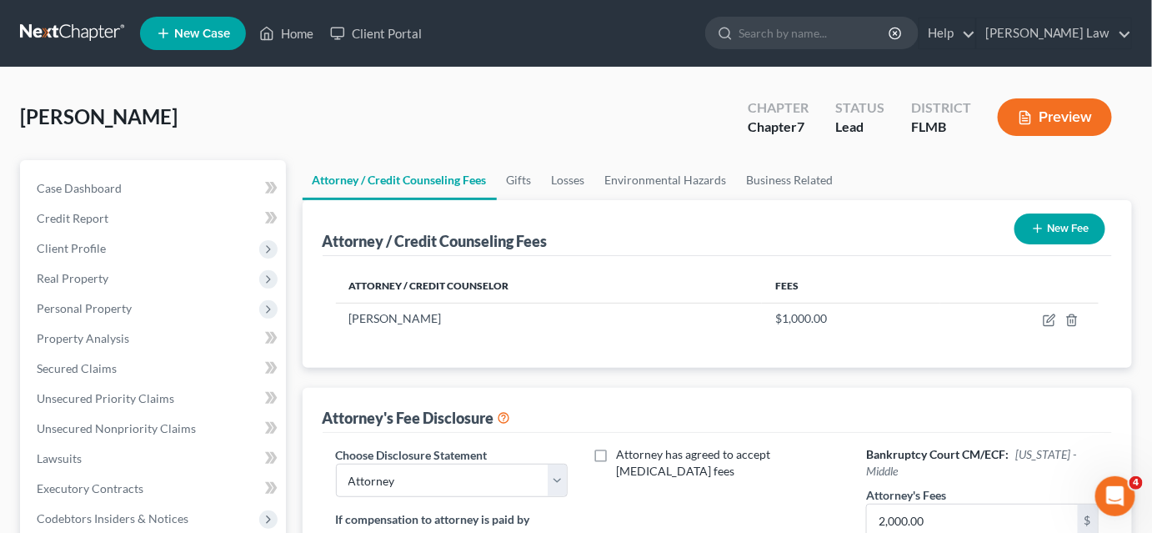
type input "1,000.00"
click at [1066, 234] on button "New Fee" at bounding box center [1059, 228] width 91 height 31
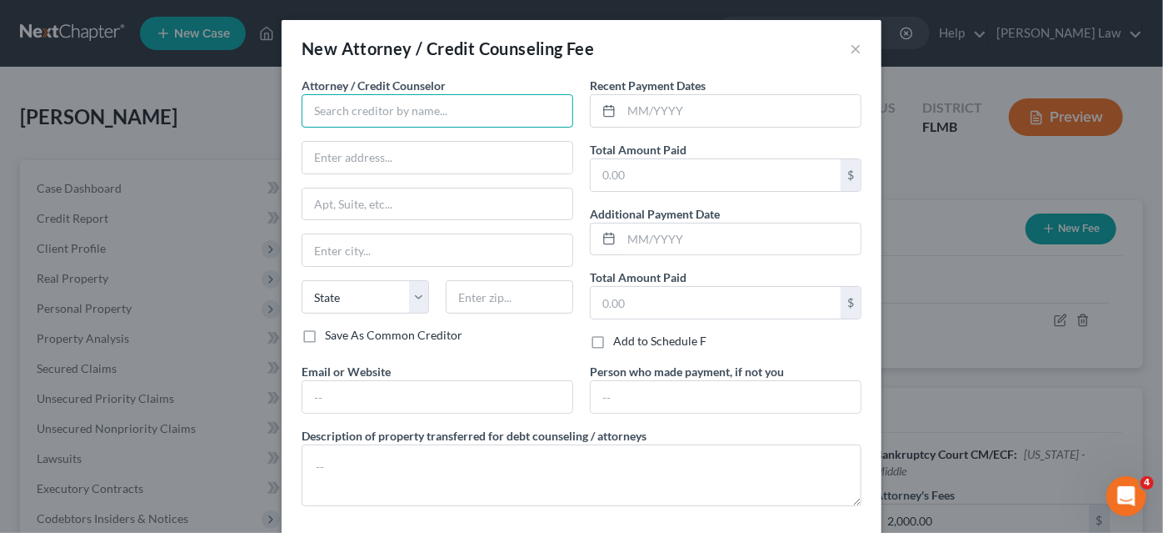
click at [383, 112] on input "text" at bounding box center [438, 110] width 272 height 33
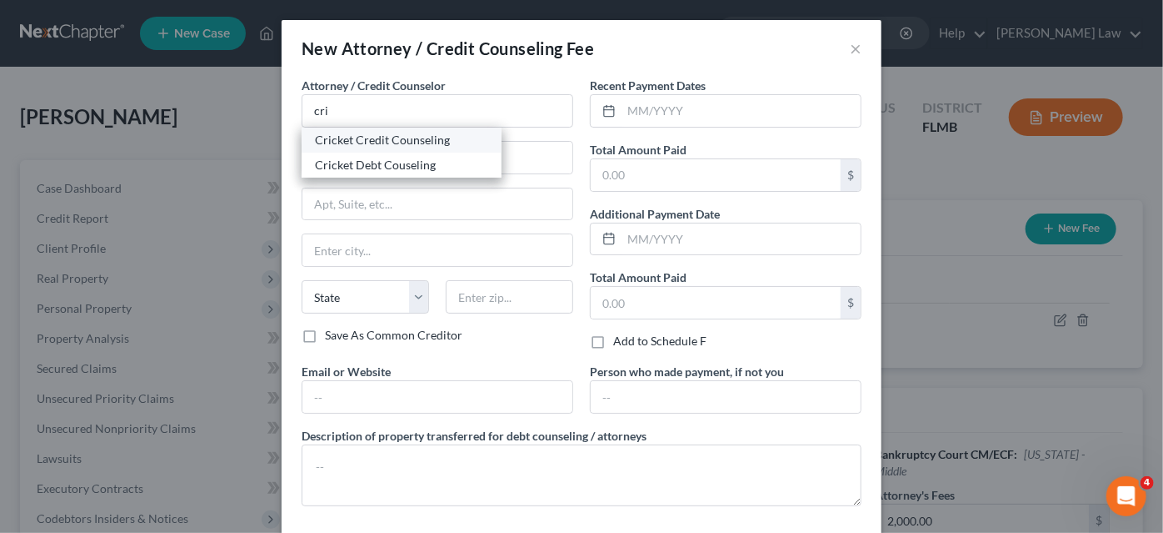
click at [362, 137] on div "Cricket Credit Counseling" at bounding box center [401, 140] width 173 height 17
type input "Cricket Credit Counseling"
type input "n/a"
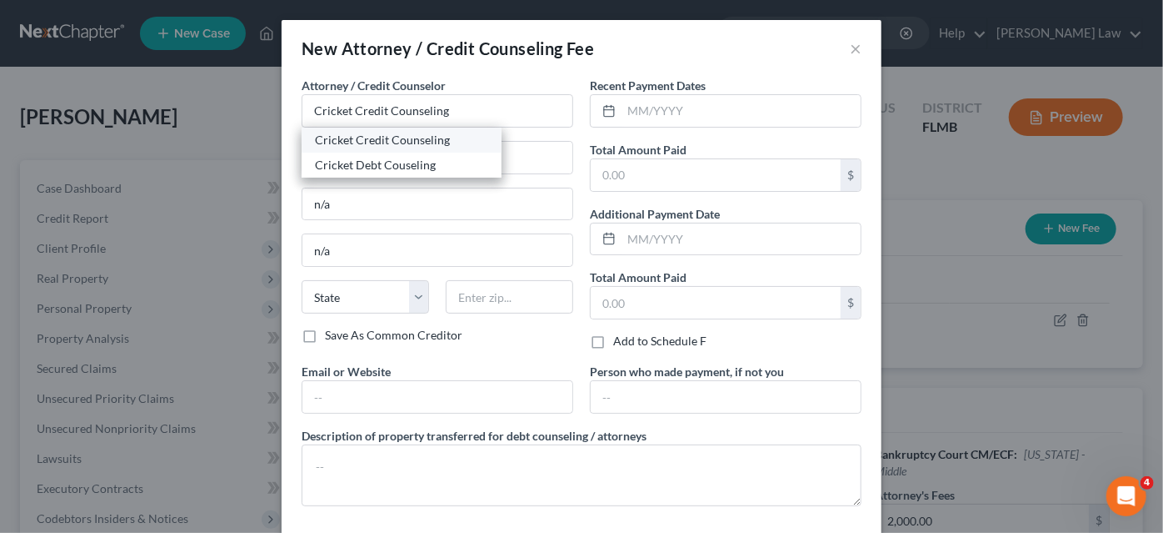
select select "9"
type input "n/a"
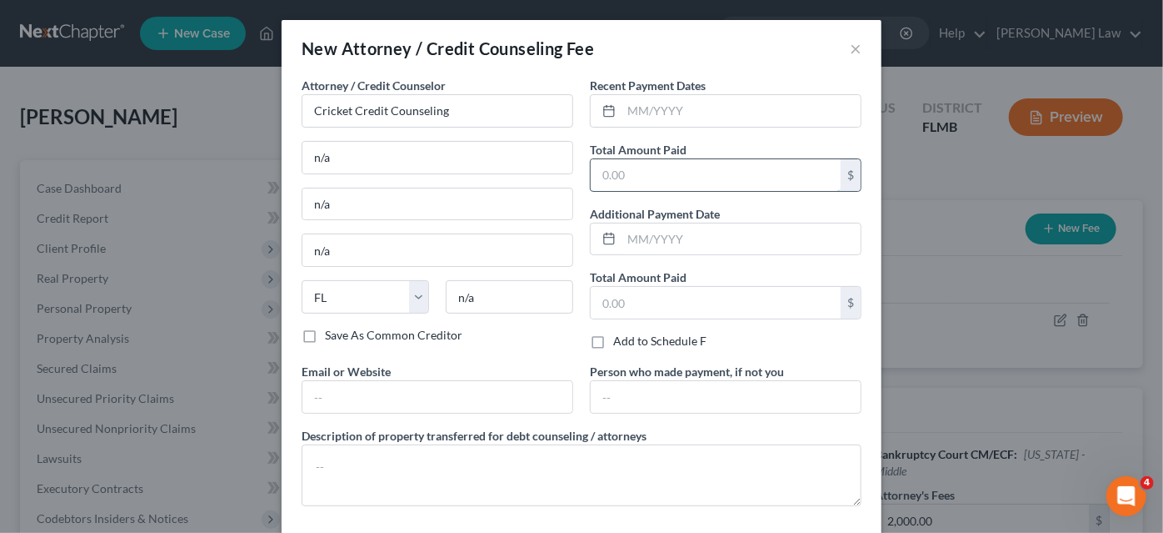
click at [643, 169] on input "text" at bounding box center [716, 175] width 250 height 32
type input "24.00"
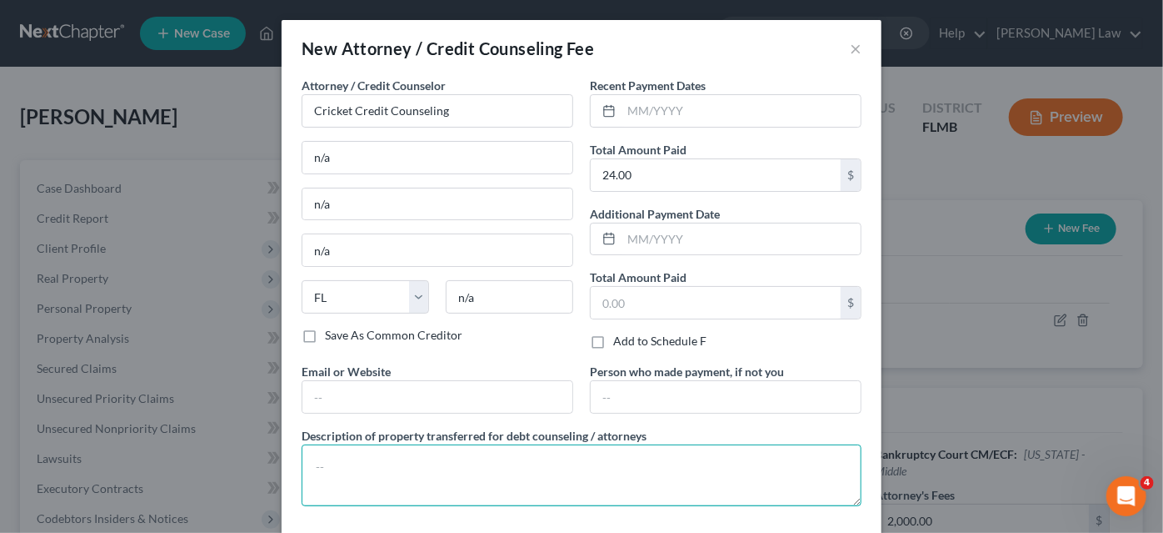
click at [455, 475] on textarea at bounding box center [582, 475] width 560 height 62
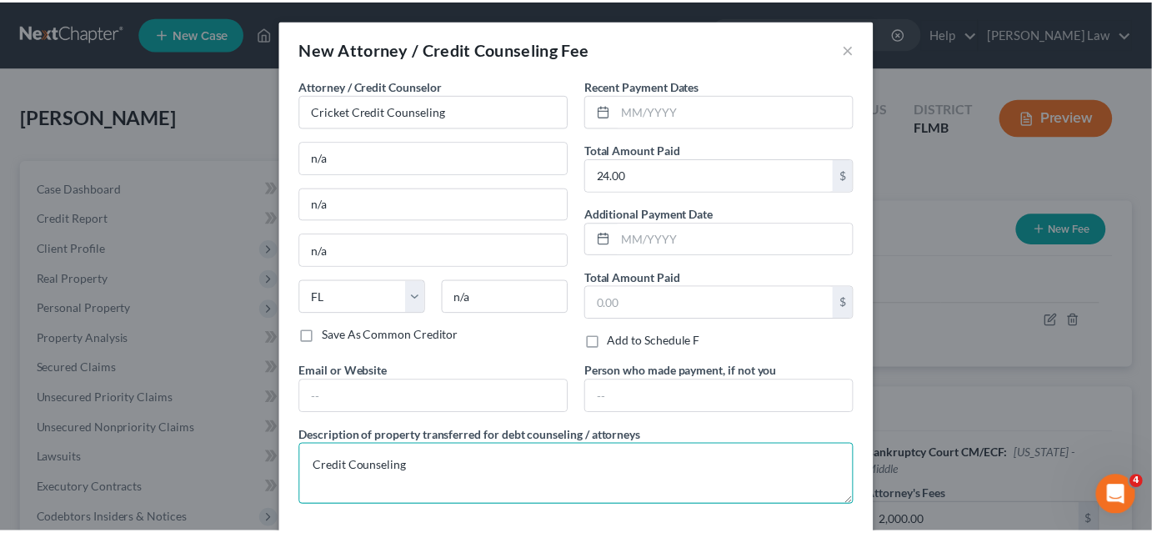
scroll to position [75, 0]
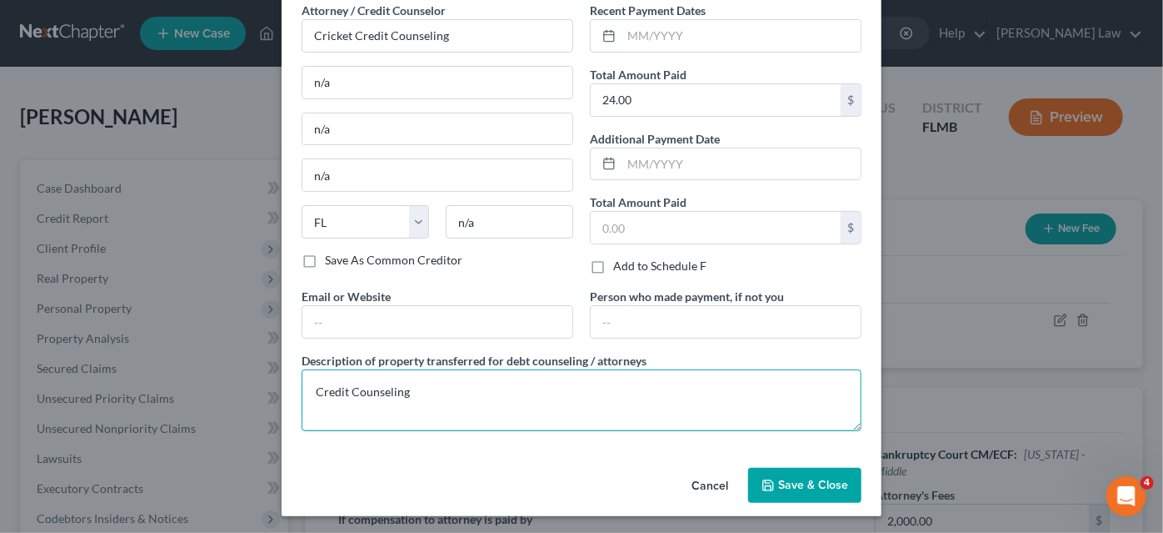
type textarea "Credit Counseling"
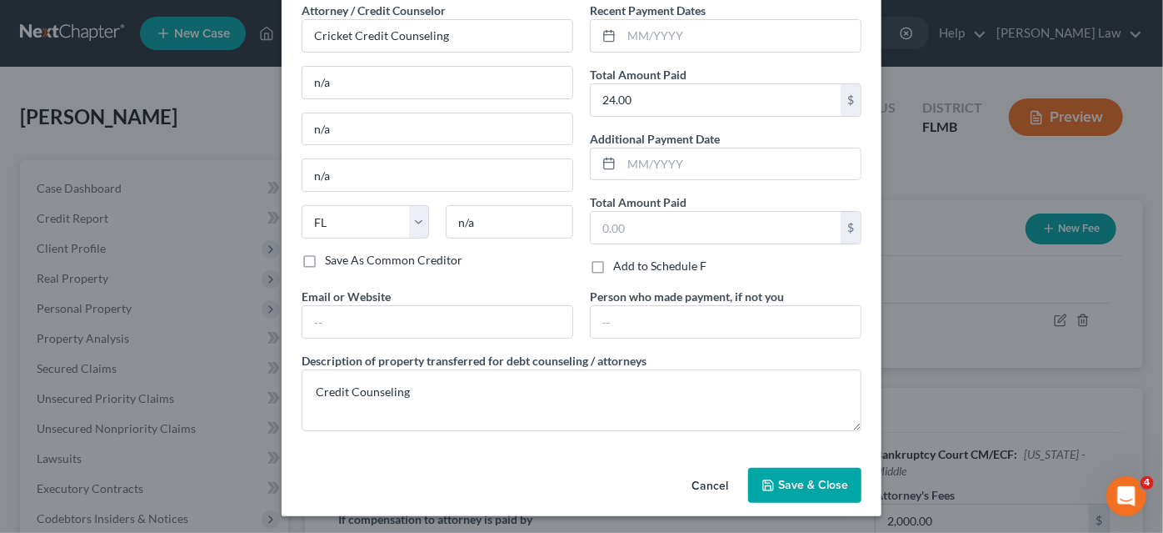
click at [768, 483] on icon "button" at bounding box center [768, 484] width 13 height 13
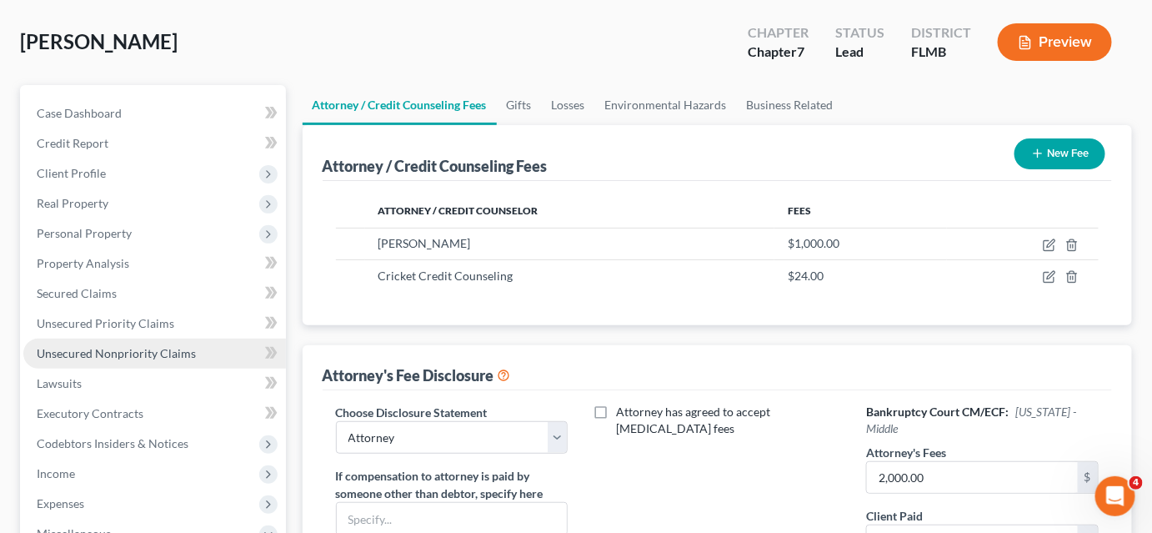
click at [88, 353] on span "Unsecured Nonpriority Claims" at bounding box center [116, 353] width 159 height 14
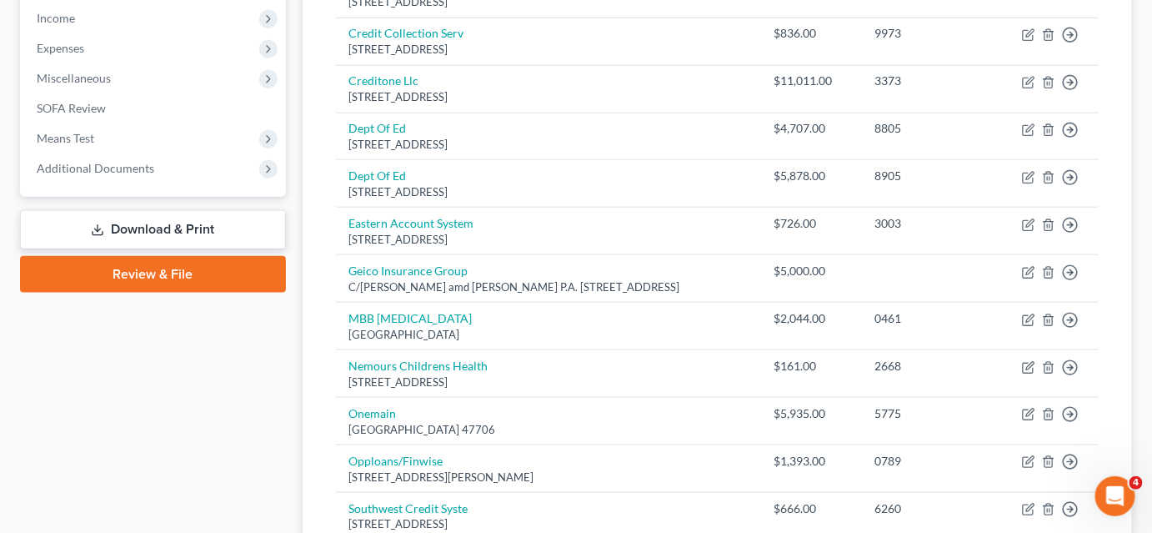
scroll to position [454, 0]
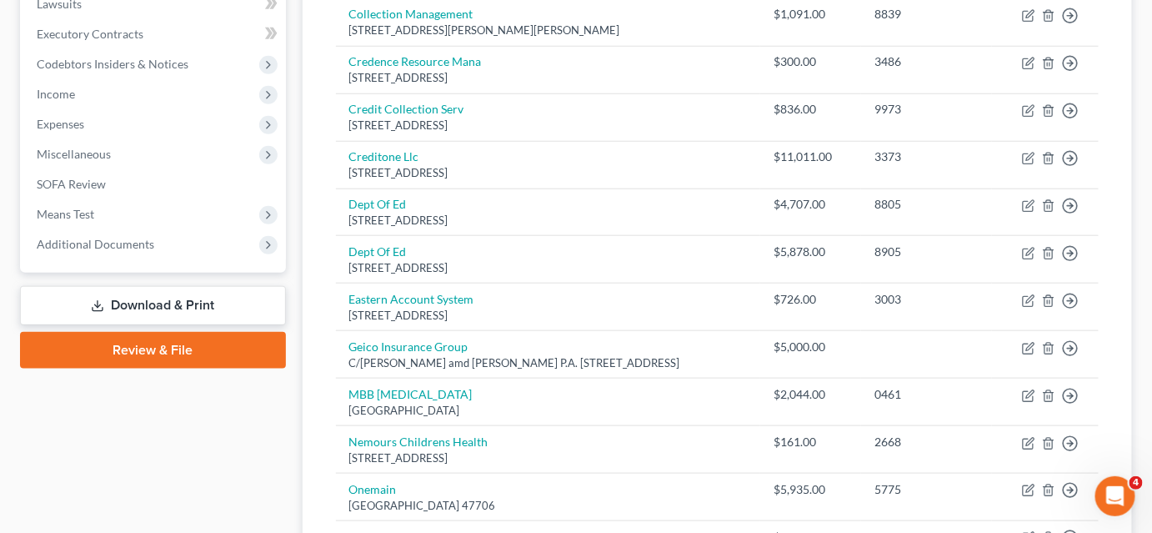
click at [245, 308] on link "Download & Print" at bounding box center [153, 305] width 266 height 39
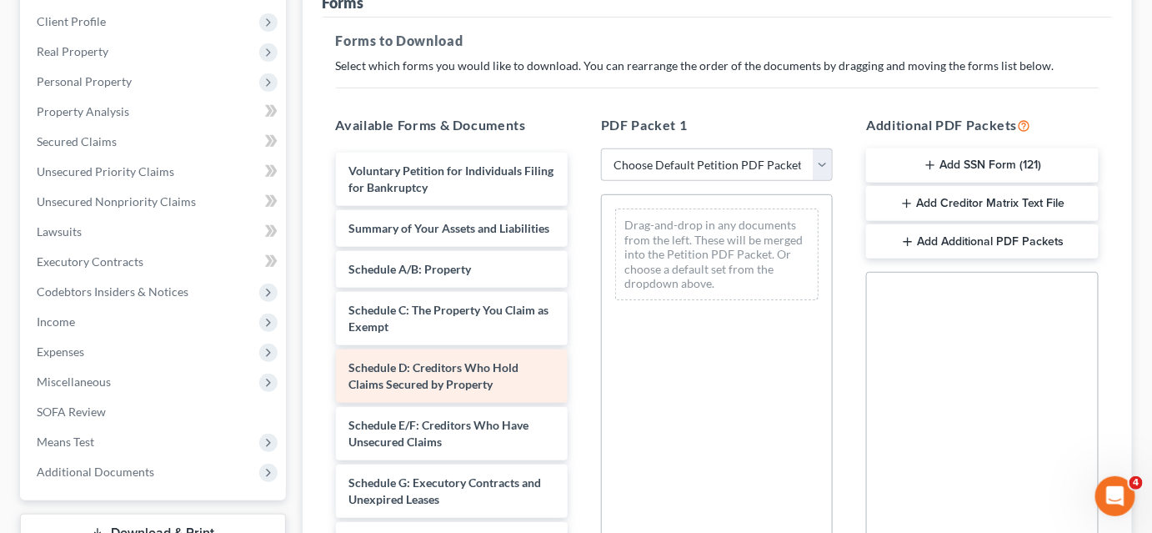
scroll to position [151, 0]
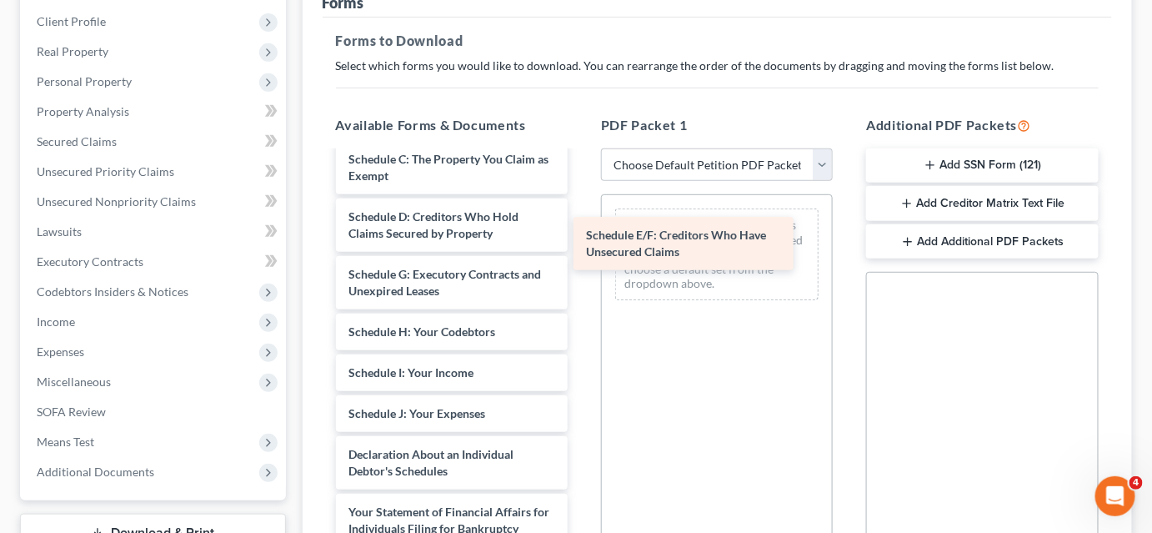
drag, startPoint x: 449, startPoint y: 300, endPoint x: 729, endPoint y: 218, distance: 291.9
click at [581, 218] on div "Schedule E/F: Creditors Who Have Unsecured Claims Voluntary Petition for Indivi…" at bounding box center [452, 430] width 258 height 857
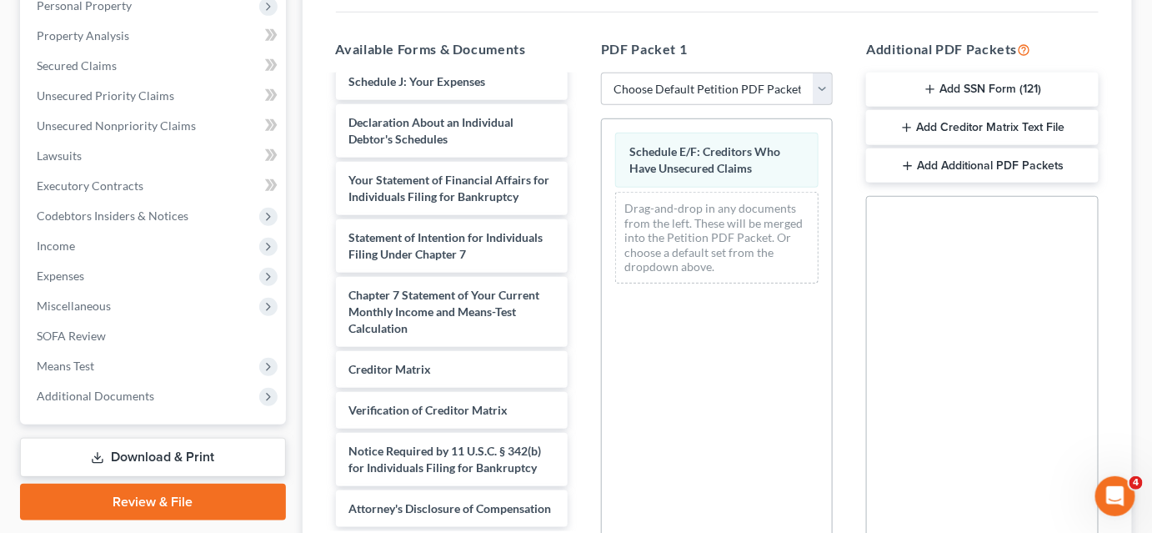
scroll to position [378, 0]
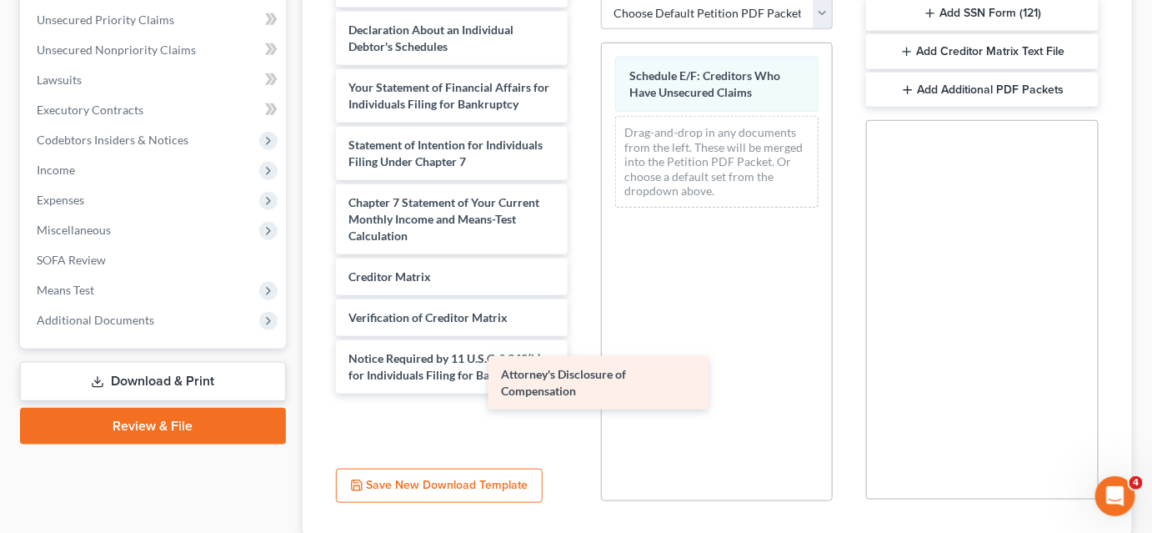
drag, startPoint x: 471, startPoint y: 417, endPoint x: 798, endPoint y: 205, distance: 390.0
click at [581, 215] on div "Attorney's Disclosure of Compensation Voluntary Petition for Individuals Filing…" at bounding box center [452, 13] width 258 height 873
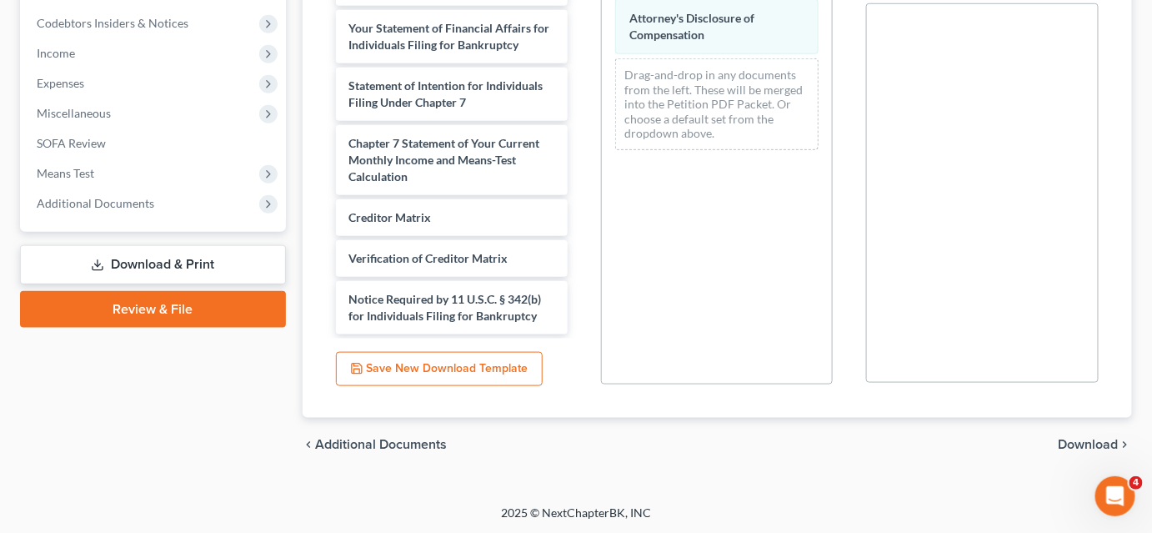
click at [1062, 438] on span "Download" at bounding box center [1088, 444] width 60 height 13
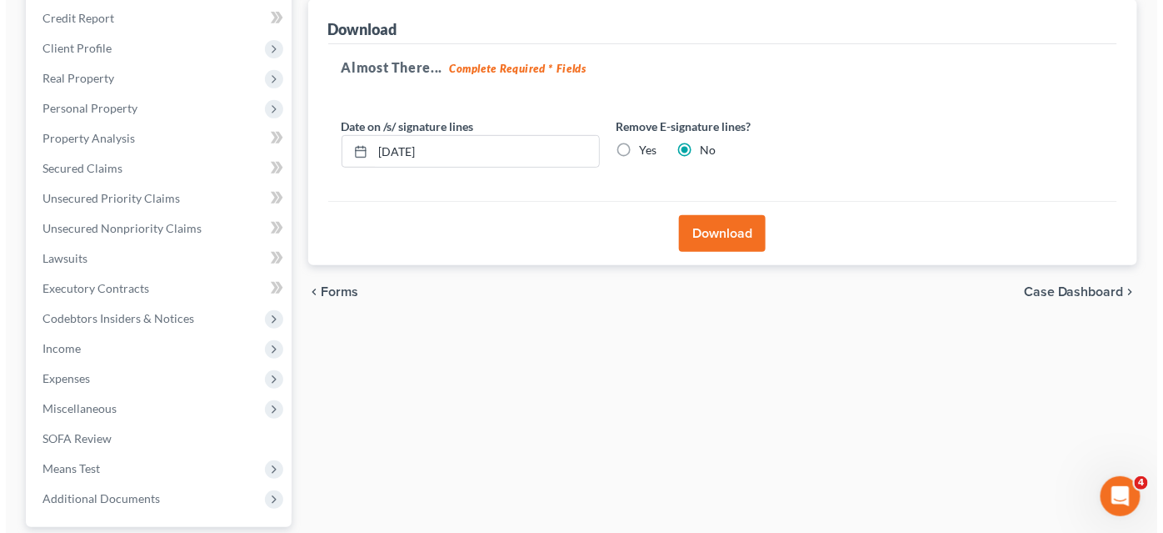
scroll to position [124, 0]
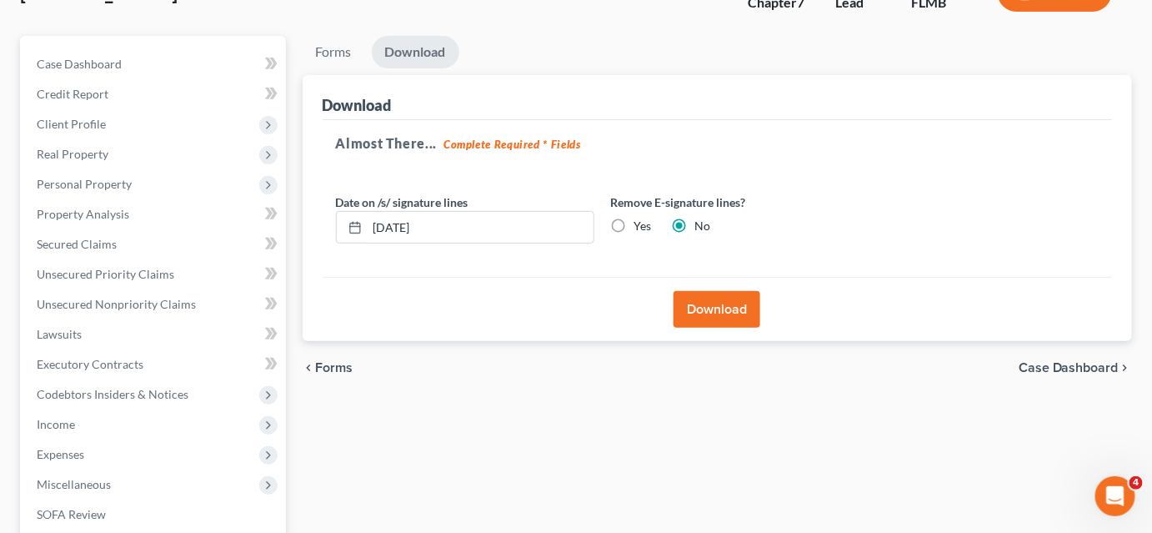
click at [705, 310] on button "Download" at bounding box center [716, 309] width 87 height 37
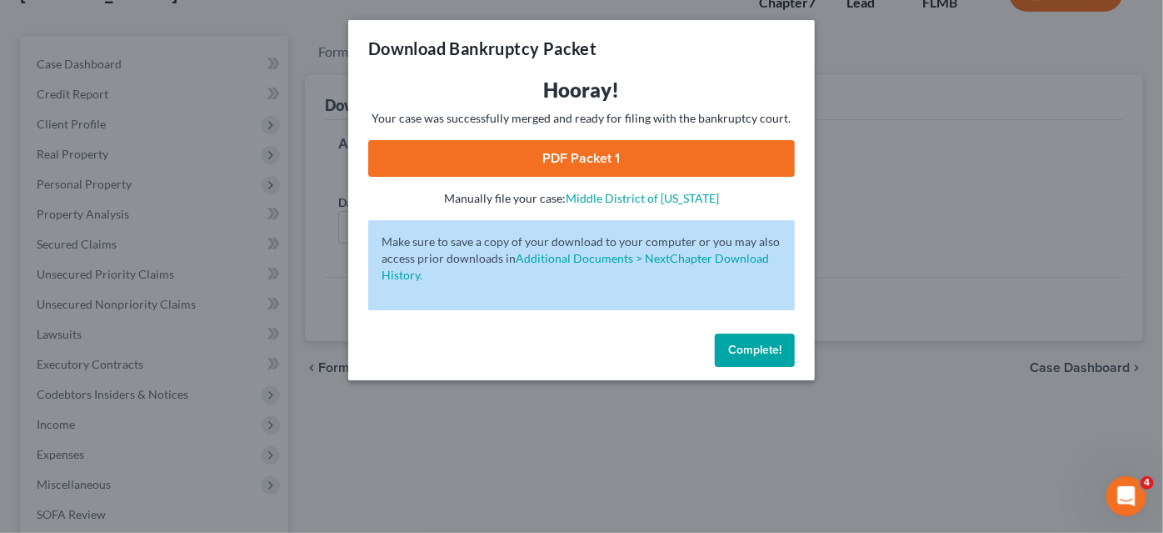
click at [637, 151] on link "PDF Packet 1" at bounding box center [581, 158] width 427 height 37
